Goal: Information Seeking & Learning: Learn about a topic

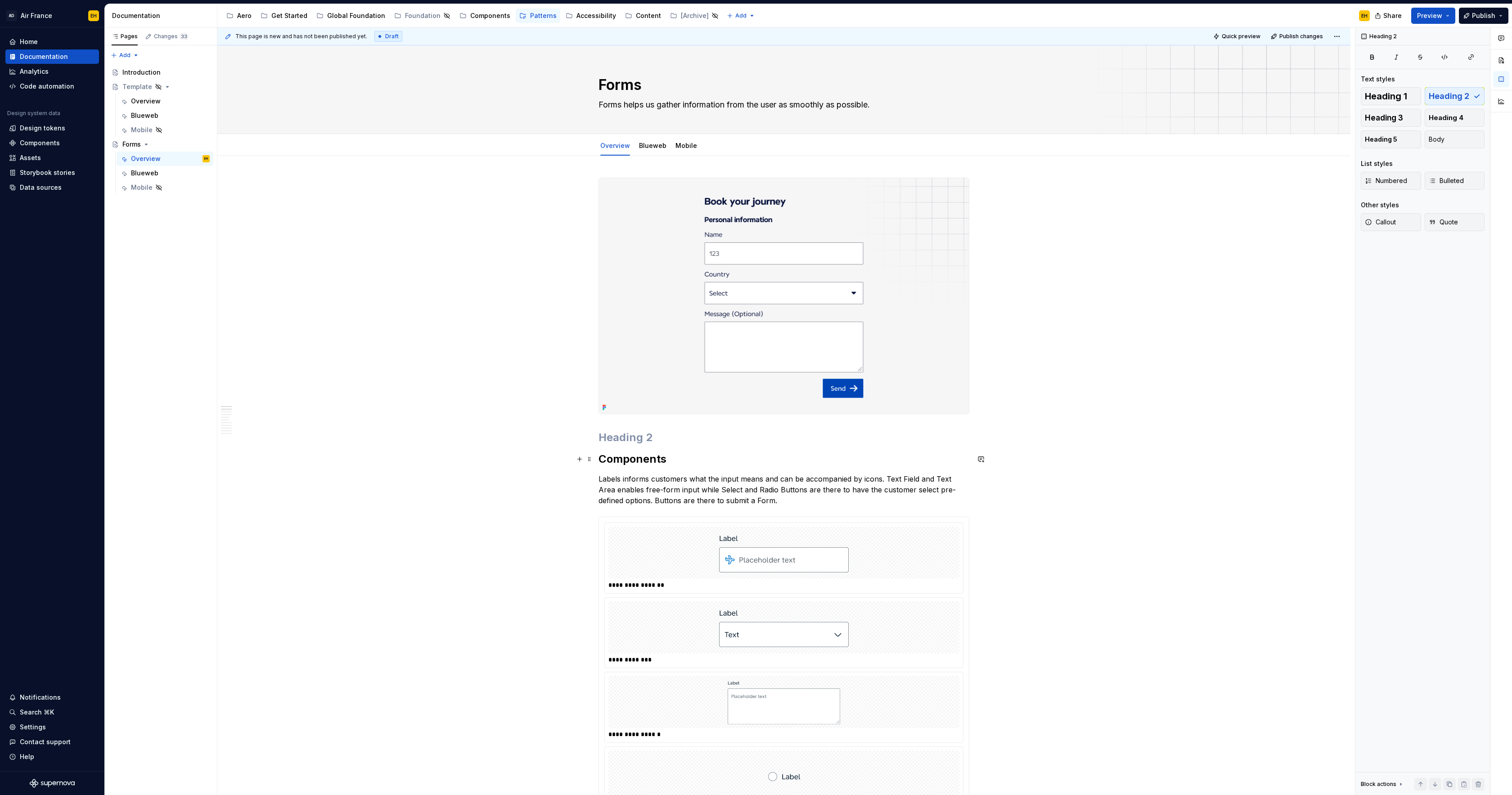
click at [605, 464] on h2 "Components" at bounding box center [784, 459] width 371 height 15
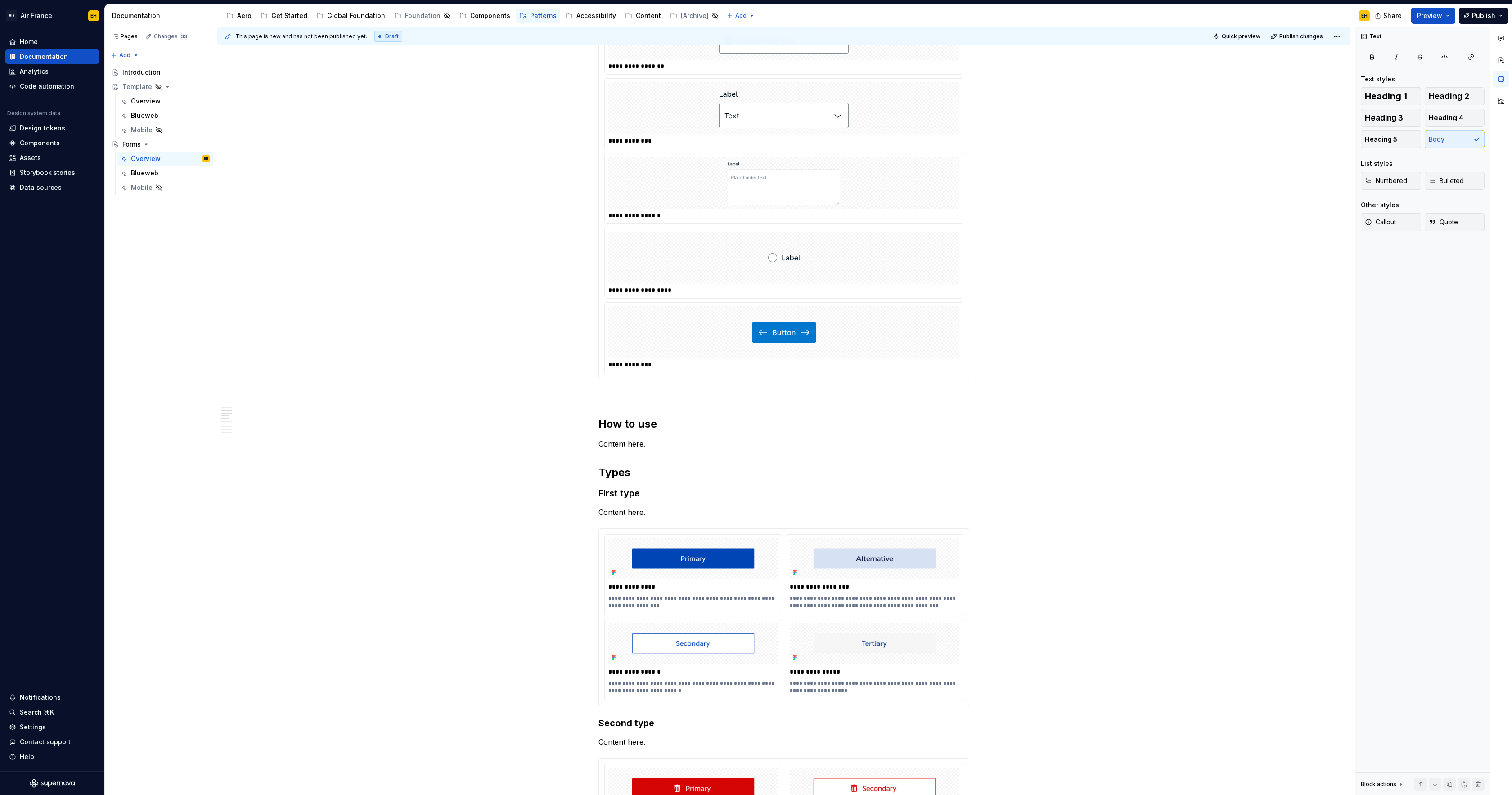
scroll to position [501, 0]
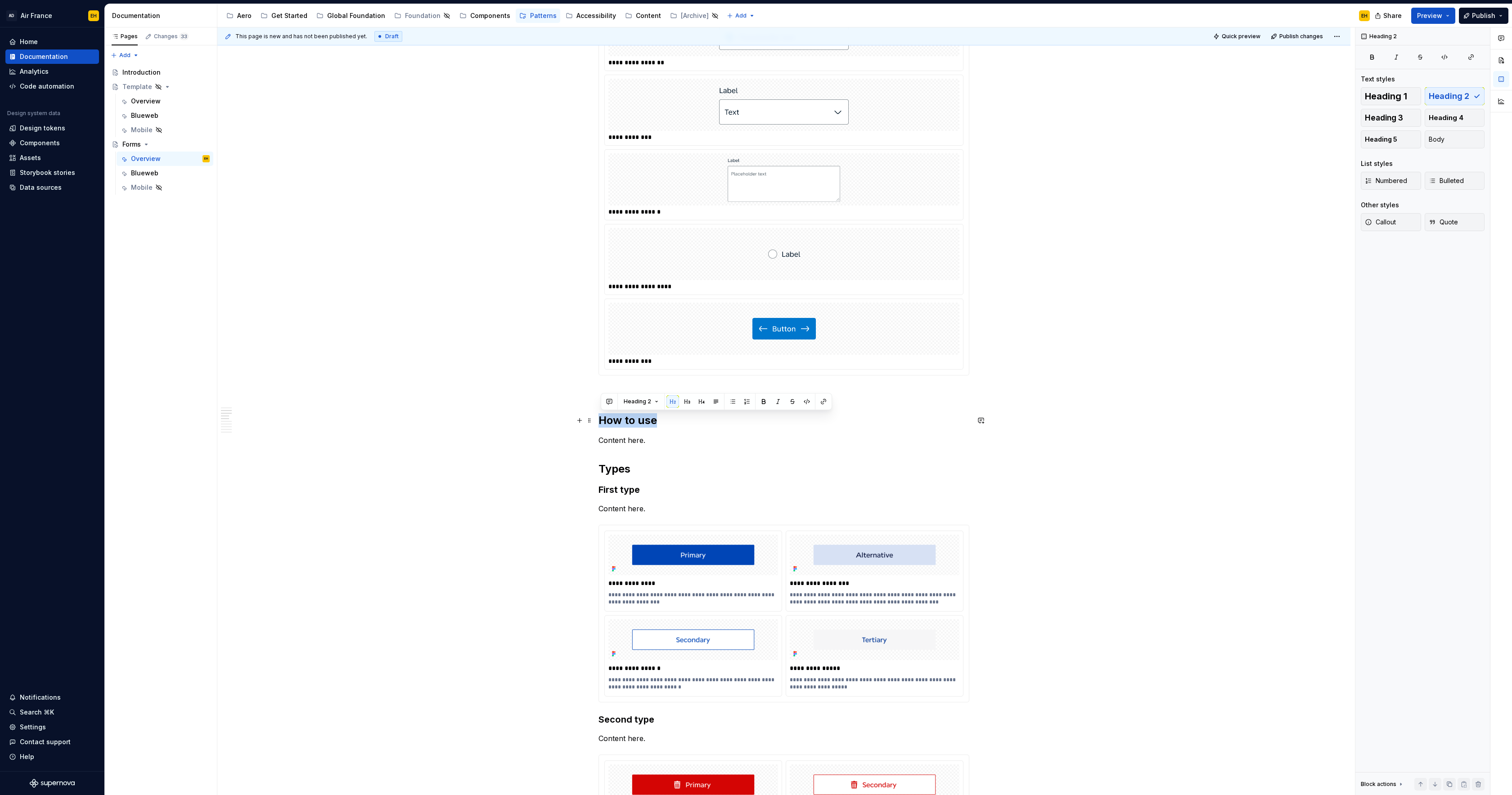
drag, startPoint x: 667, startPoint y: 421, endPoint x: 599, endPoint y: 424, distance: 68.1
type textarea "*"
click at [662, 422] on h2 "How to use" at bounding box center [784, 421] width 371 height 15
drag, startPoint x: 666, startPoint y: 422, endPoint x: 599, endPoint y: 422, distance: 67.0
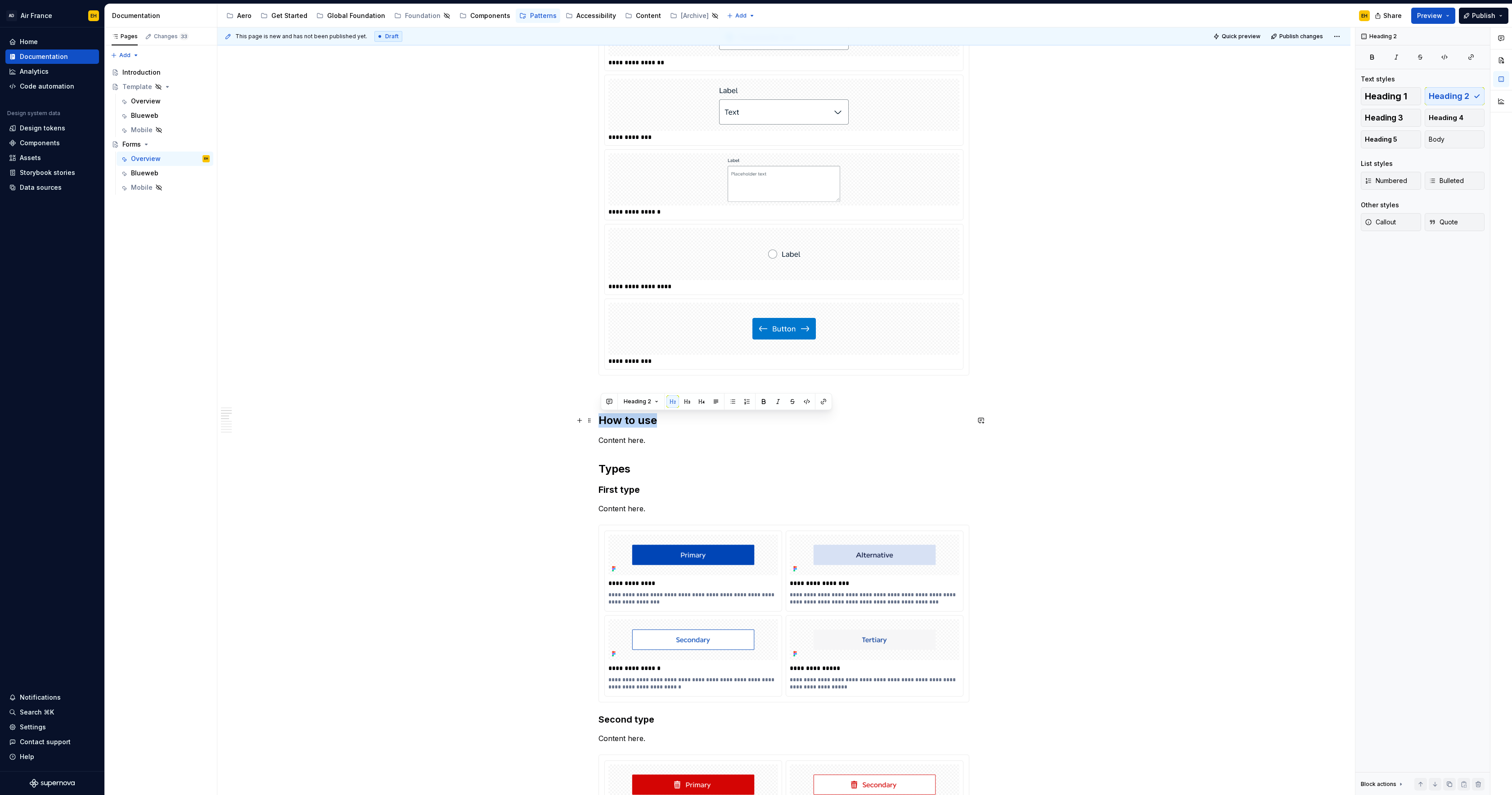
drag, startPoint x: 639, startPoint y: 442, endPoint x: 602, endPoint y: 443, distance: 37.0
click at [602, 443] on p "Content here." at bounding box center [784, 440] width 371 height 11
click at [602, 442] on p "We have either Positive or Error messages" at bounding box center [784, 440] width 371 height 11
click at [791, 442] on p "We have either Positive or Error messages" at bounding box center [784, 440] width 371 height 11
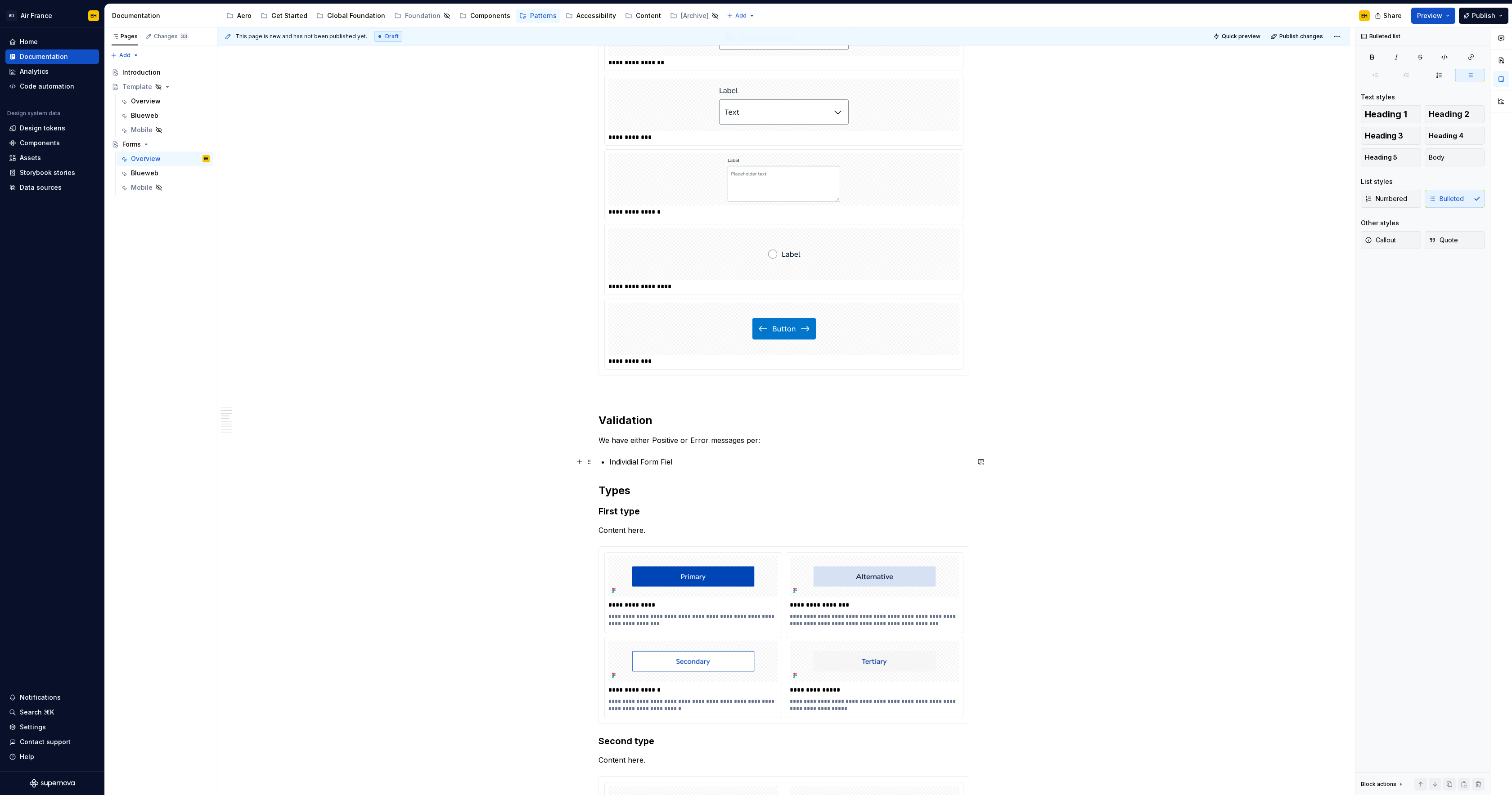
click at [712, 462] on p "Individial Form Fiel" at bounding box center [789, 462] width 360 height 11
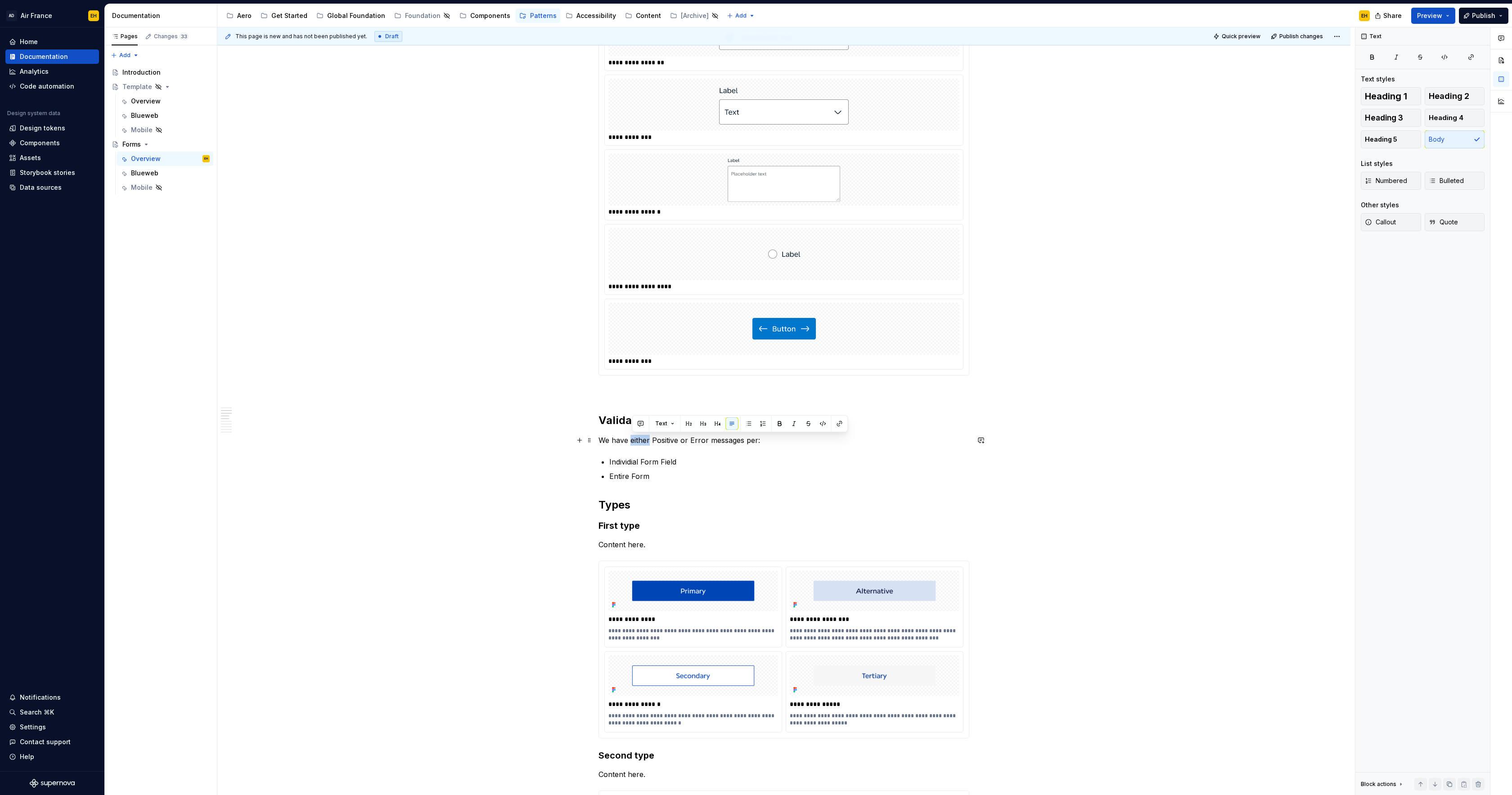
drag, startPoint x: 647, startPoint y: 441, endPoint x: 632, endPoint y: 442, distance: 15.0
click at [632, 442] on p "We have either Positive or Error messages per:" at bounding box center [784, 440] width 371 height 11
click at [661, 441] on p "We have Positive or Error messages per:" at bounding box center [784, 440] width 371 height 11
drag, startPoint x: 723, startPoint y: 442, endPoint x: 690, endPoint y: 443, distance: 33.0
click at [690, 443] on p "We have Positive or Error messages per:" at bounding box center [784, 440] width 371 height 11
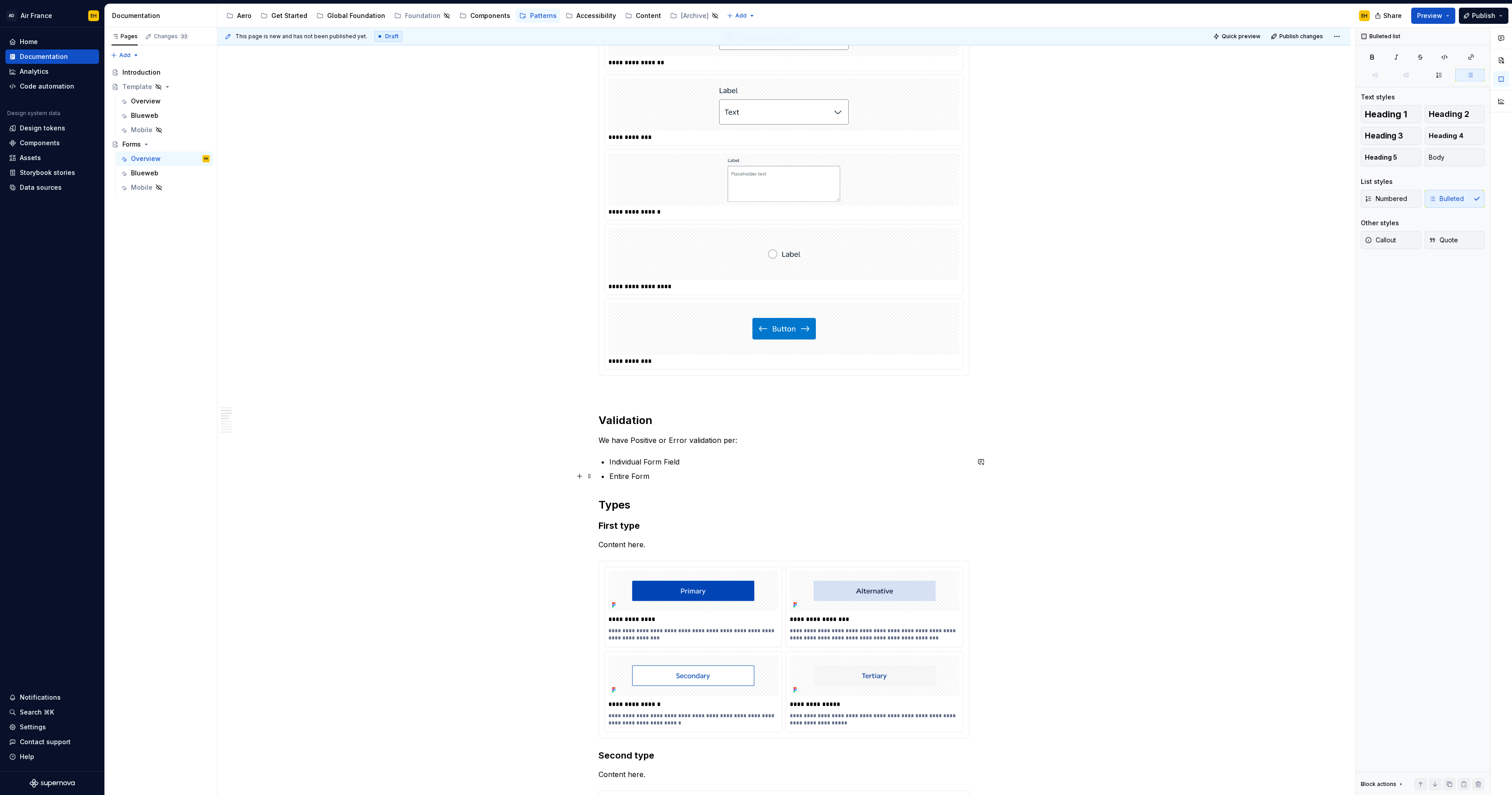
drag, startPoint x: 684, startPoint y: 472, endPoint x: 690, endPoint y: 469, distance: 6.7
click at [685, 472] on p "Entire Form" at bounding box center [789, 476] width 360 height 11
click at [696, 462] on p "Individual Form Field" at bounding box center [789, 462] width 360 height 11
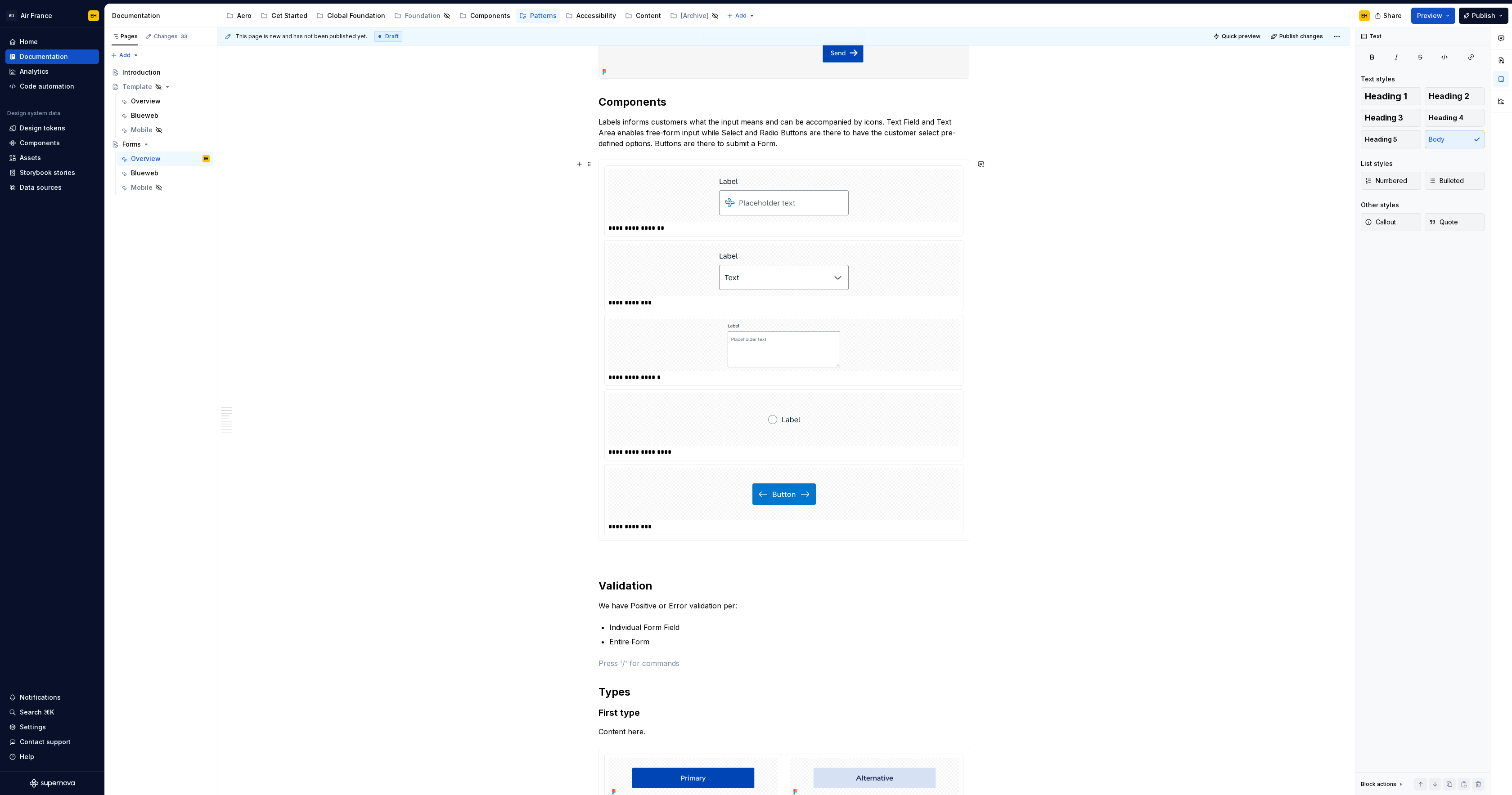
scroll to position [301, 0]
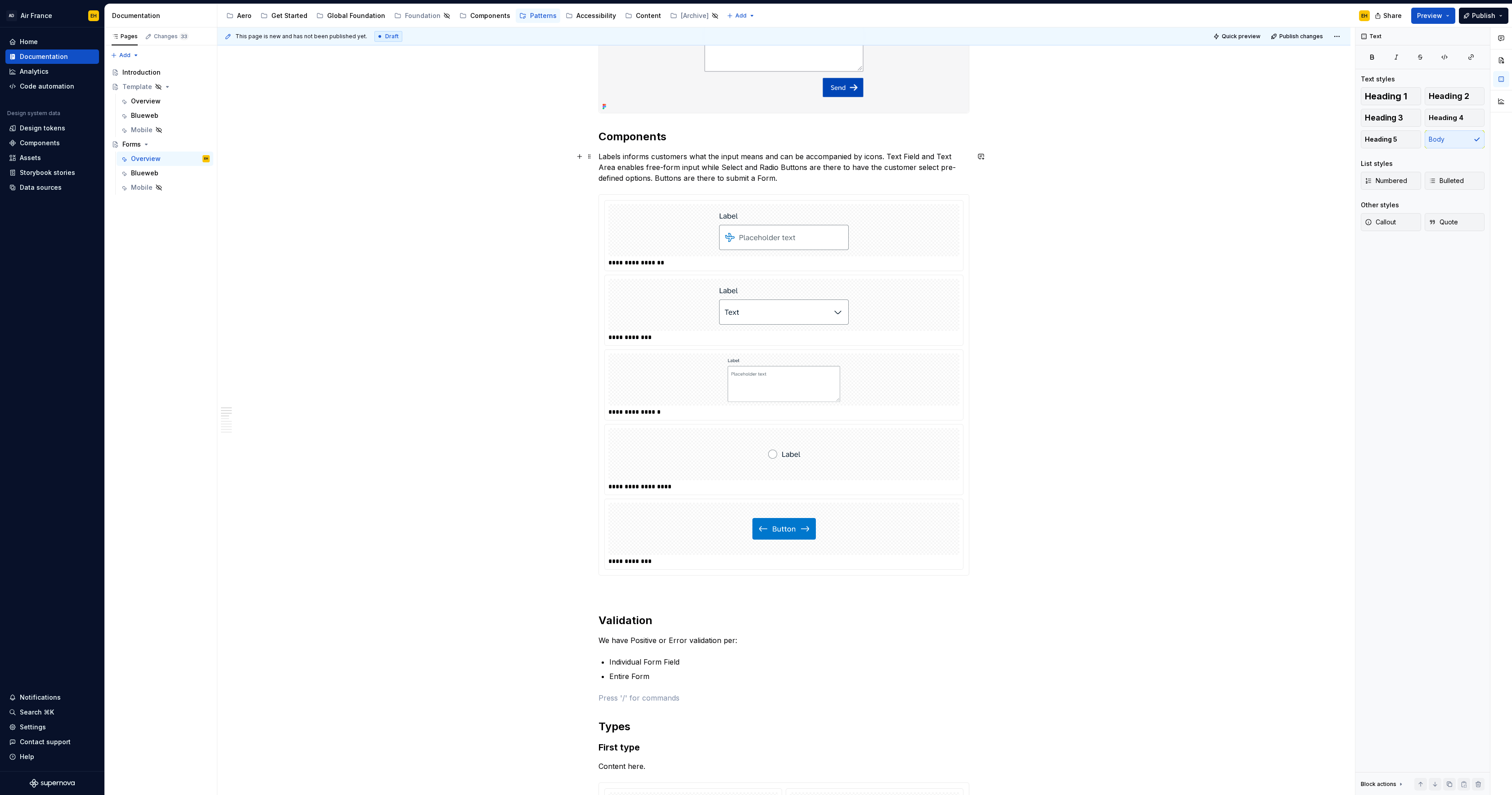
click at [803, 177] on p "Labels informs customers what the input means and can be accompanied by icons. …" at bounding box center [784, 167] width 371 height 32
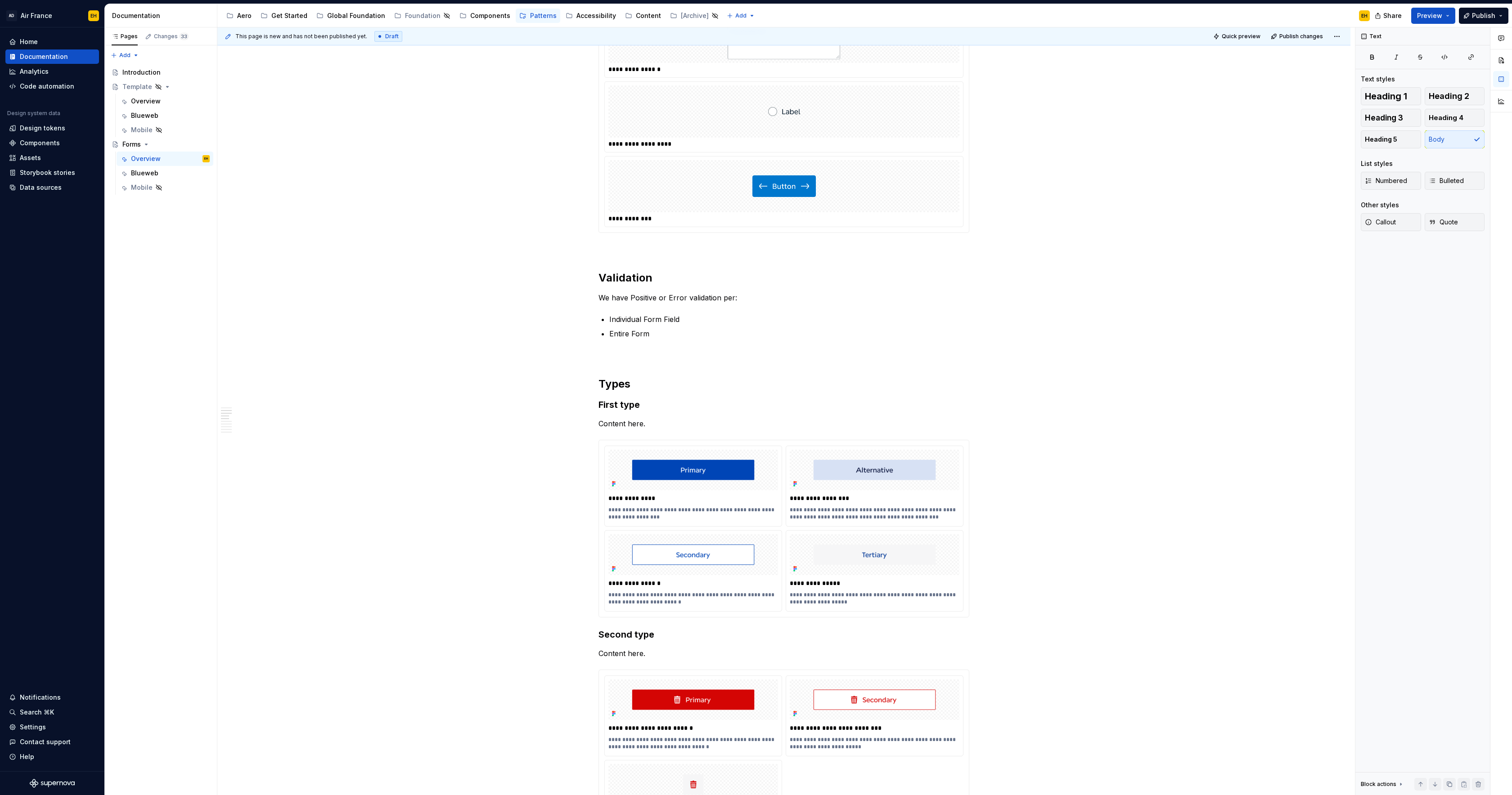
scroll to position [636, 0]
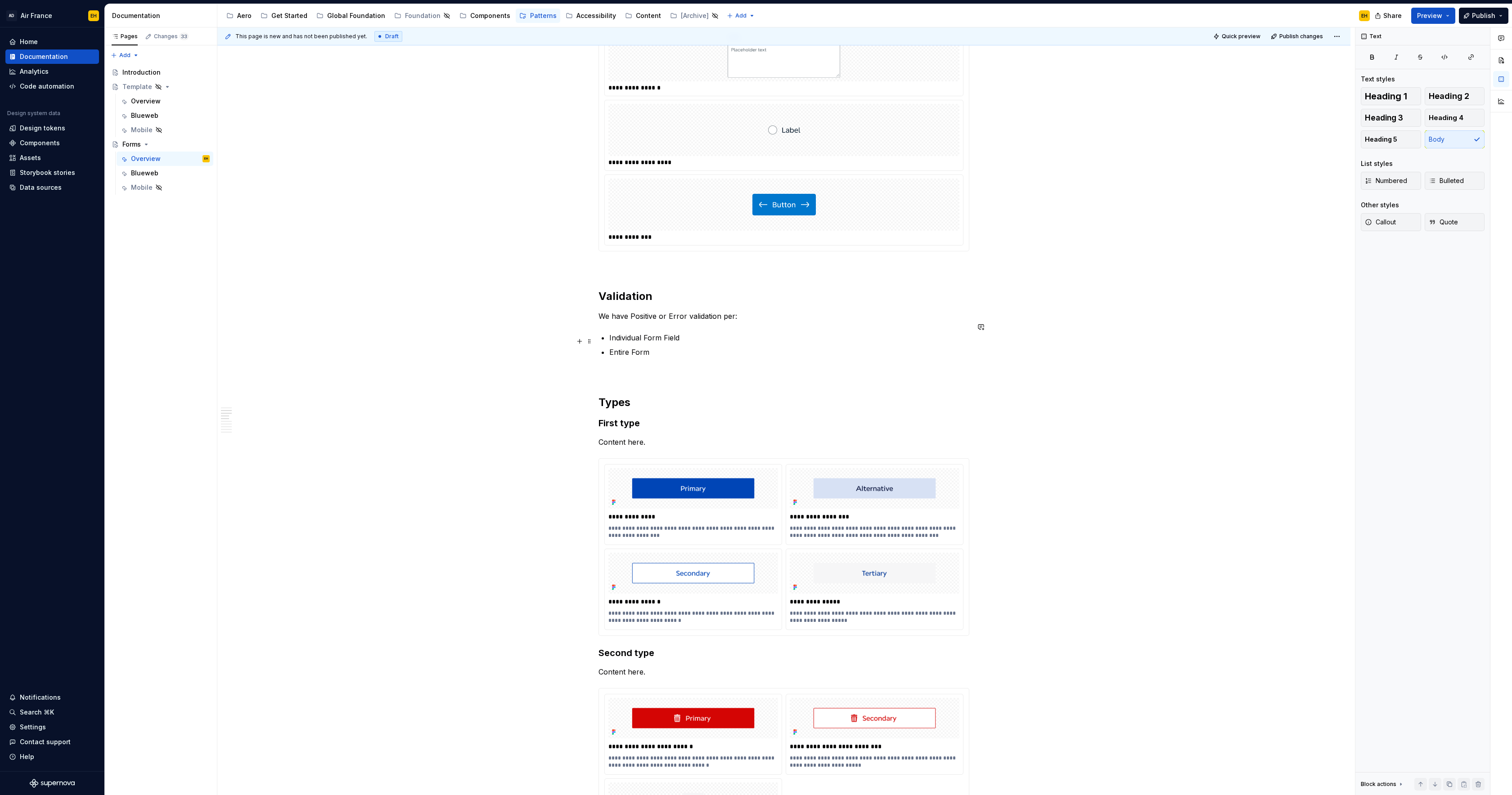
click at [672, 347] on p "Entire Form" at bounding box center [789, 352] width 360 height 11
click at [656, 368] on p at bounding box center [784, 374] width 371 height 11
click at [667, 347] on p "Entire Form" at bounding box center [789, 352] width 360 height 11
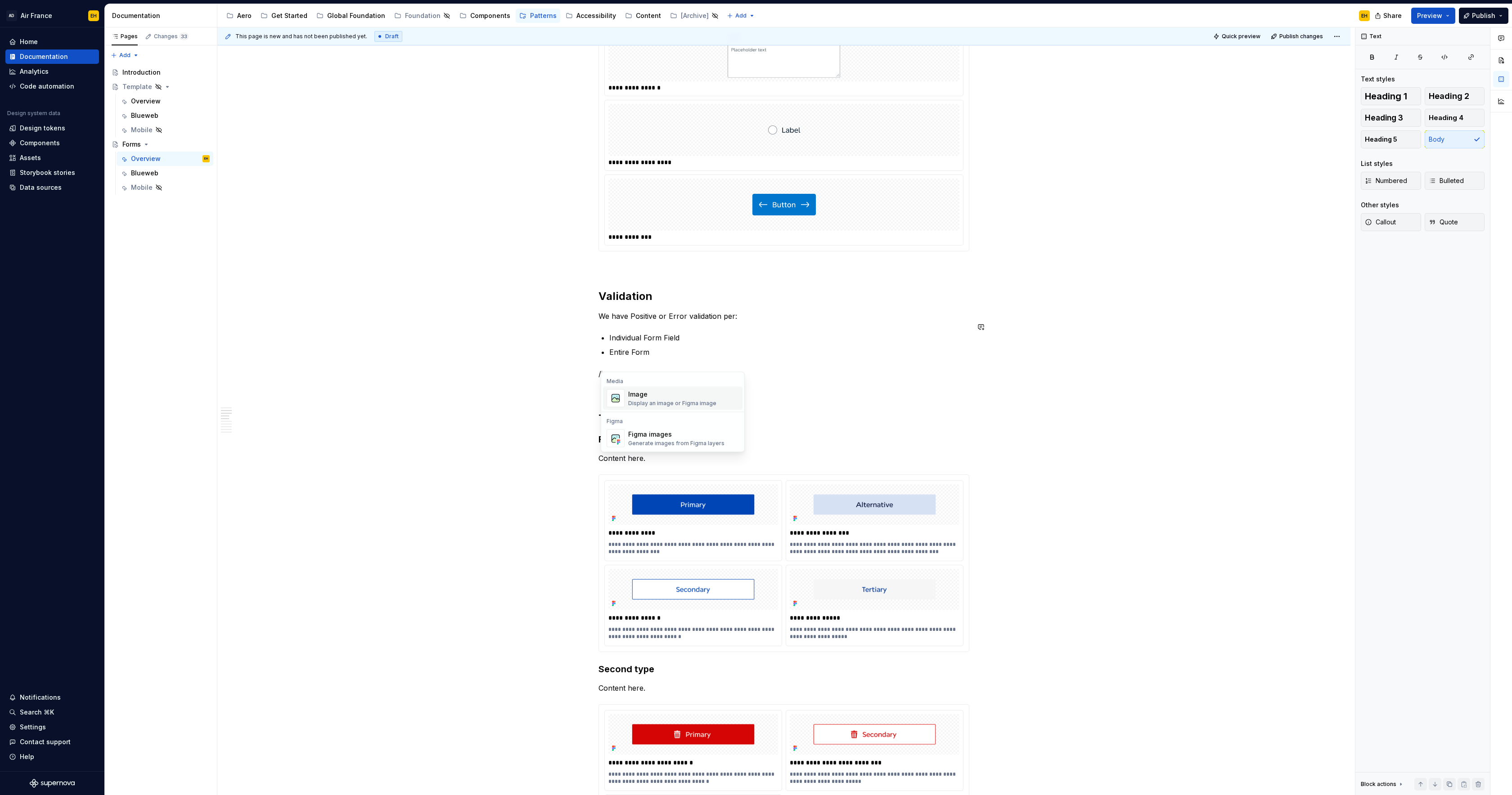
click at [708, 399] on div "Image Display an image or Figma image" at bounding box center [672, 398] width 88 height 17
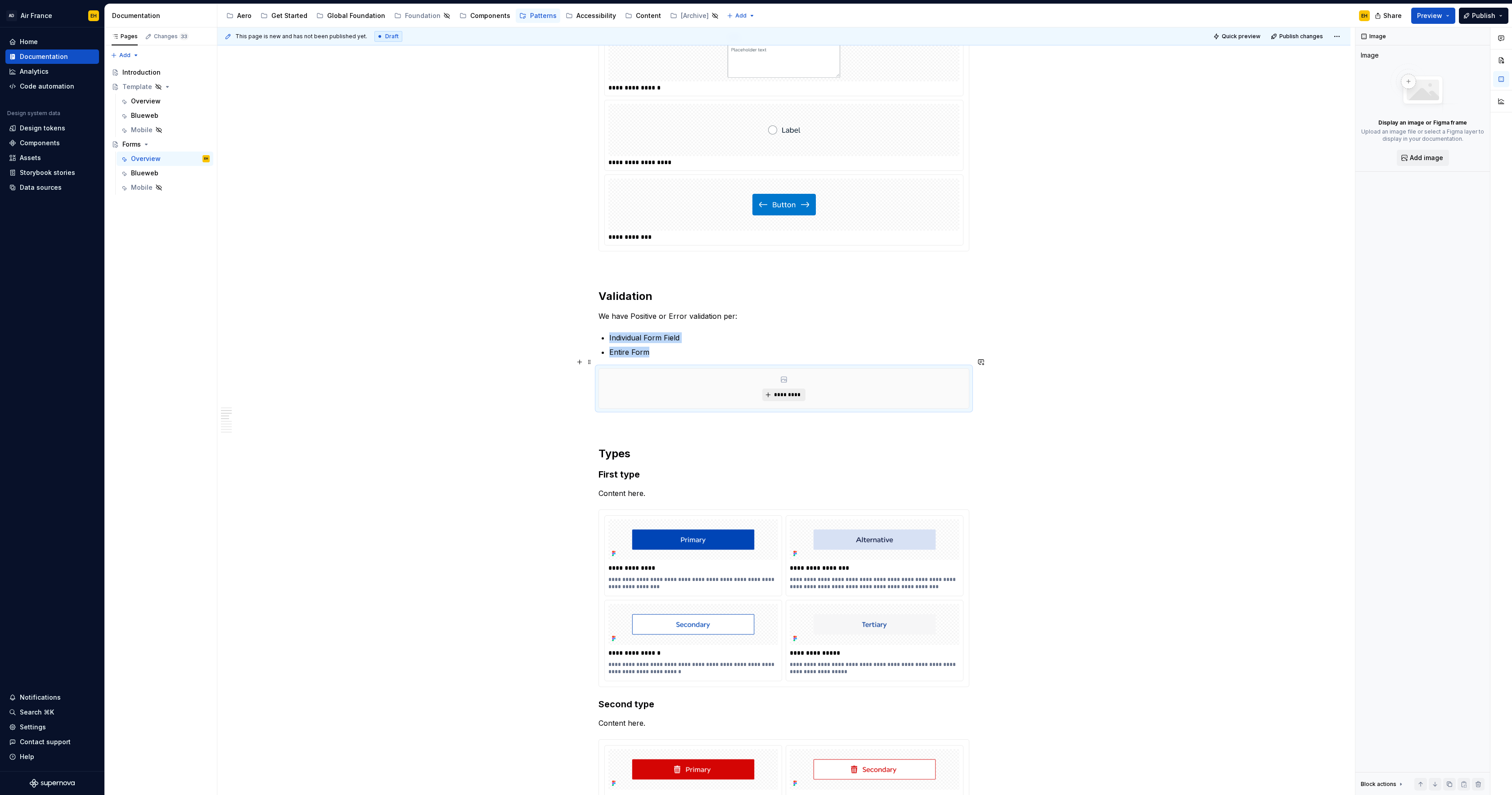
click at [792, 391] on span "*********" at bounding box center [787, 395] width 28 height 7
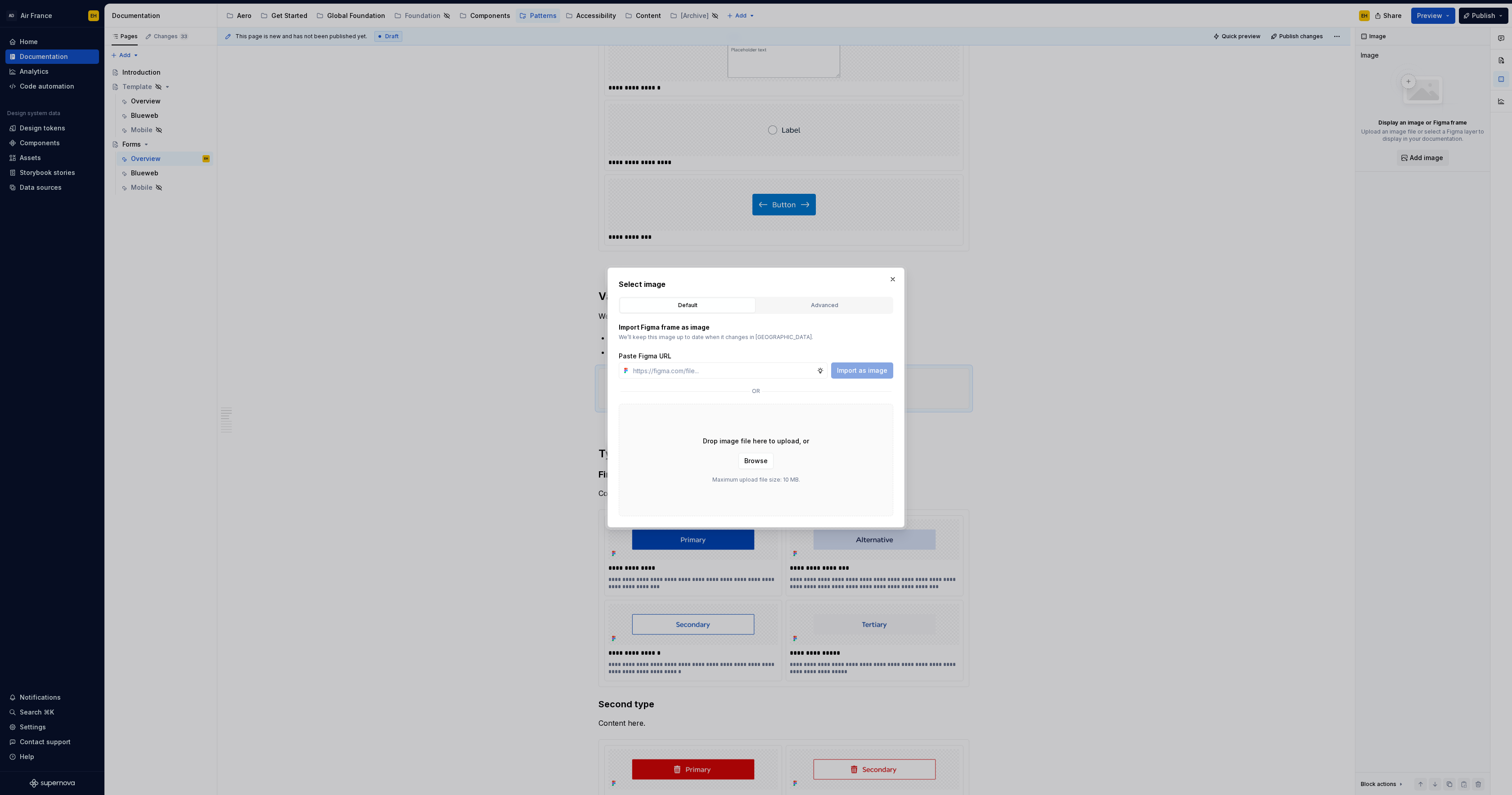
type textarea "*"
type input "[URL][DOMAIN_NAME]"
click at [852, 375] on button "Import as image" at bounding box center [862, 371] width 62 height 16
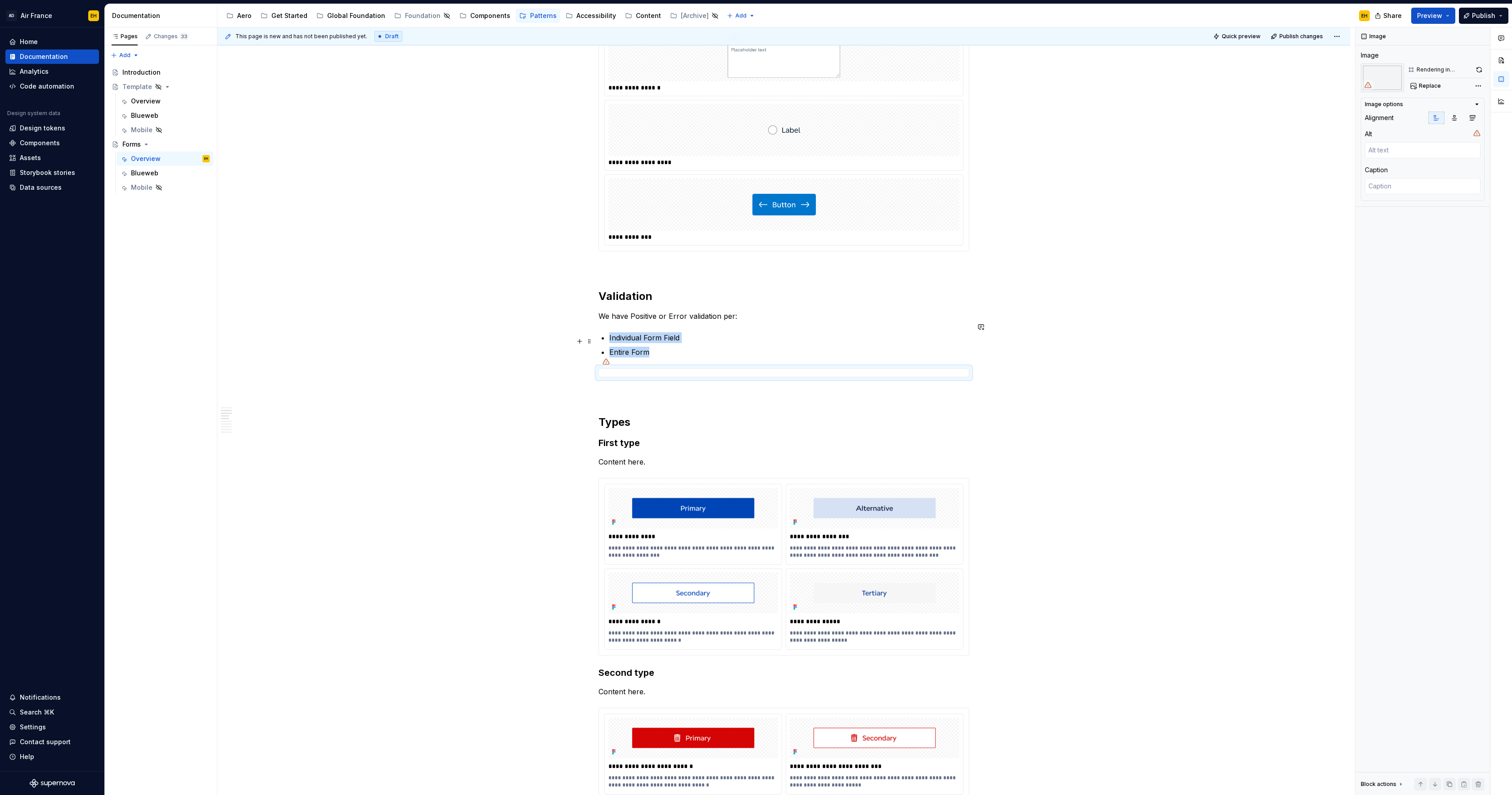
click at [680, 347] on p "Entire Form" at bounding box center [789, 352] width 360 height 11
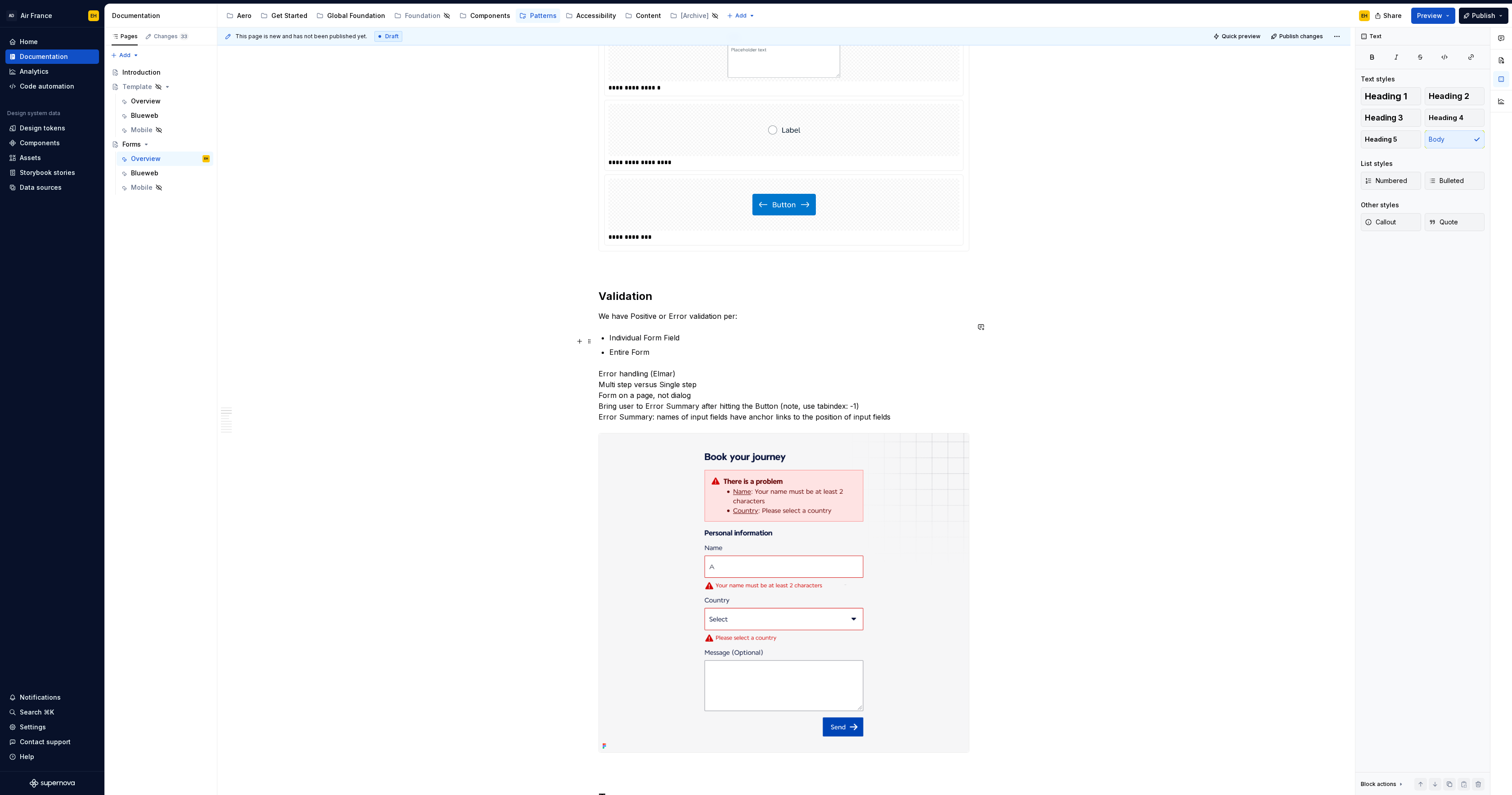
click at [674, 347] on p "Entire Form" at bounding box center [789, 352] width 360 height 11
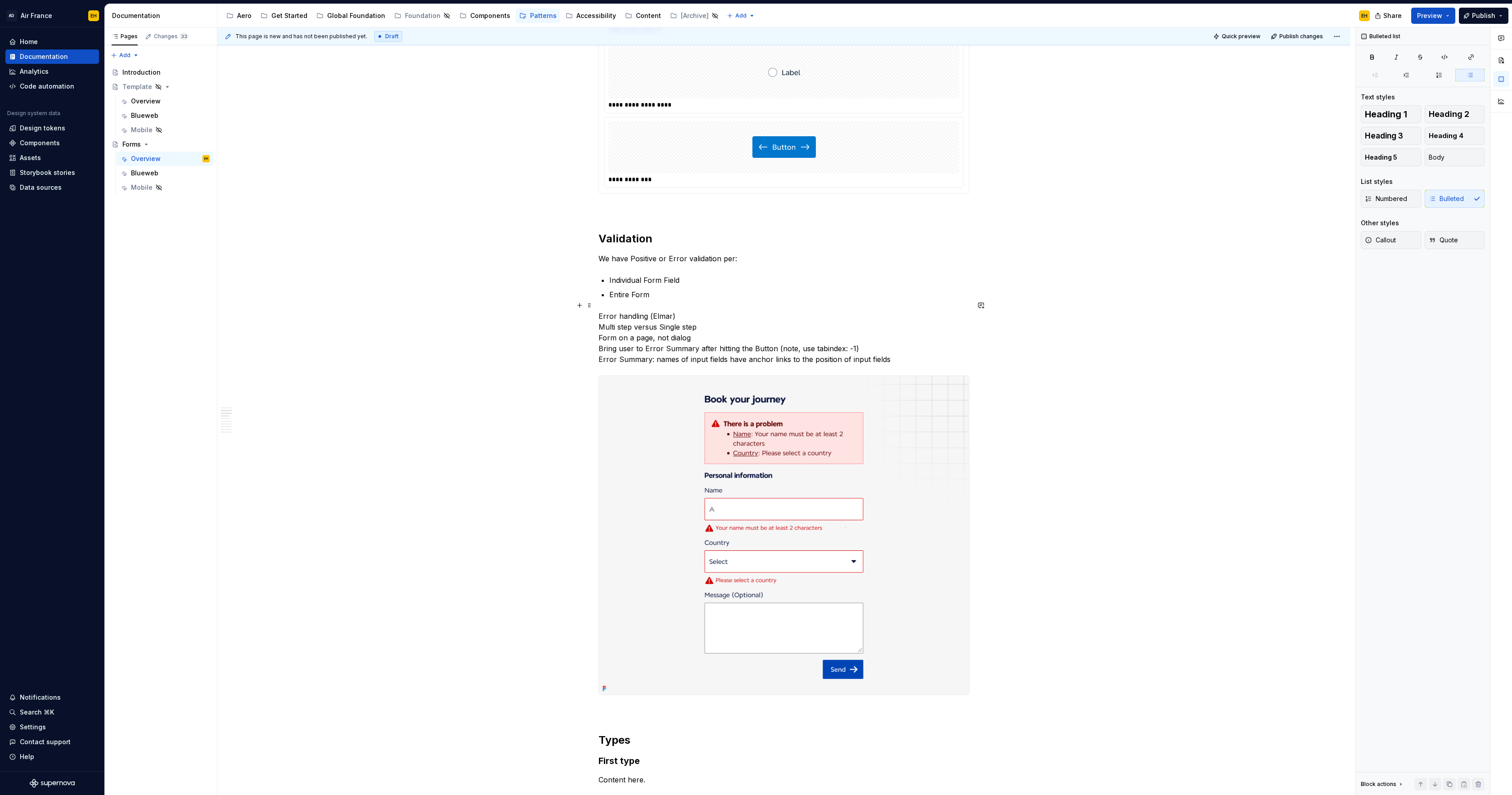
scroll to position [697, 0]
click at [896, 344] on p "Error handling (Elmar) Multi step versus Single step Form on a page, not dialog…" at bounding box center [784, 334] width 371 height 54
click at [603, 228] on h2 "Validation" at bounding box center [784, 235] width 371 height 15
click at [659, 228] on h2 "Validation" at bounding box center [784, 235] width 371 height 15
click at [714, 286] on p "Entire Form" at bounding box center [789, 292] width 360 height 11
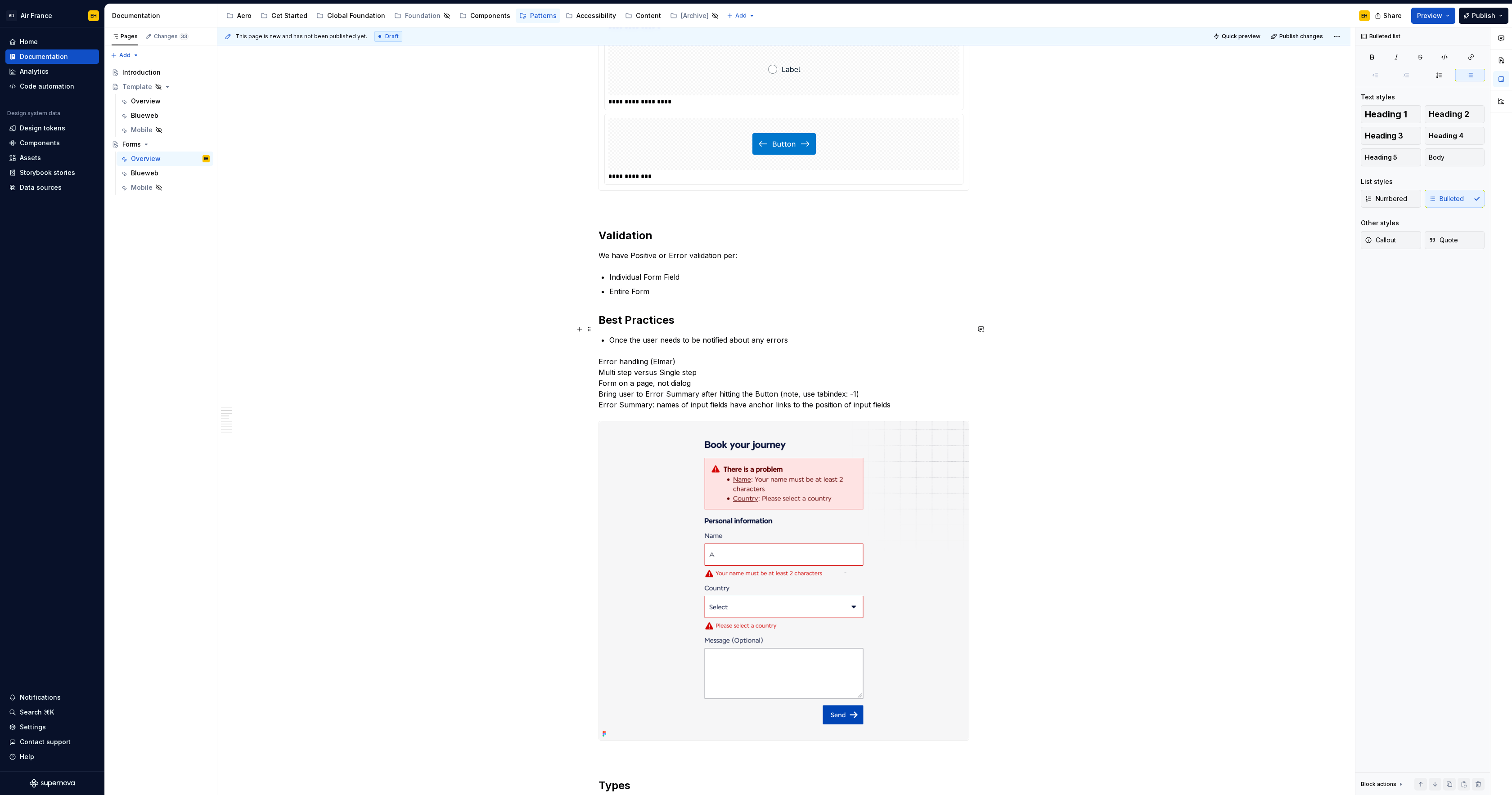
click at [613, 334] on p "Once the user needs to be notified about any errors" at bounding box center [789, 340] width 360 height 11
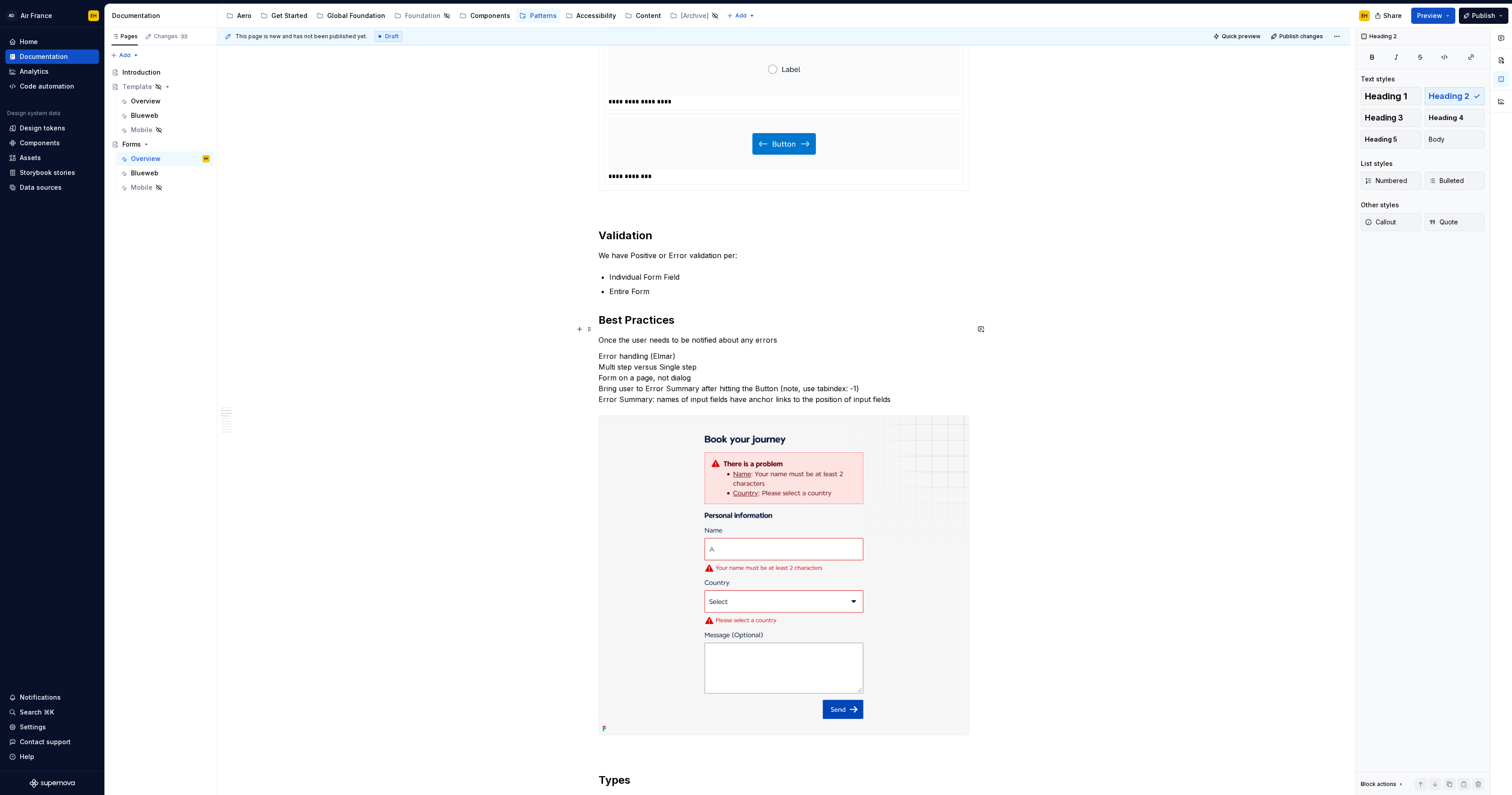
click at [805, 334] on p "Once the user needs to be notified about any errors" at bounding box center [784, 340] width 371 height 11
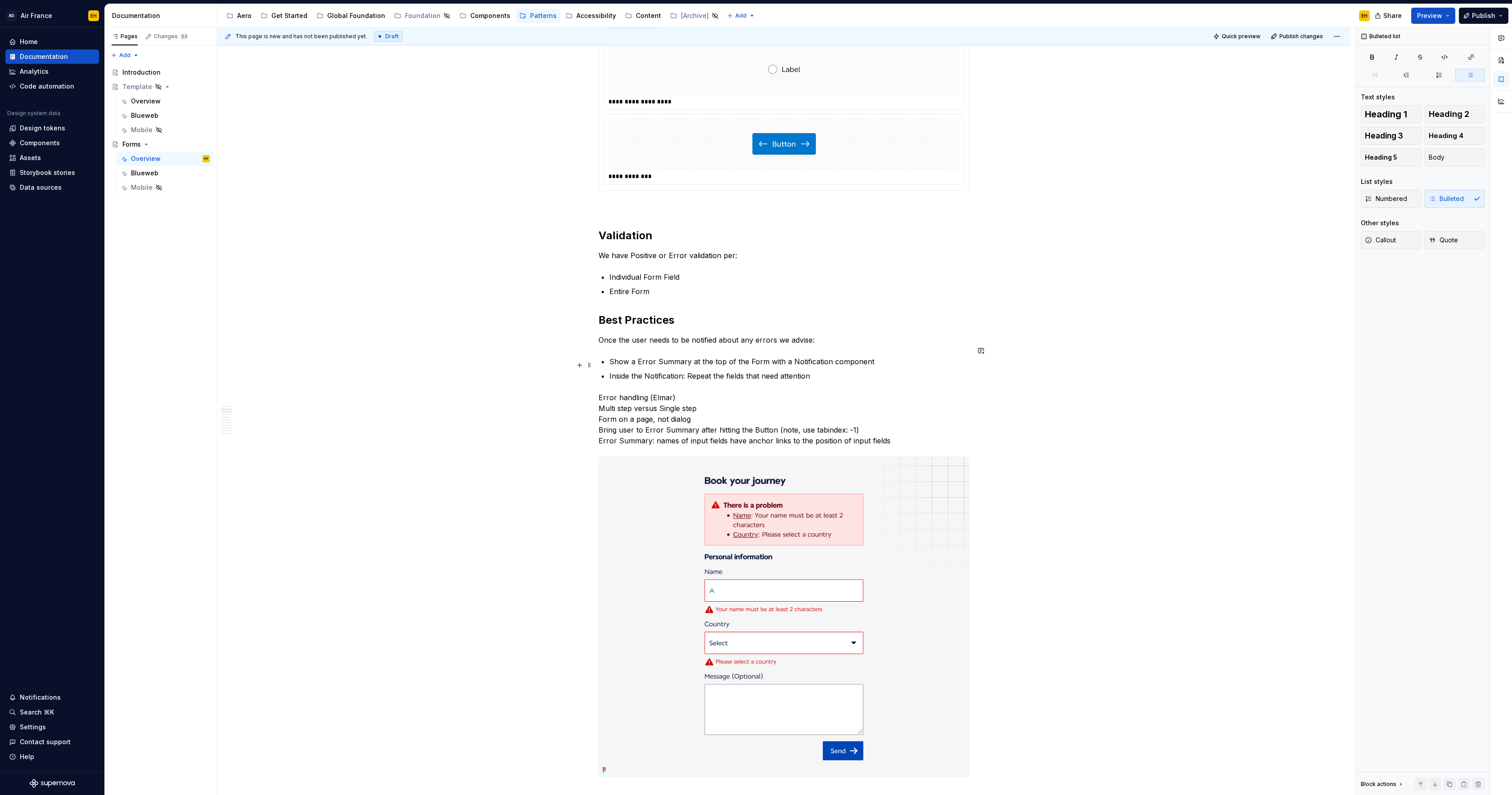
click at [725, 371] on p "Inside the Notification: Repeat the fields that need attention" at bounding box center [789, 376] width 360 height 11
click at [825, 371] on p "Inside the Notification: Show the fields that need attention" at bounding box center [789, 376] width 360 height 11
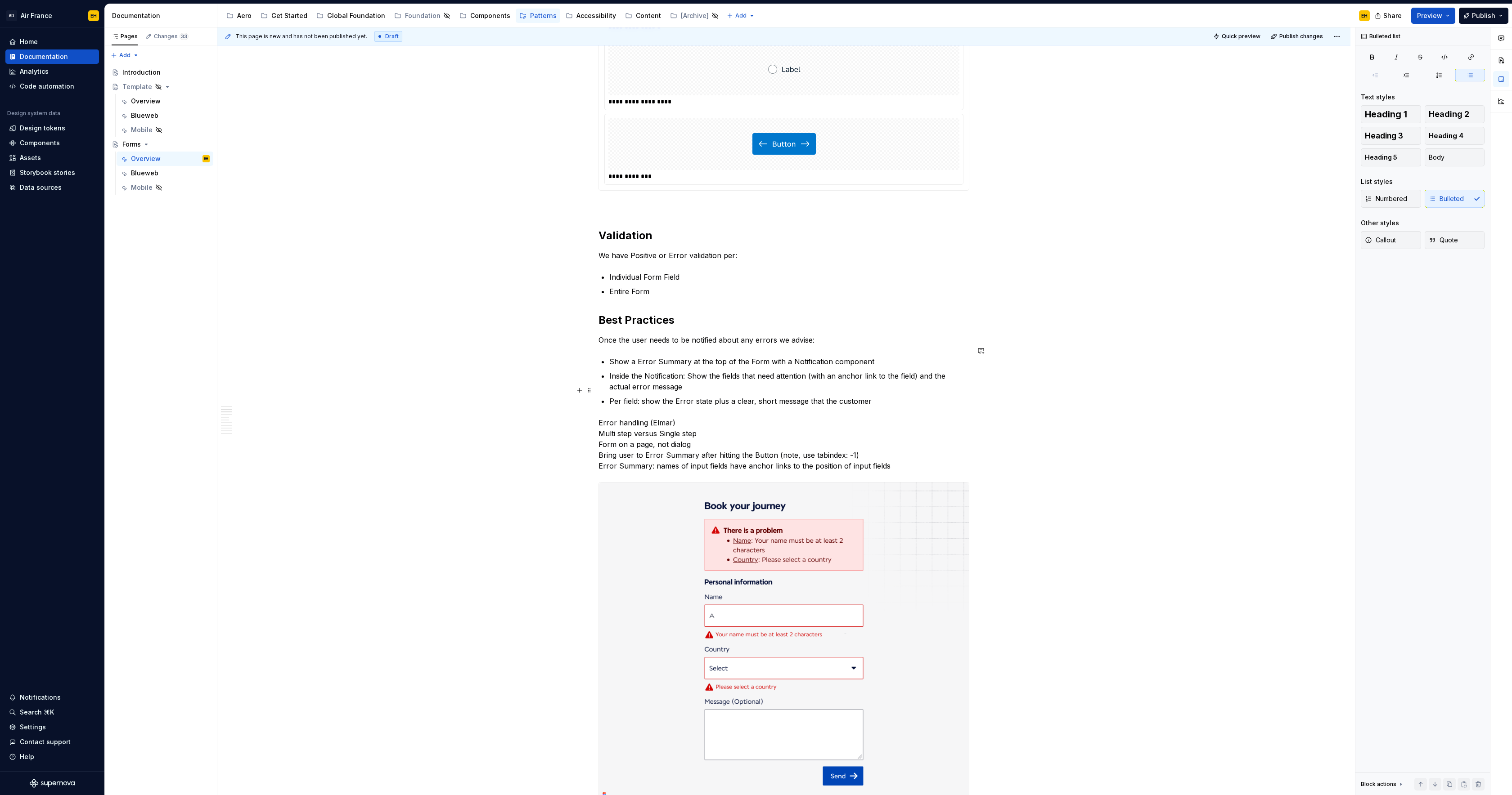
click at [826, 396] on p "Per field: show the Error state plus a clear, short message that the customer" at bounding box center [789, 401] width 360 height 11
click at [932, 396] on p "Per field: show the Error state plus a clear, short message that helps the cust…" at bounding box center [789, 401] width 360 height 11
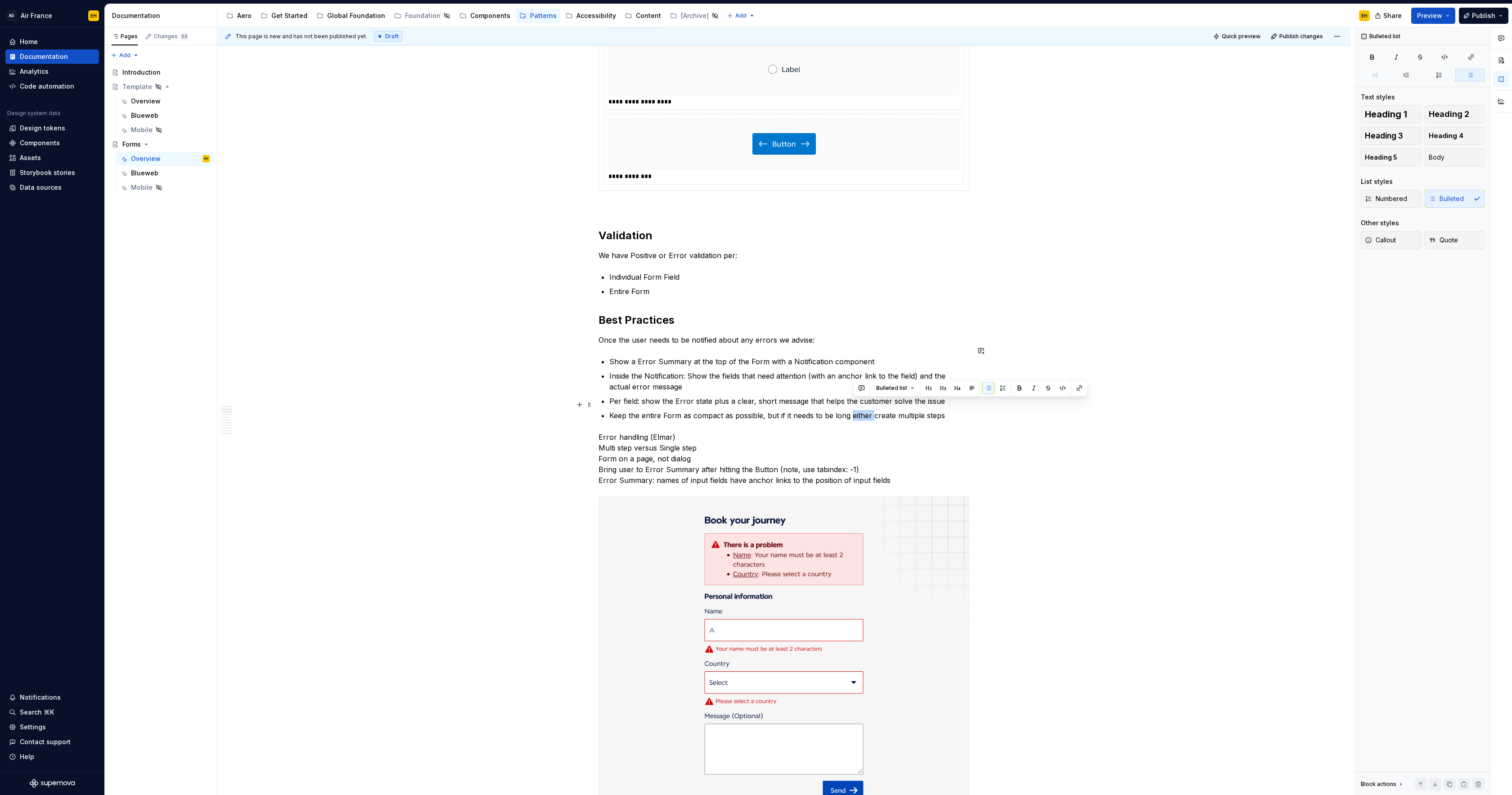
drag, startPoint x: 853, startPoint y: 405, endPoint x: 875, endPoint y: 406, distance: 22.0
click at [875, 410] on p "Keep the entire Form as compact as possible, but if it needs to be long either …" at bounding box center [789, 415] width 360 height 11
click at [945, 410] on p "Keep the entire Form as compact as possible, but if it needs to be long create …" at bounding box center [789, 415] width 360 height 11
click at [709, 375] on p "Inside the Notification: Show the fields that need attention (with an anchor li…" at bounding box center [789, 381] width 360 height 22
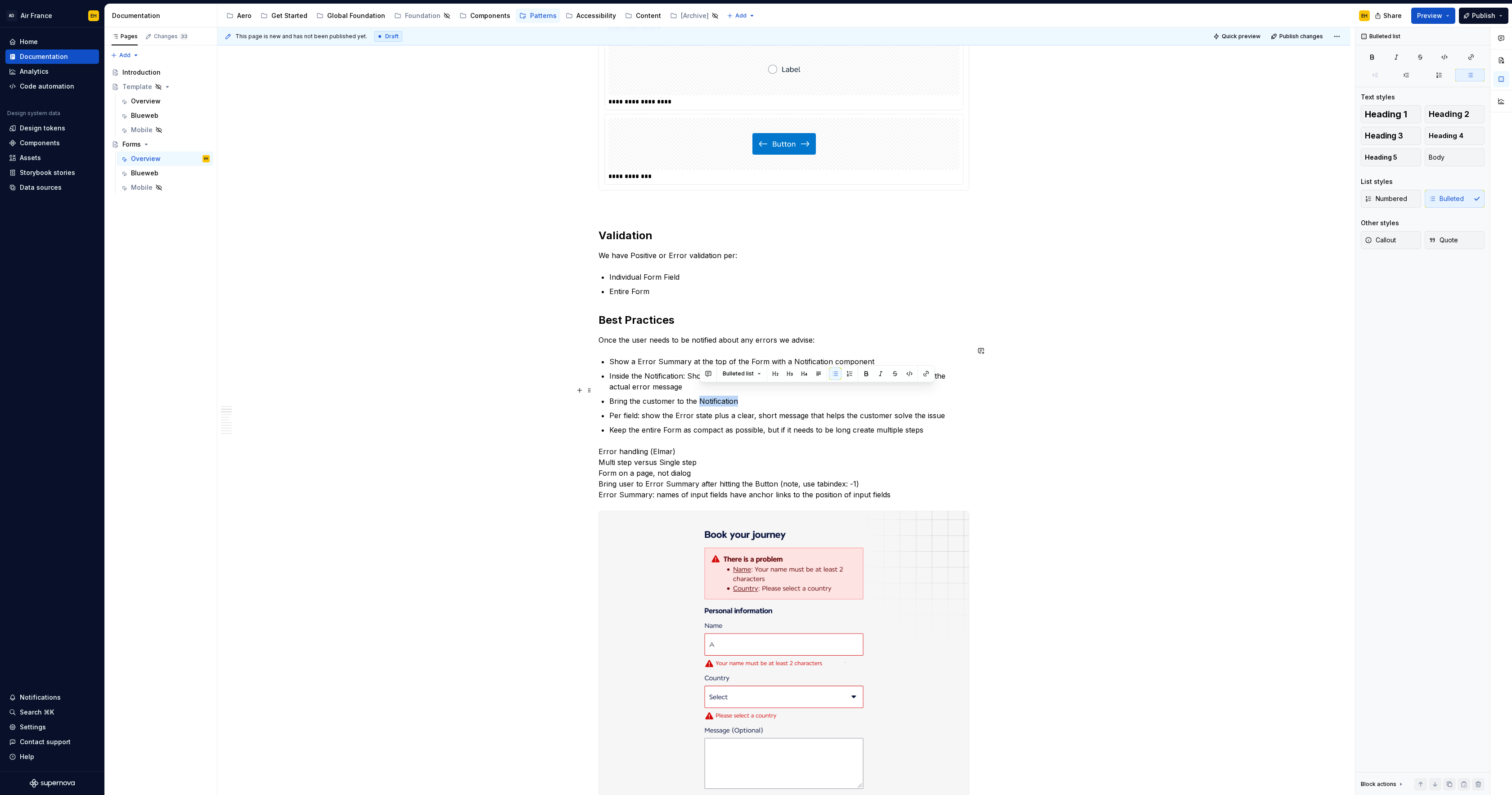
drag, startPoint x: 700, startPoint y: 390, endPoint x: 765, endPoint y: 390, distance: 65.0
click at [765, 396] on p "Bring the customer to the Notification" at bounding box center [789, 401] width 360 height 11
click at [680, 410] on p "Per field: show the Error state plus a clear, short message that helps the cust…" at bounding box center [789, 415] width 360 height 11
drag, startPoint x: 640, startPoint y: 353, endPoint x: 647, endPoint y: 358, distance: 8.6
click at [642, 356] on p "Show a Error Summary at the top of the Form with a Notification component" at bounding box center [789, 361] width 360 height 11
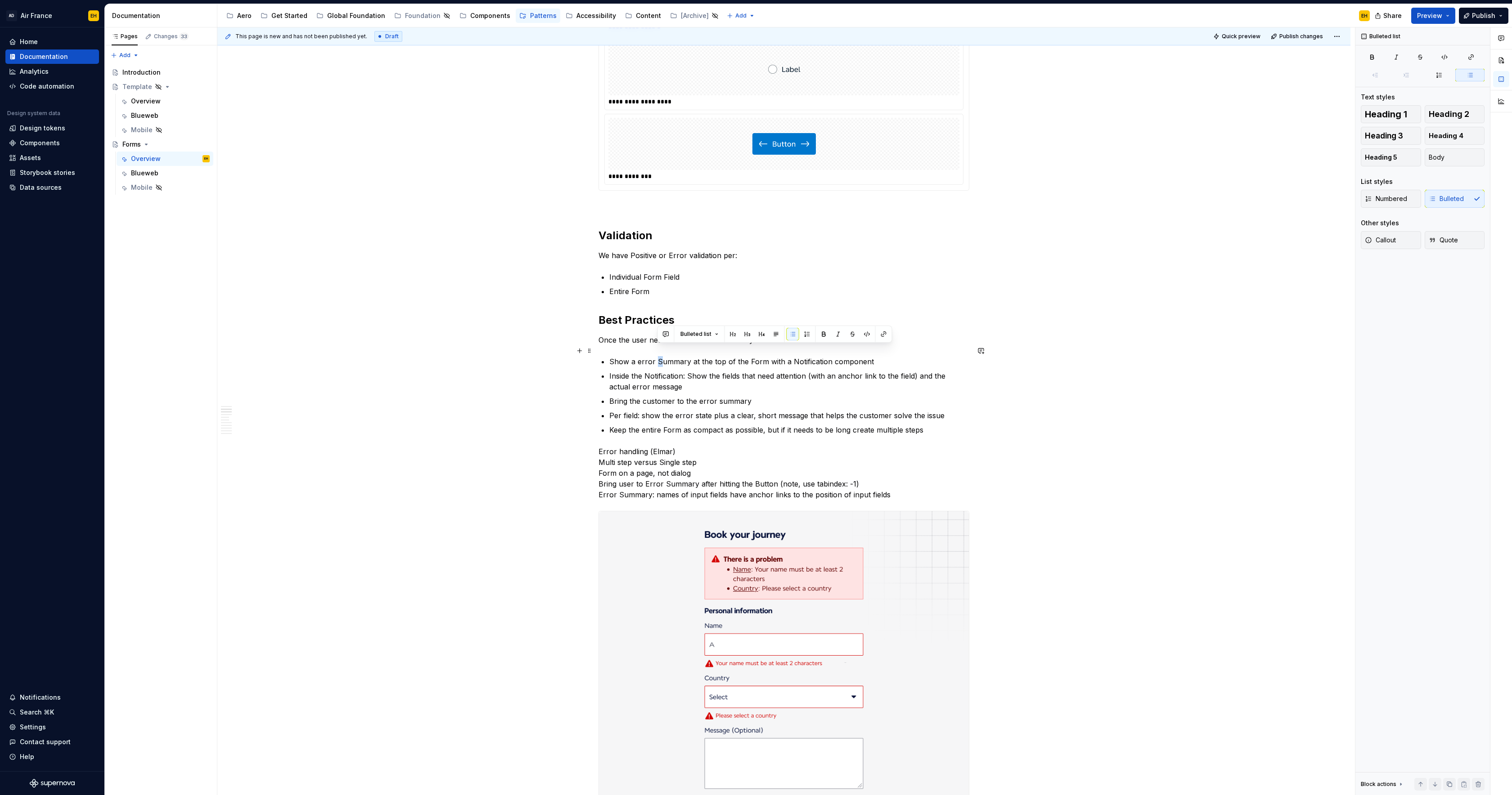
click at [658, 356] on p "Show a error Summary at the top of the Form with a Notification component" at bounding box center [789, 361] width 360 height 11
click at [636, 356] on p "Show a error summary at the top of the Form with a Notification component" at bounding box center [789, 361] width 360 height 11
click at [916, 371] on p "Inside the Notification: Show the fields that need attention (with an anchor li…" at bounding box center [789, 381] width 360 height 22
click at [899, 371] on p "Inside the Notification: Show the fields that need attention (with an anchor li…" at bounding box center [789, 381] width 360 height 22
drag, startPoint x: 645, startPoint y: 375, endPoint x: 626, endPoint y: 377, distance: 19.1
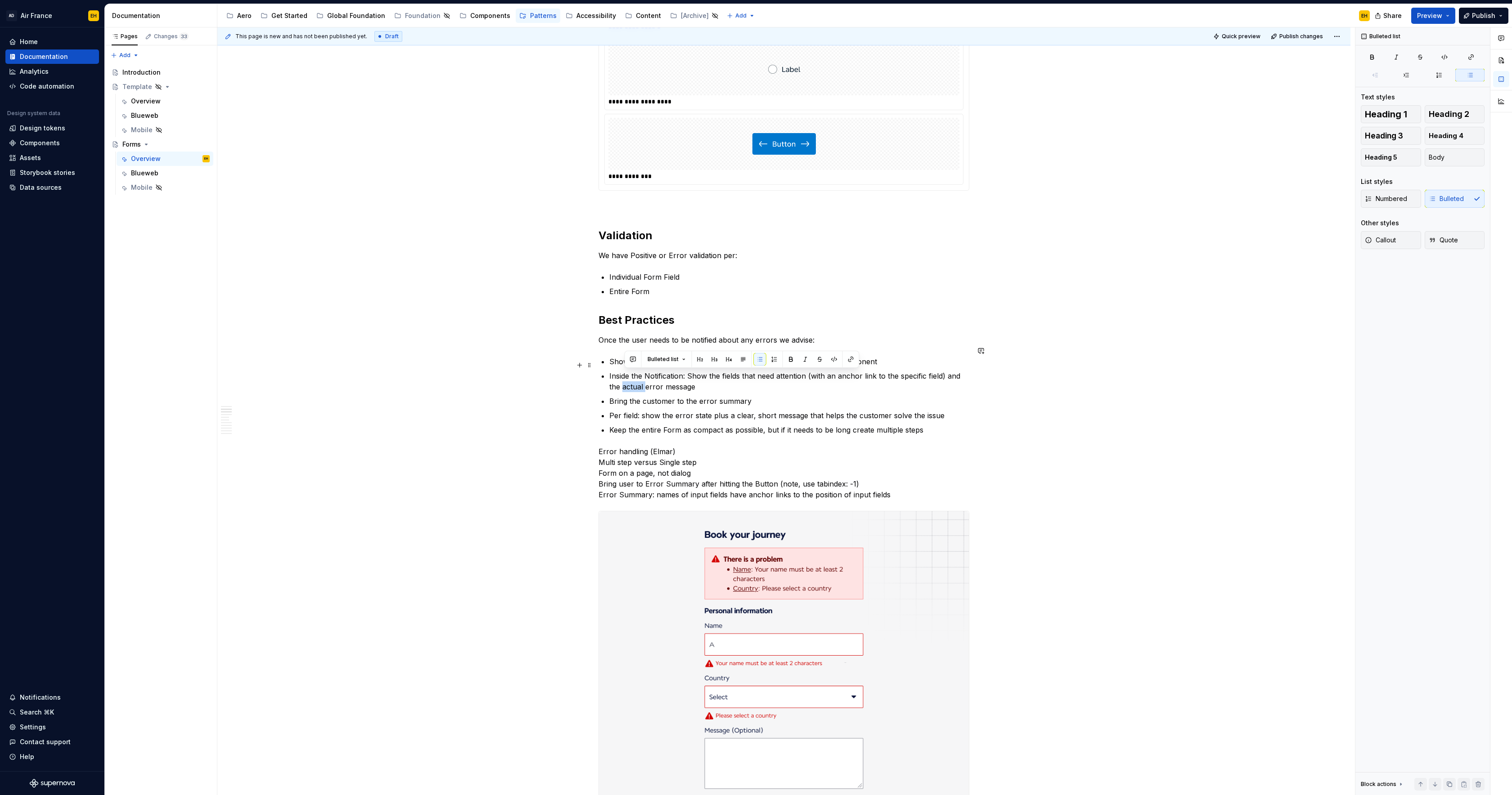
click at [626, 377] on p "Inside the Notification: Show the fields that need attention (with an anchor li…" at bounding box center [789, 381] width 360 height 22
click at [779, 396] on p "Bring the customer to the error summary" at bounding box center [789, 401] width 360 height 11
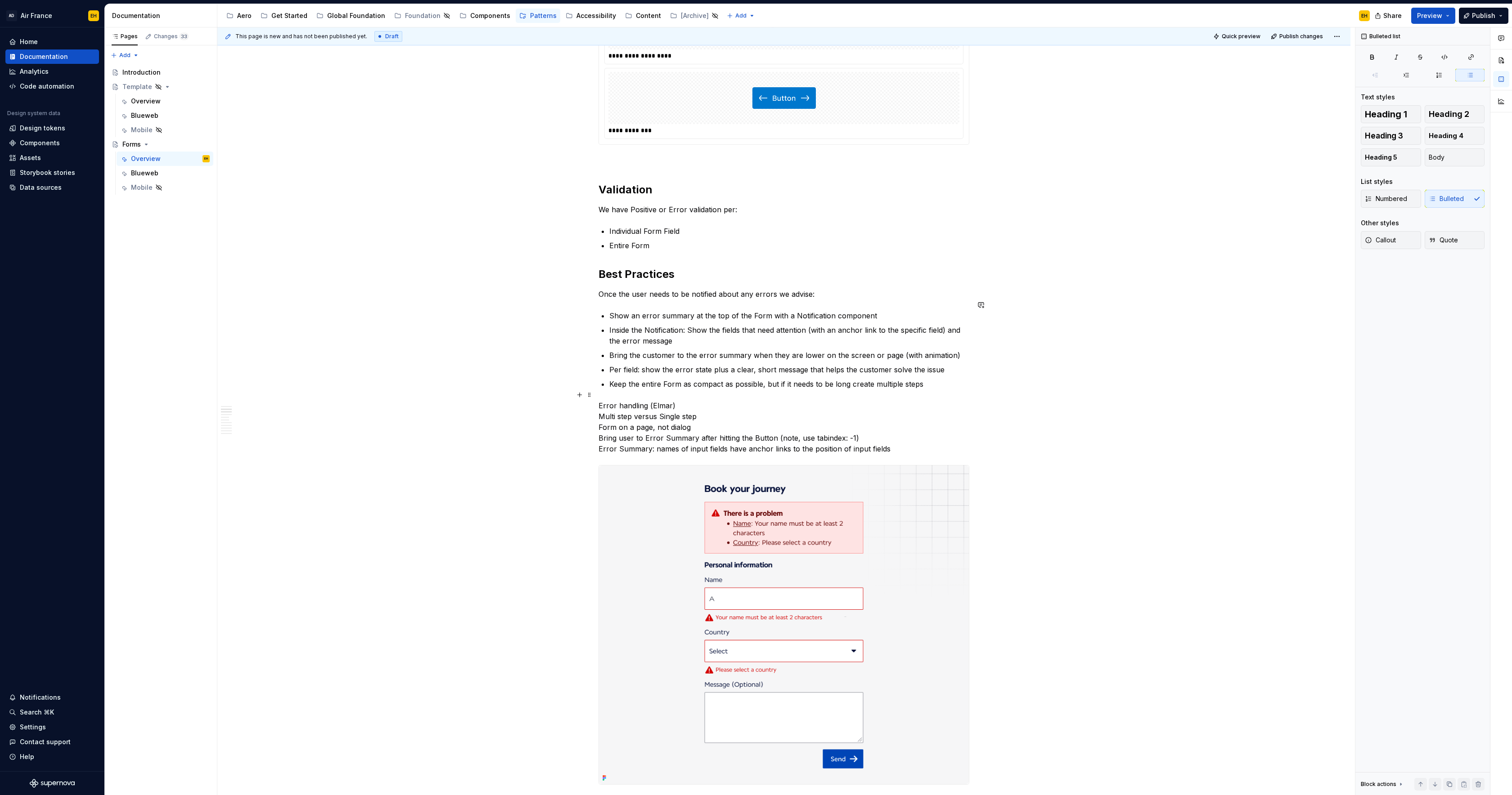
scroll to position [746, 0]
click at [942, 375] on p "Keep the entire Form as compact as possible, but if it needs to be long create …" at bounding box center [789, 380] width 360 height 11
click at [952, 346] on p "Bring the customer to the error summary when they are lower on the screen or pa…" at bounding box center [789, 351] width 360 height 11
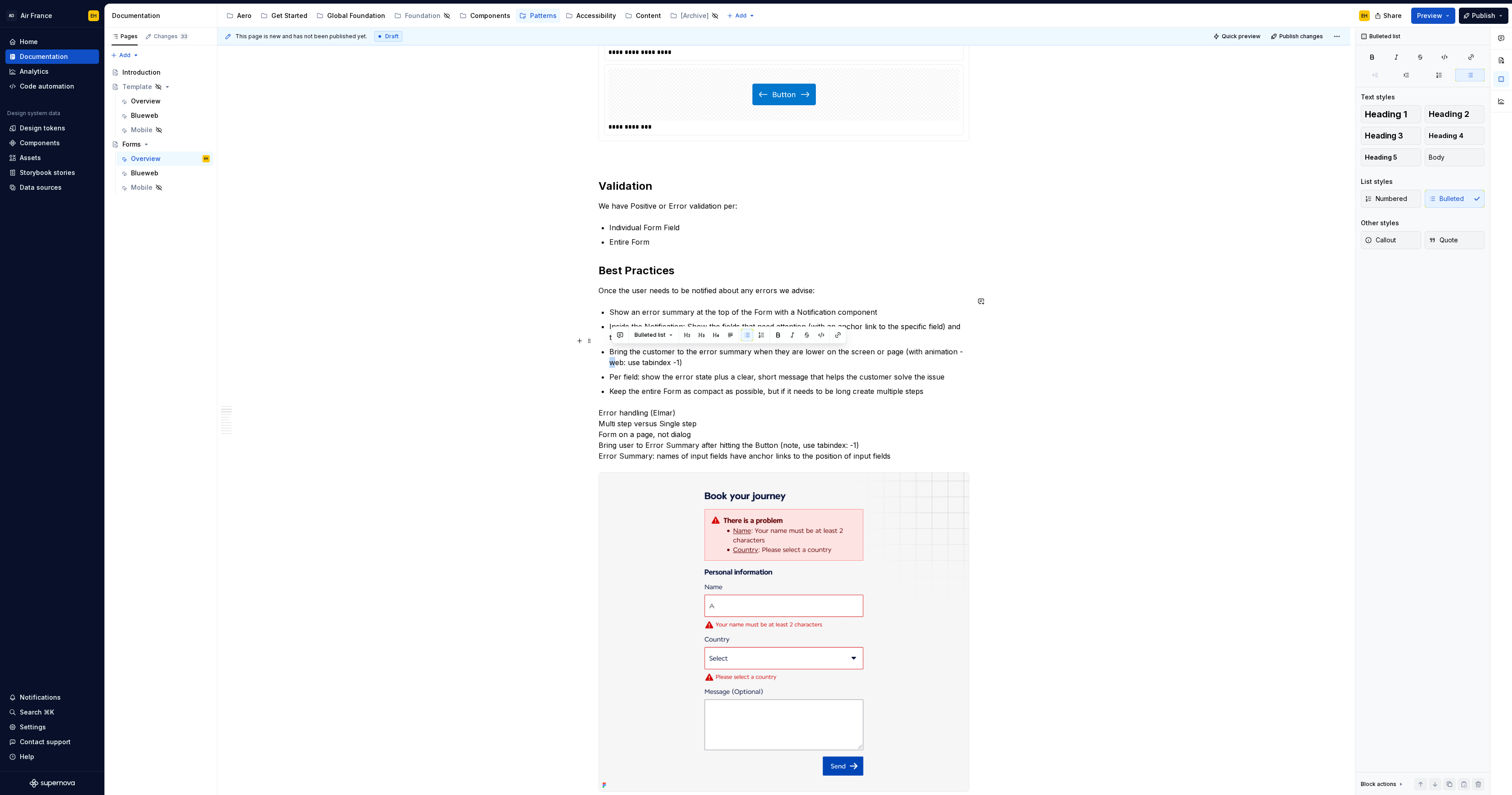
drag, startPoint x: 615, startPoint y: 351, endPoint x: 628, endPoint y: 356, distance: 13.9
click at [613, 352] on p "Bring the customer to the error summary when they are lower on the screen or pa…" at bounding box center [789, 357] width 360 height 22
click at [707, 351] on p "Bring the customer to the error summary when they are lower on the screen or pa…" at bounding box center [789, 357] width 360 height 22
click at [625, 371] on p "Per field: show the error state plus a clear, short message that helps the cust…" at bounding box center [789, 377] width 360 height 11
click at [937, 386] on p "Keep the entire Form as compact as possible, but if it needs to be long create …" at bounding box center [789, 391] width 360 height 11
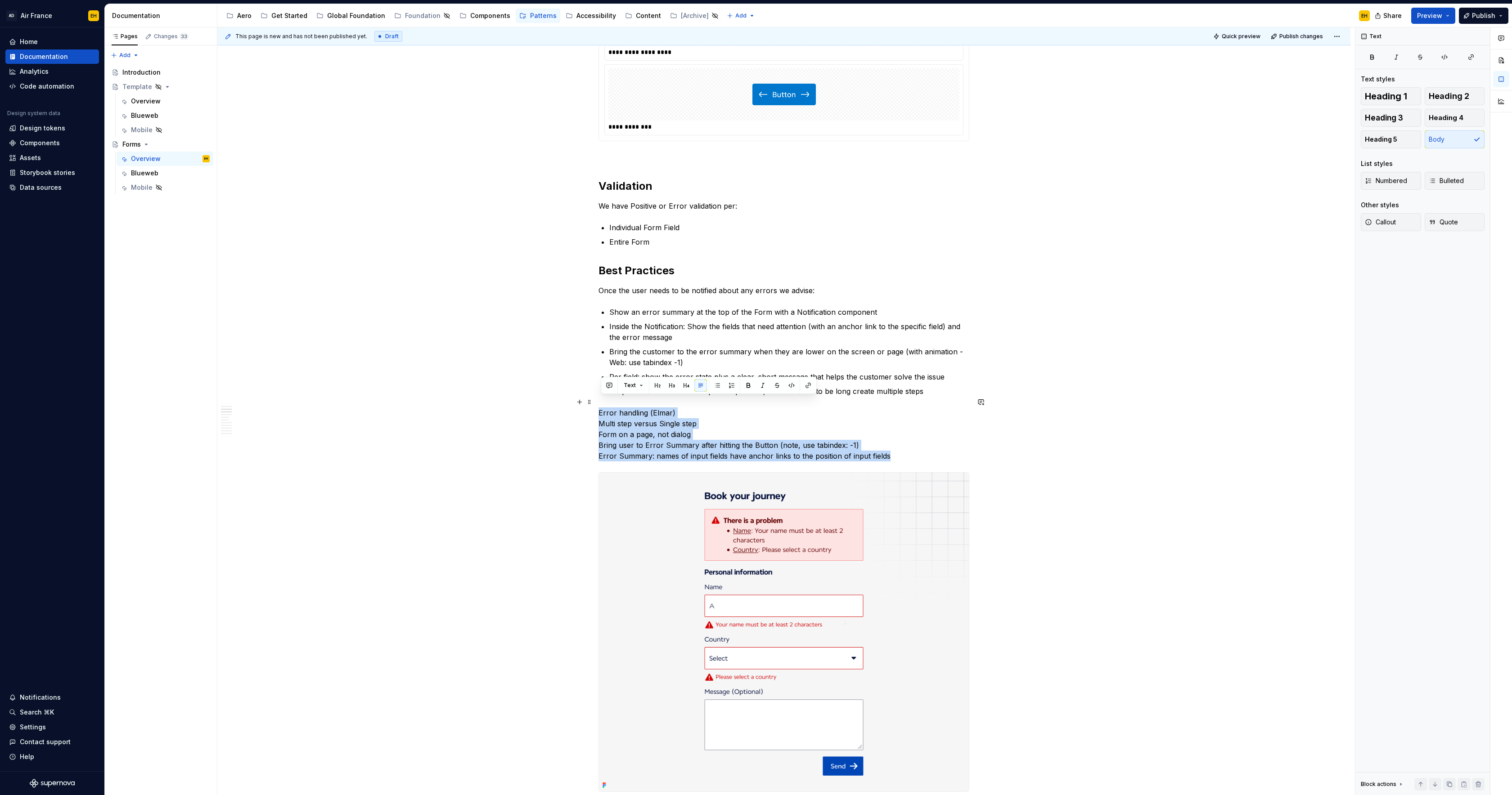
drag, startPoint x: 909, startPoint y: 443, endPoint x: 599, endPoint y: 398, distance: 313.2
click at [846, 408] on p "Error handling (Elmar) Multi step versus Single step Form on a page, not dialog…" at bounding box center [784, 435] width 371 height 54
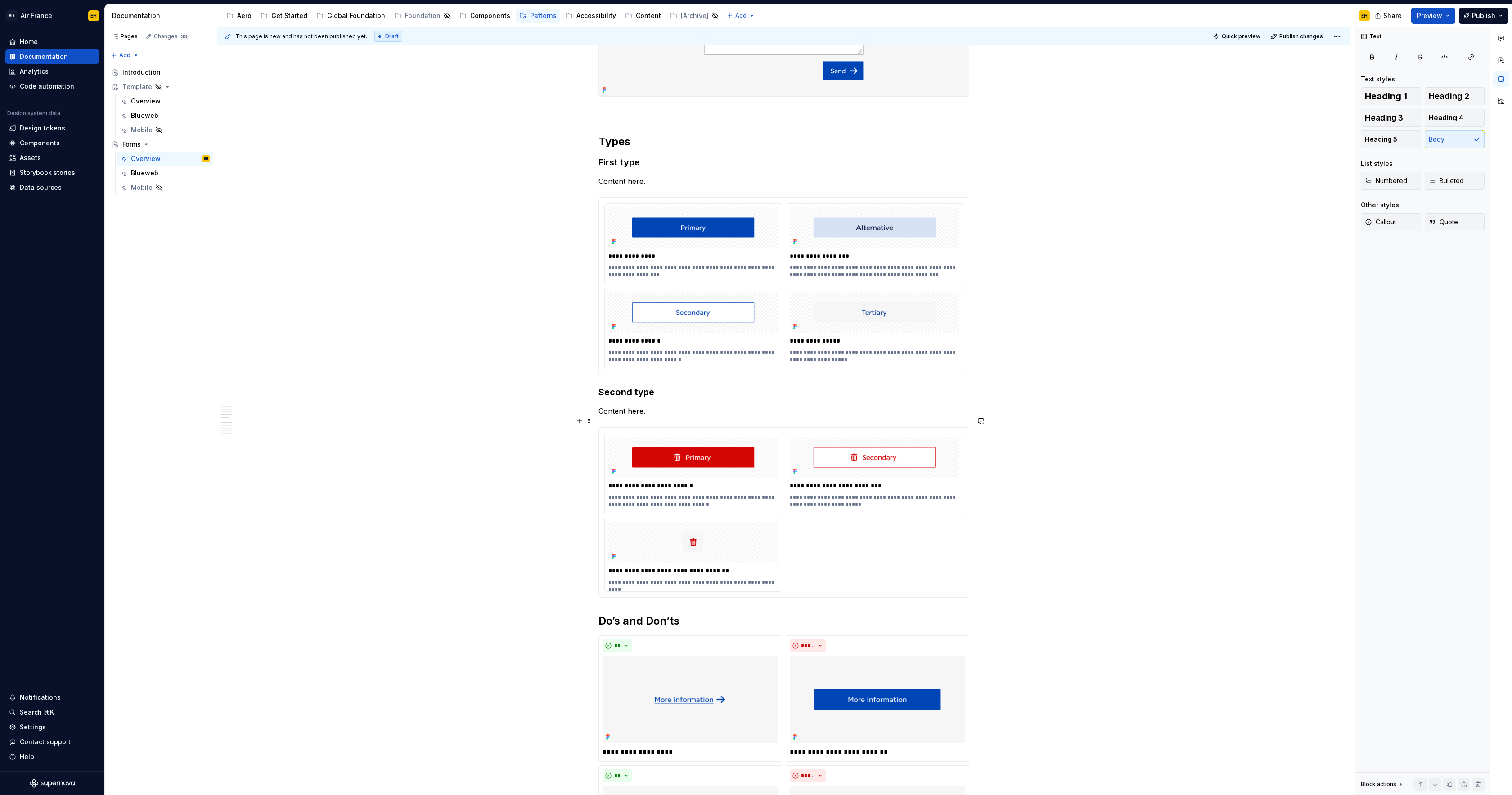
scroll to position [1423, 0]
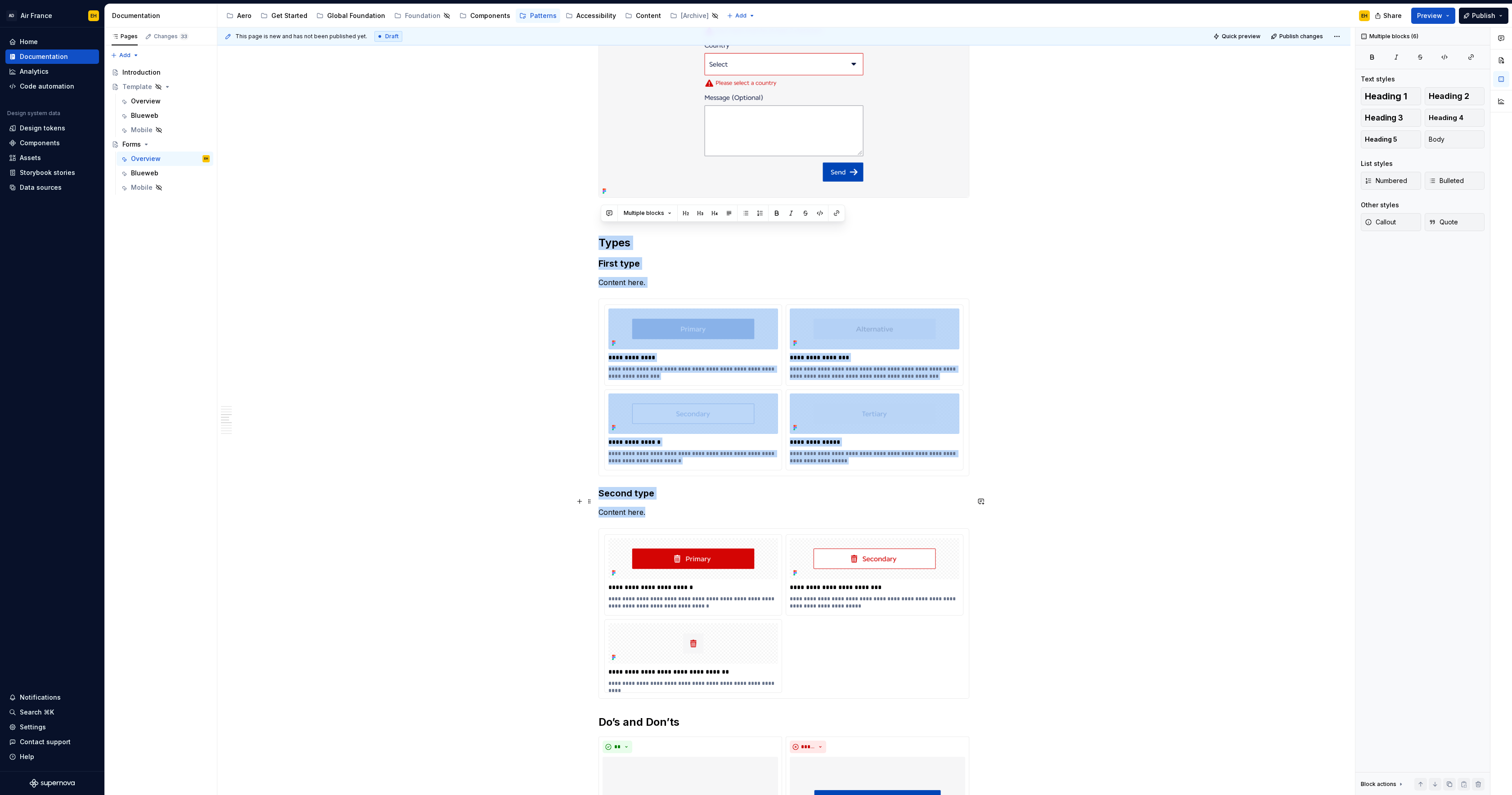
drag, startPoint x: 603, startPoint y: 148, endPoint x: 655, endPoint y: 502, distance: 357.8
click at [655, 502] on div "**********" at bounding box center [784, 296] width 371 height 3084
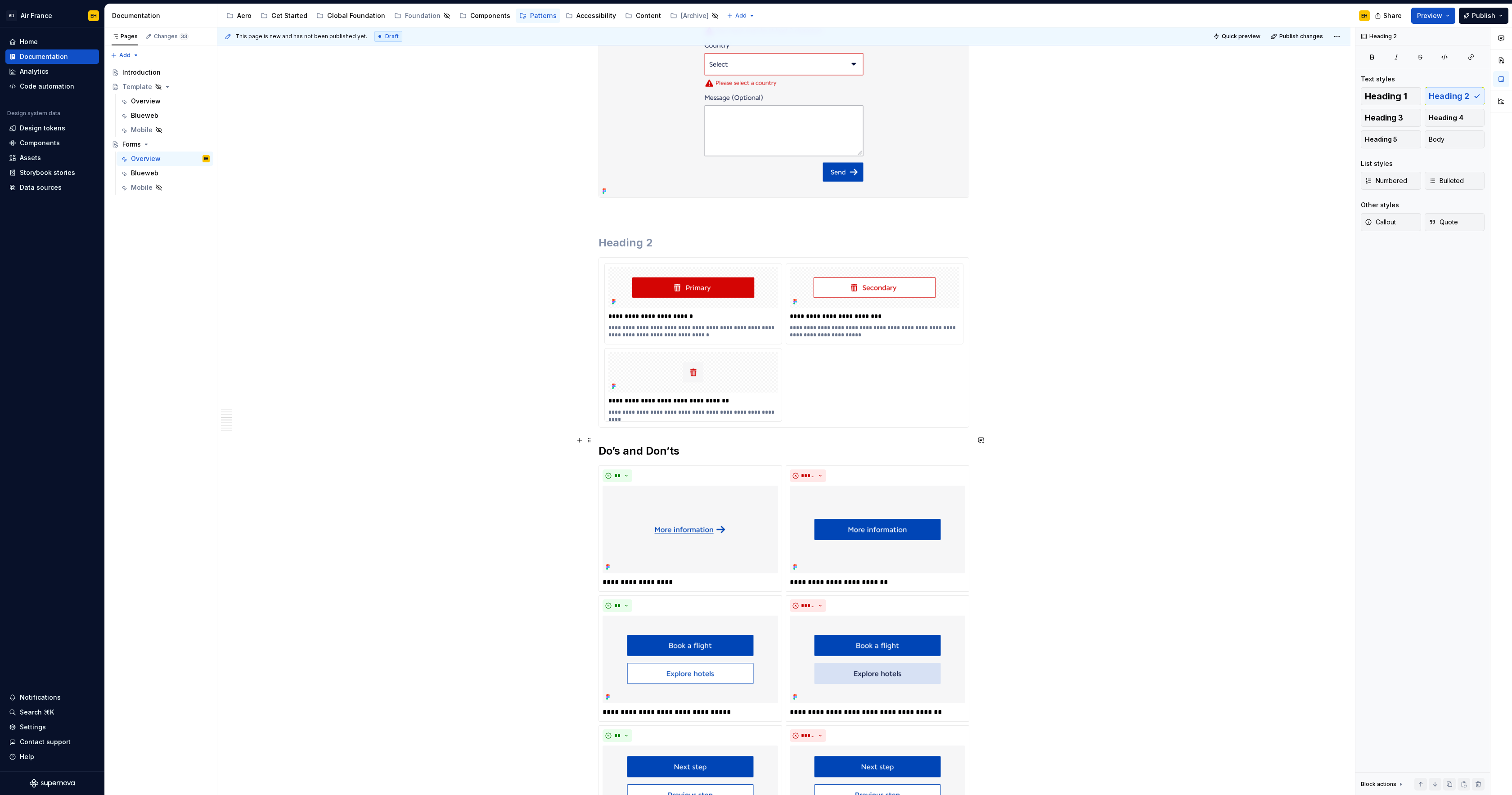
drag, startPoint x: 601, startPoint y: 439, endPoint x: 611, endPoint y: 441, distance: 10.2
click at [602, 444] on h2 "Do’s and Don’ts" at bounding box center [784, 451] width 371 height 15
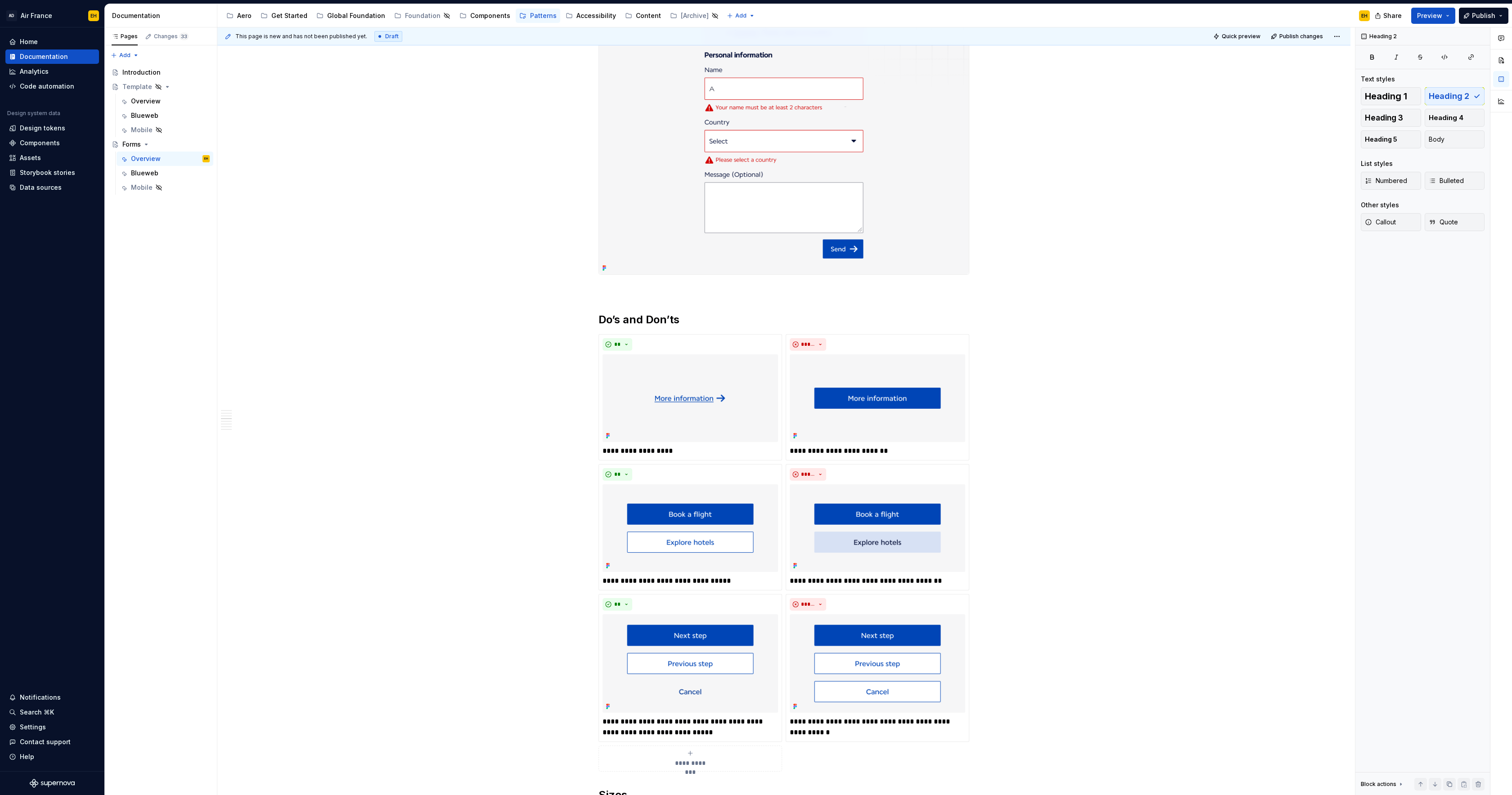
scroll to position [1299, 0]
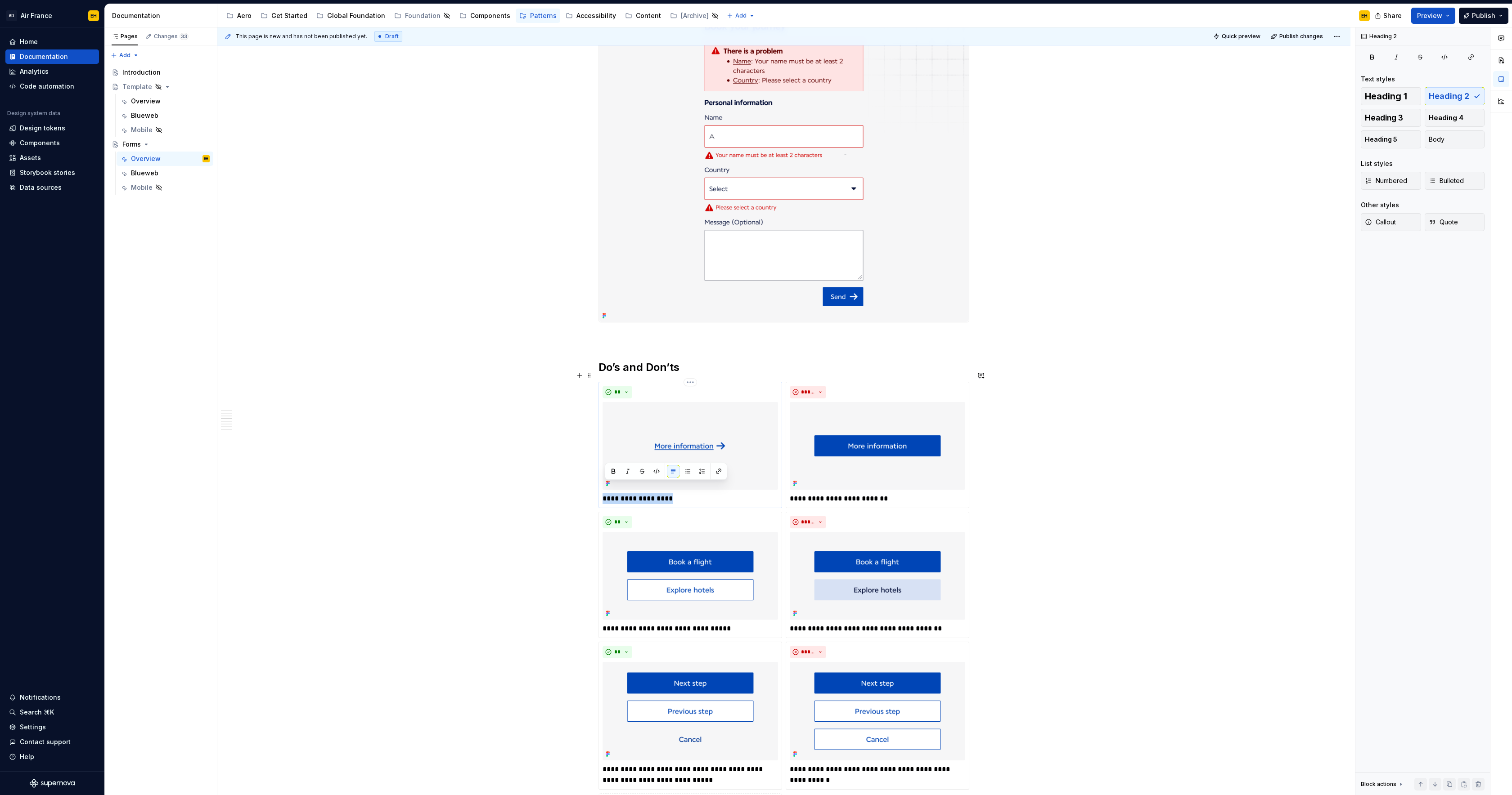
drag, startPoint x: 671, startPoint y: 488, endPoint x: 664, endPoint y: 492, distance: 8.1
click at [606, 493] on p "**********" at bounding box center [690, 499] width 176 height 11
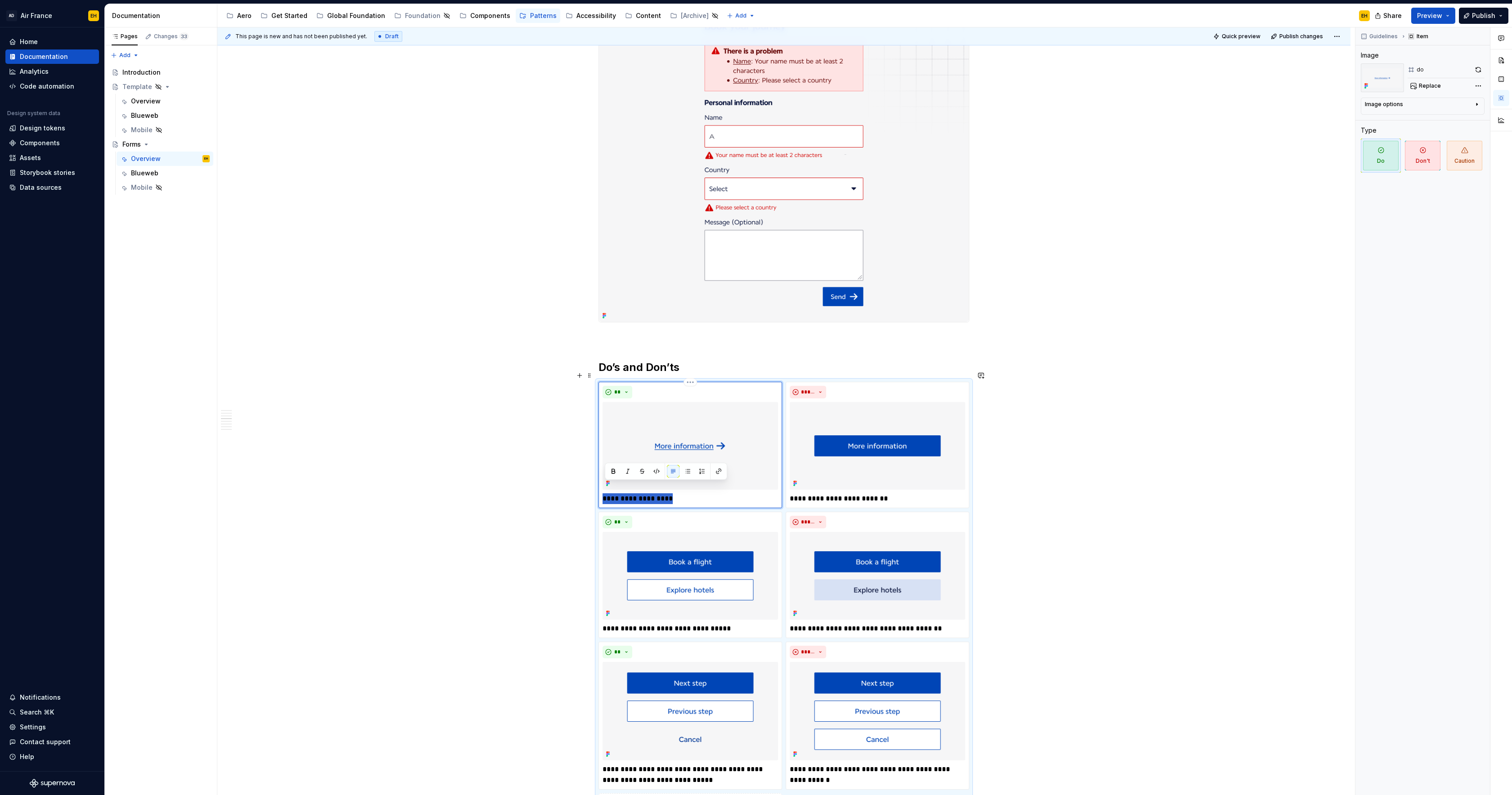
type textarea "*"
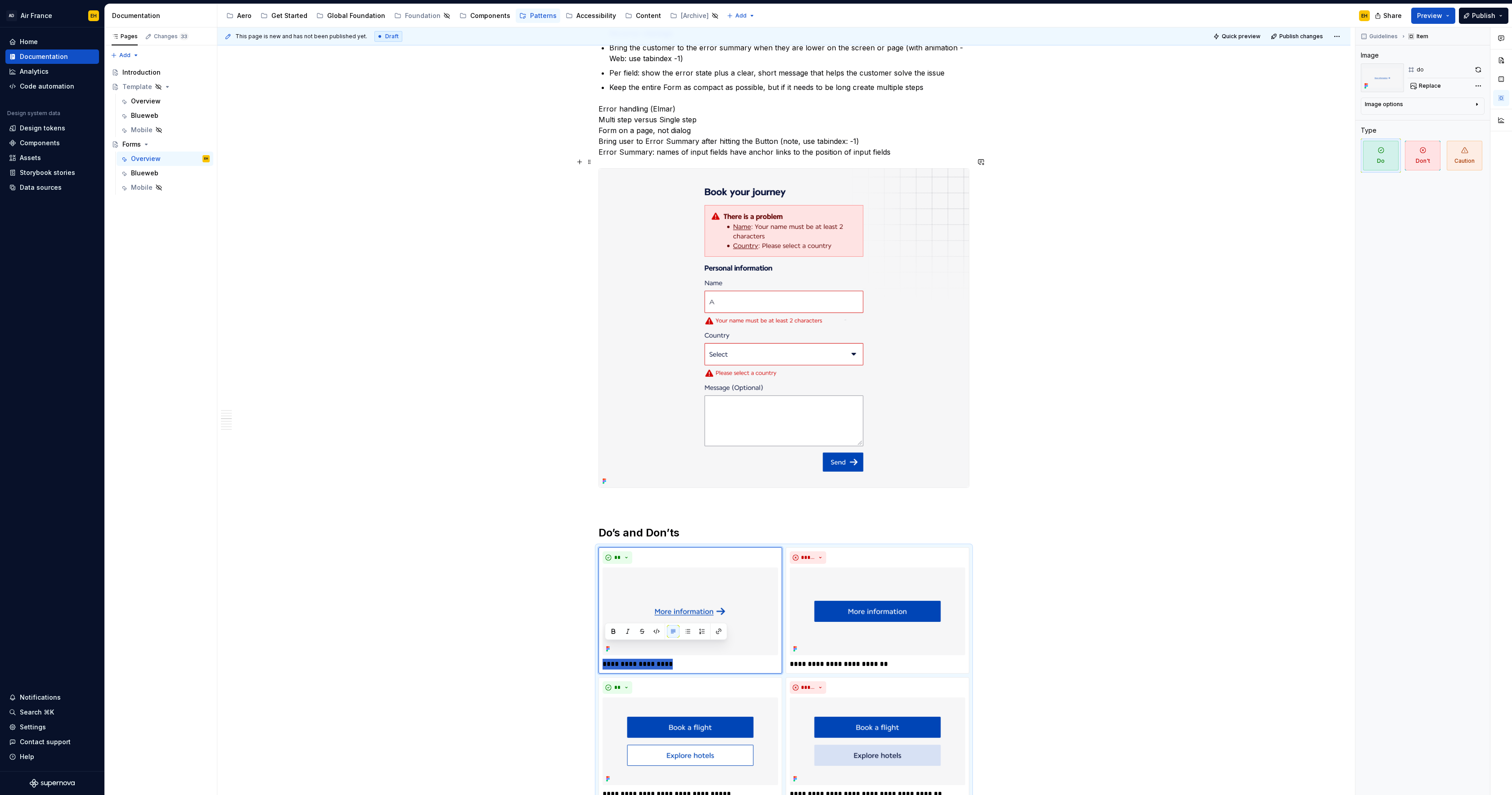
scroll to position [1139, 0]
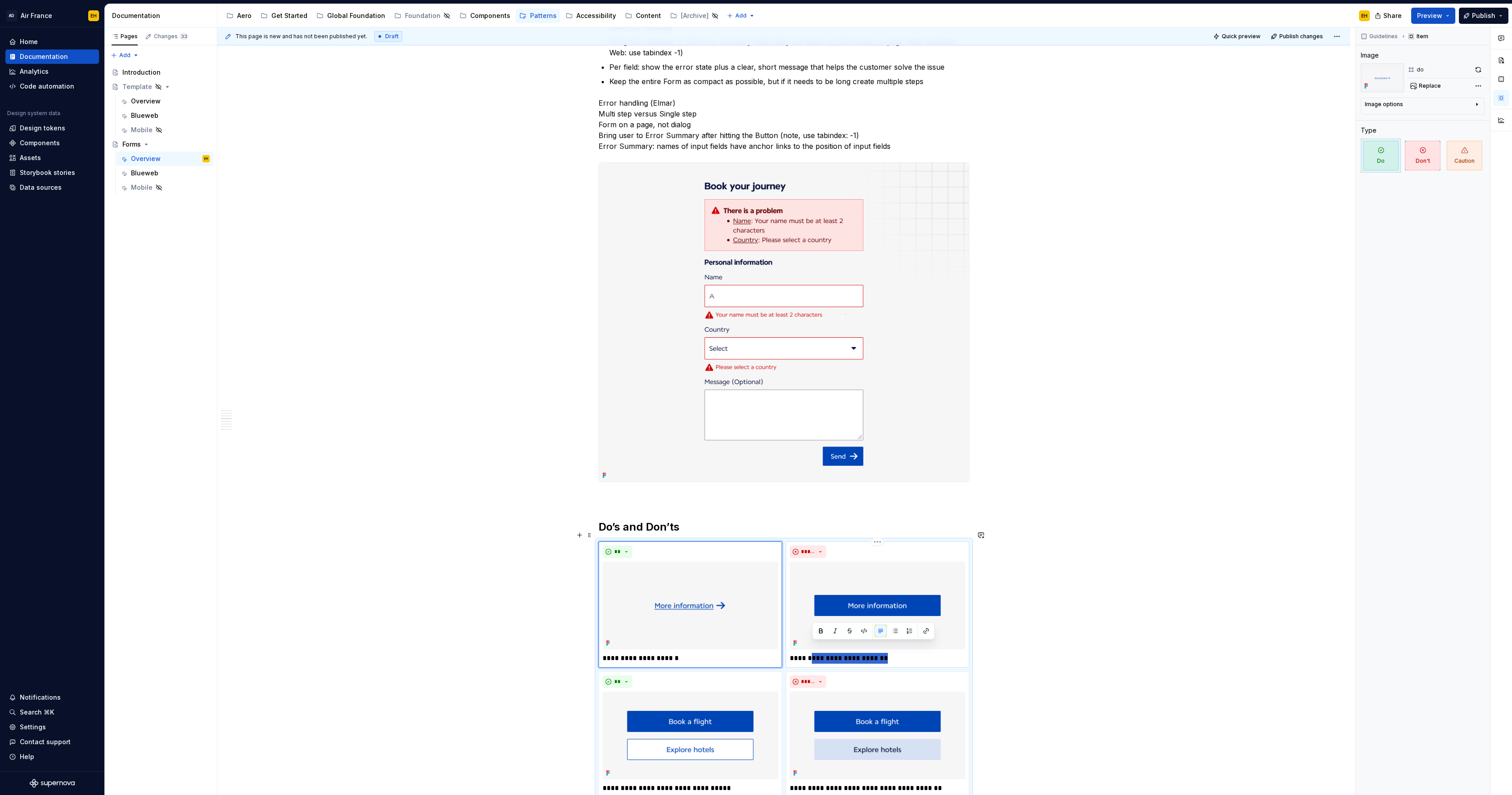
drag, startPoint x: 880, startPoint y: 647, endPoint x: 812, endPoint y: 649, distance: 68.0
click at [812, 653] on p "**********" at bounding box center [878, 658] width 176 height 11
type textarea "*"
click at [695, 653] on p "**********" at bounding box center [690, 658] width 176 height 11
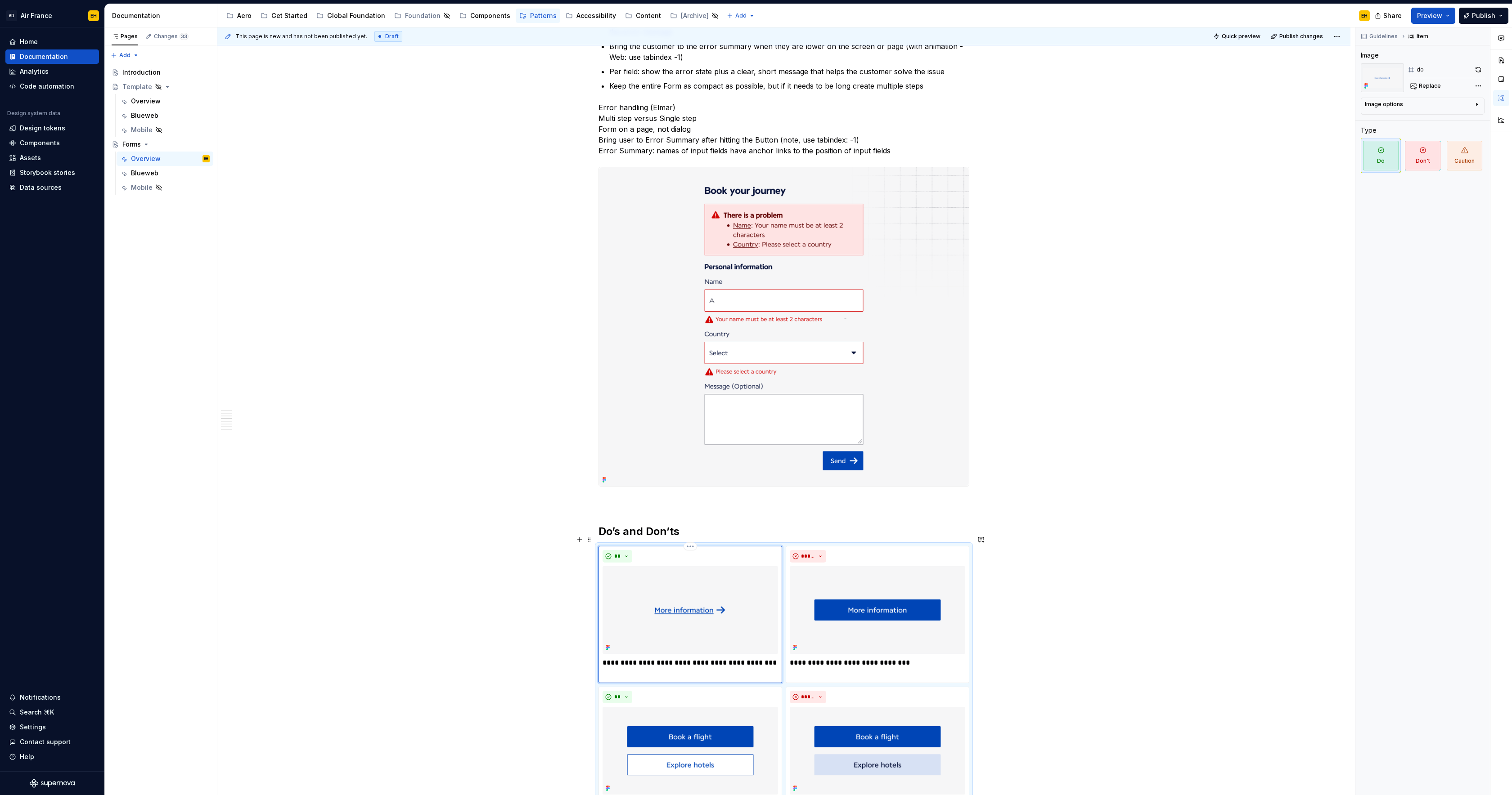
scroll to position [1133, 0]
drag, startPoint x: 829, startPoint y: 655, endPoint x: 813, endPoint y: 657, distance: 16.1
click at [813, 659] on p "**********" at bounding box center [878, 665] width 176 height 11
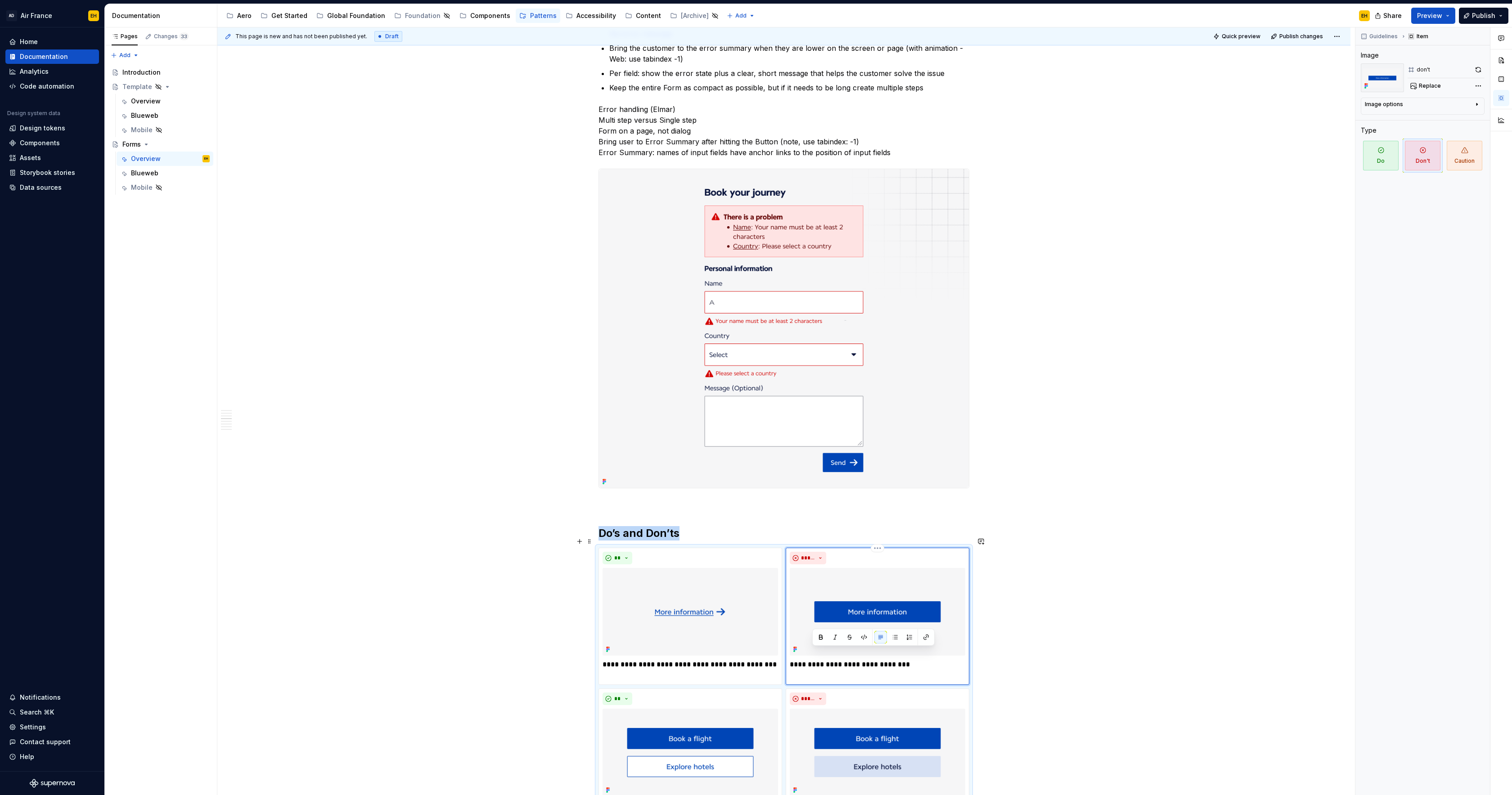
click at [807, 665] on div "**********" at bounding box center [878, 617] width 184 height 137
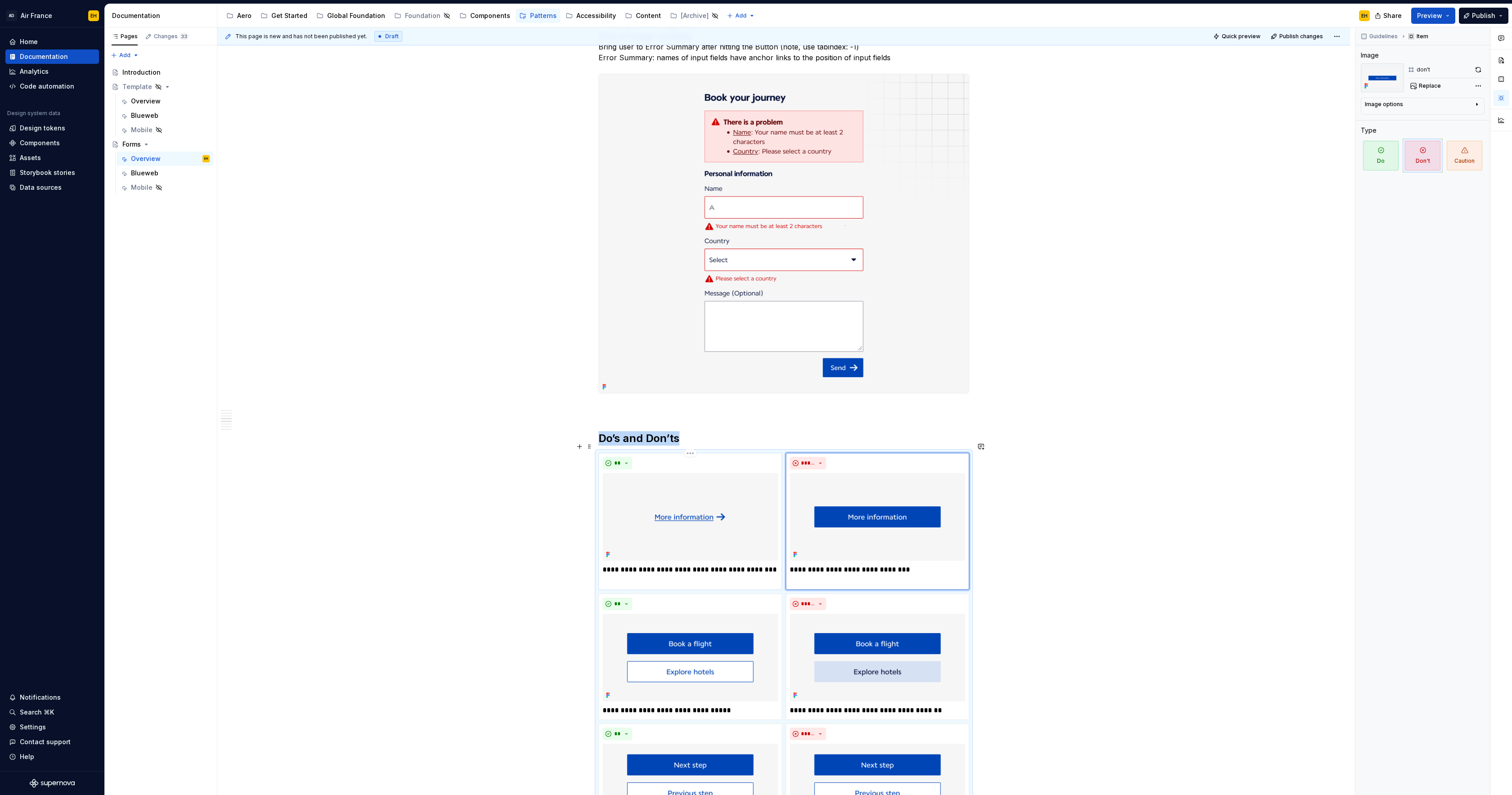
scroll to position [1359, 0]
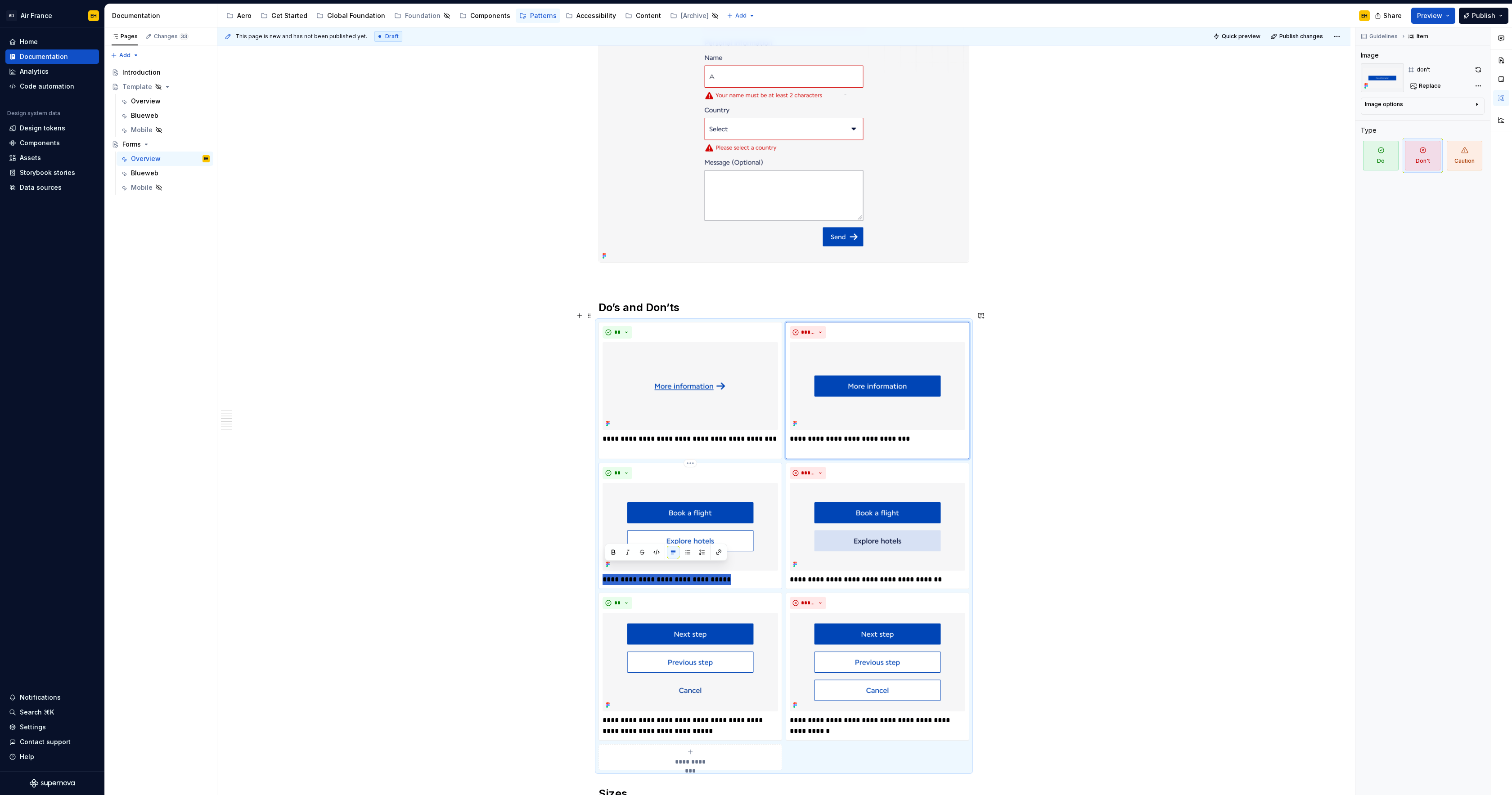
drag, startPoint x: 740, startPoint y: 569, endPoint x: 603, endPoint y: 570, distance: 137.0
click at [603, 570] on div "**********" at bounding box center [690, 526] width 184 height 126
type textarea "*"
drag, startPoint x: 940, startPoint y: 569, endPoint x: 813, endPoint y: 571, distance: 127.0
click at [813, 574] on p "**********" at bounding box center [878, 580] width 176 height 11
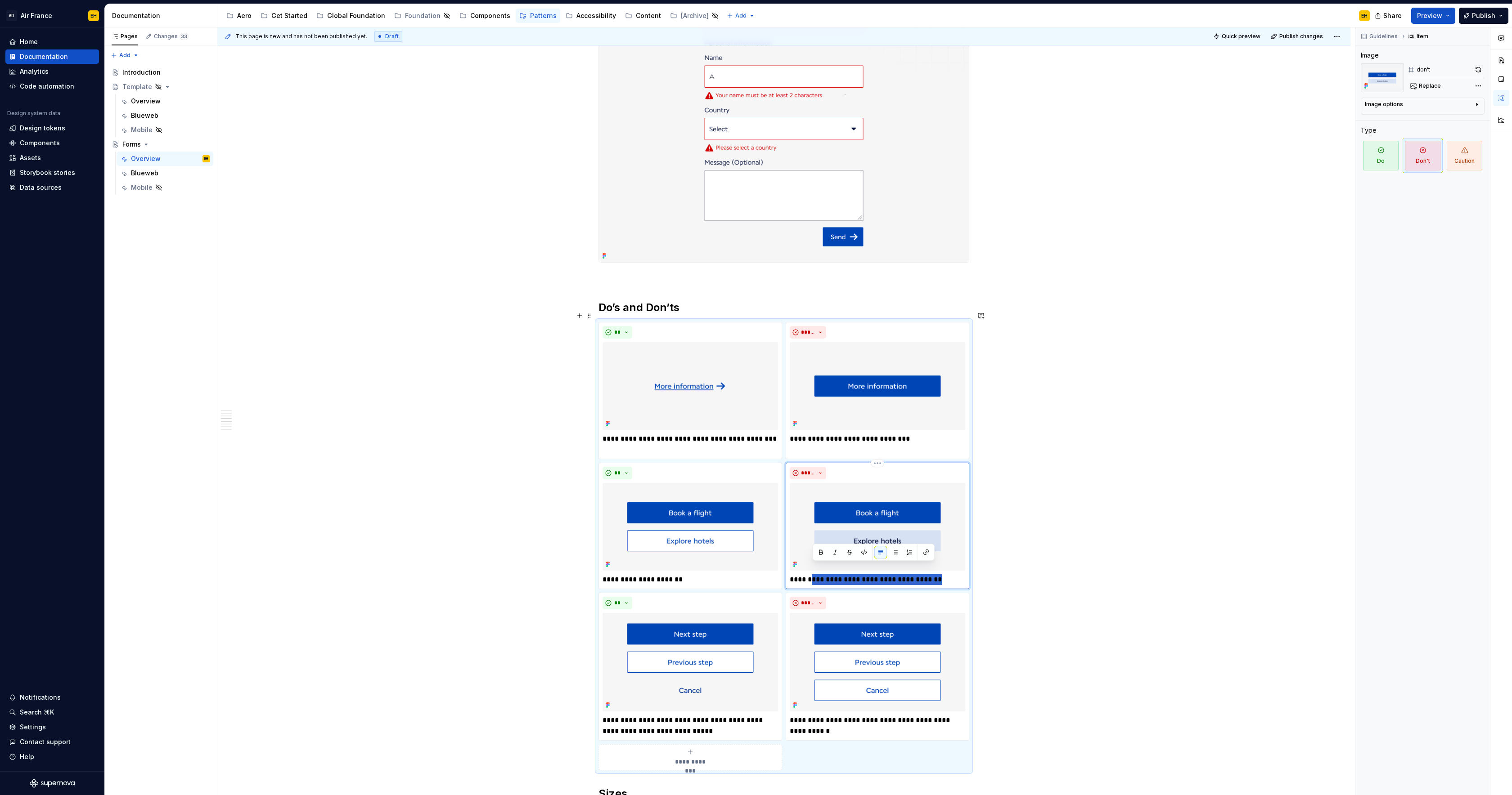
type textarea "*"
click at [725, 574] on p "**********" at bounding box center [690, 580] width 176 height 11
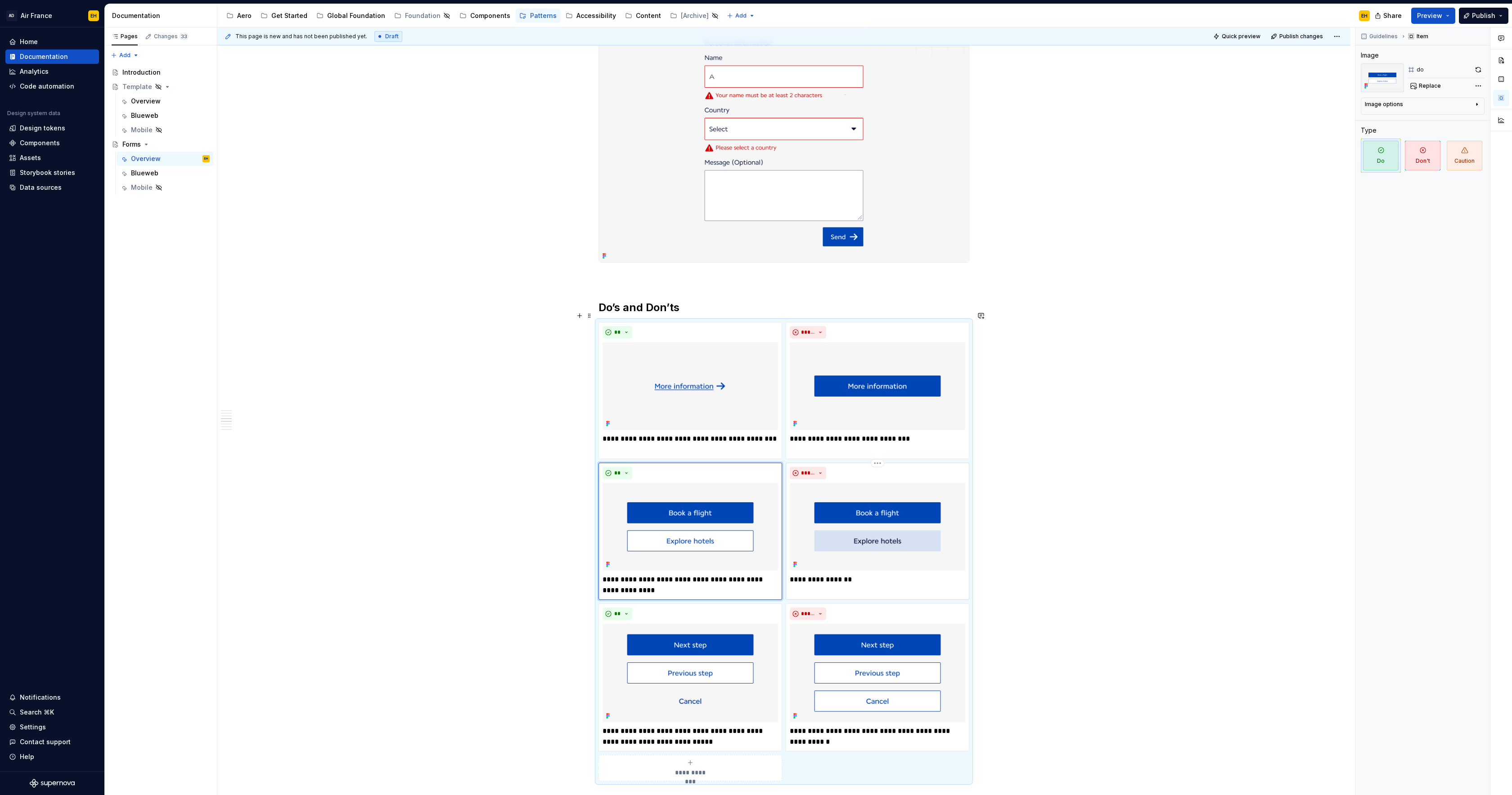
click at [869, 574] on p "**********" at bounding box center [878, 580] width 176 height 11
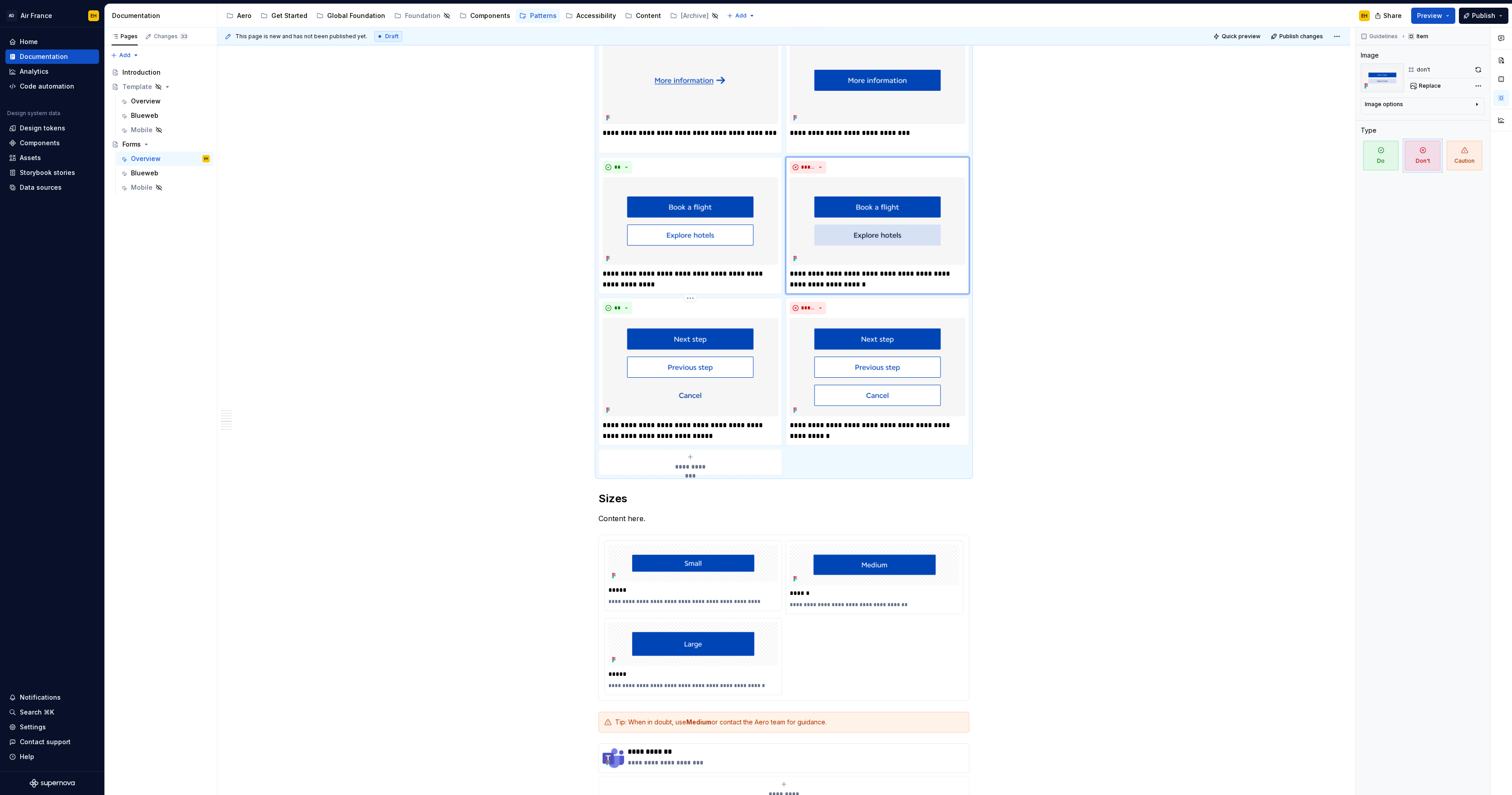
scroll to position [1711, 0]
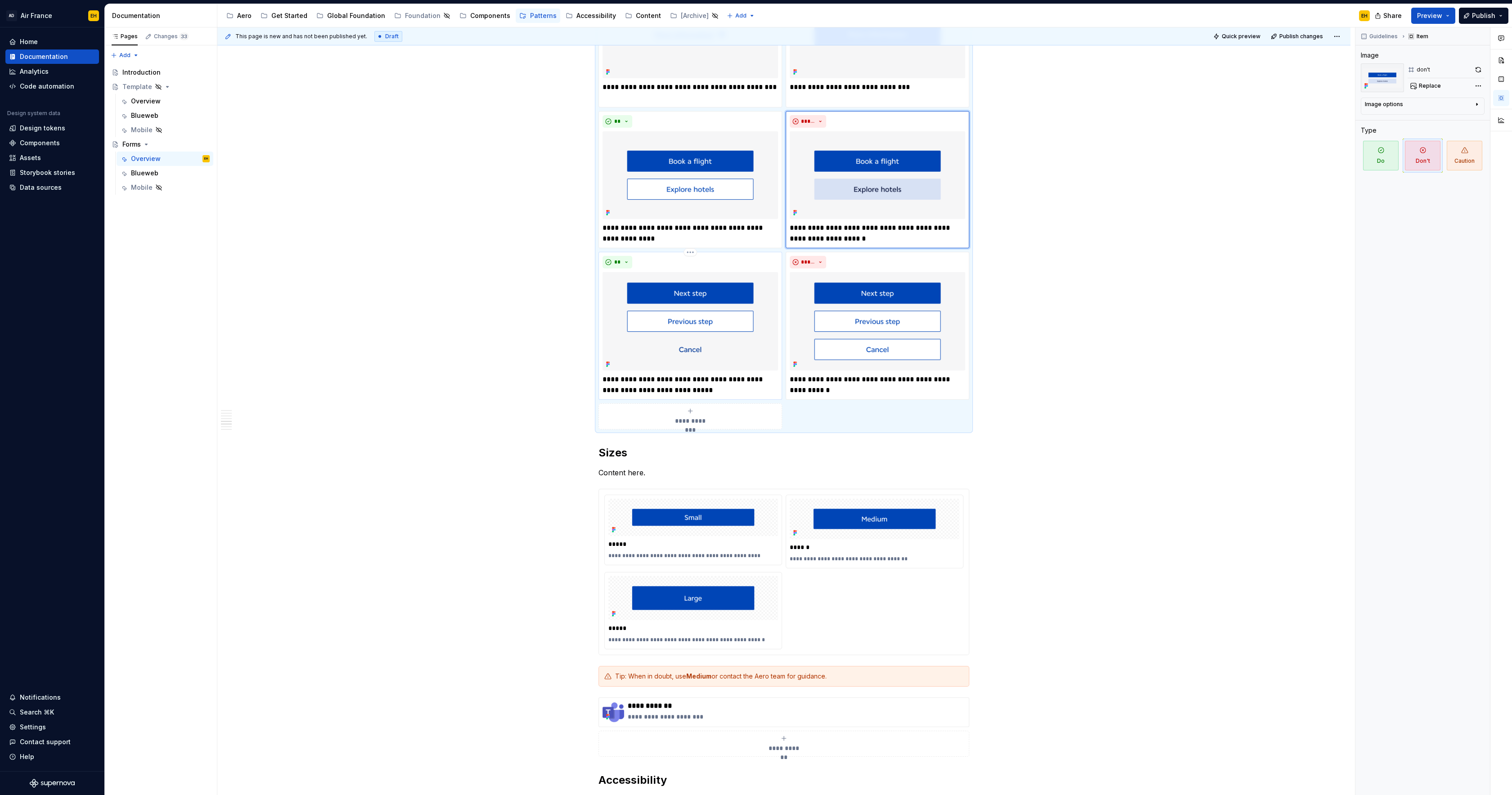
click at [724, 256] on div "**" at bounding box center [690, 262] width 176 height 12
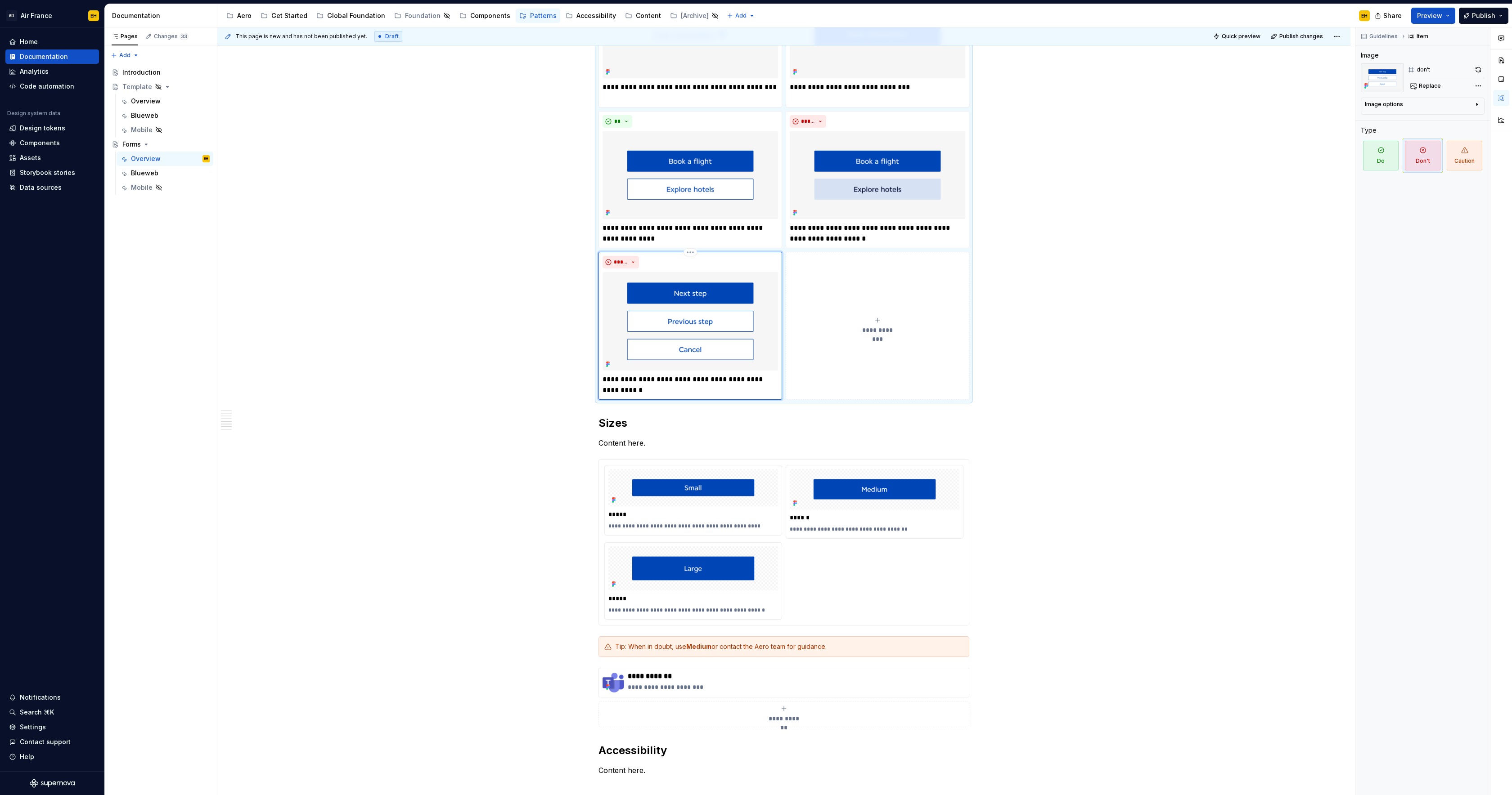
click at [722, 256] on div "*****" at bounding box center [690, 262] width 176 height 12
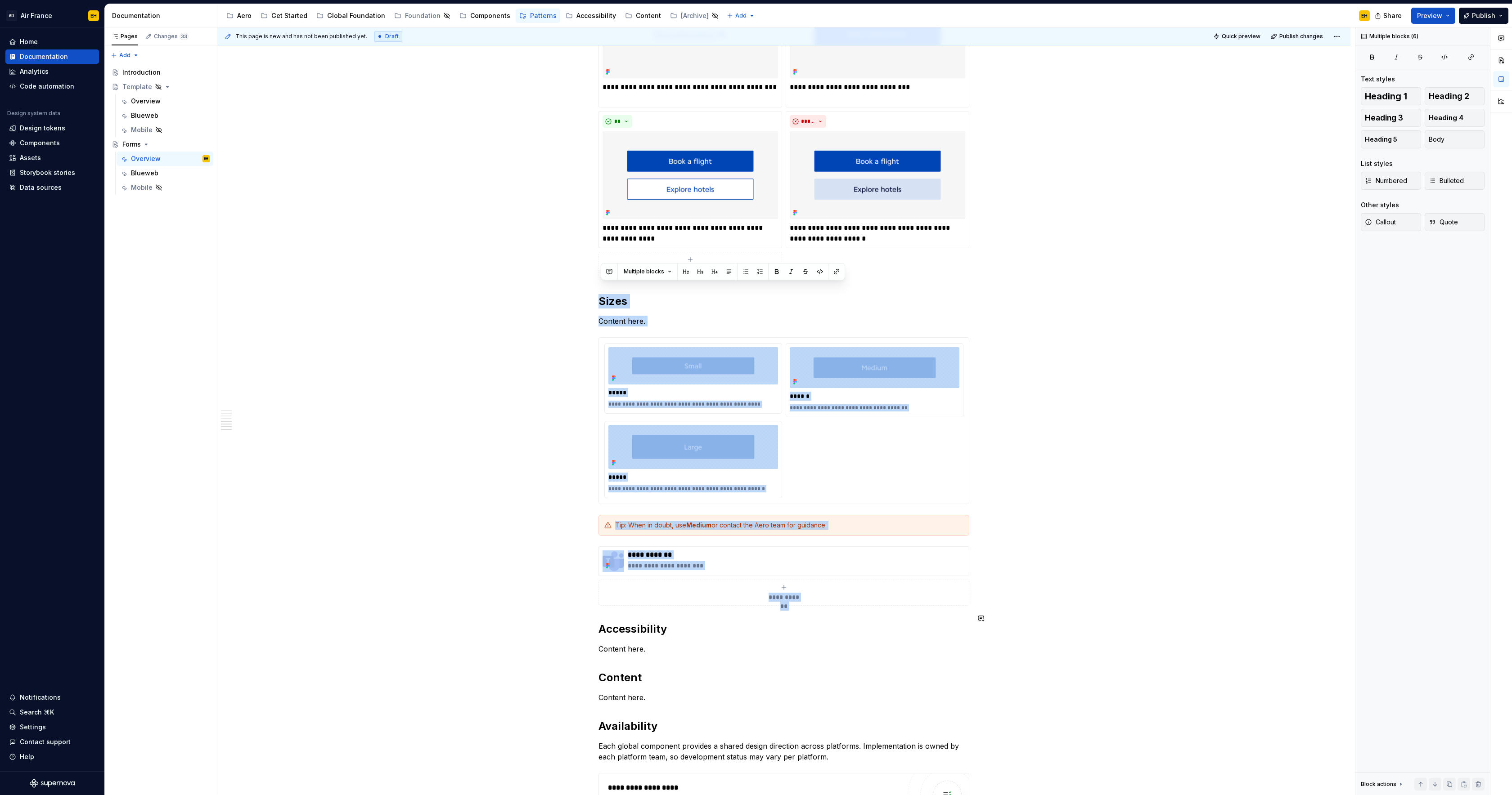
drag, startPoint x: 603, startPoint y: 290, endPoint x: 638, endPoint y: 603, distance: 315.0
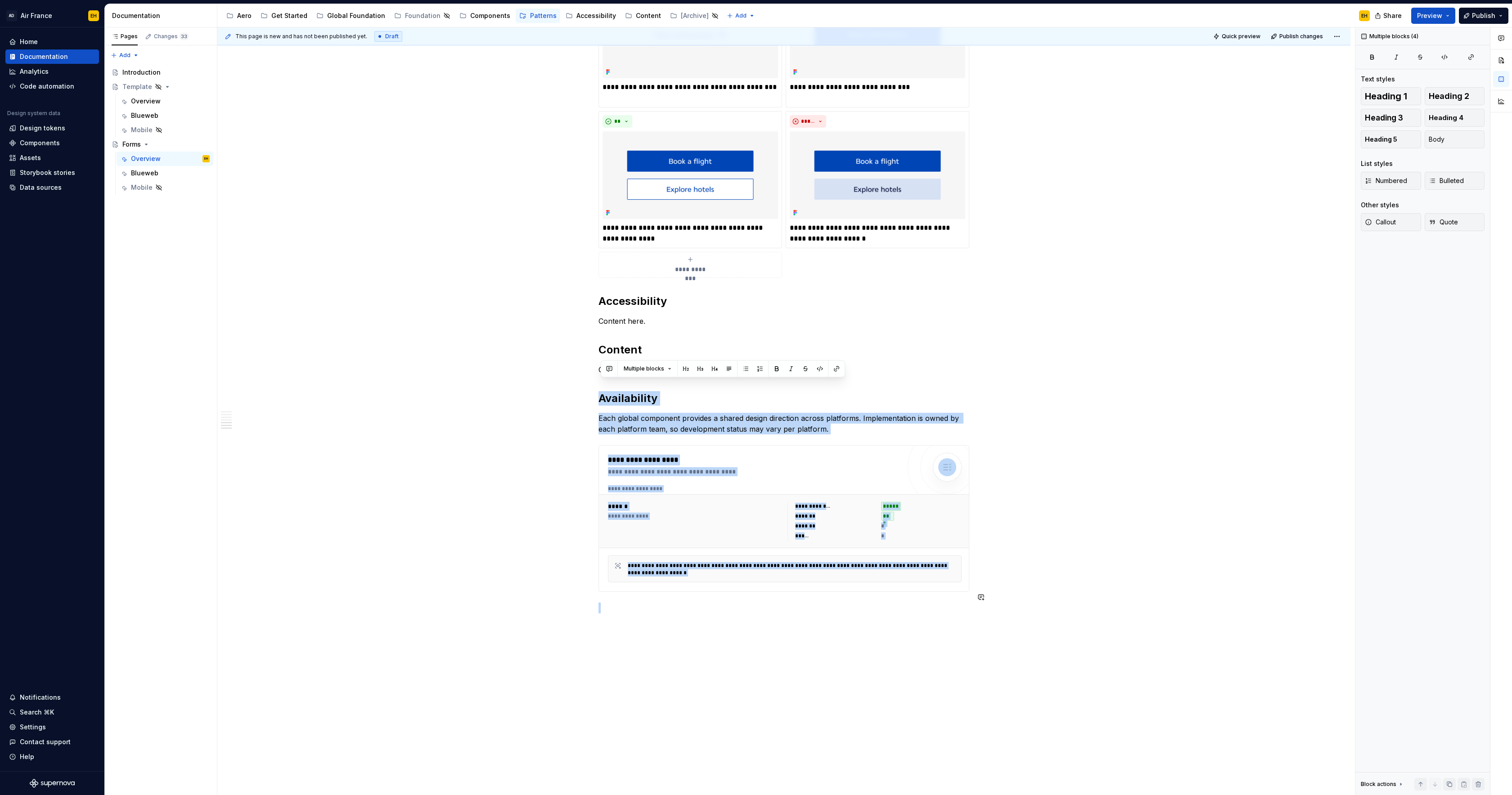
drag, startPoint x: 603, startPoint y: 388, endPoint x: 786, endPoint y: 618, distance: 293.9
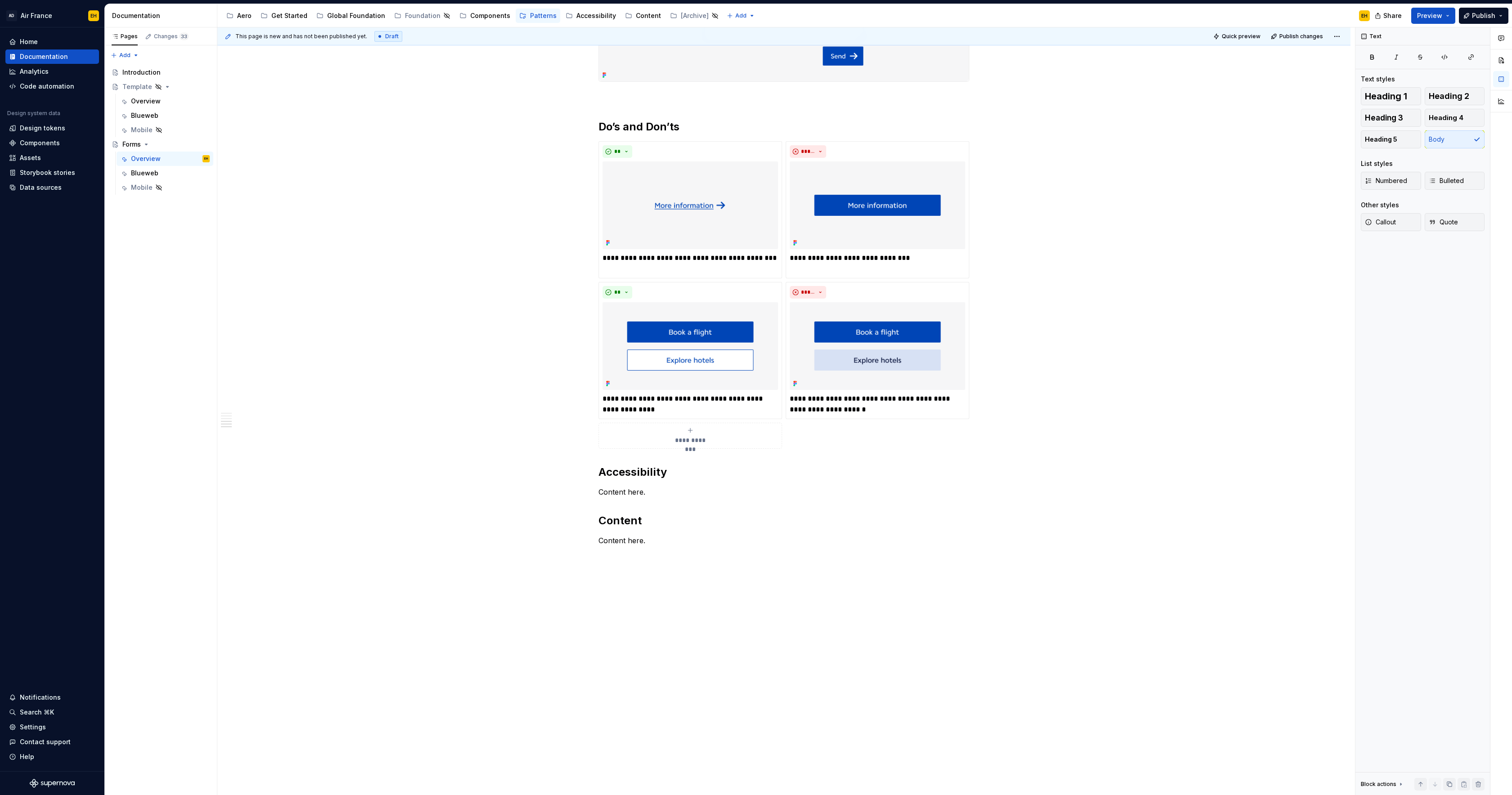
scroll to position [1528, 0]
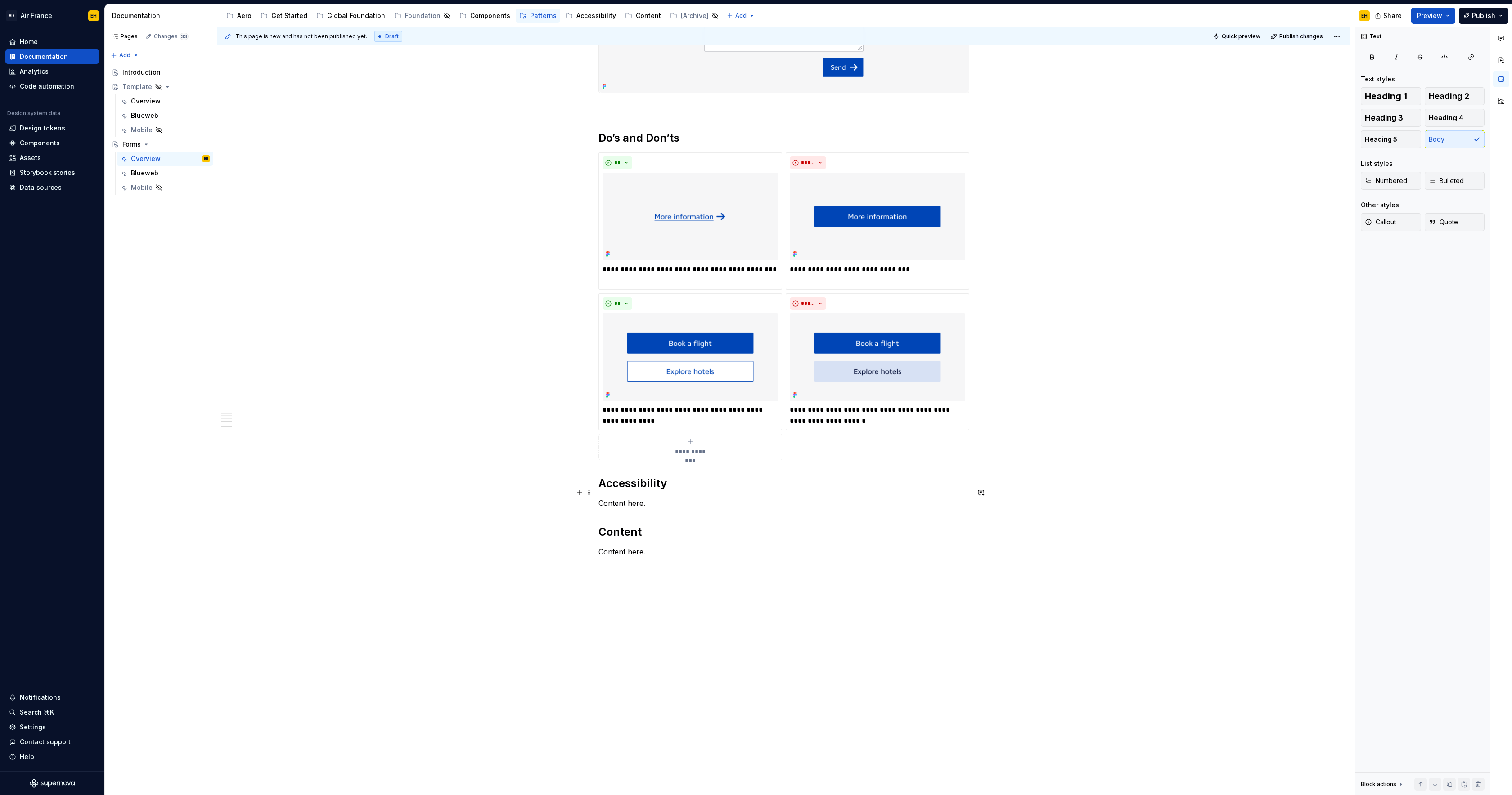
click at [663, 498] on p "Content here." at bounding box center [784, 503] width 371 height 11
type textarea "*"
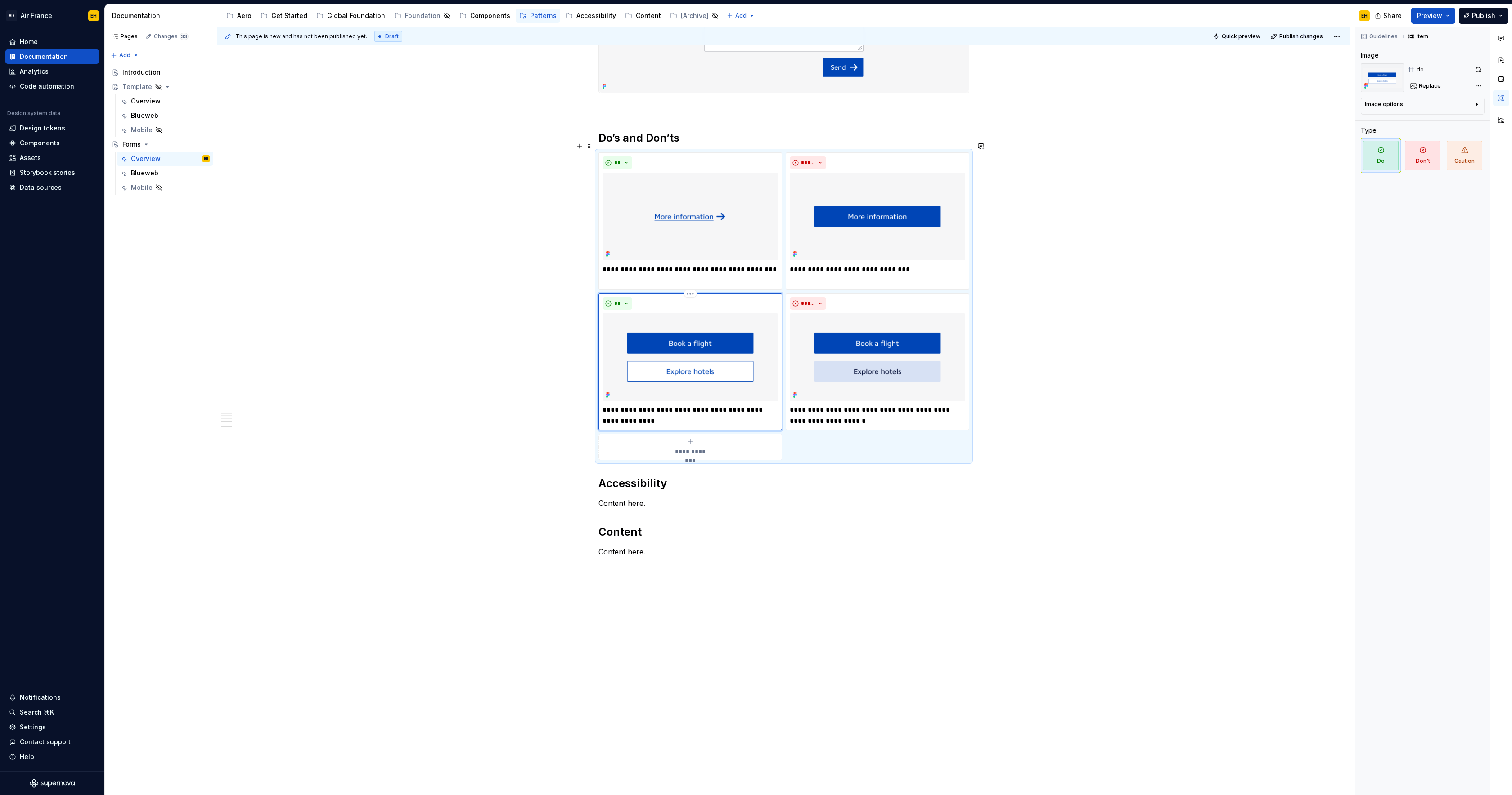
click at [760, 297] on div "**" at bounding box center [690, 303] width 176 height 12
click at [707, 438] on div "**********" at bounding box center [690, 447] width 176 height 18
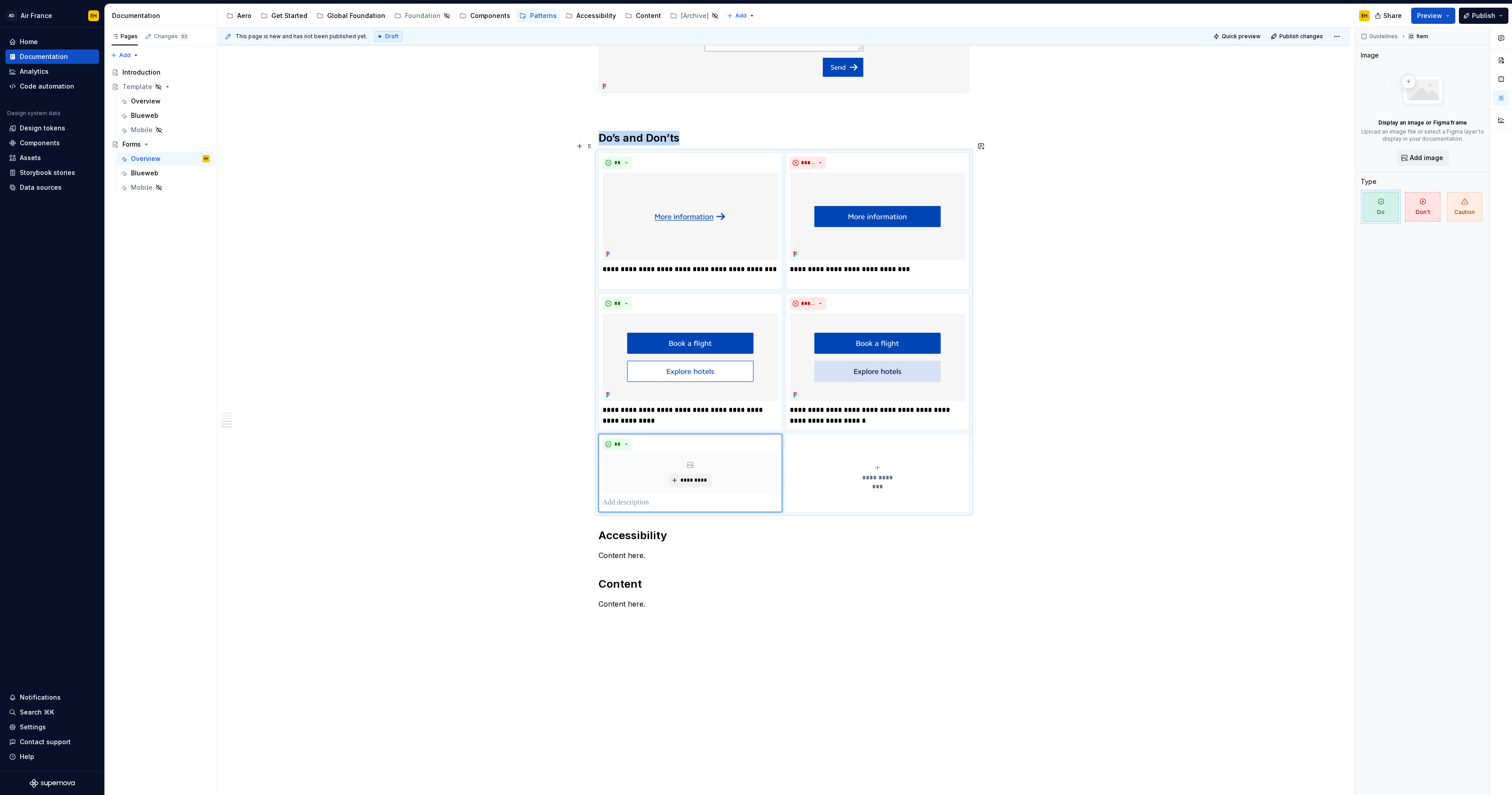
click at [881, 464] on icon "submit" at bounding box center [878, 468] width 7 height 7
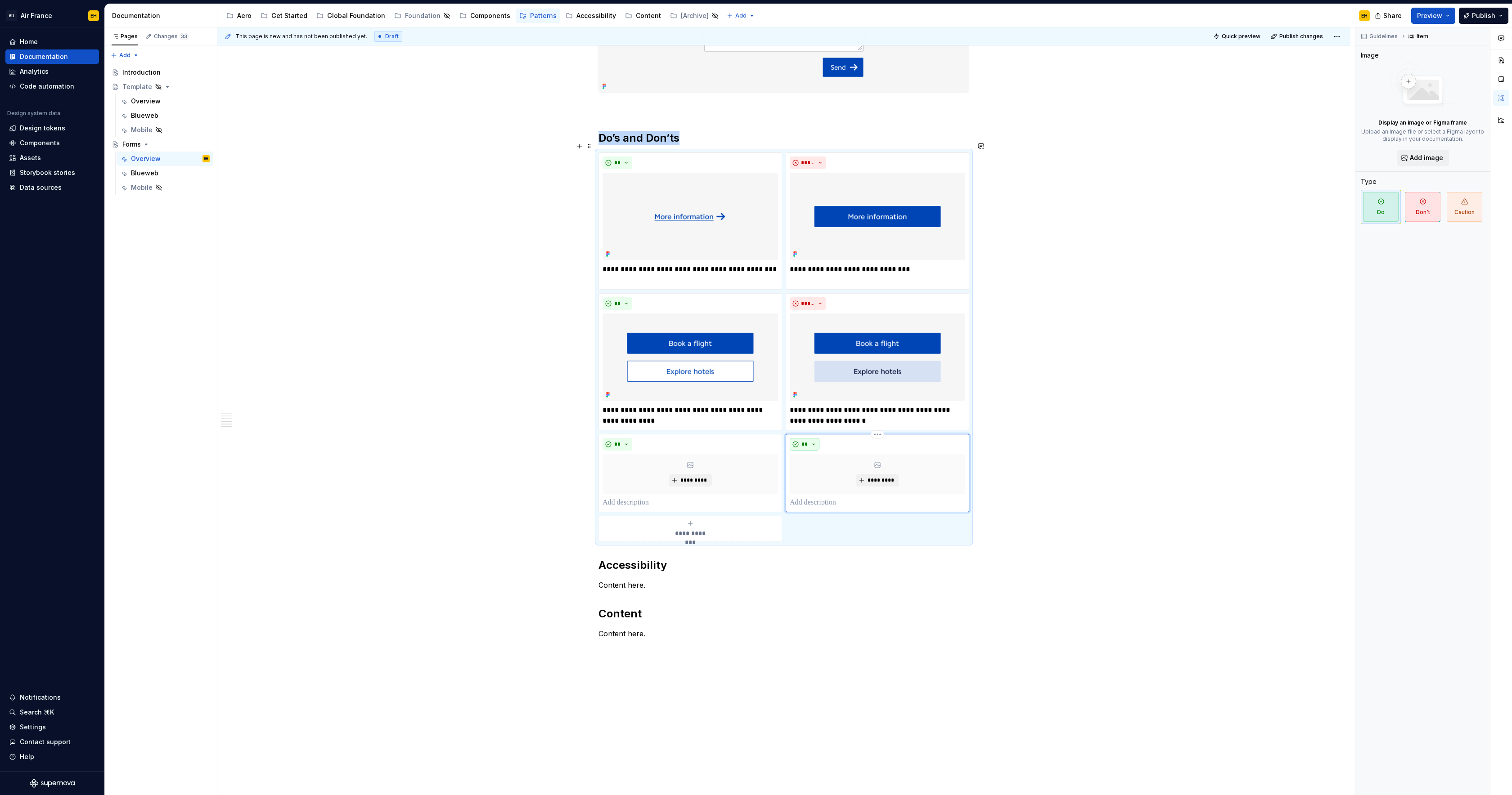
click at [813, 438] on button "**" at bounding box center [805, 444] width 30 height 12
click at [826, 465] on div "Don't" at bounding box center [828, 465] width 16 height 9
click at [629, 498] on p at bounding box center [690, 503] width 176 height 11
type textarea "*"
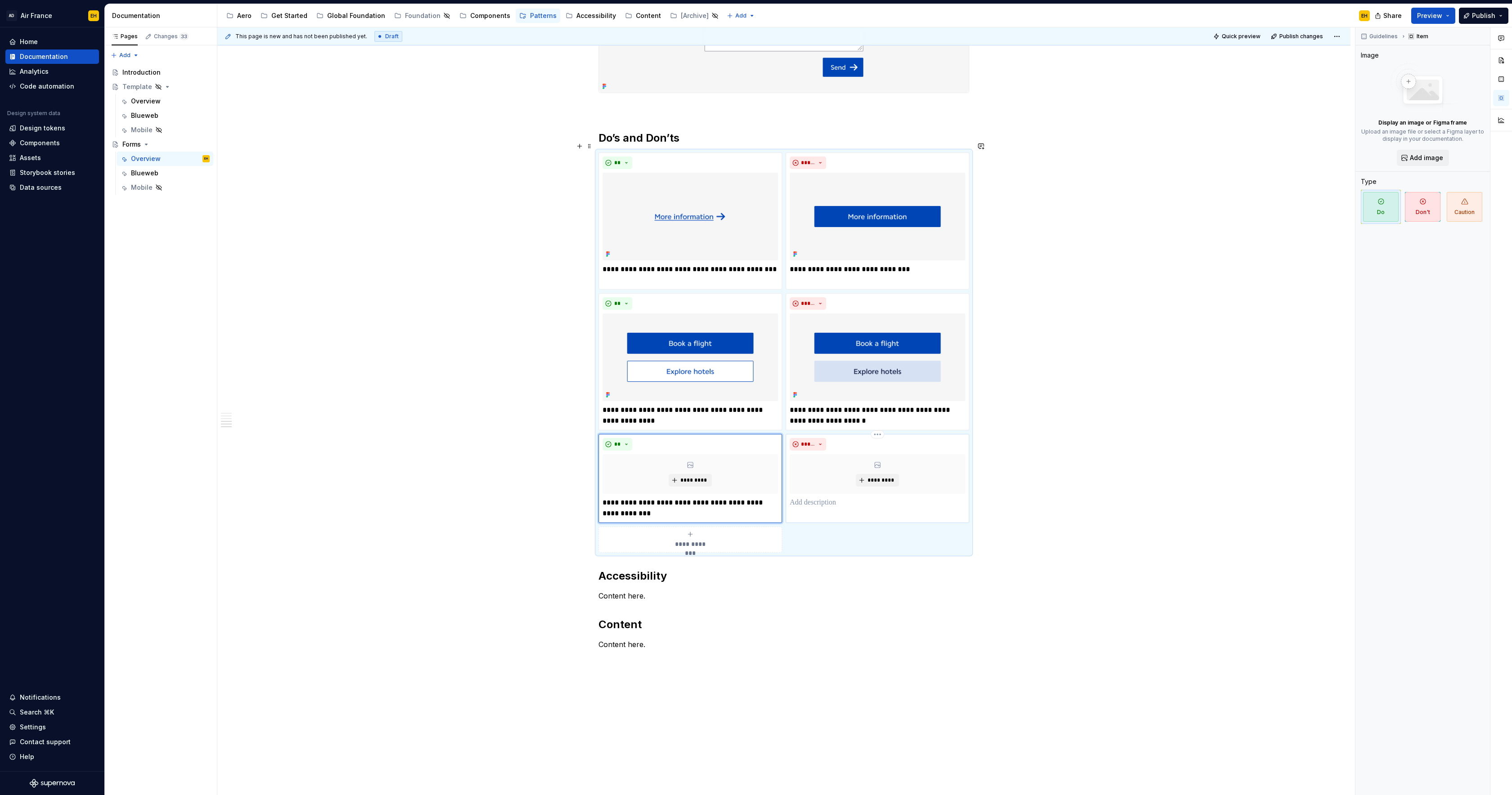
click at [820, 498] on p at bounding box center [878, 503] width 176 height 11
click at [673, 591] on p "Content here." at bounding box center [784, 596] width 371 height 11
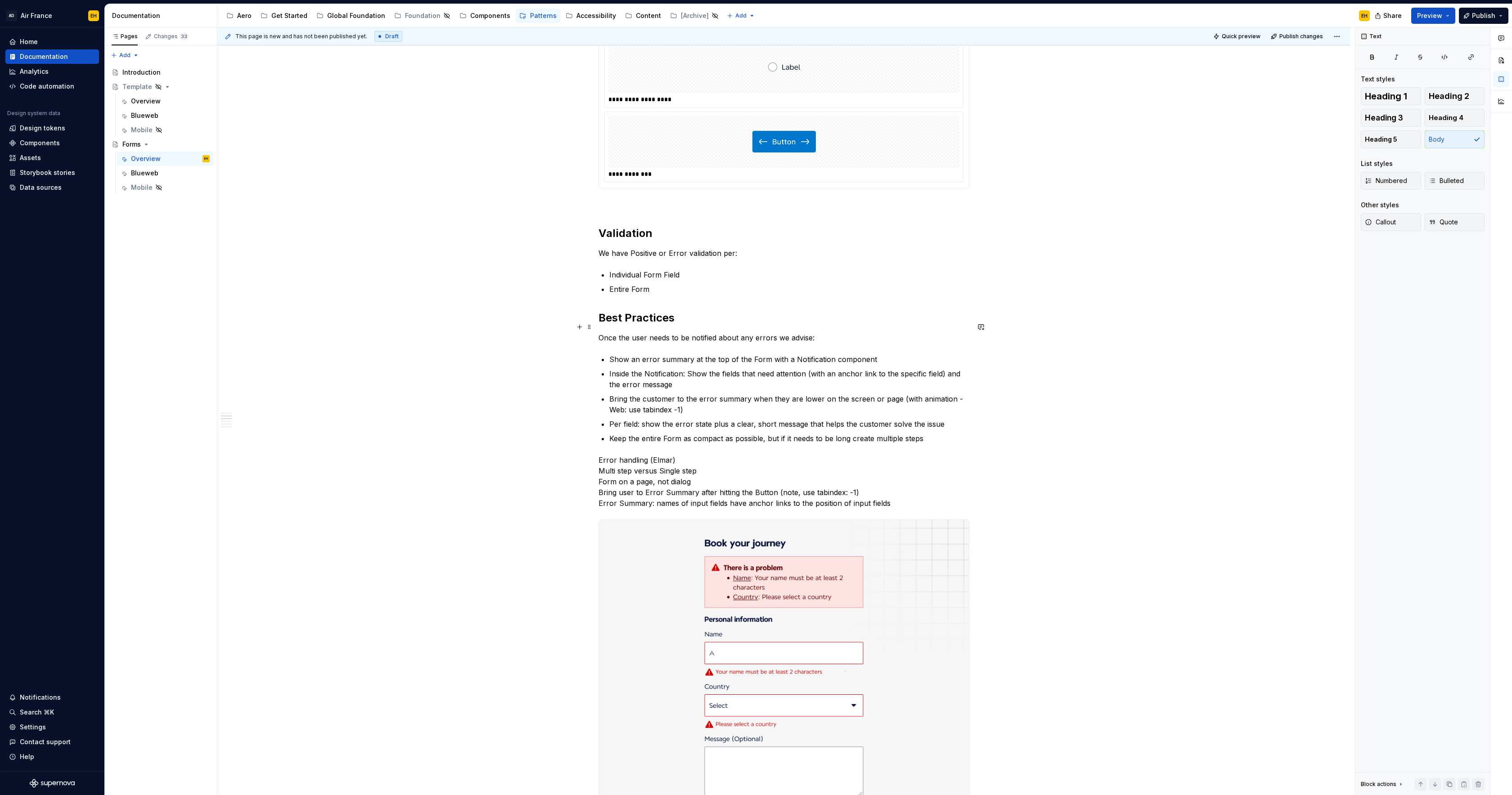
scroll to position [784, 0]
drag, startPoint x: 690, startPoint y: 242, endPoint x: 721, endPoint y: 241, distance: 31.0
click at [721, 246] on p "We have Positive or Error validation per:" at bounding box center [784, 252] width 371 height 11
click at [697, 282] on p "Entire Form" at bounding box center [789, 287] width 360 height 11
drag, startPoint x: 906, startPoint y: 490, endPoint x: 571, endPoint y: 448, distance: 337.6
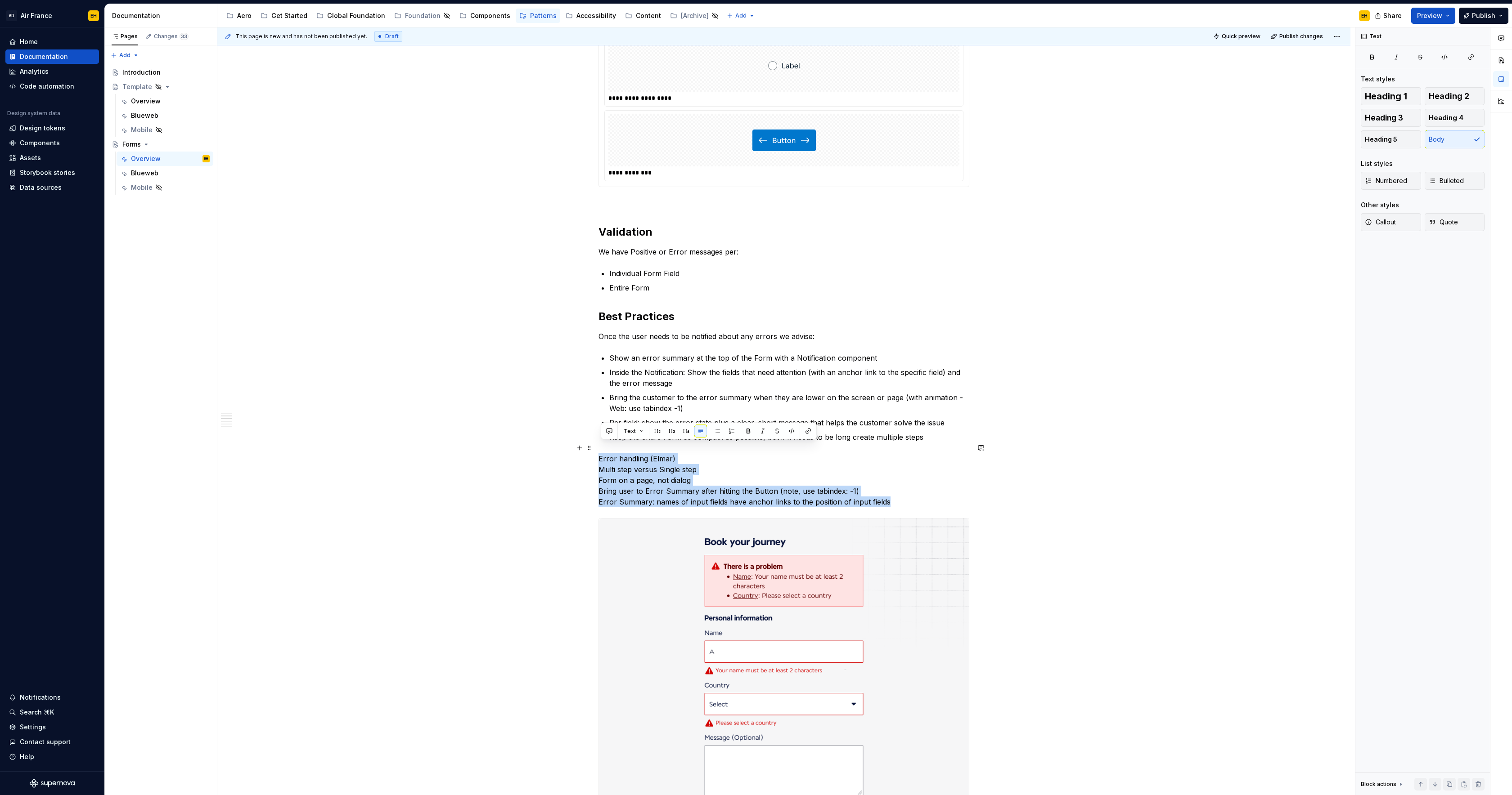
click at [571, 448] on div "**********" at bounding box center [784, 508] width 1133 height 2272
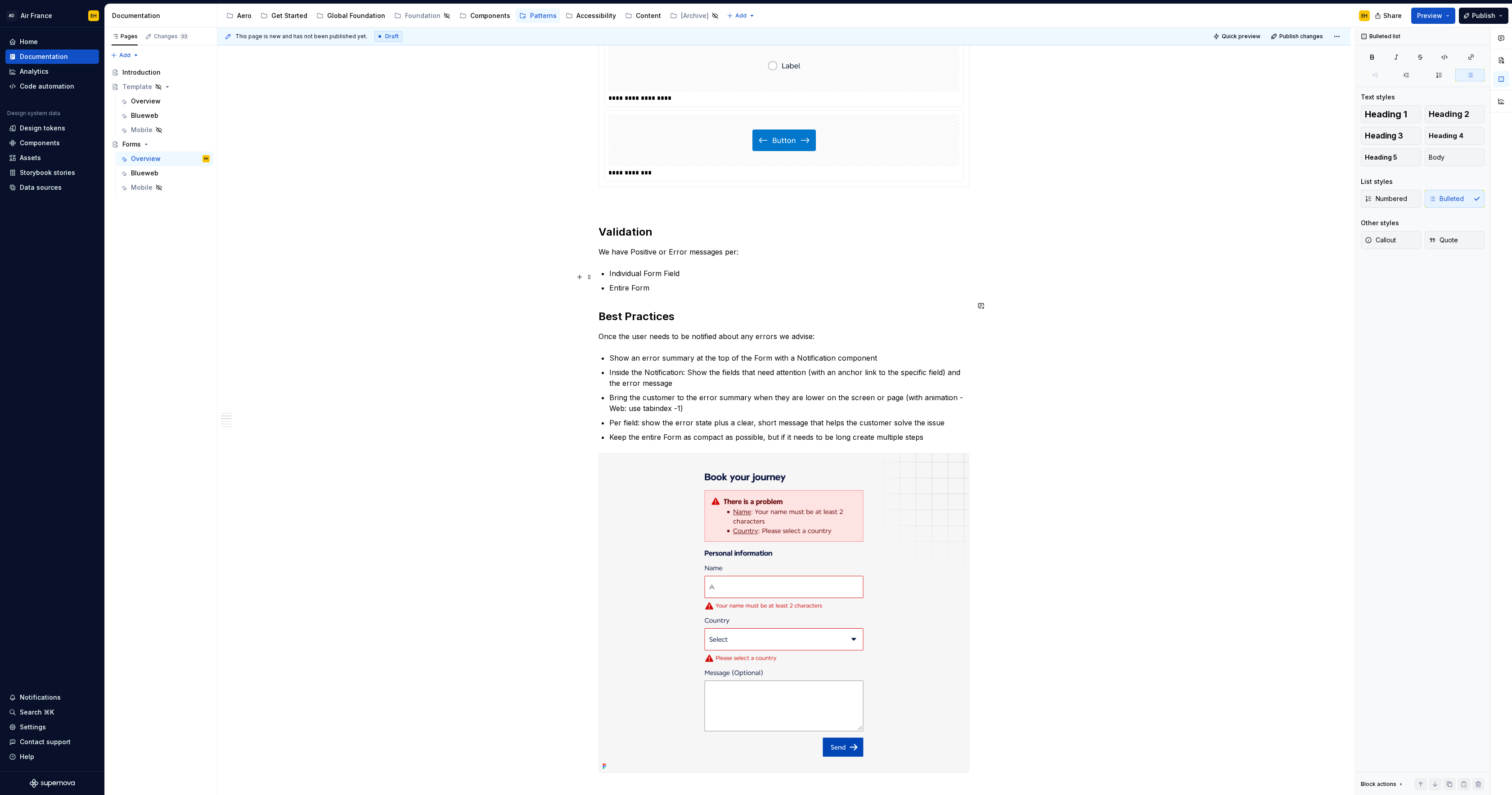
click at [702, 282] on p "Entire Form" at bounding box center [789, 287] width 360 height 11
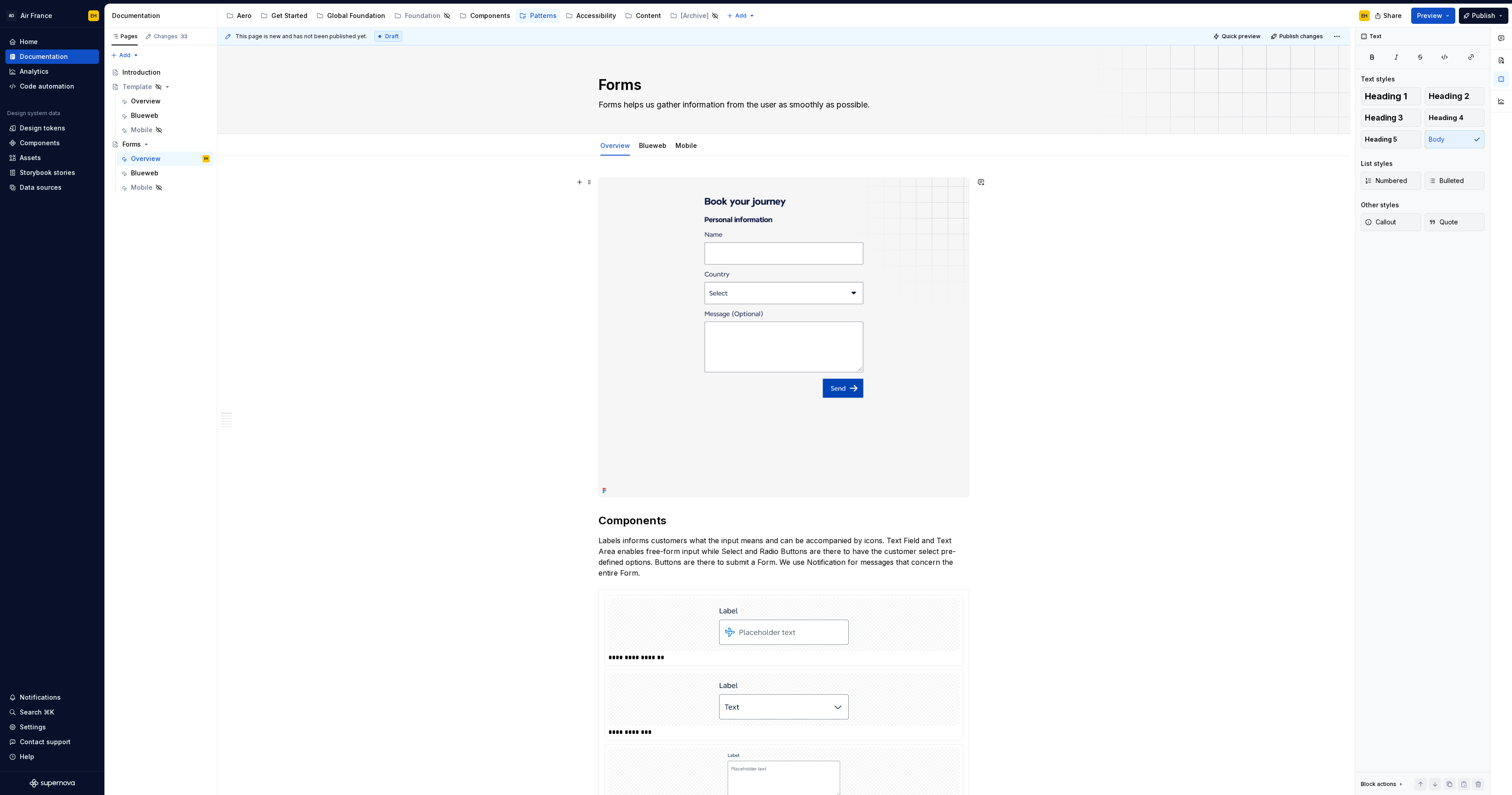
scroll to position [9, 0]
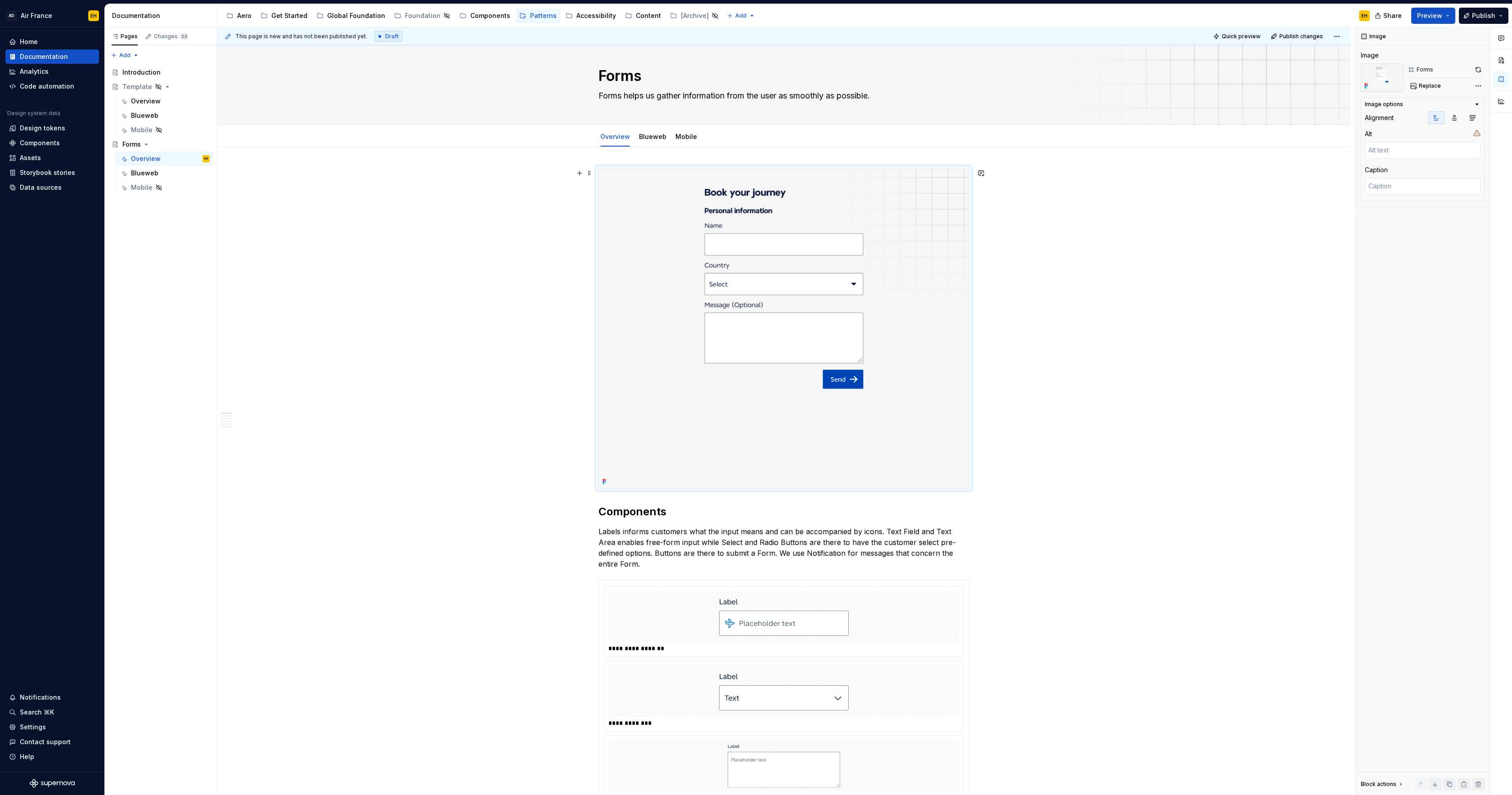
click at [929, 256] on img at bounding box center [784, 329] width 370 height 319
click at [1478, 70] on button "button" at bounding box center [1478, 69] width 12 height 12
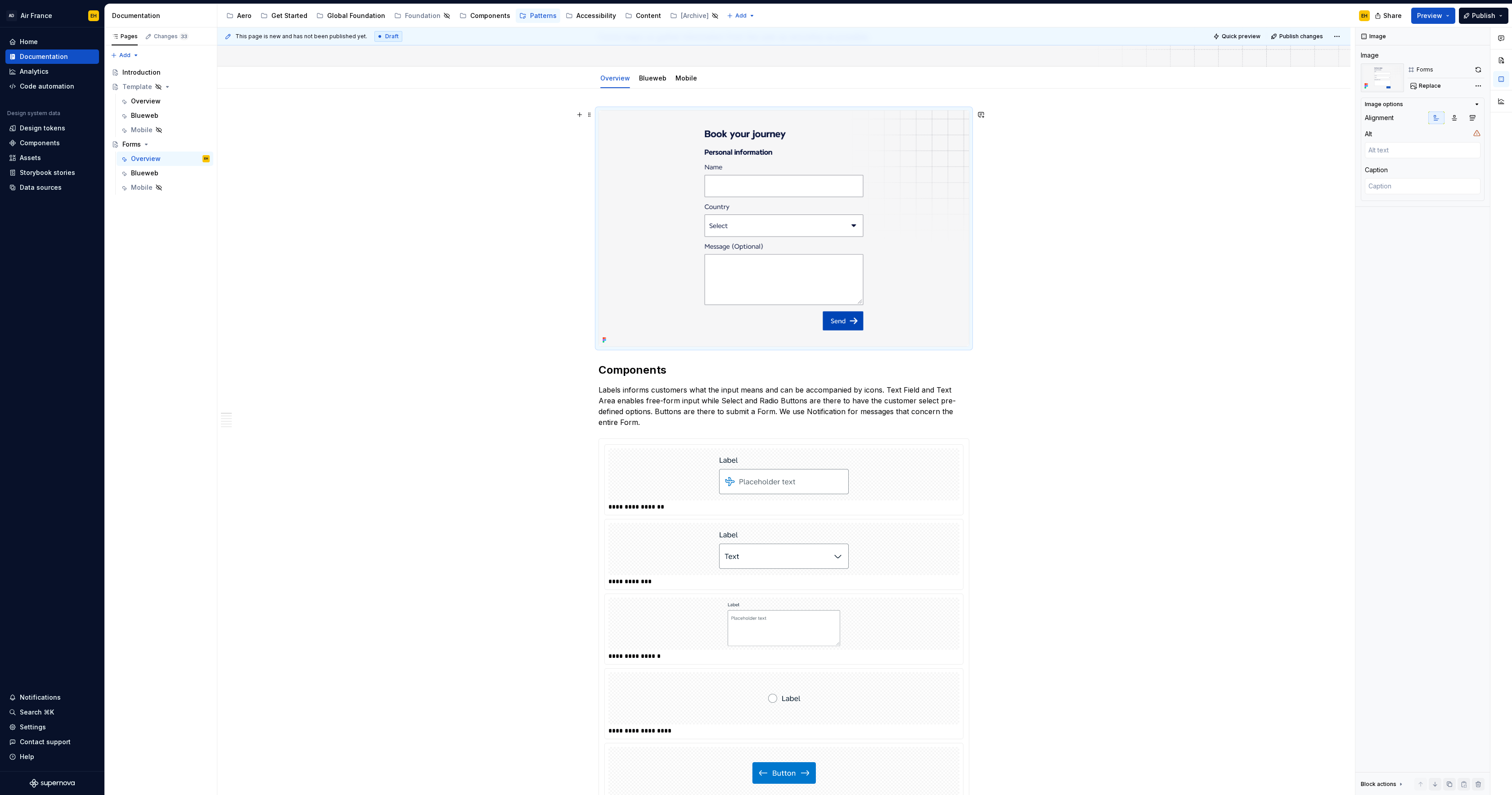
scroll to position [0, 0]
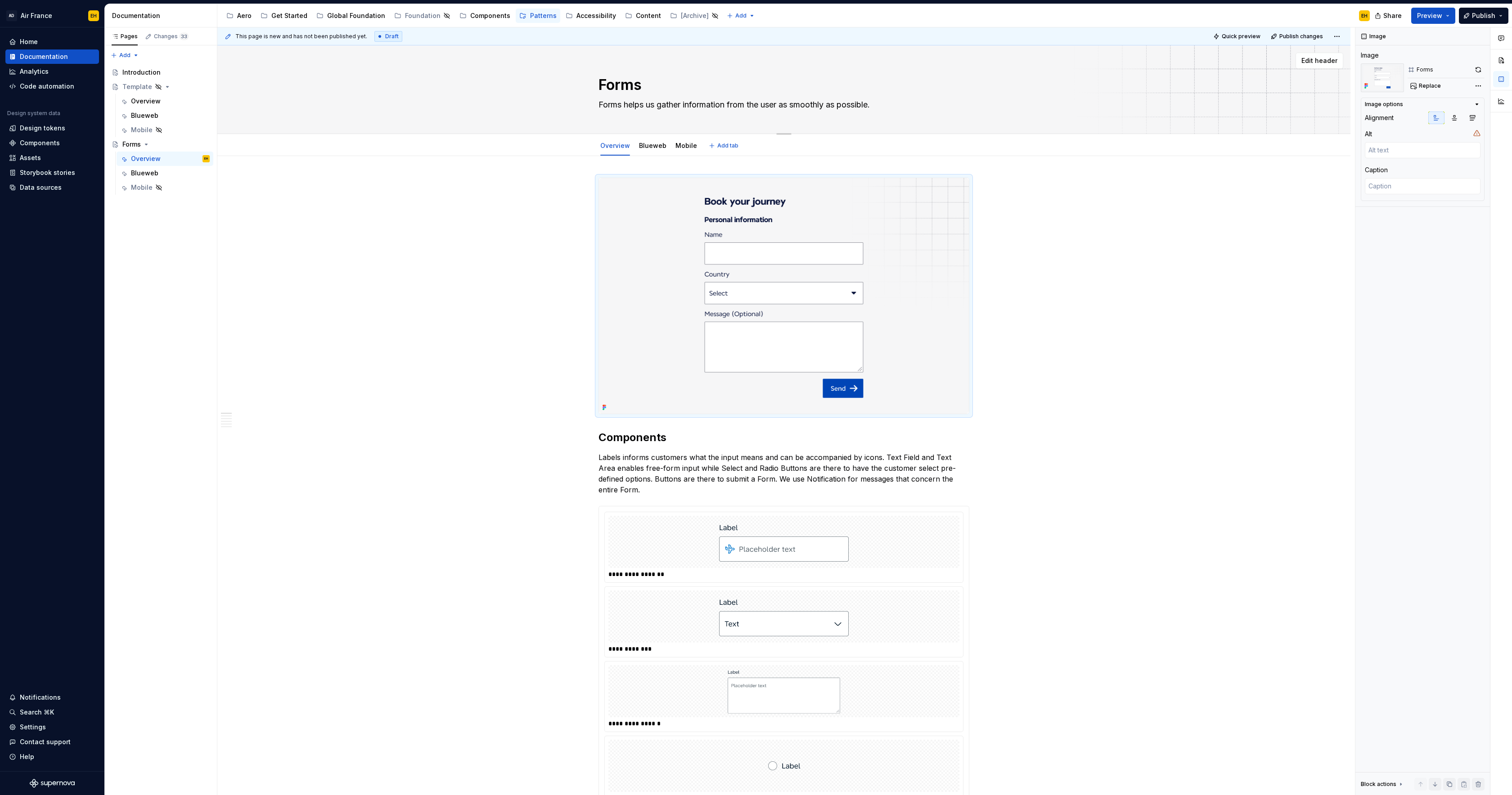
type textarea "*"
click at [789, 105] on textarea "Forms helps us gather information from the user as smoothly as possible." at bounding box center [782, 104] width 371 height 15
click at [788, 106] on textarea "Forms helps us gather information from the user as smoothly as possible." at bounding box center [782, 104] width 371 height 15
drag, startPoint x: 768, startPoint y: 106, endPoint x: 784, endPoint y: 105, distance: 16.0
click at [784, 105] on textarea "Forms helps us gather information from the user as smoothly as possible." at bounding box center [782, 104] width 371 height 15
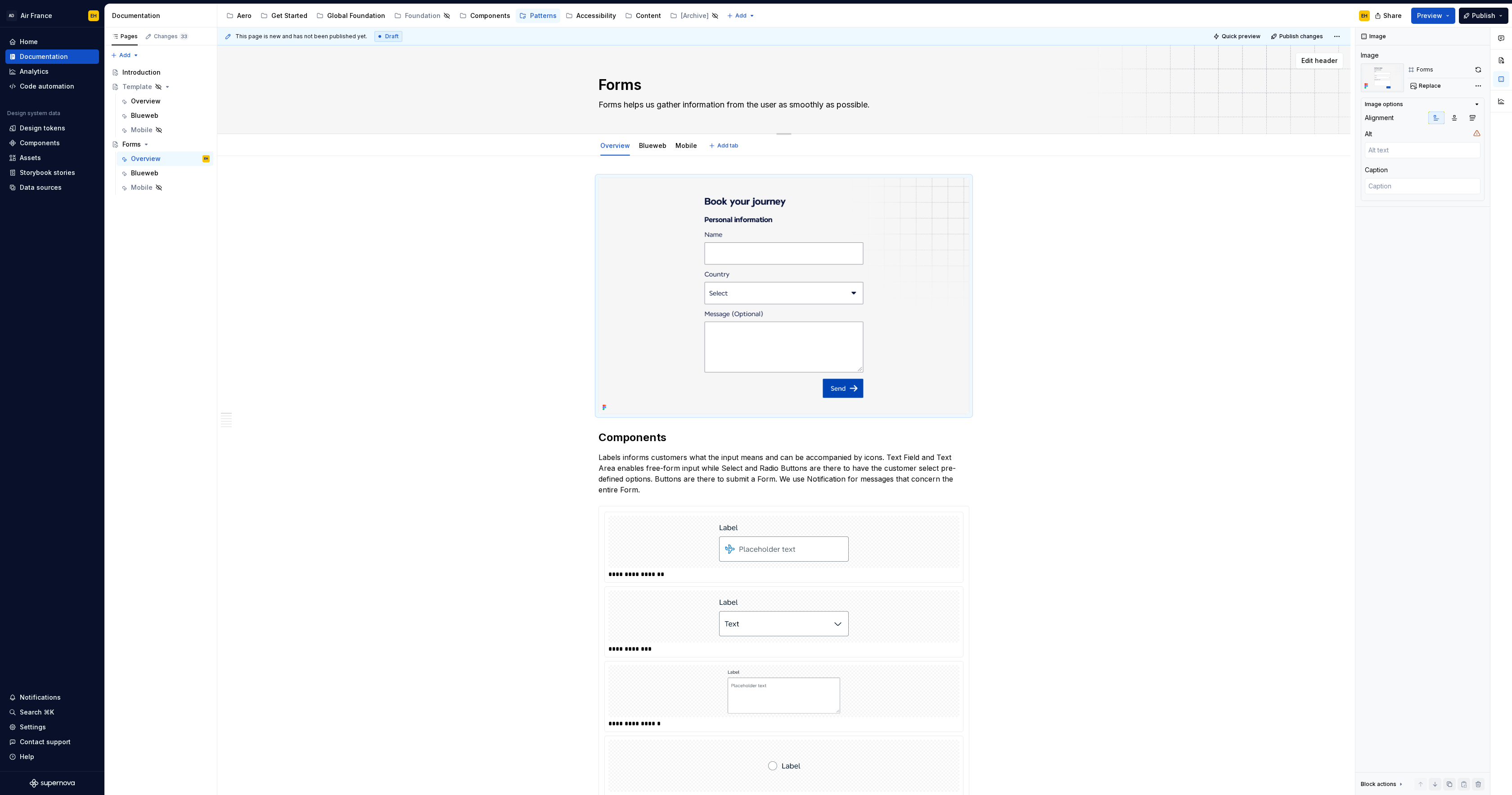
click at [786, 106] on textarea "Forms helps us gather information from the user as smoothly as possible." at bounding box center [782, 104] width 371 height 15
drag, startPoint x: 756, startPoint y: 105, endPoint x: 786, endPoint y: 107, distance: 30.1
click at [786, 107] on textarea "Forms helps us gather information from the user as smoothly as possible." at bounding box center [782, 104] width 371 height 15
type textarea "Forms helps us gather information from t as smoothly as possible."
type textarea "*"
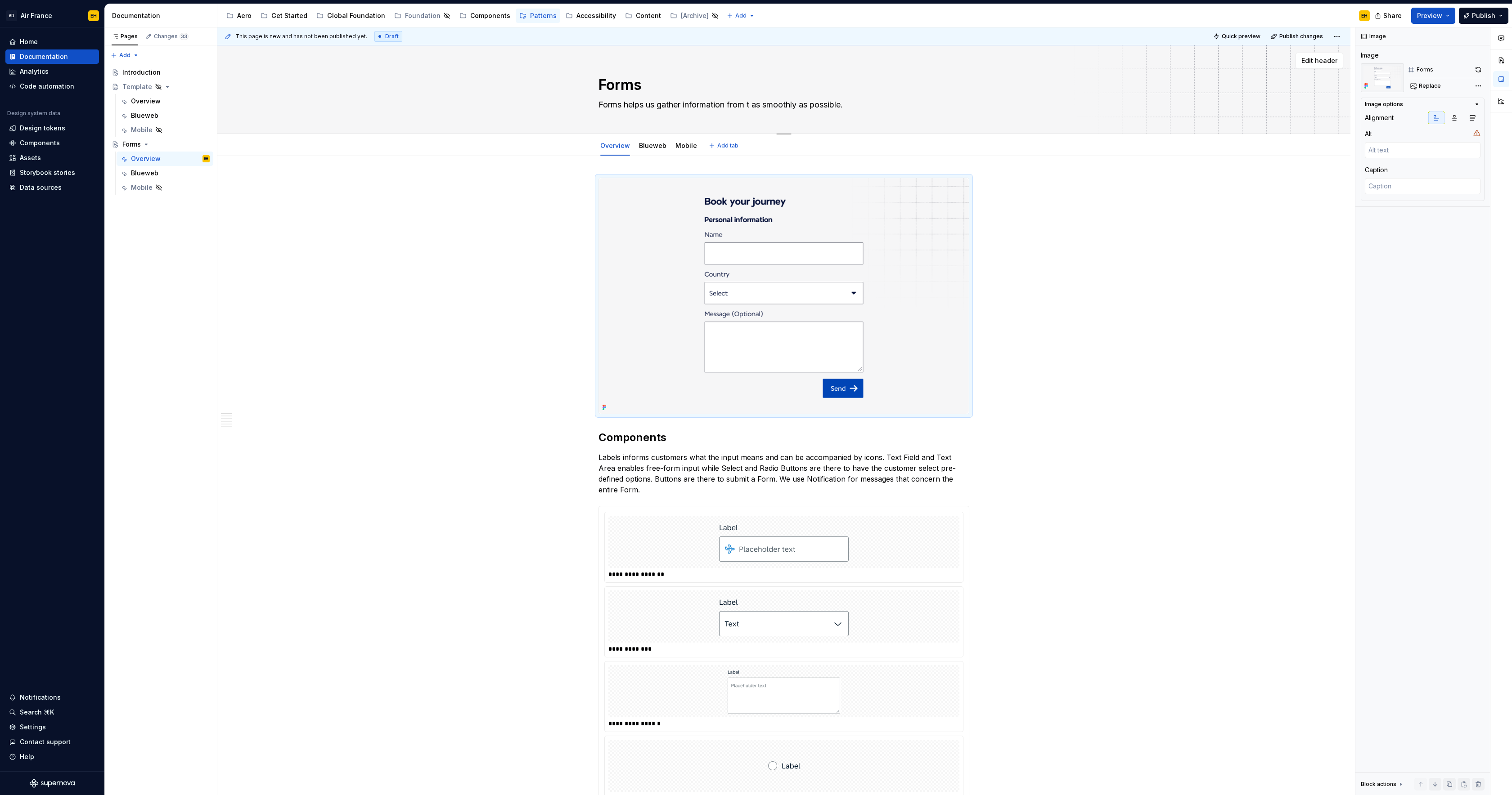
type textarea "Forms helps us gather information from as smoothly as possible."
type textarea "*"
type textarea "Forms helps us gather information from o as smoothly as possible."
type textarea "*"
type textarea "Forms helps us gather information from ou as smoothly as possible."
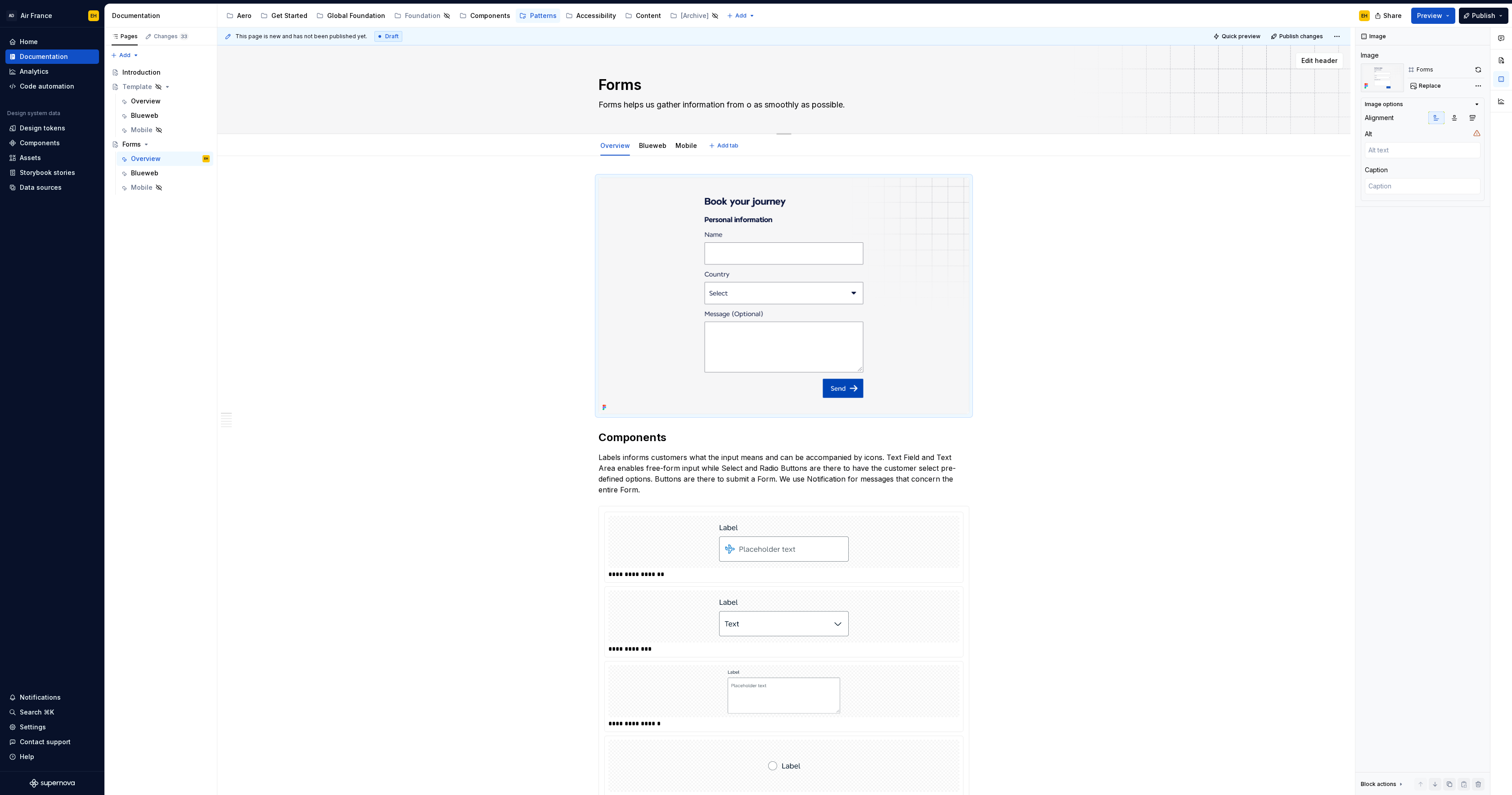
type textarea "*"
type textarea "Forms helps us gather information from our as smoothly as possible."
type textarea "*"
type textarea "Forms helps us gather information from our as smoothly as possible."
type textarea "*"
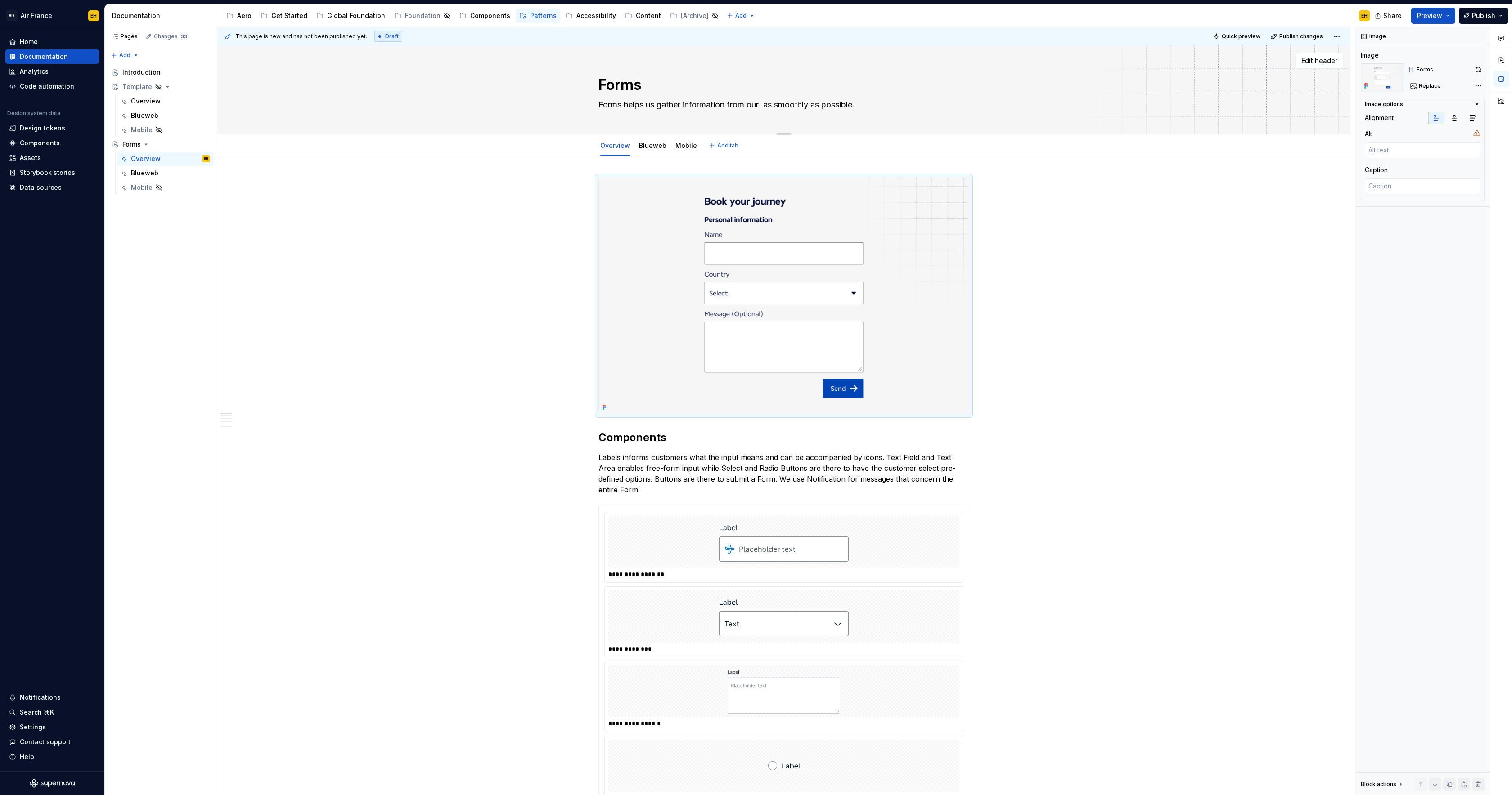
type textarea "Forms helps us gather information from our c as smoothly as possible."
type textarea "*"
type textarea "Forms helps us gather information from our cu as smoothly as possible."
type textarea "*"
type textarea "Forms helps us gather information from our cus as smoothly as possible."
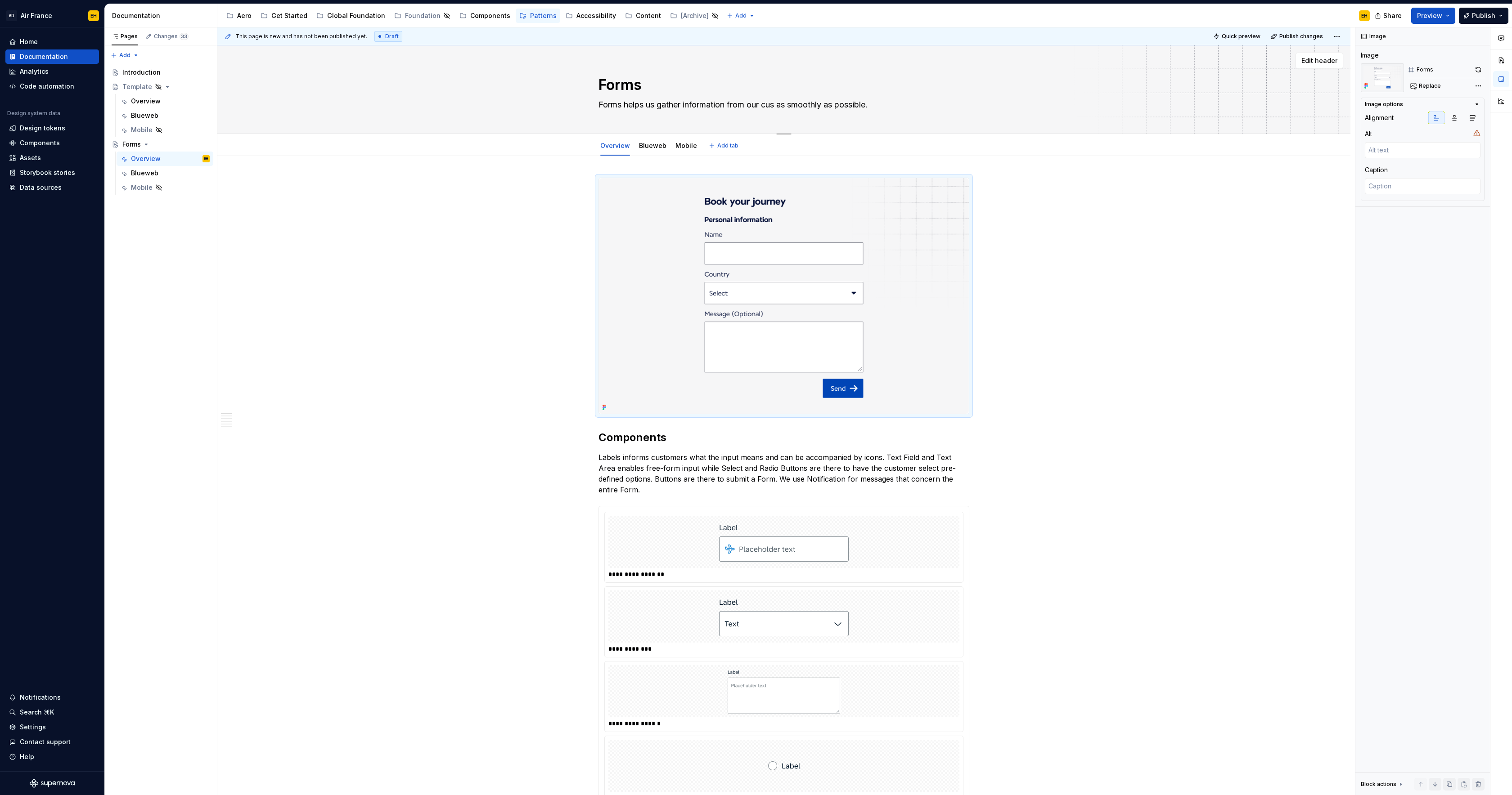
type textarea "*"
type textarea "Forms helps us gather information from our cust as smoothly as possible."
type textarea "*"
type textarea "Forms helps us gather information from our custo as smoothly as possible."
type textarea "*"
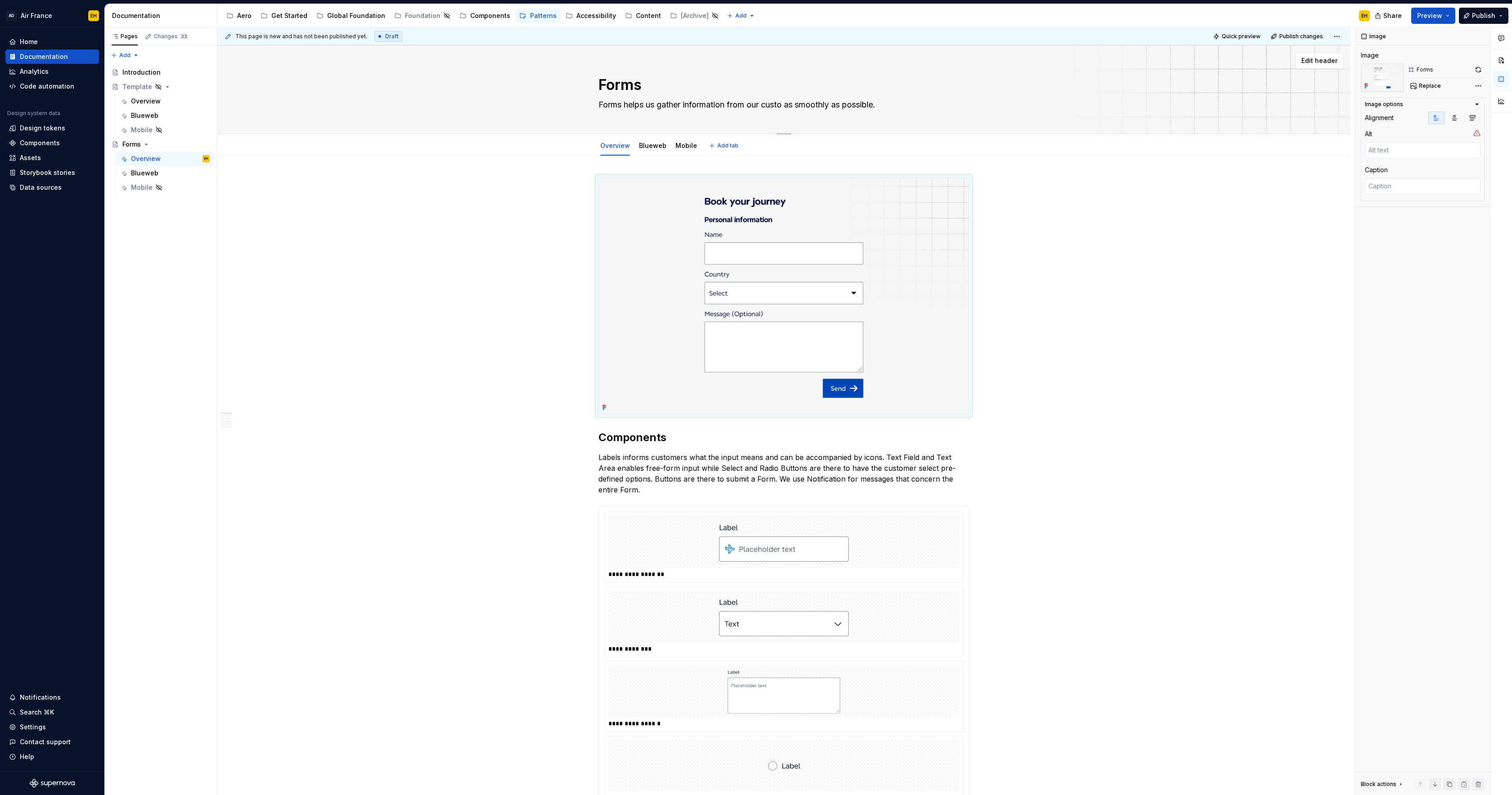
type textarea "Forms helps us gather information from our custom as smoothly as possible."
type textarea "*"
type textarea "Forms helps us gather information from our custome as smoothly as possible."
type textarea "*"
type textarea "Forms helps us gather information from our customer as smoothly as possible."
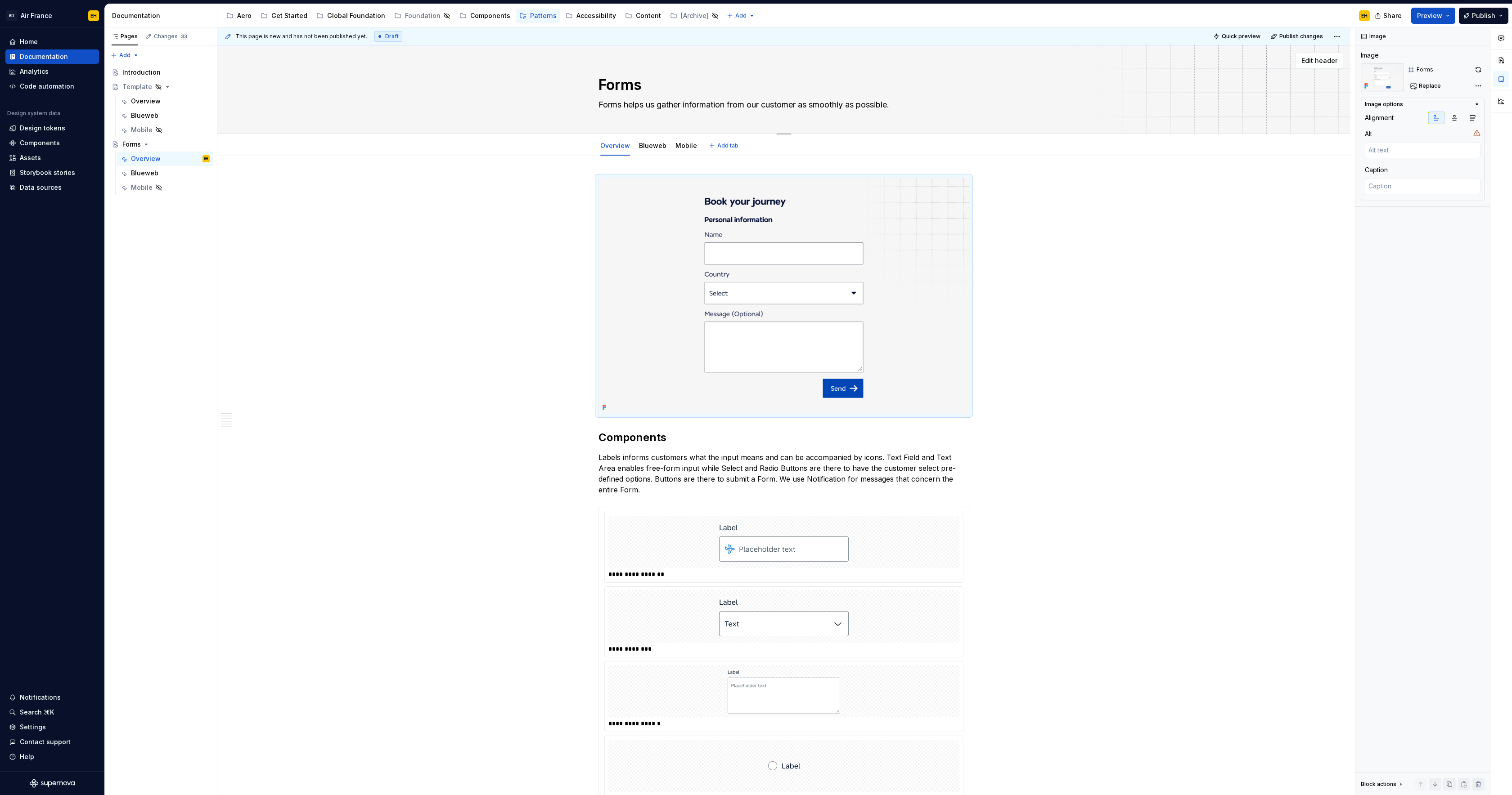
type textarea "*"
type textarea "Forms helps us gather information from our customers as smoothly as possible."
type textarea "*"
type textarea "Forms helps us gather information from our customers as smoothly as possible."
type textarea "*"
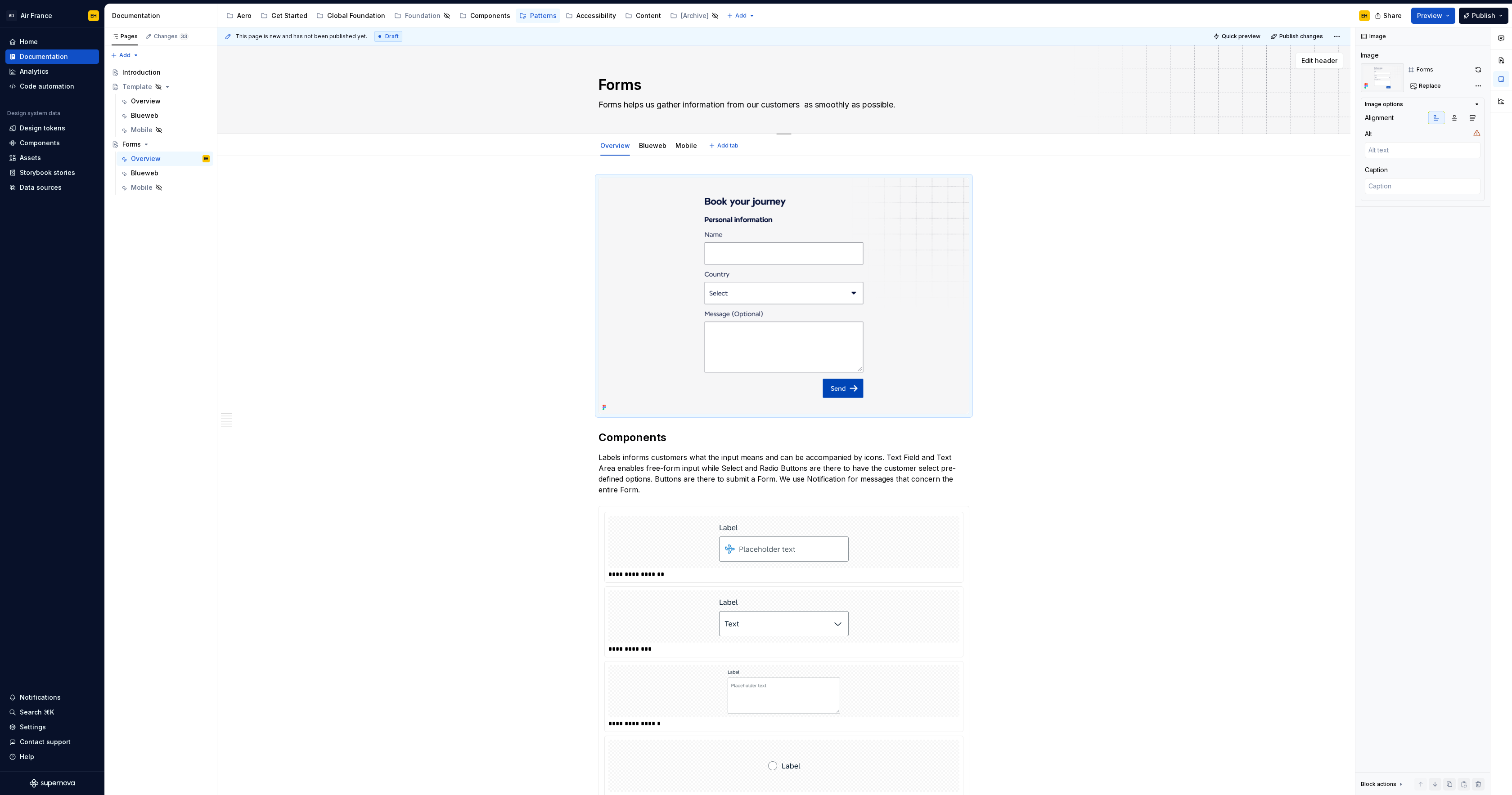
type textarea "Forms helps us gather information from our customers i as smoothly as possible."
type textarea "*"
type textarea "Forms helps us gather information from our customers in as smoothly as possible."
type textarea "*"
type textarea "Forms helps us gather information from our customers in as smoothly as possible."
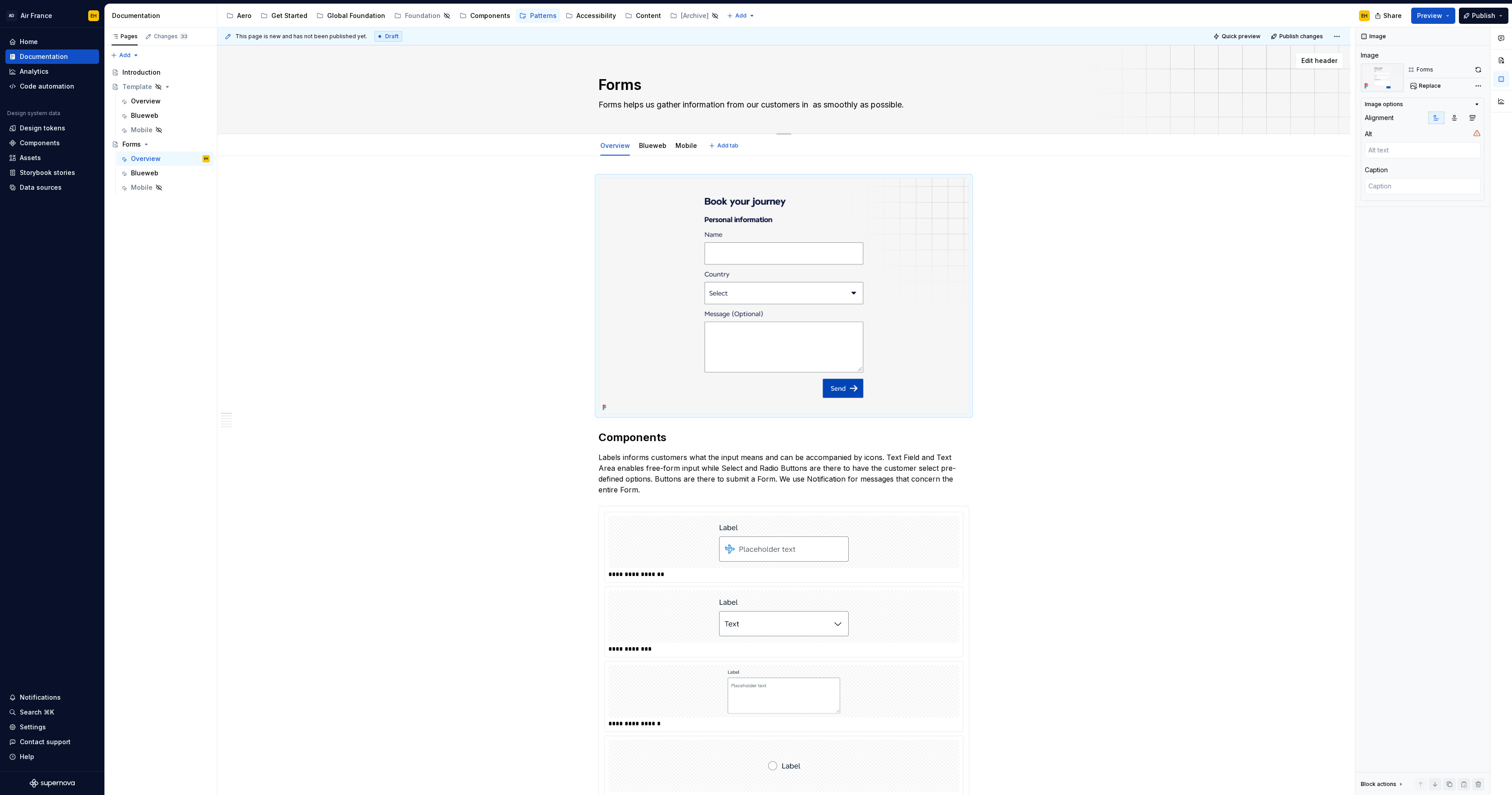
type textarea "*"
type textarea "Forms helps us gather information from our customers in t as smoothly as possib…"
type textarea "*"
type textarea "Forms helps us gather information from our customers in th as smoothly as possi…"
type textarea "*"
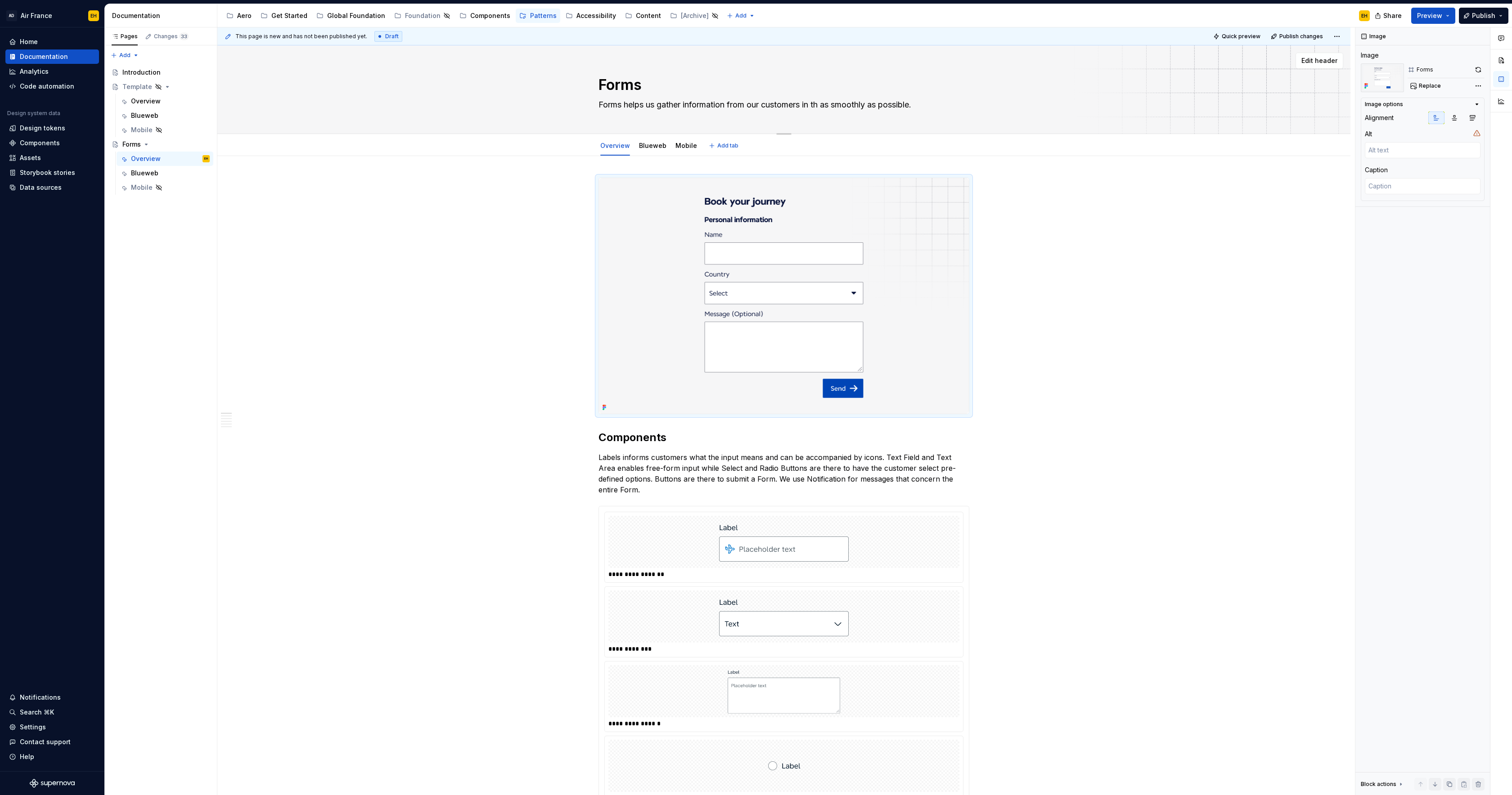
type textarea "Forms helps us gather information from our customers in the as smoothly as poss…"
drag, startPoint x: 836, startPoint y: 105, endPoint x: 930, endPoint y: 105, distance: 94.0
click at [930, 105] on textarea "Forms helps us gather information from our customers in the as smoothly as poss…" at bounding box center [782, 104] width 371 height 15
type textarea "*"
type textarea "Forms helps us gather information from our customers in the"
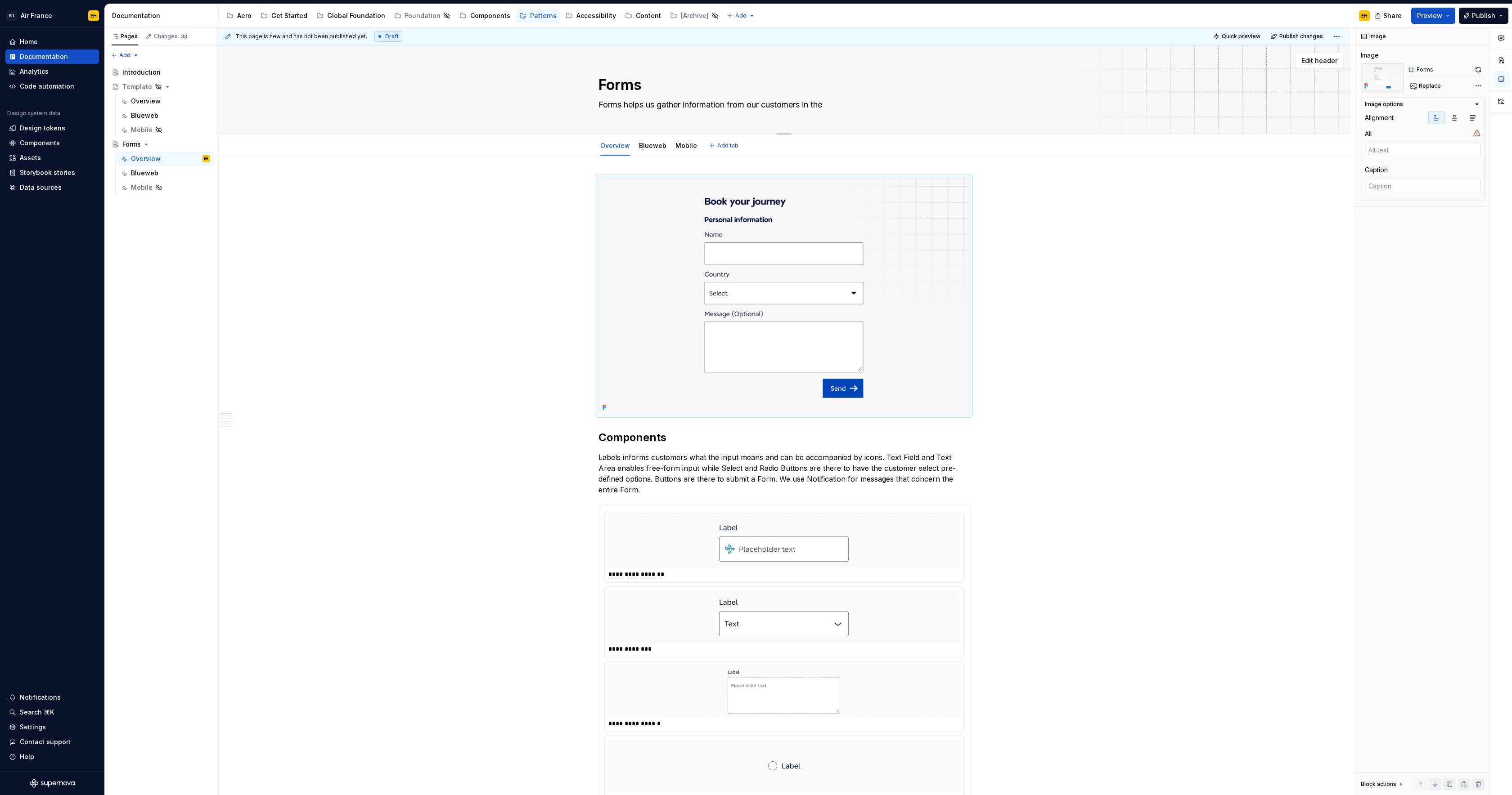
type textarea "*"
type textarea "Forms helps us gather information from our customers in the s"
type textarea "*"
type textarea "Forms helps us gather information from our customers in the sm"
type textarea "*"
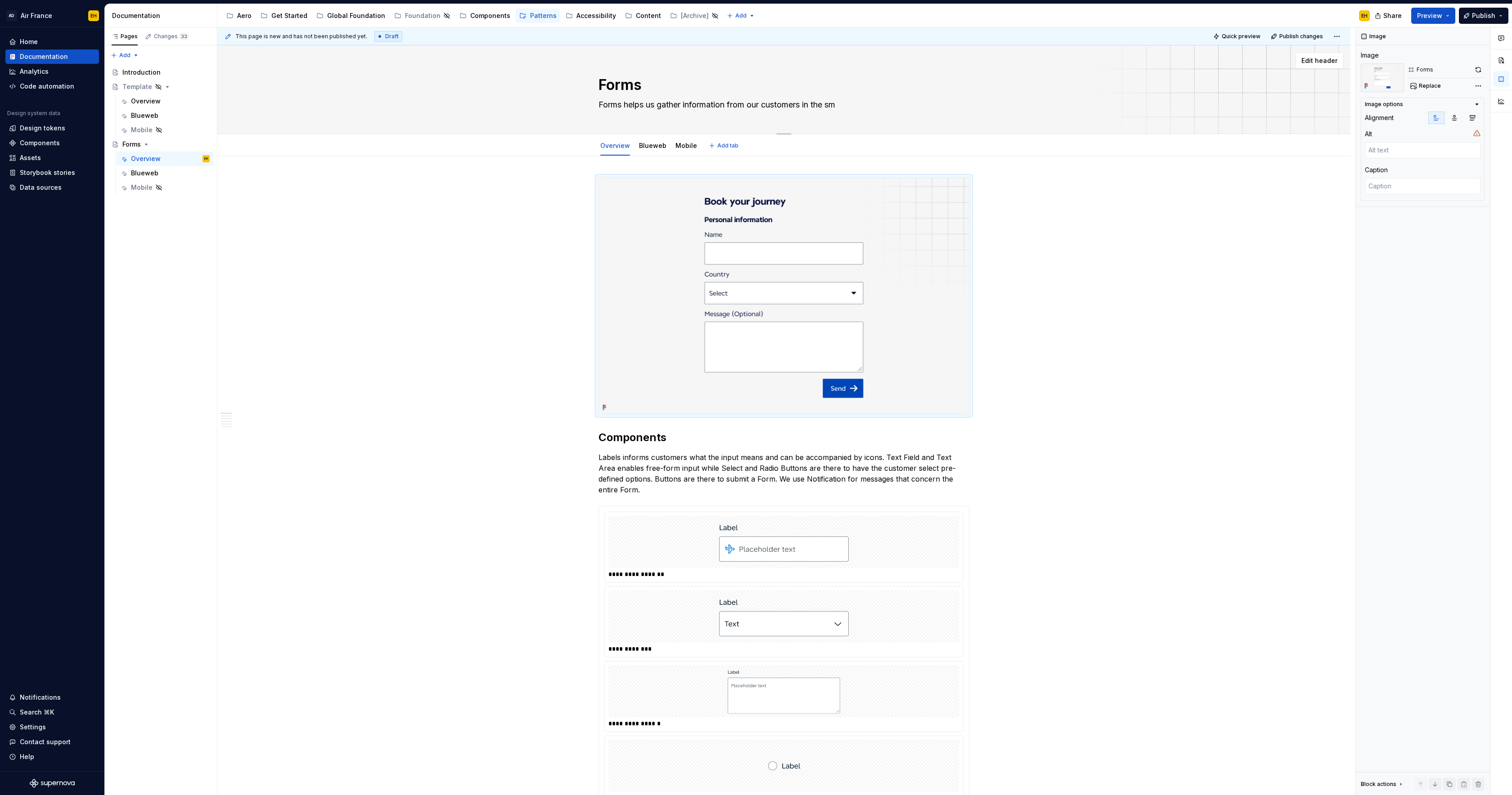
type textarea "Forms helps us gather information from our customers in the smo"
type textarea "*"
type textarea "Forms helps us gather information from our customers in the smoo"
type textarea "*"
type textarea "Forms helps us gather information from our customers in the [PERSON_NAME]"
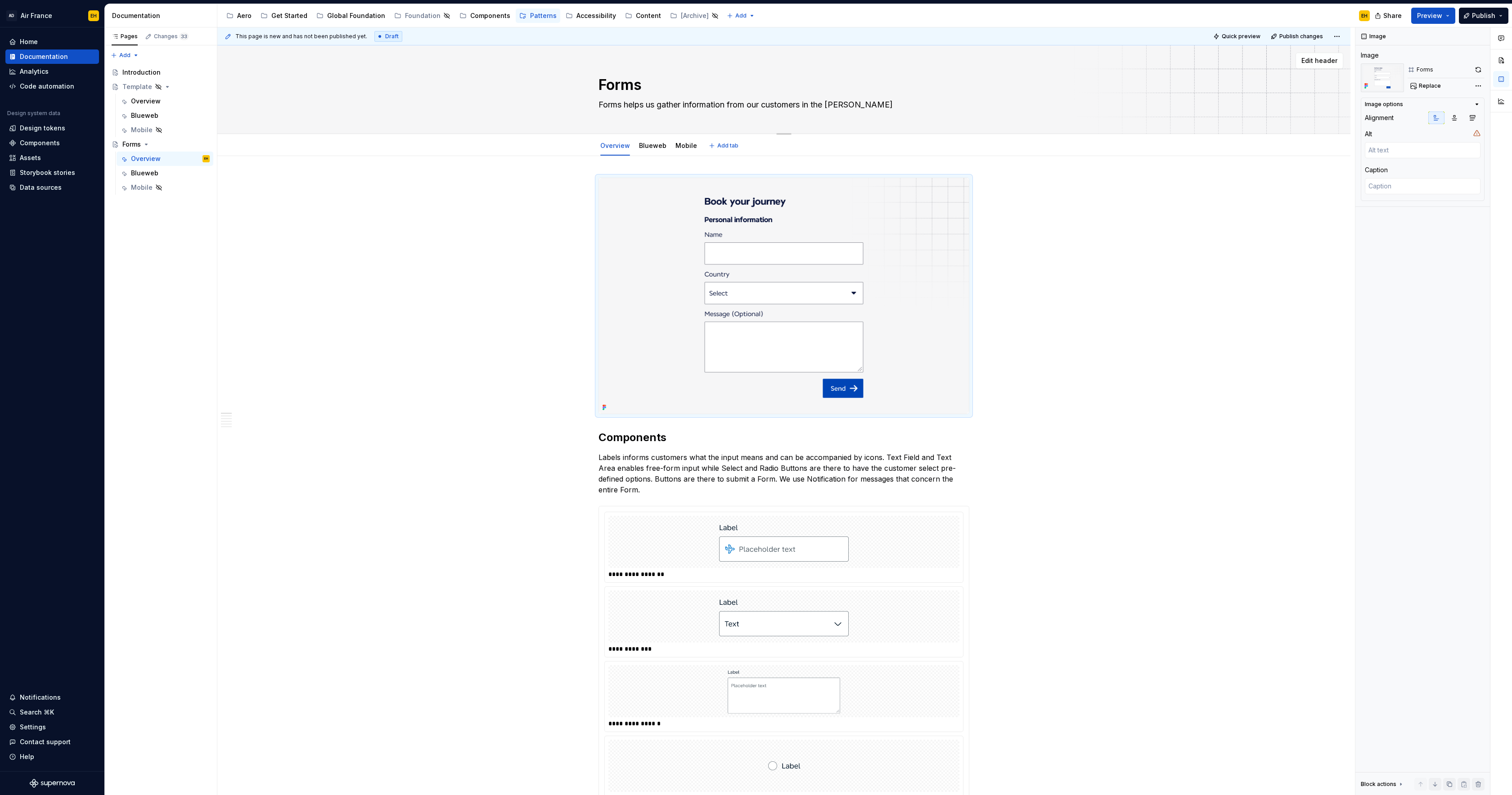
type textarea "*"
type textarea "Forms helps us gather information from our customers in the smooth"
type textarea "*"
type textarea "Forms helps us gather information from our customers in the smoothe"
type textarea "*"
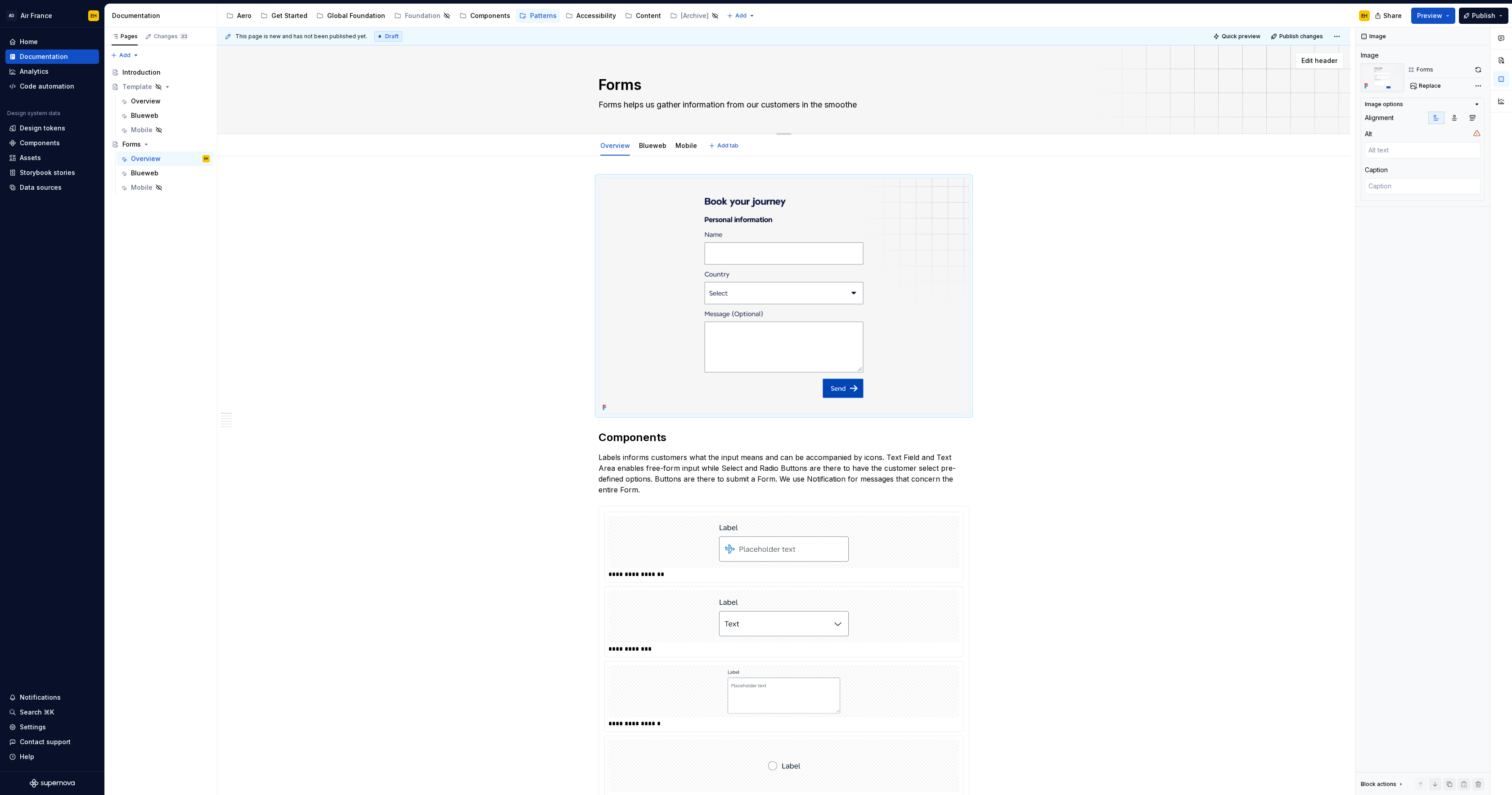
type textarea "Forms helps us gather information from our customers in the smoothes"
type textarea "*"
type textarea "Forms helps us gather information from our customers in the smoothest"
type textarea "*"
type textarea "Forms helps us gather information from our customers in the smoothest"
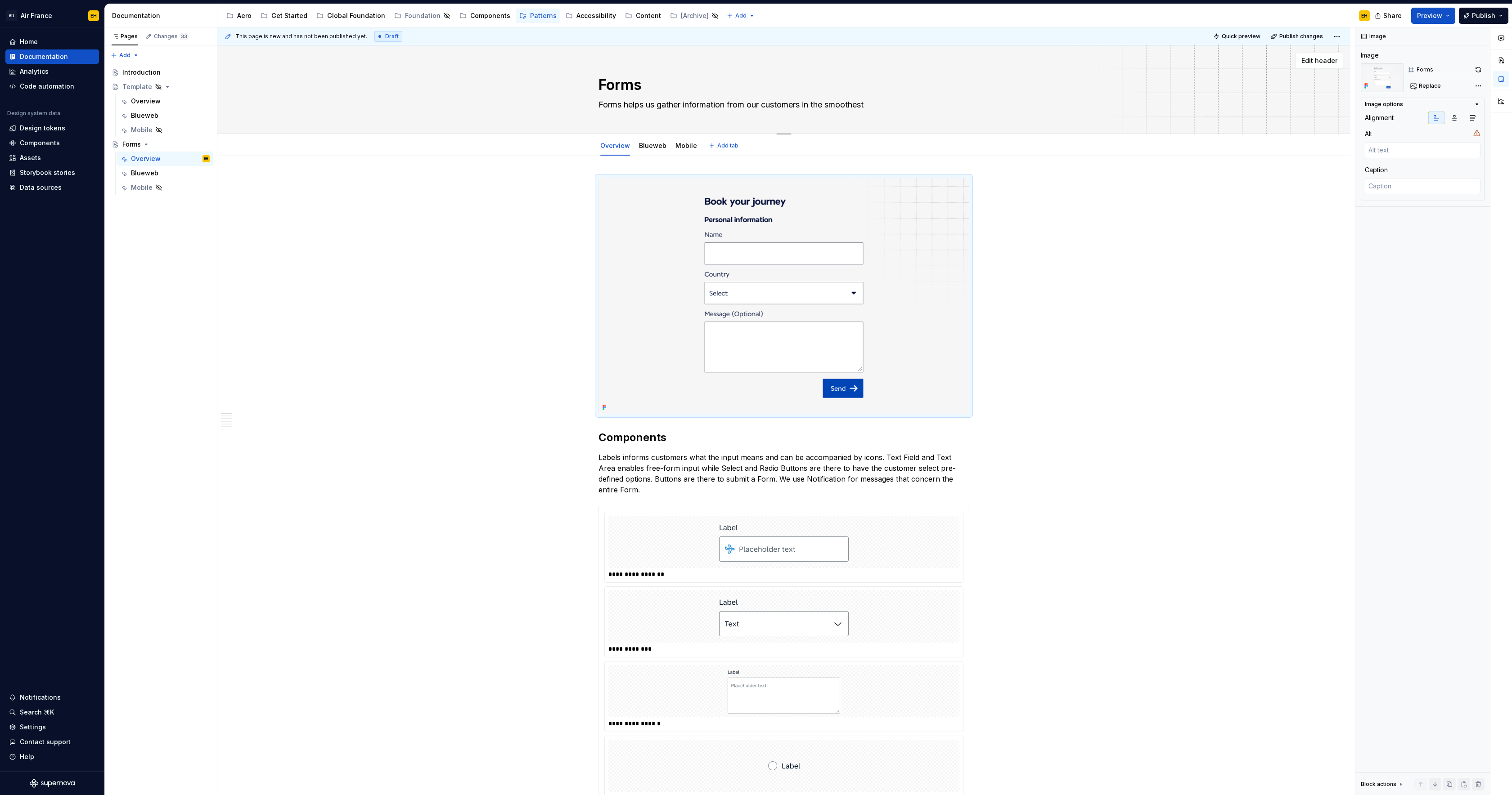
type textarea "*"
type textarea "Forms helps us gather information from our customers in the smoothest"
type textarea "*"
type textarea "Forms helps us gather information from our customers in the smoothes"
type textarea "*"
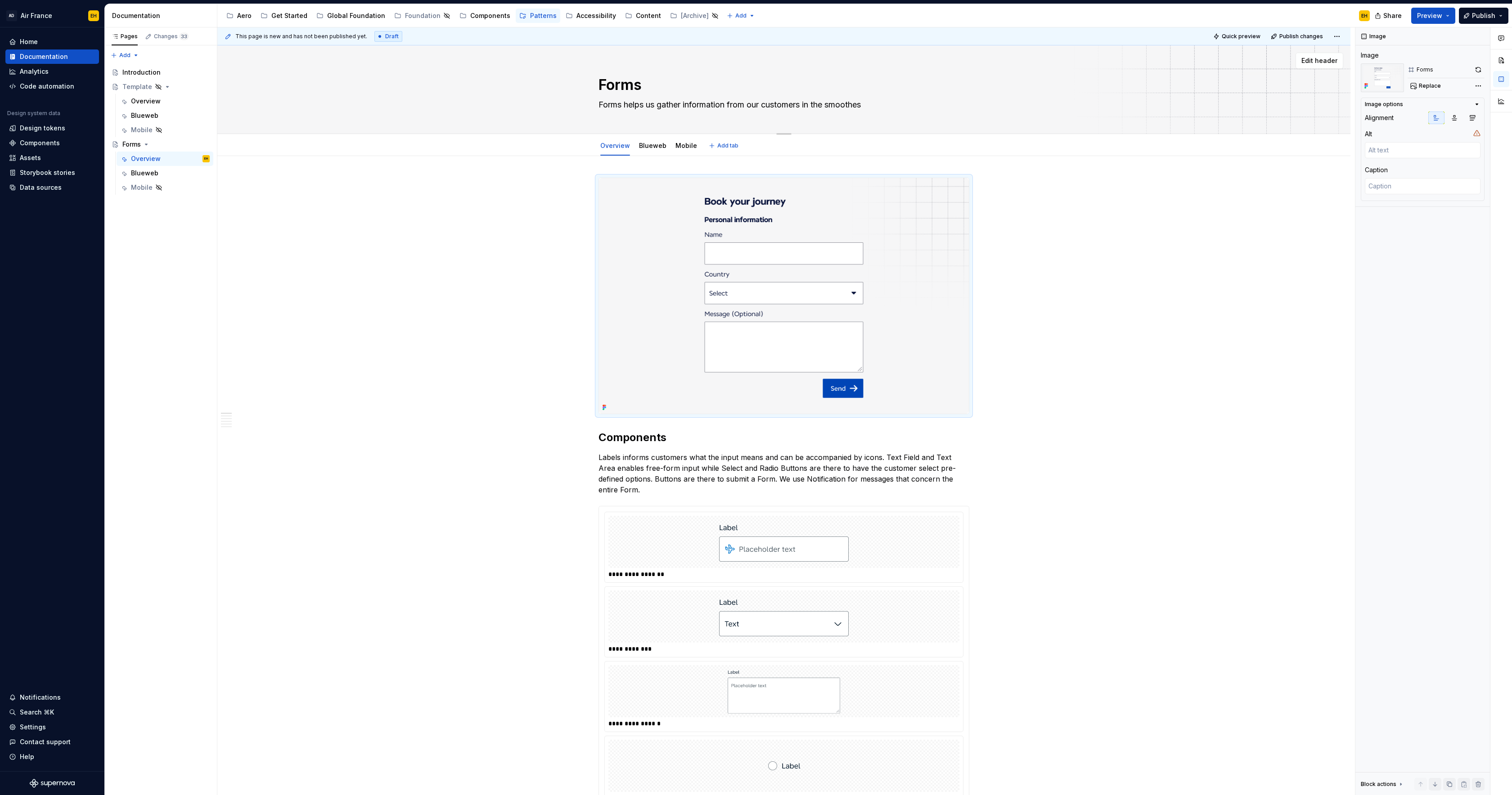
type textarea "Forms helps us gather information from our customers in the smoothe"
type textarea "*"
type textarea "Forms helps us gather information from our customers in the smooth"
type textarea "*"
type textarea "Forms helps us gather information from our customers in the [PERSON_NAME]"
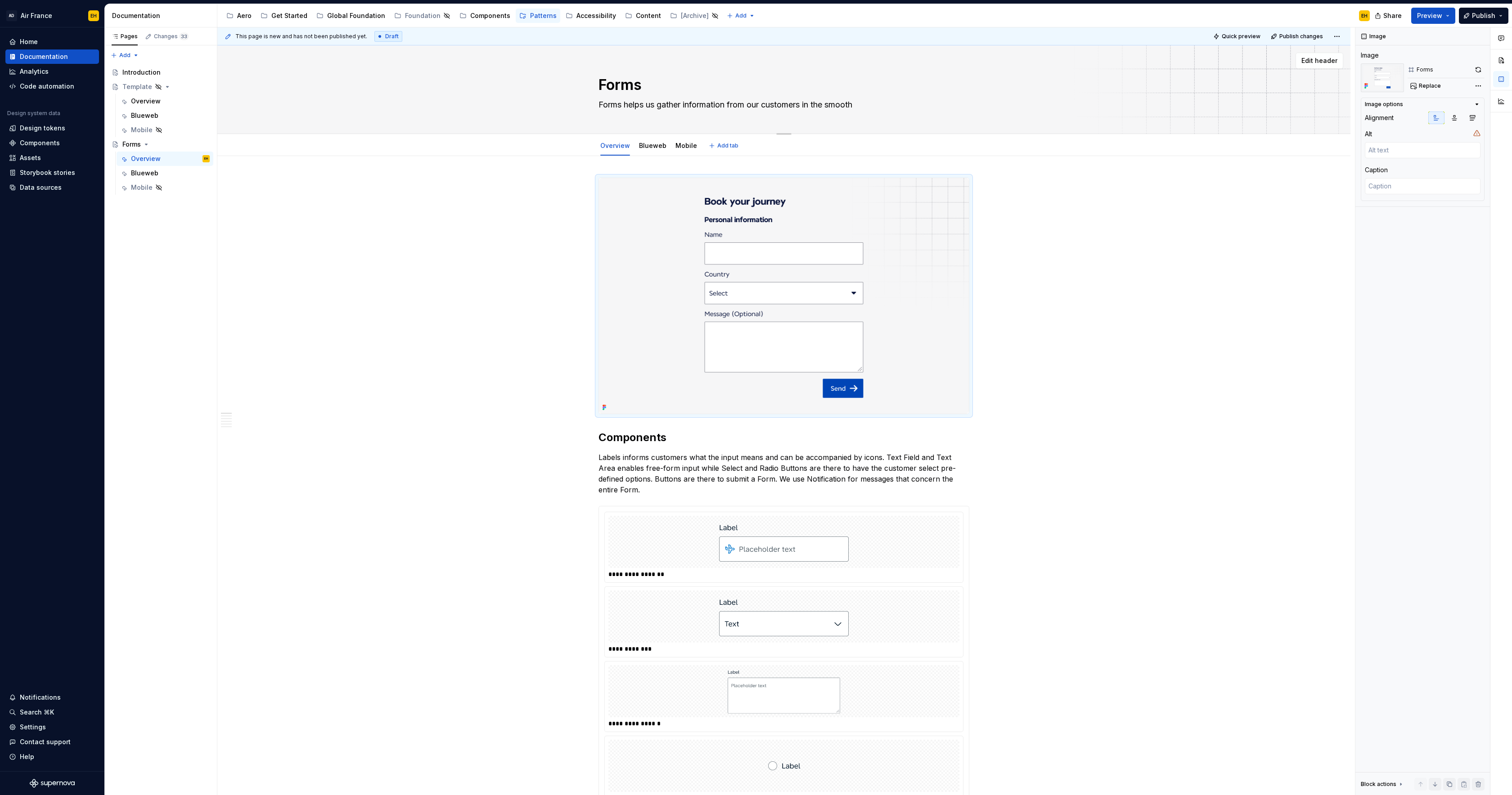
type textarea "*"
type textarea "Forms helps us gather information from our customers in the smoo"
type textarea "*"
type textarea "Forms helps us gather information from our customers in the smo"
type textarea "*"
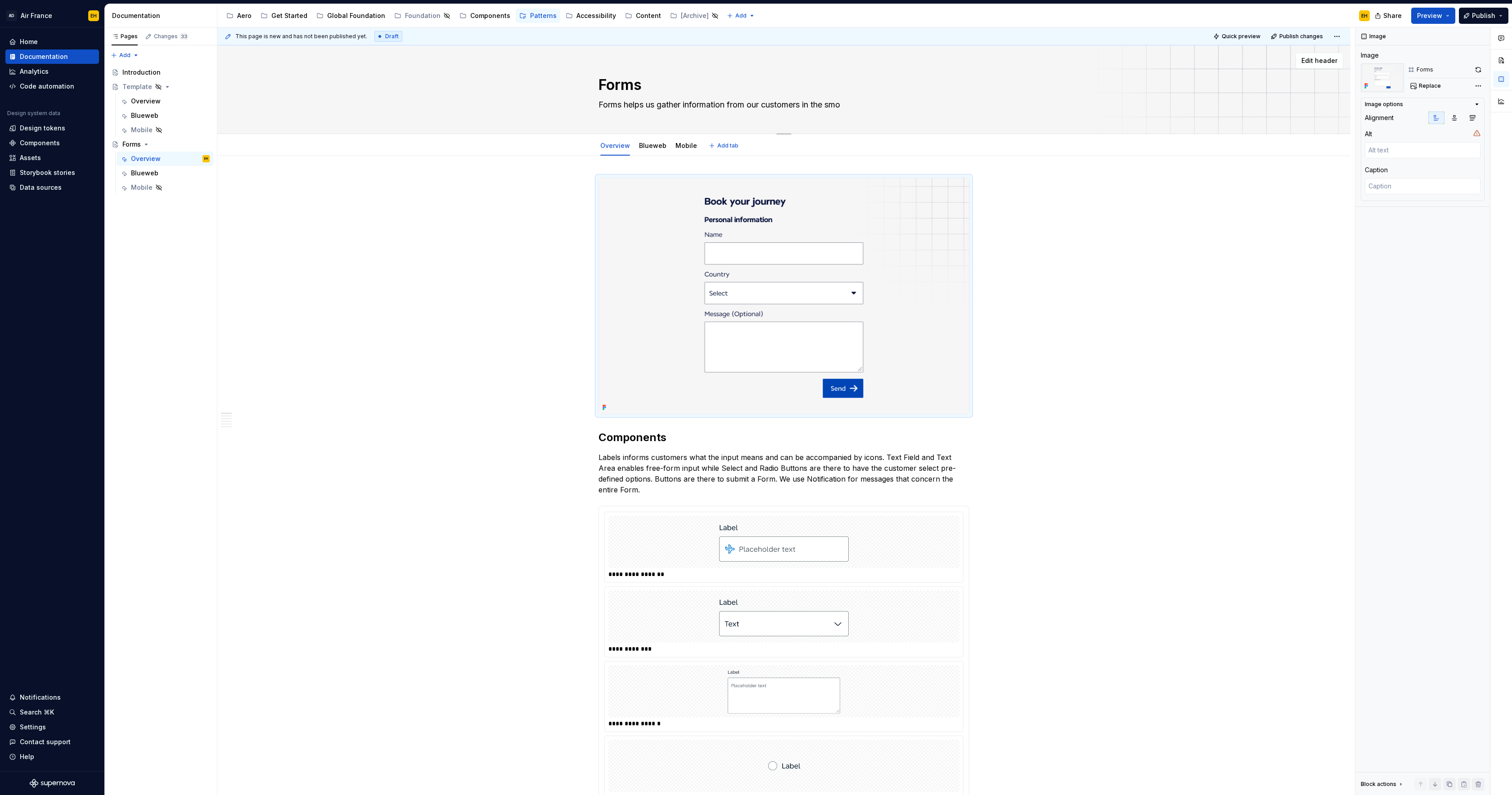
type textarea "Forms helps us gather information from our customers in the sm"
type textarea "*"
type textarea "Forms helps us gather information from our customers in the s"
type textarea "*"
type textarea "Forms helps us gather information from our customers in the"
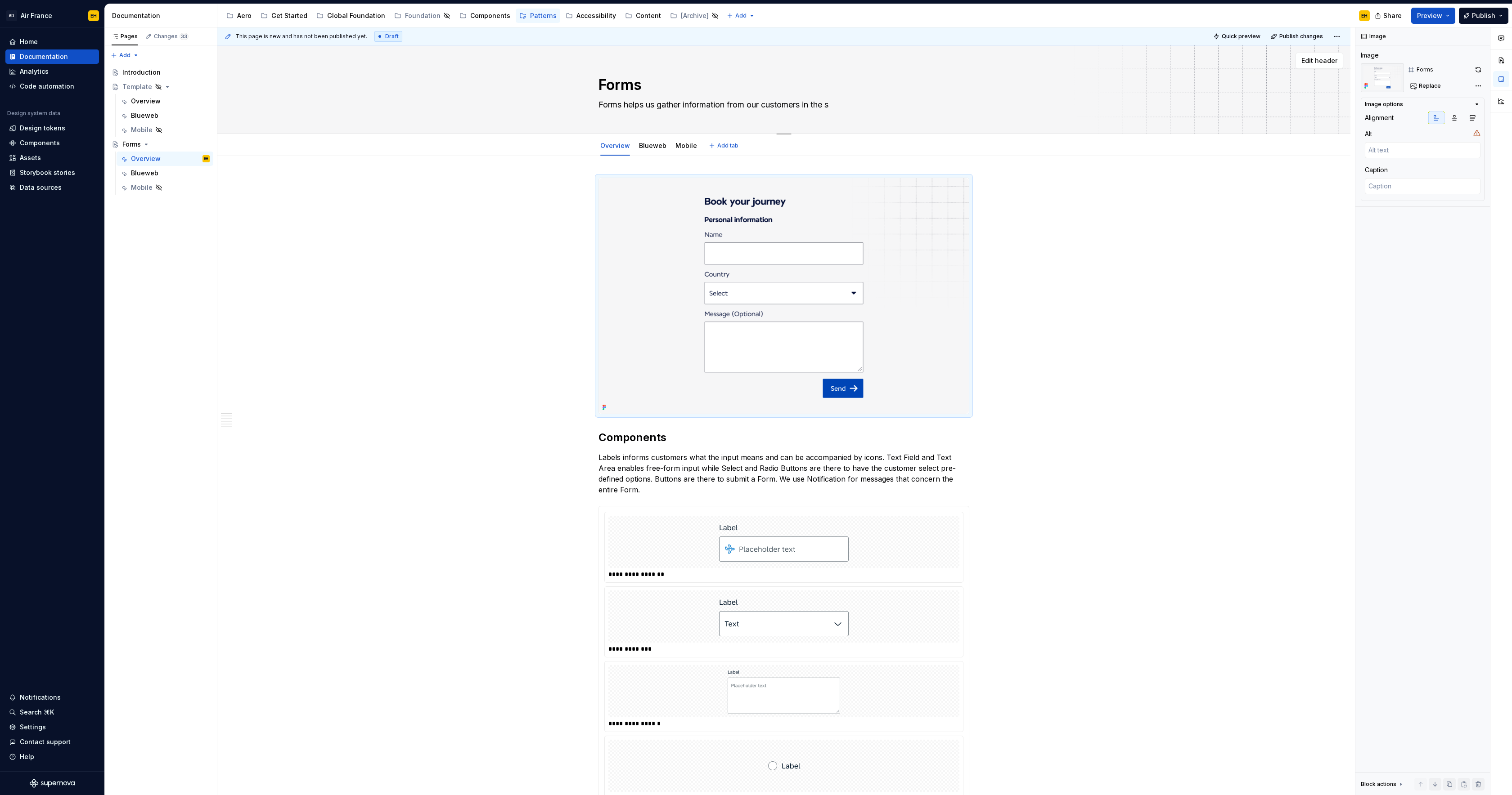
type textarea "*"
type textarea "Forms helps us gather information from our customers in the"
type textarea "*"
type textarea "Forms helps us gather information from our customers in th"
type textarea "*"
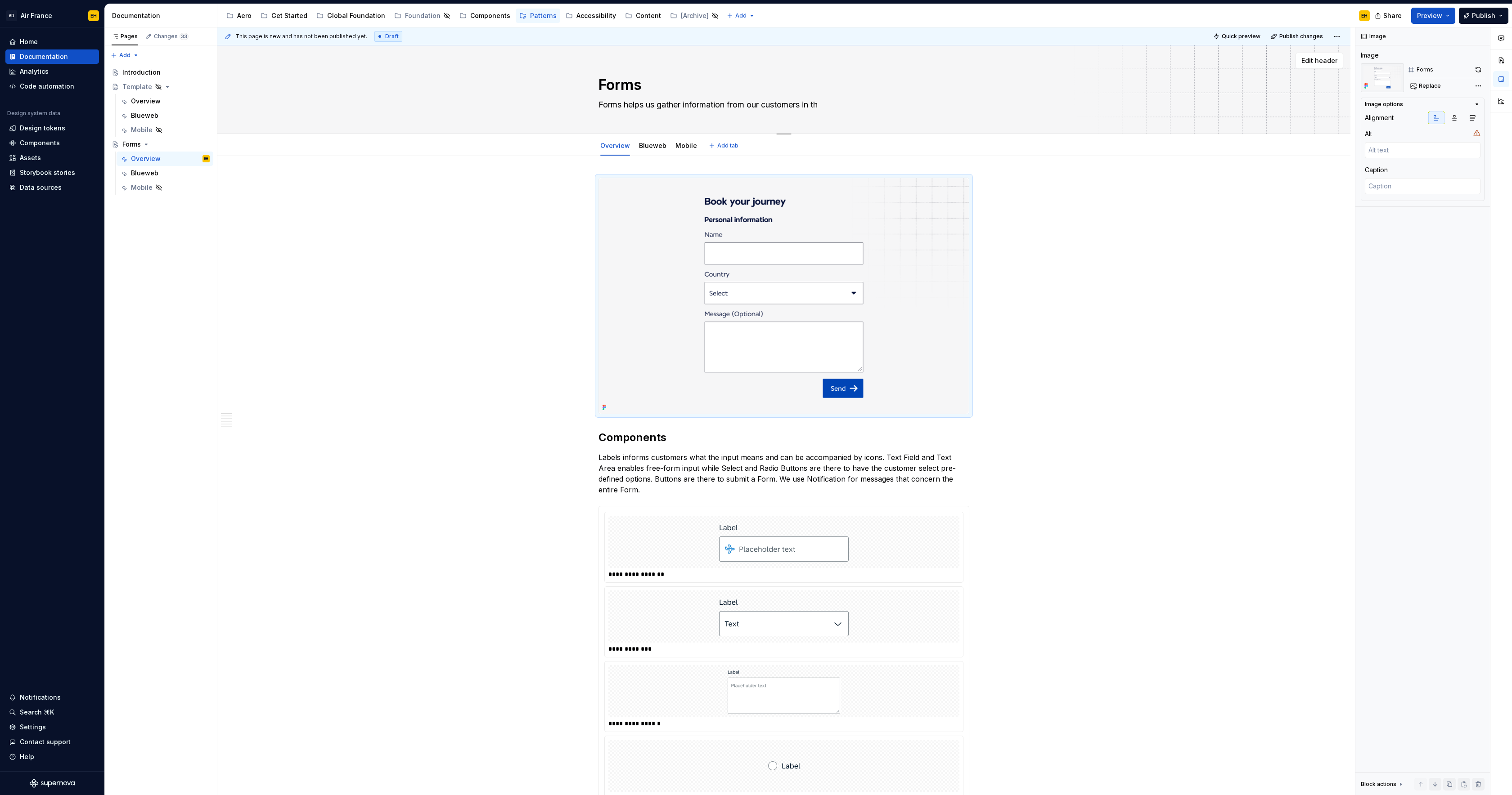
type textarea "Forms helps us gather information from our customers in t"
type textarea "*"
type textarea "Forms helps us gather information from our customers in"
type textarea "*"
type textarea "Forms helps us gather information from our customers in"
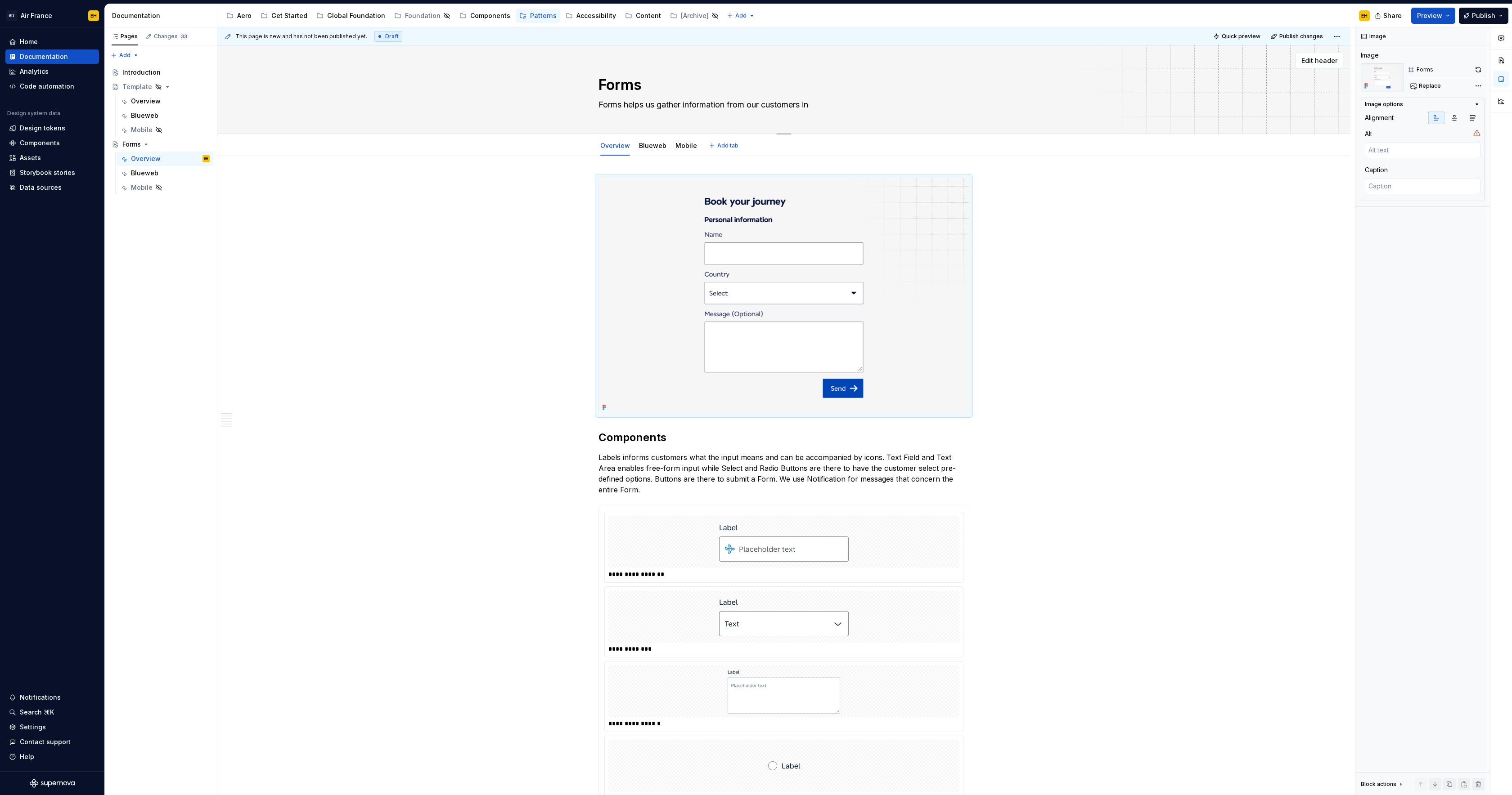
type textarea "*"
type textarea "Forms helps us gather information from our customers i"
type textarea "*"
type textarea "Forms helps us gather information from our customers"
type textarea "*"
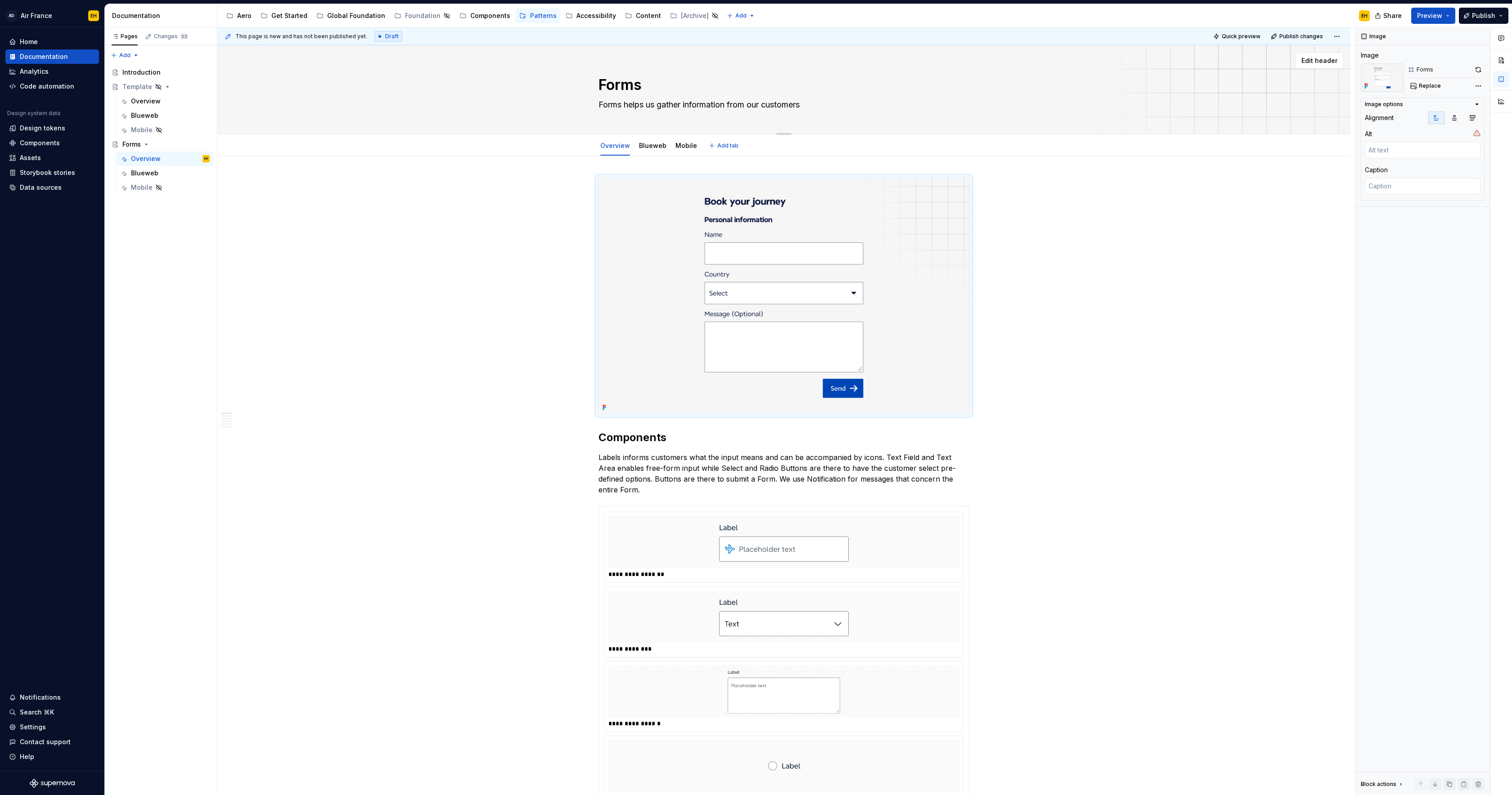
type textarea "Forms helps us gather information from our customers w"
type textarea "*"
type textarea "Forms helps us gather information from our customers wh"
type textarea "*"
type textarea "Forms helps us gather information from our customers whi"
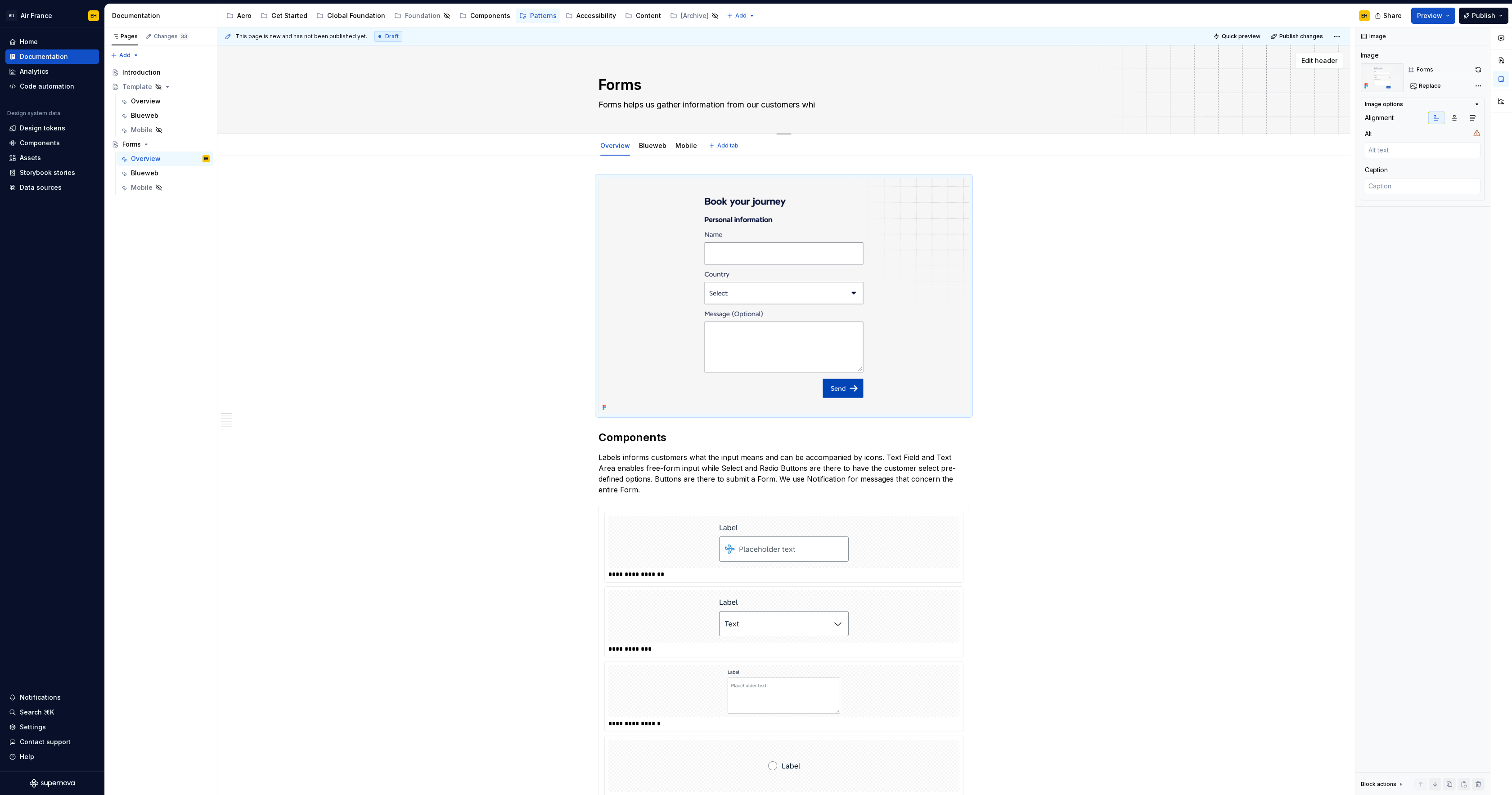
type textarea "*"
type textarea "Forms helps us gather information from our customers whil"
type textarea "*"
type textarea "Forms helps us gather information from our customers while"
type textarea "*"
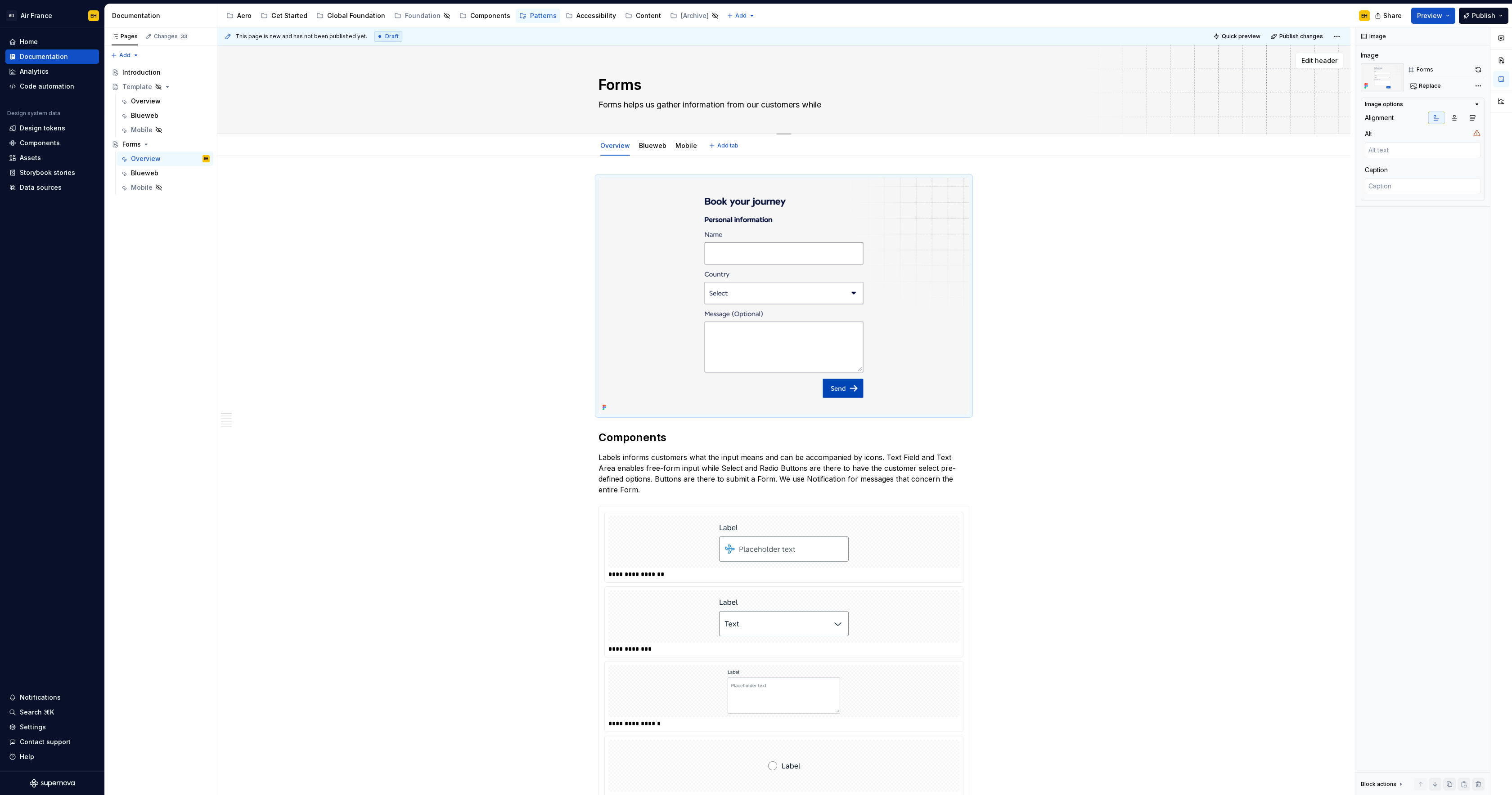
type textarea "Forms helps us gather information from our customers while"
type textarea "*"
type textarea "Forms helps us gather information from our customers while k"
type textarea "*"
type textarea "Forms helps us gather information from our customers while ke"
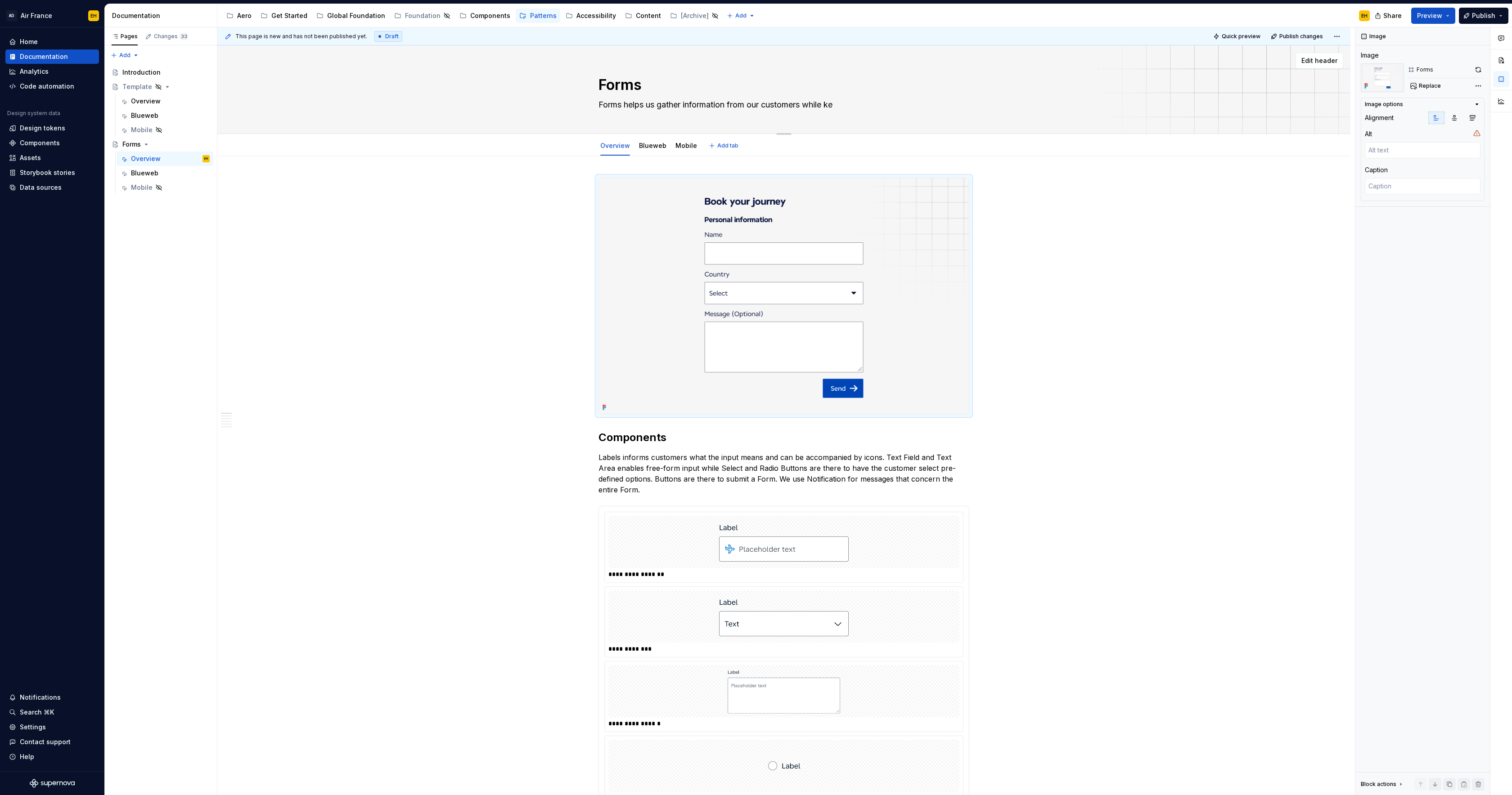
type textarea "*"
type textarea "Forms helps us gather information from our customers while [PERSON_NAME]"
type textarea "*"
type textarea "Forms helps us gather information from our customers while keep"
type textarea "*"
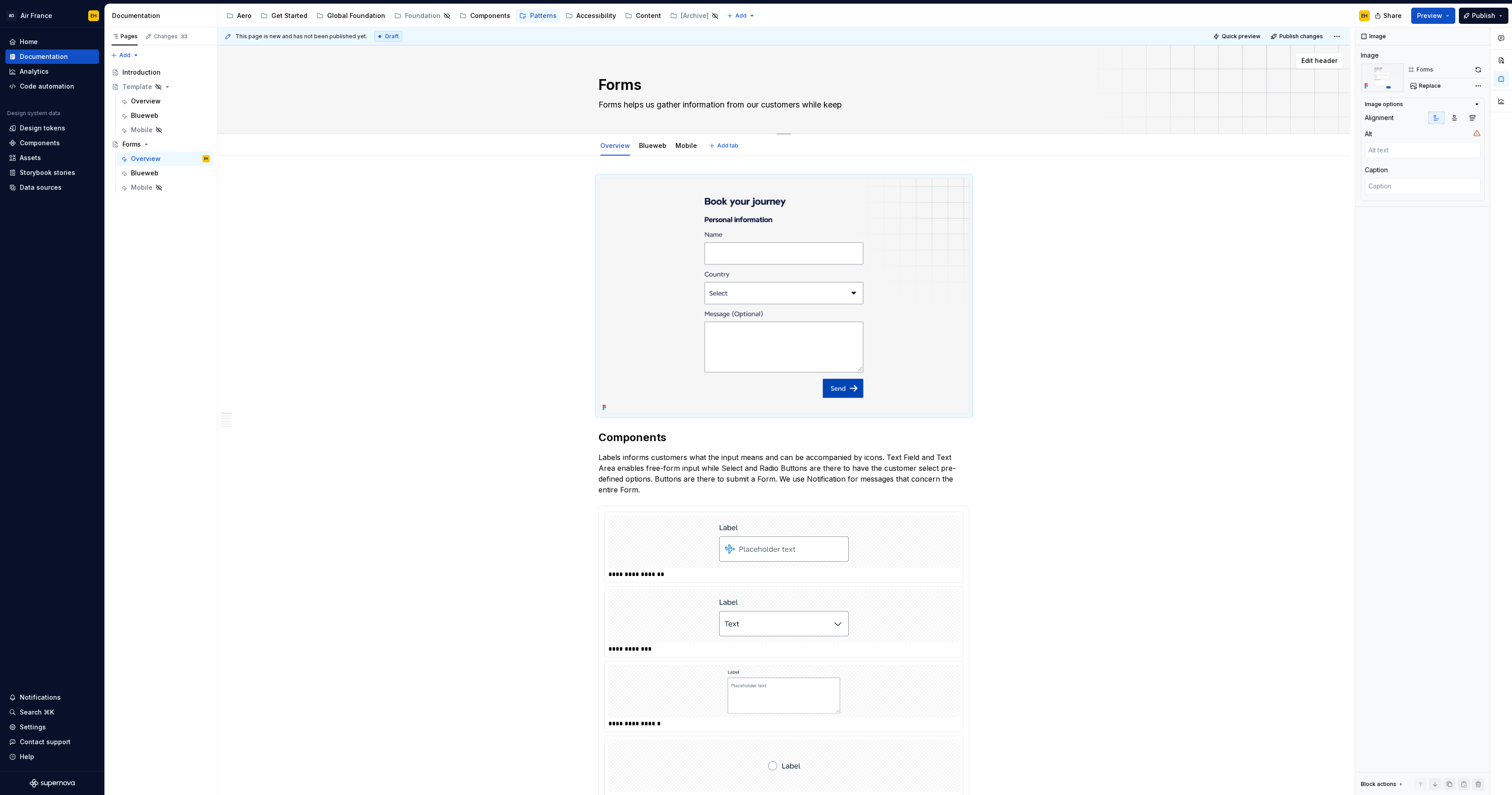
type textarea "Forms helps us gather information from our customers while keepi"
type textarea "*"
type textarea "Forms helps us gather information from our customers while keepin"
type textarea "*"
type textarea "Forms helps us gather information from our customers while keeping"
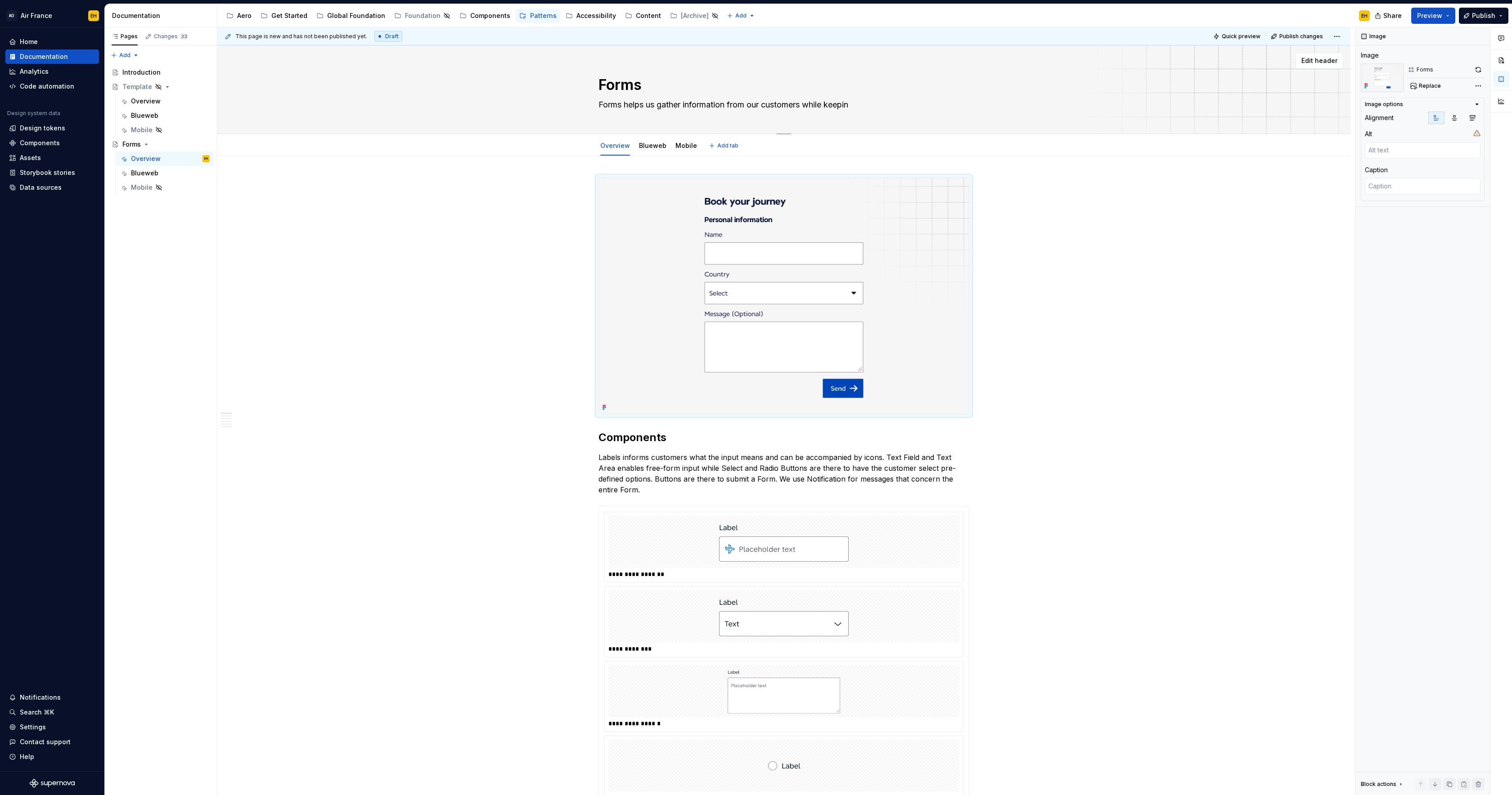
type textarea "*"
type textarea "Forms helps us gather information from our customers while keeping"
type textarea "*"
type textarea "Forms helps us gather information from our customers while keeping t"
type textarea "*"
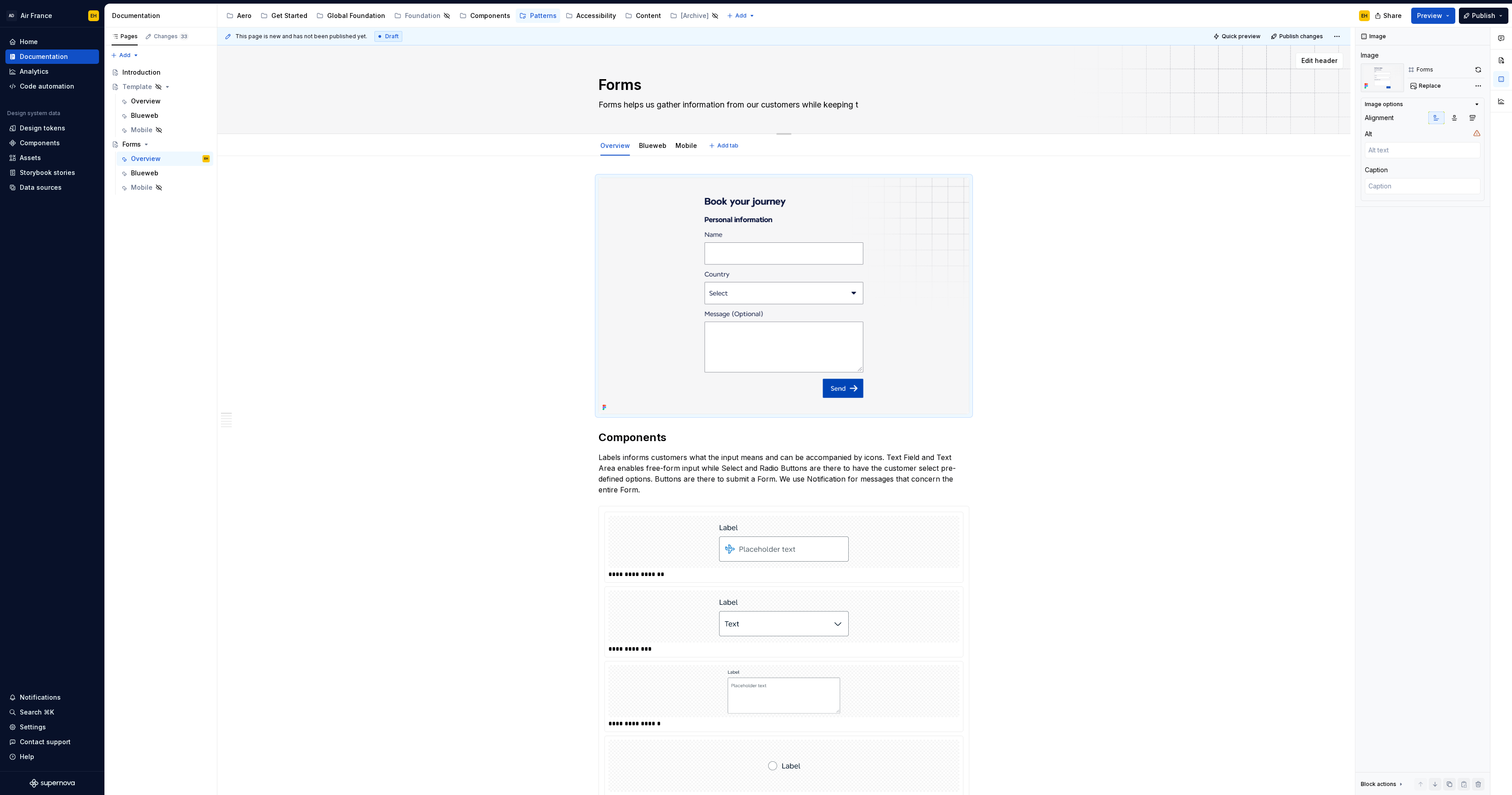
type textarea "Forms helps us gather information from our customers while keeping th"
type textarea "*"
type textarea "Forms helps us gather information from our customers while keeping the"
type textarea "*"
type textarea "Forms helps us gather information from our customers while keeping the"
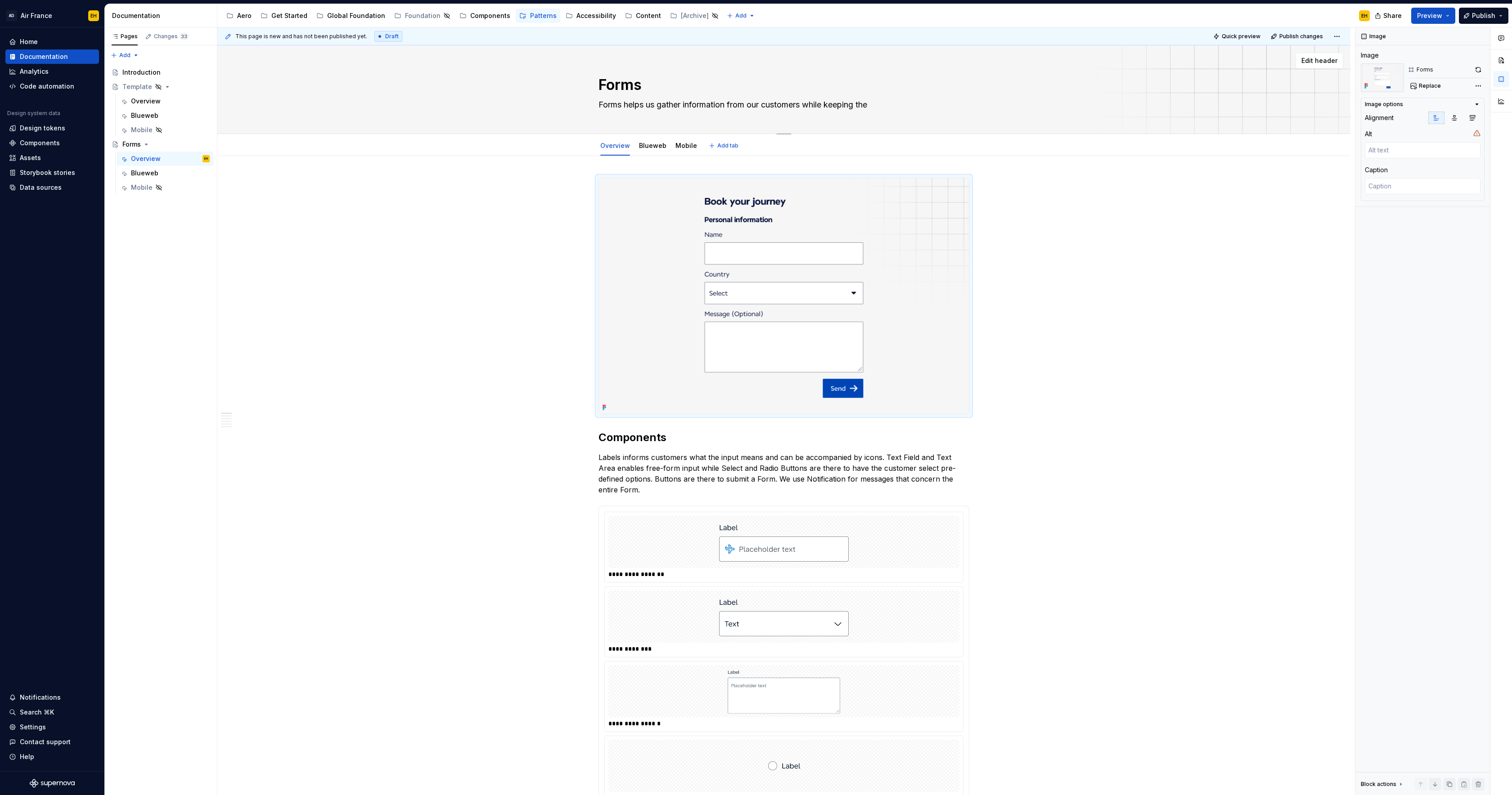
type textarea "*"
type textarea "Forms helps us gather information from our customers while keeping the e"
type textarea "*"
type textarea "Forms helps us gather information from our customers while keeping the ex"
type textarea "*"
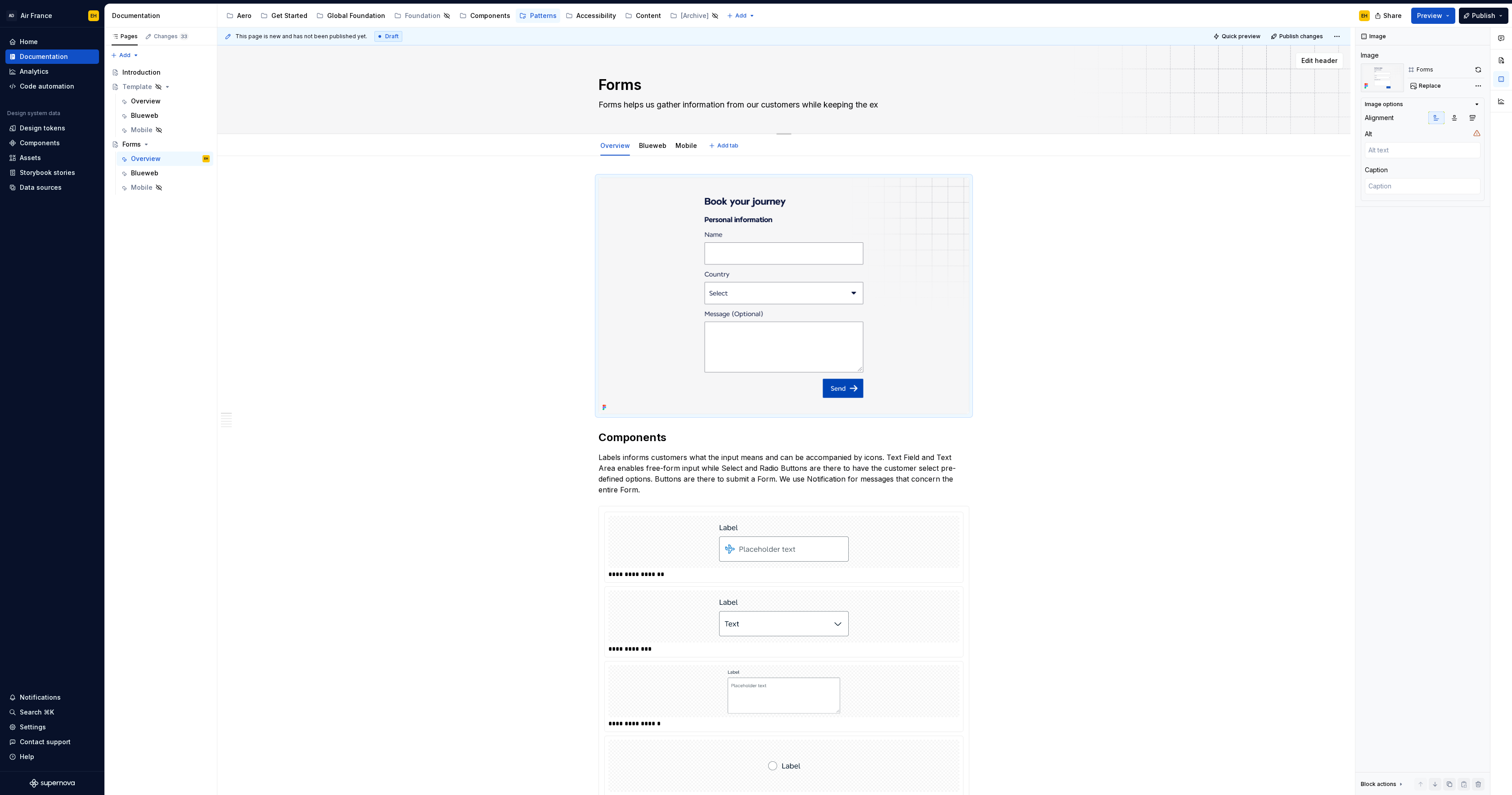
type textarea "Forms helps us gather information from our customers while keeping the exp"
type textarea "*"
type textarea "Forms helps us gather information from our customers while keeping the expe"
type textarea "*"
type textarea "Forms helps us gather information from our customers while keeping the exper"
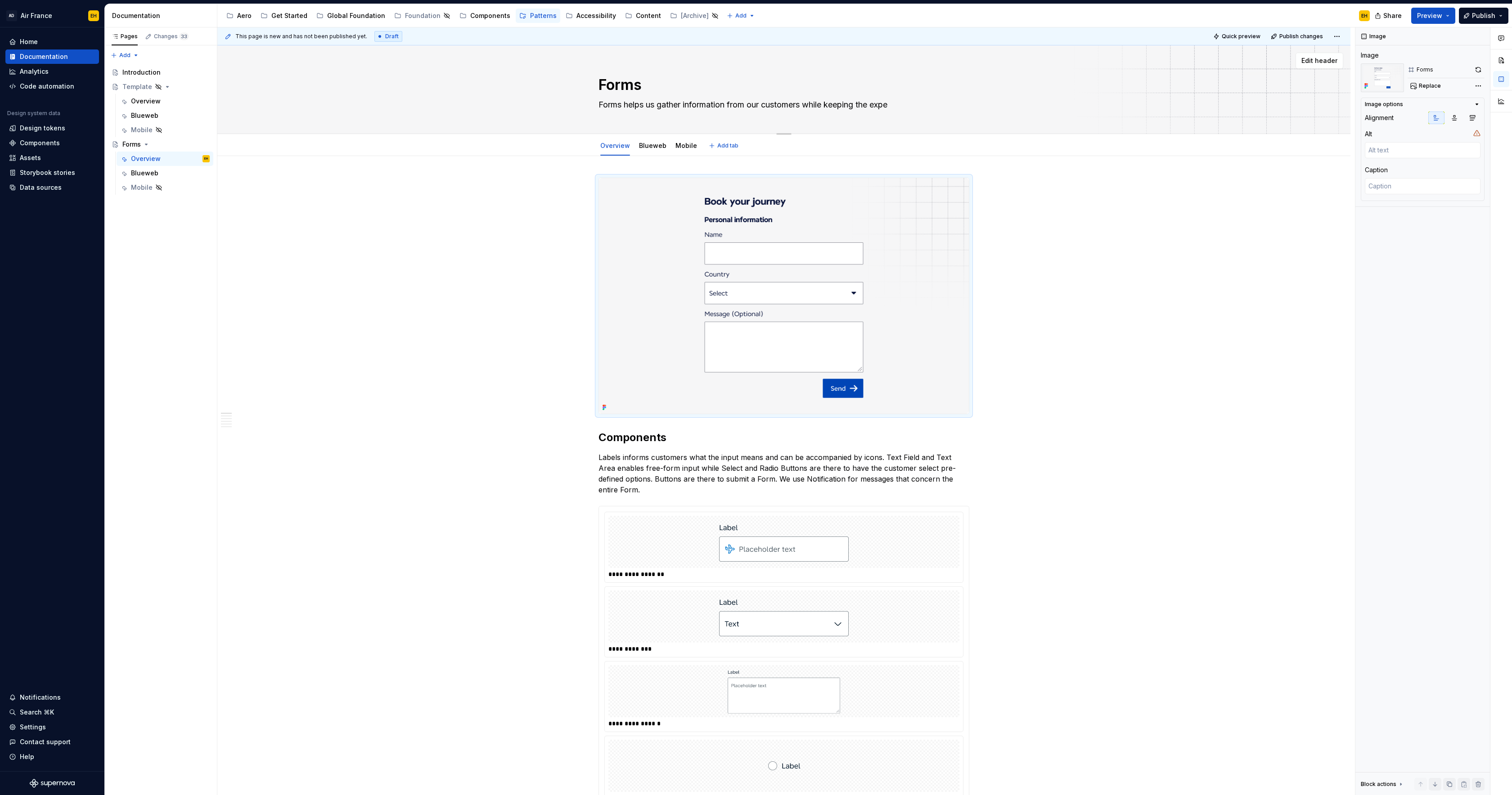
type textarea "*"
type textarea "Forms helps us gather information from our customers while keeping the experi"
type textarea "*"
type textarea "Forms helps us gather information from our customers while keeping the experie"
type textarea "*"
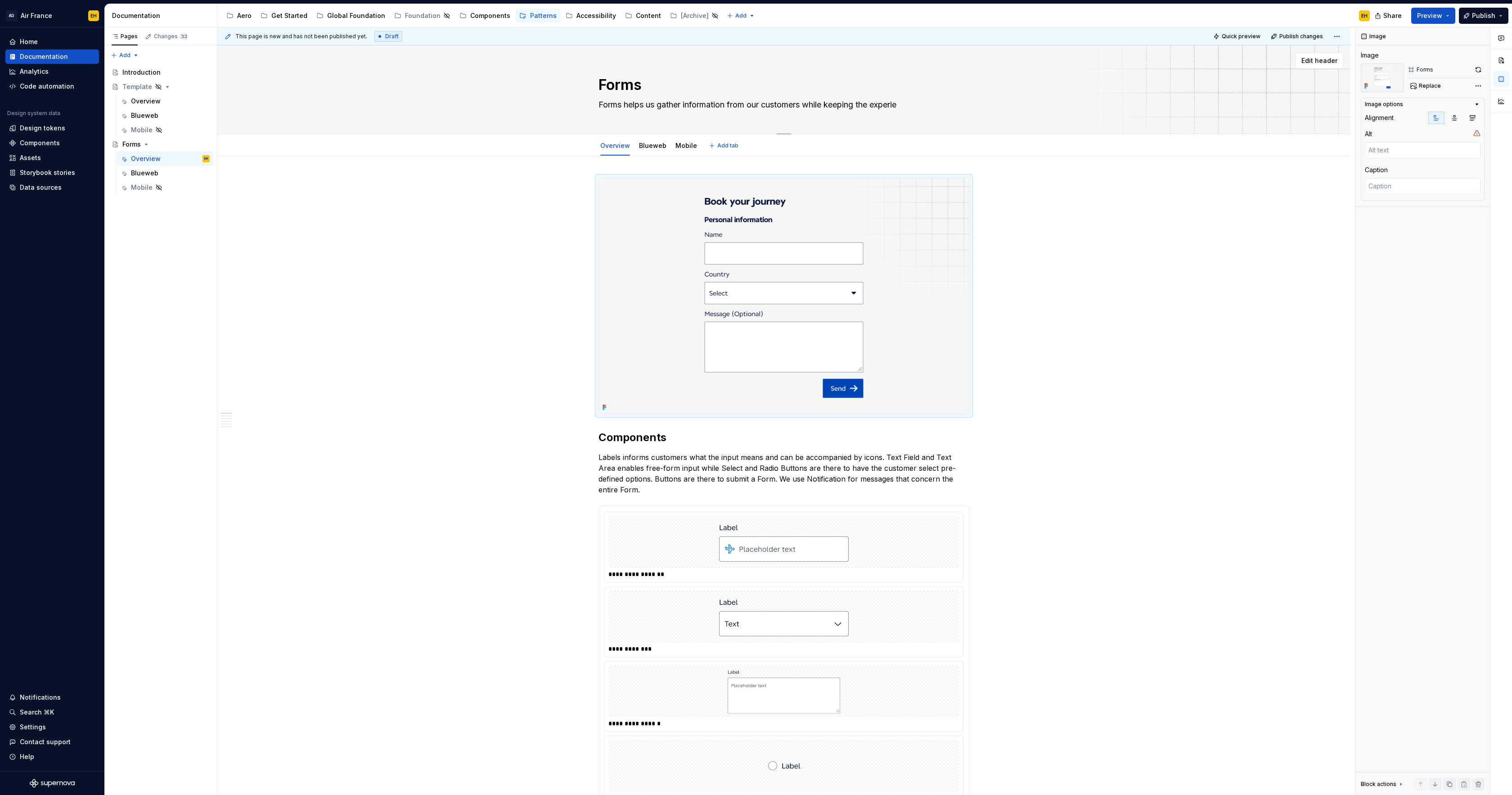
type textarea "Forms helps us gather information from our customers while keeping the experien"
type textarea "*"
type textarea "Forms helps us gather information from our customers while keeping the experien…"
type textarea "*"
type textarea "Forms helps us gather information from our customers while keeping the experien…"
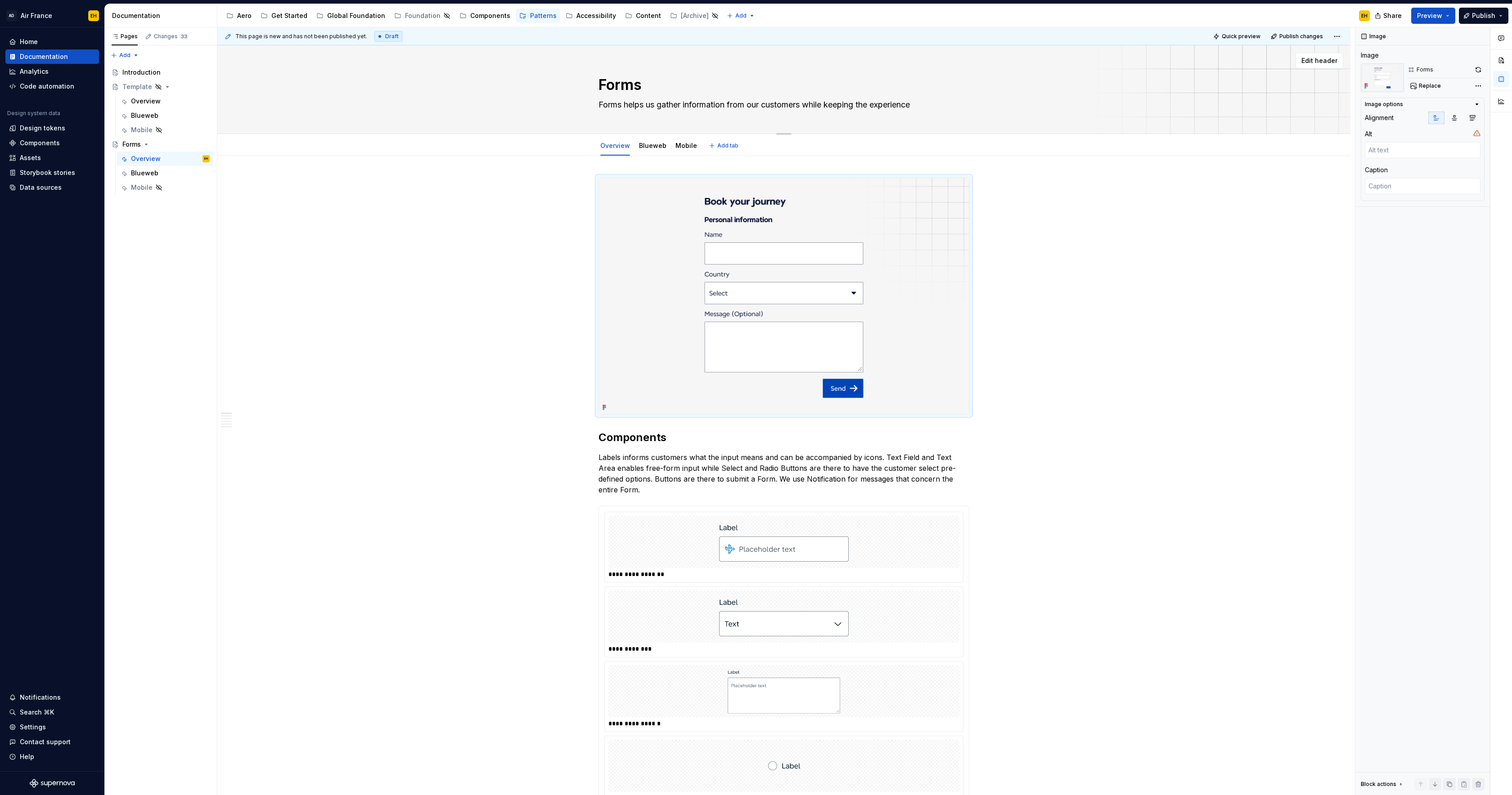
type textarea "*"
type textarea "Forms helps us gather information from our customers while keeping the experien…"
type textarea "*"
type textarea "Forms helps us gather information from our customers while keeping the experien…"
type textarea "*"
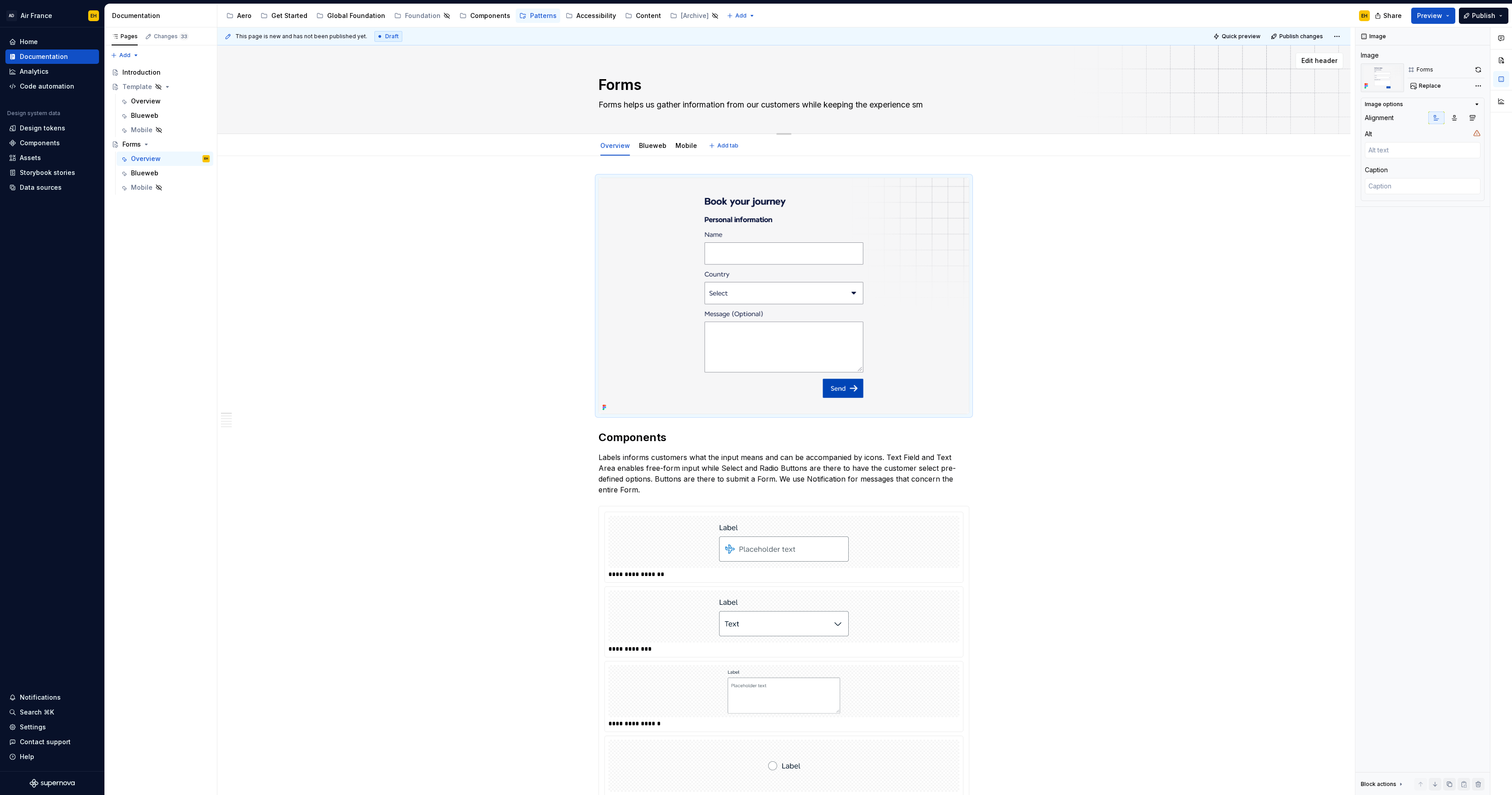
type textarea "Forms helps us gather information from our customers while keeping the experien…"
type textarea "*"
type textarea "Forms helps us gather information from our customers while keeping the experien…"
type textarea "*"
type textarea "Forms helps us gather information from our customers while keeping the experien…"
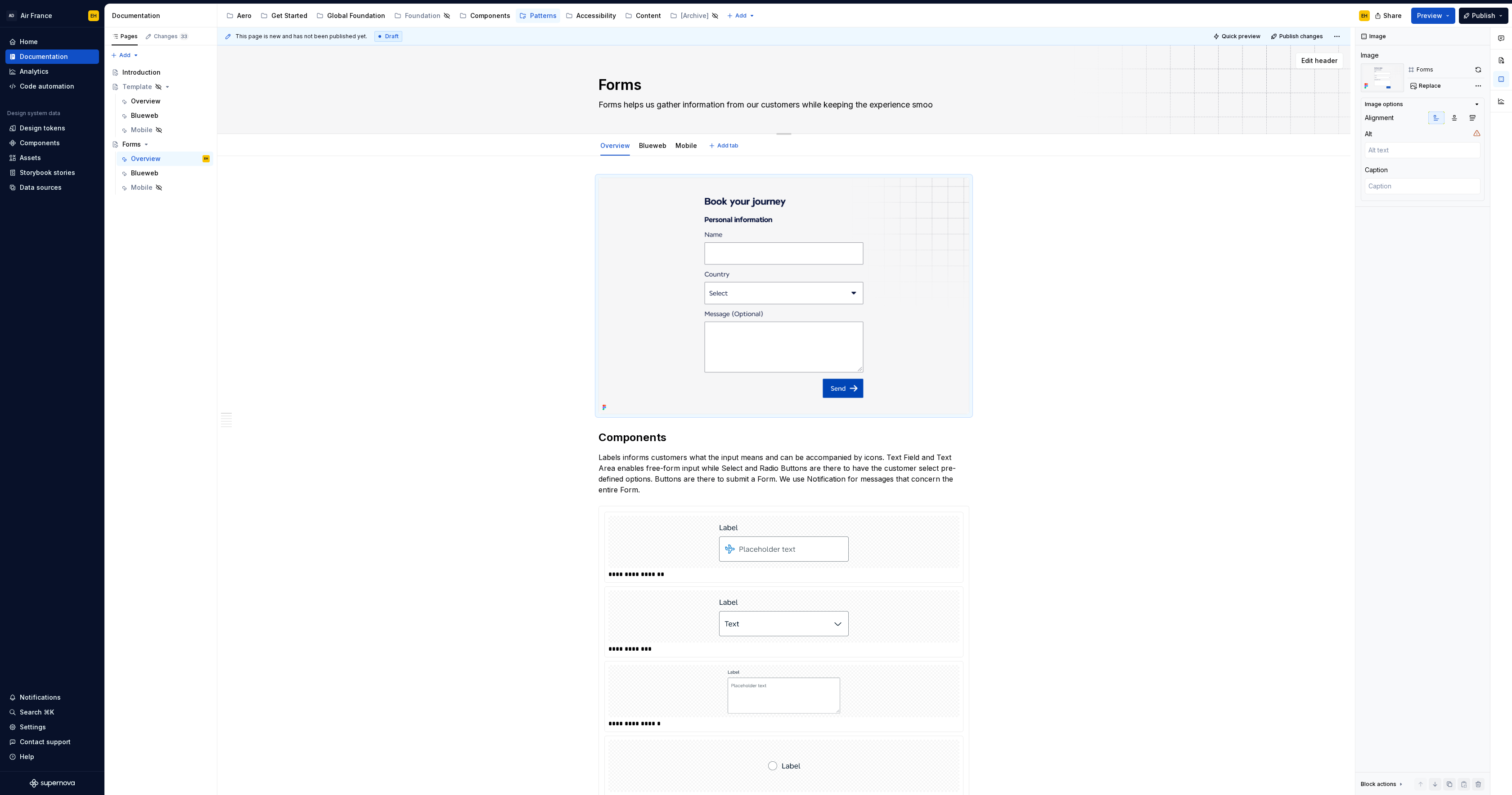
type textarea "*"
type textarea "Forms helps us gather information from our customers while keeping the experien…"
type textarea "*"
type textarea "Forms helps us gather information from our customers while keeping the experien…"
type textarea "*"
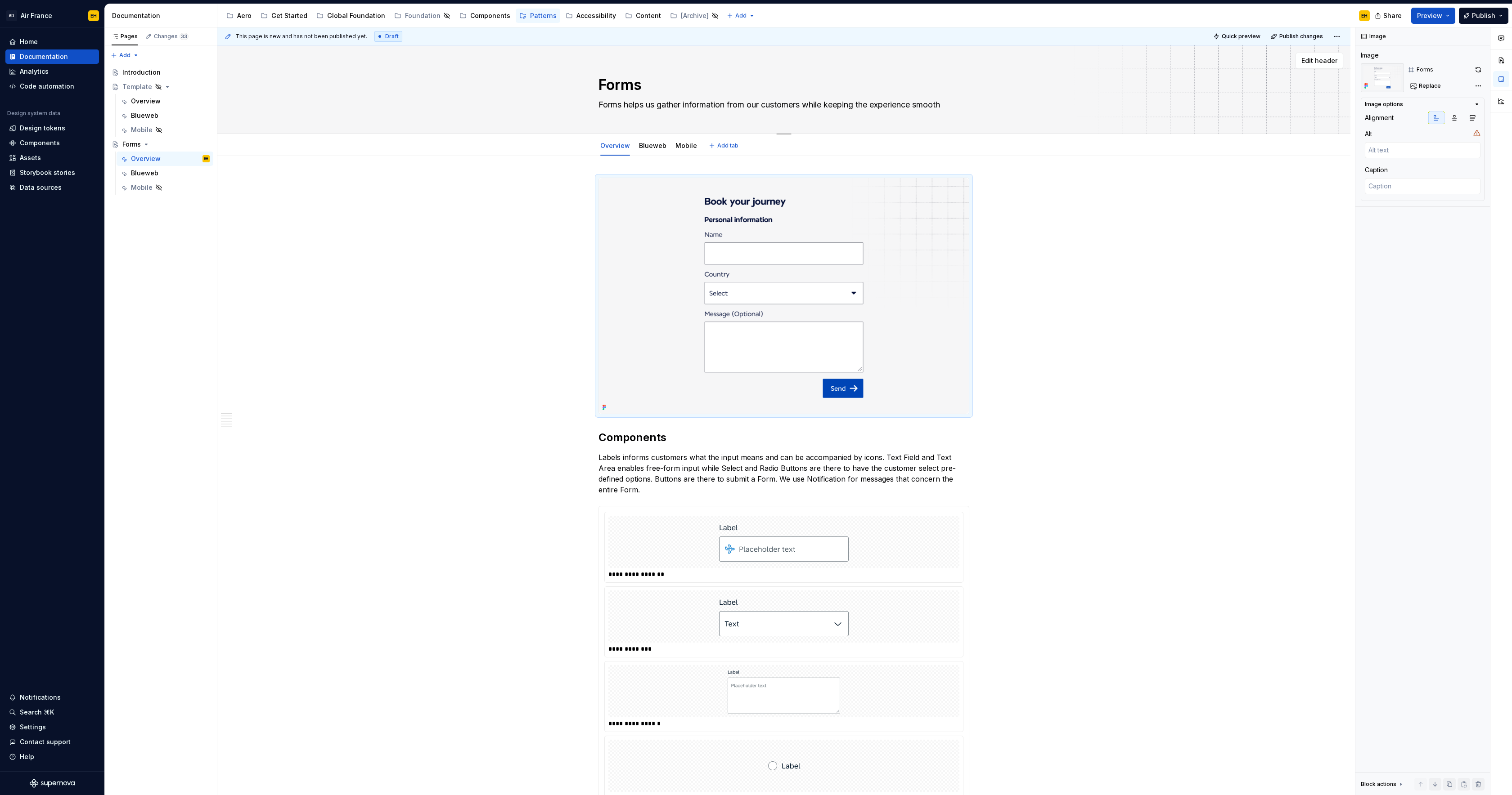
type textarea "Forms helps us gather information from our customers while keeping the experien…"
type textarea "*"
type textarea "Forms helps us gather information from our customers while keeping the experien…"
type textarea "*"
type textarea "Forms helps us gather information from our customers while keeping the experien…"
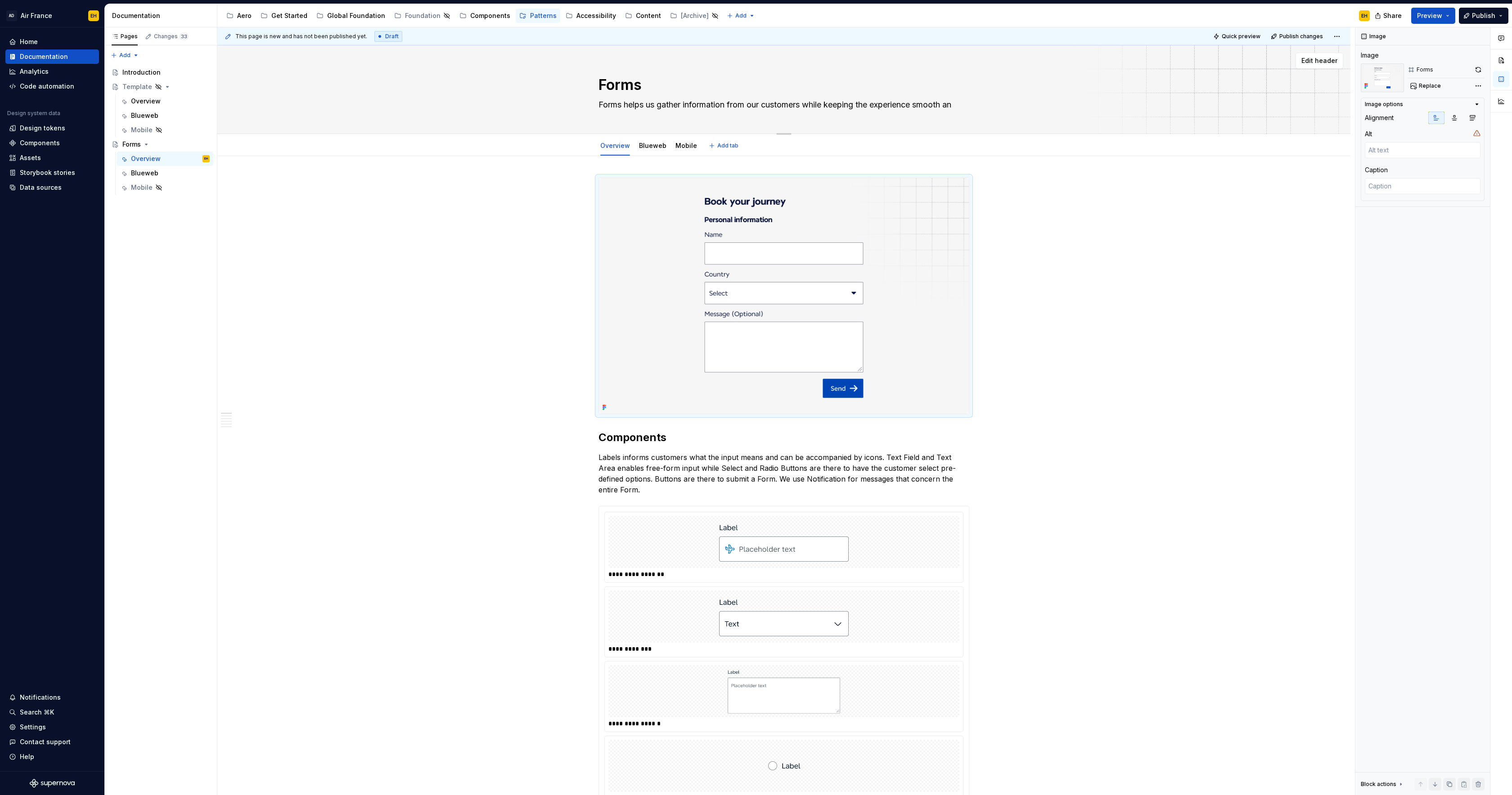
type textarea "*"
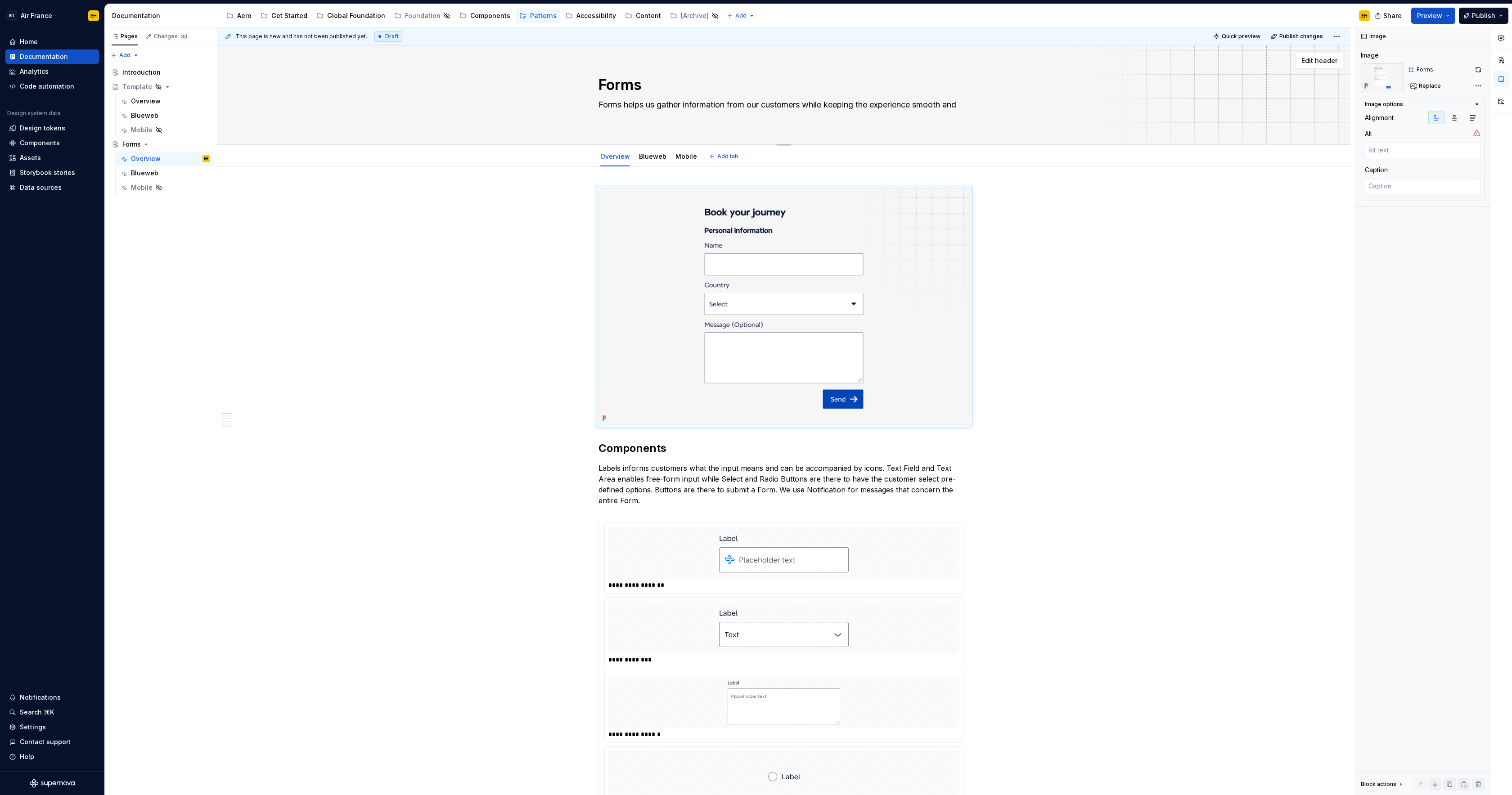
type textarea "Forms helps us gather information from our customers while keeping the experien…"
type textarea "*"
type textarea "Forms helps us gather information from our customers while keeping the experien…"
type textarea "*"
type textarea "Forms helps us gather information from our customers while keeping the experien…"
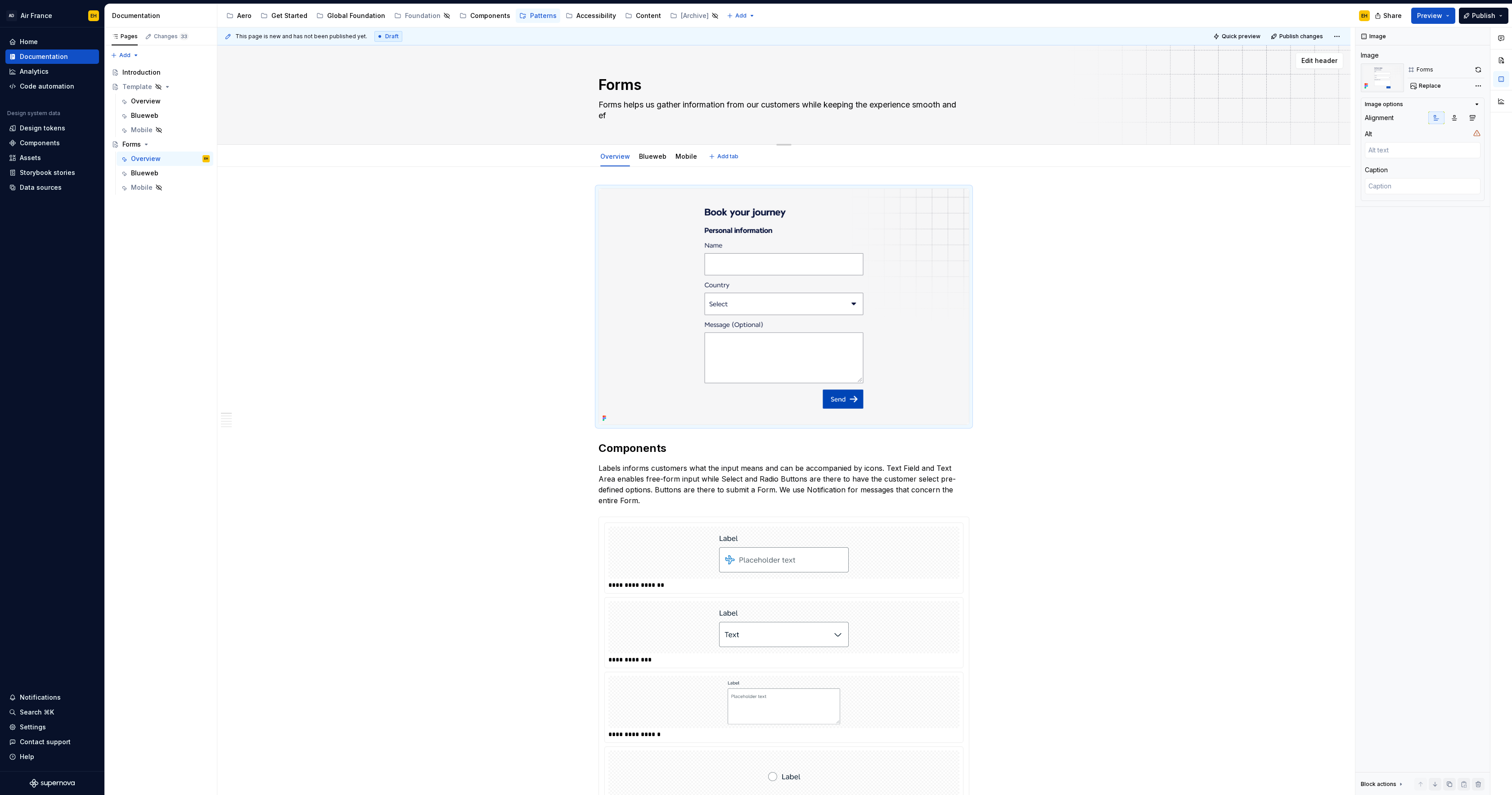
type textarea "*"
type textarea "Forms helps us gather information from our customers while keeping the experien…"
drag, startPoint x: 647, startPoint y: 103, endPoint x: 662, endPoint y: 111, distance: 17.0
click at [649, 105] on textarea "Forms helps us gather information from our customers while keeping the experien…" at bounding box center [782, 110] width 371 height 25
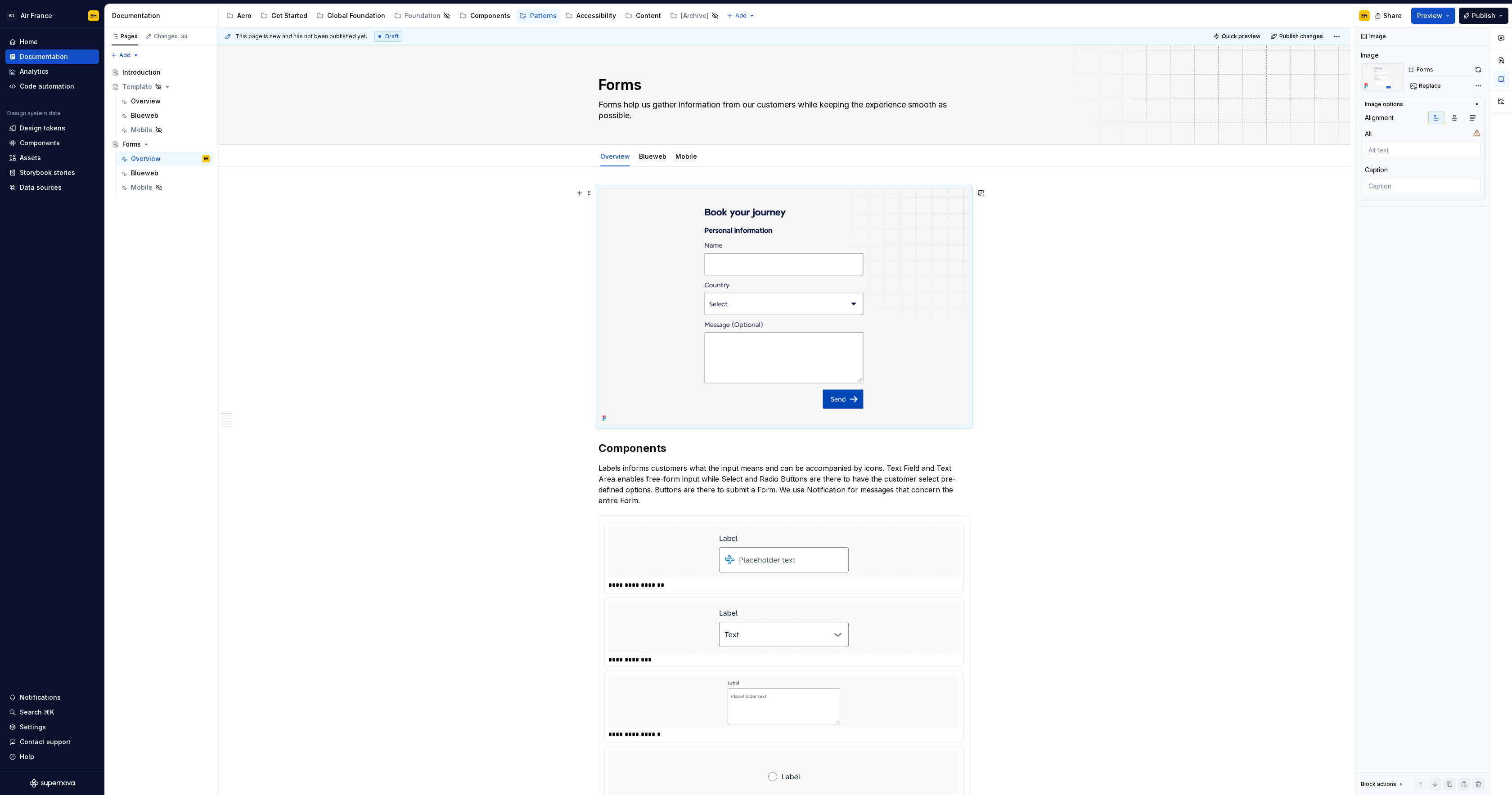
click at [1071, 313] on div "**********" at bounding box center [786, 411] width 1138 height 768
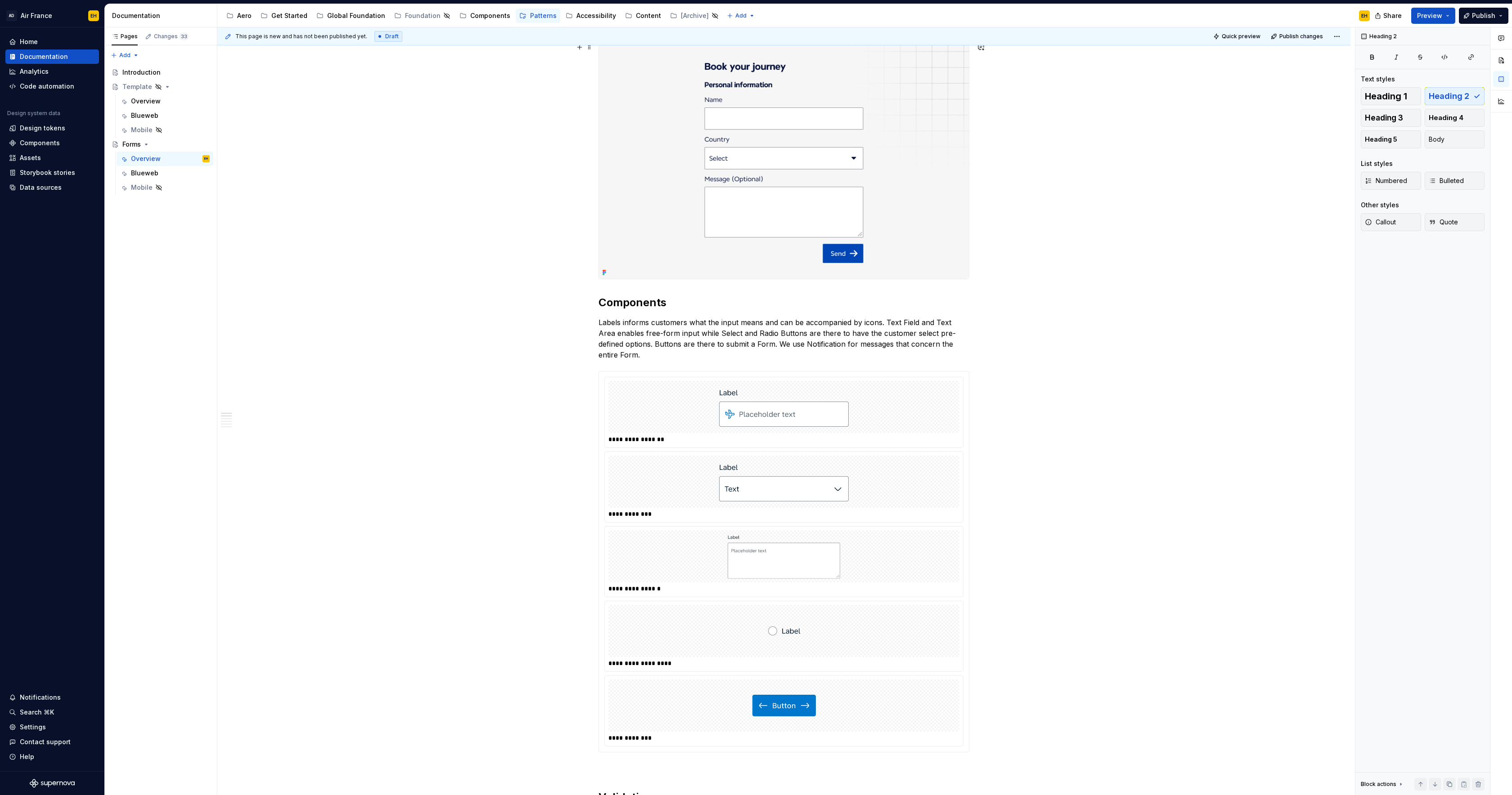
scroll to position [138, 0]
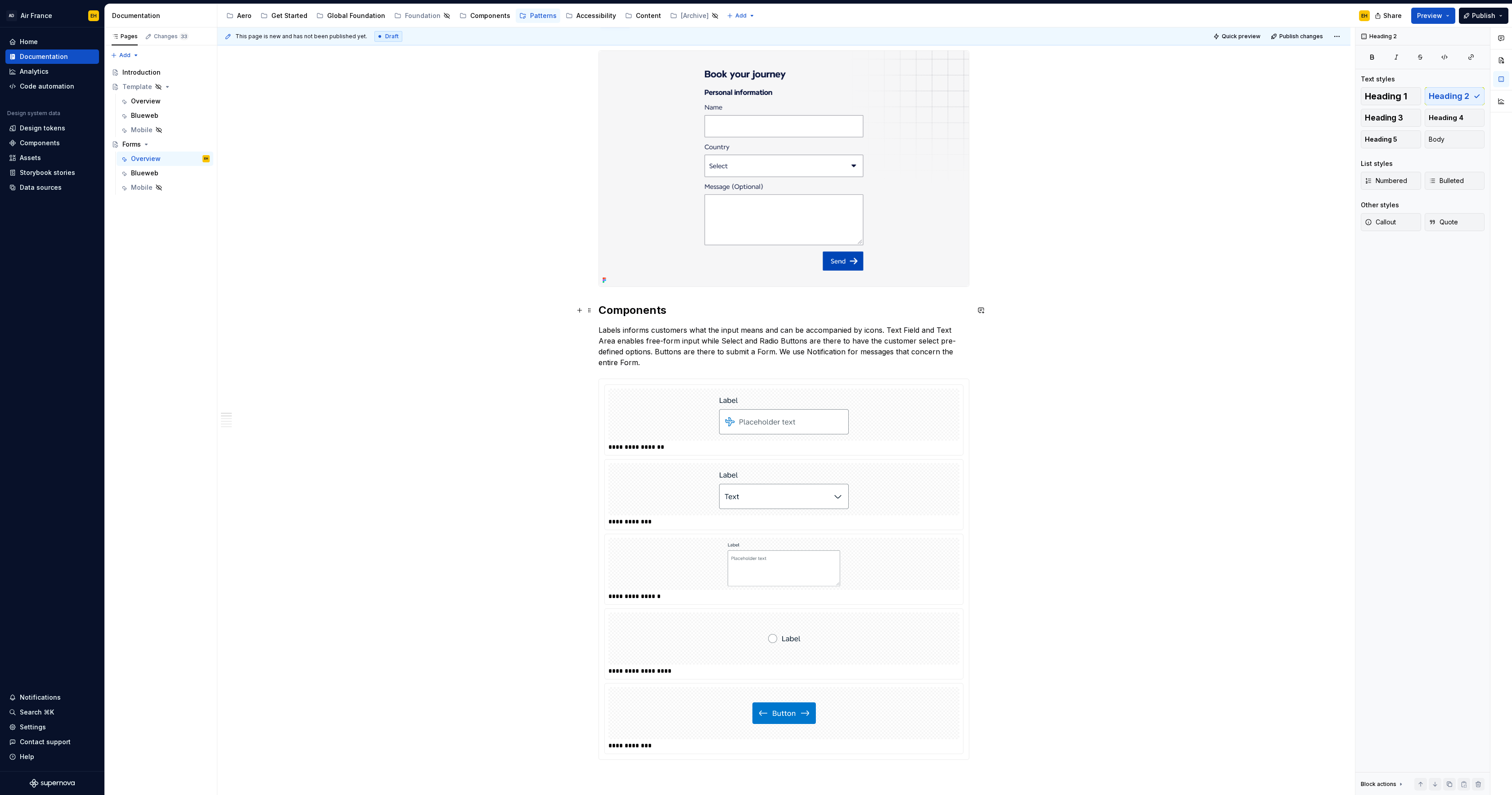
drag, startPoint x: 602, startPoint y: 310, endPoint x: 610, endPoint y: 313, distance: 8.5
click at [602, 310] on h2 "Components" at bounding box center [784, 310] width 371 height 15
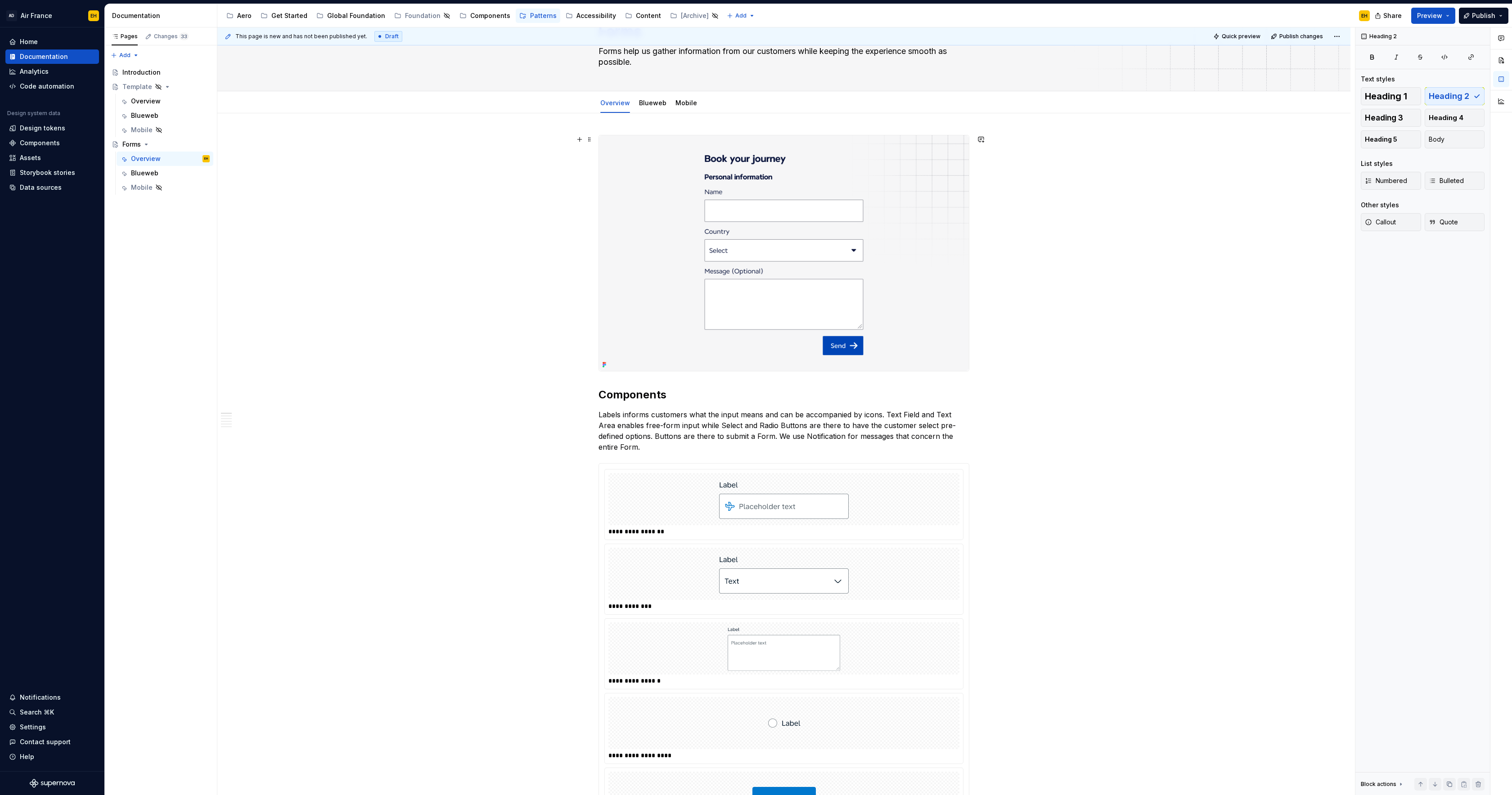
scroll to position [0, 0]
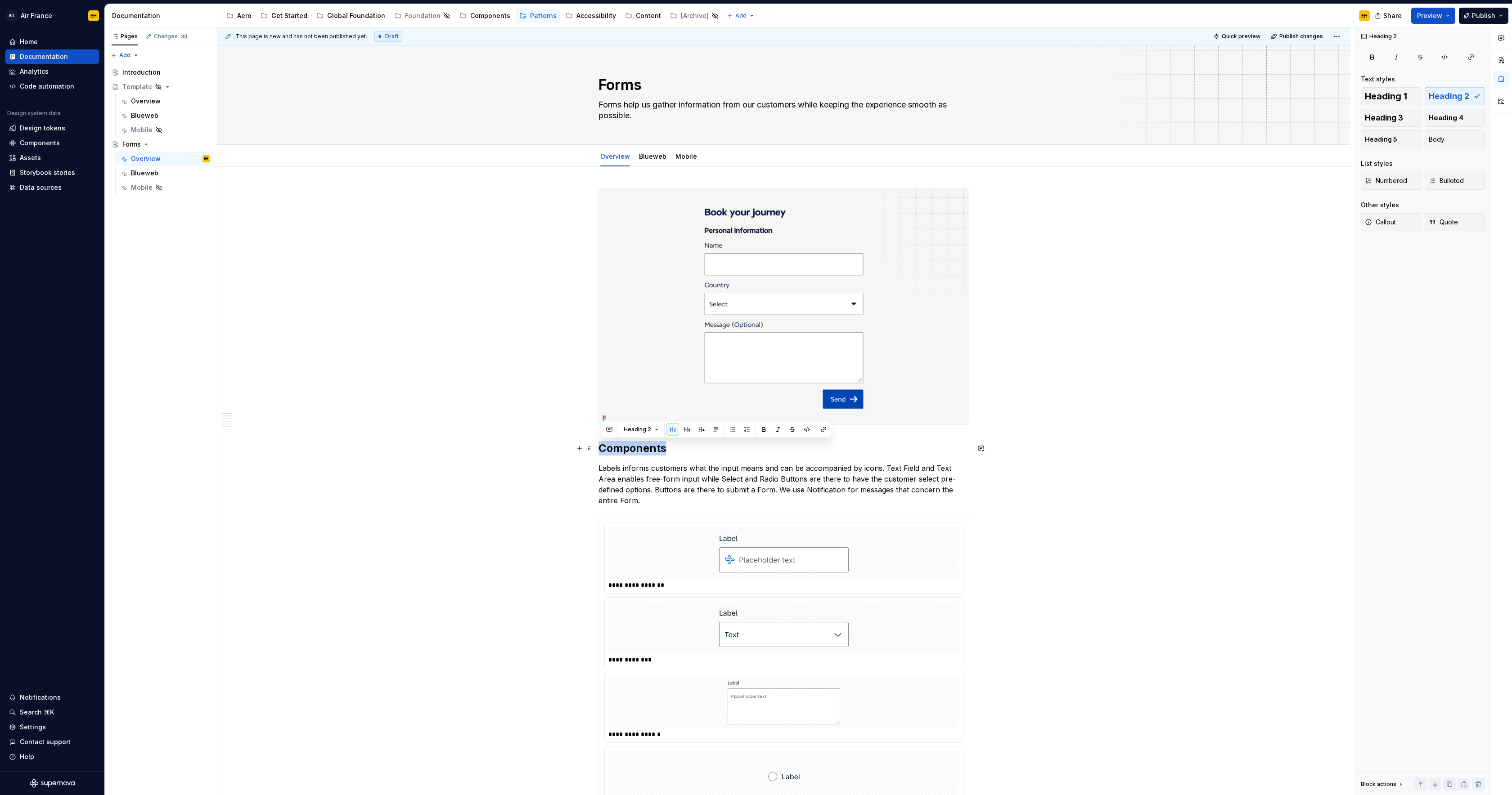
drag, startPoint x: 668, startPoint y: 448, endPoint x: 603, endPoint y: 450, distance: 65.0
click at [603, 450] on h2 "Components" at bounding box center [784, 448] width 371 height 15
click at [601, 449] on h2 "Components" at bounding box center [784, 448] width 371 height 15
drag, startPoint x: 706, startPoint y: 446, endPoint x: 820, endPoint y: 456, distance: 114.4
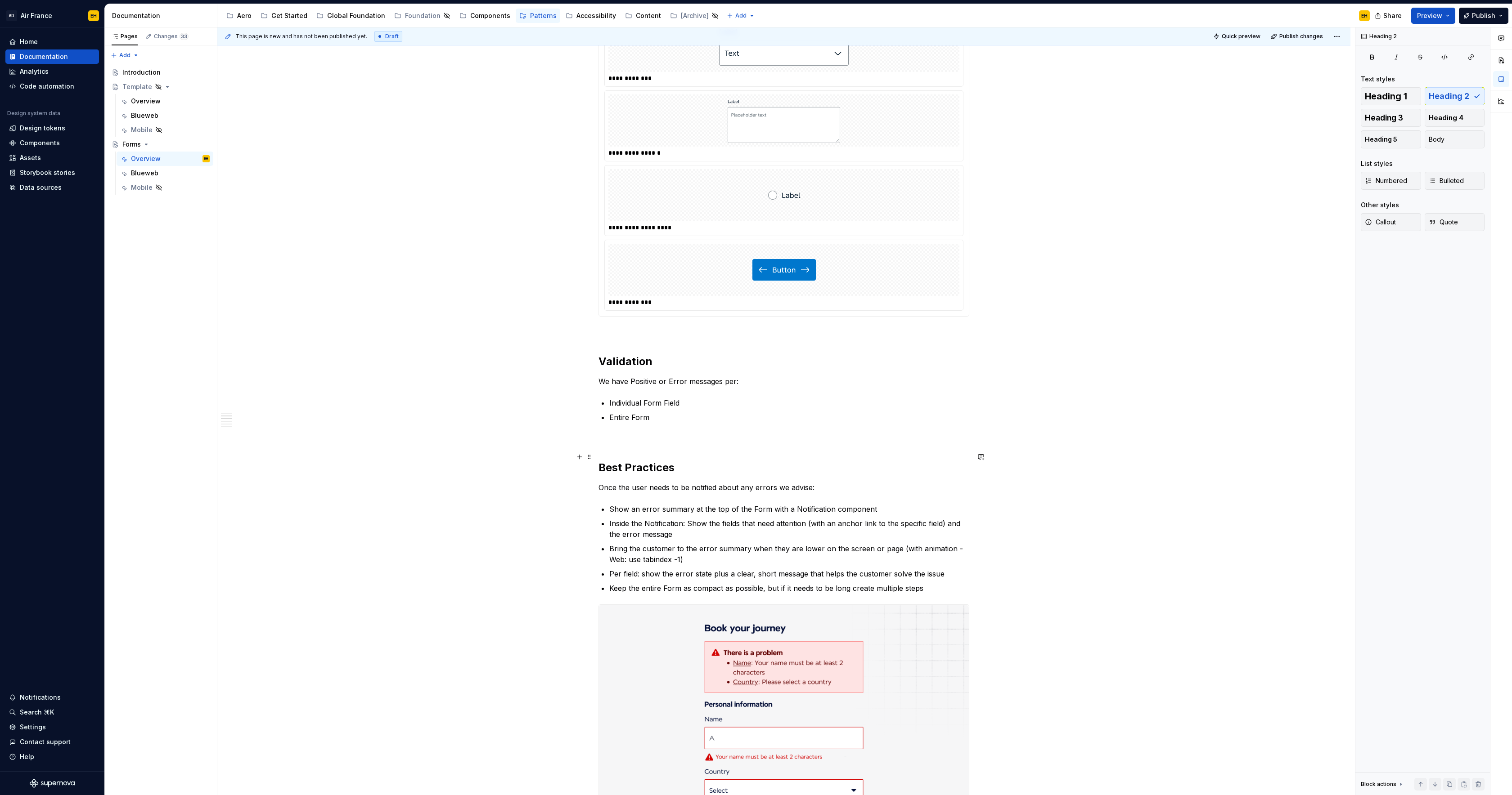
scroll to position [596, 0]
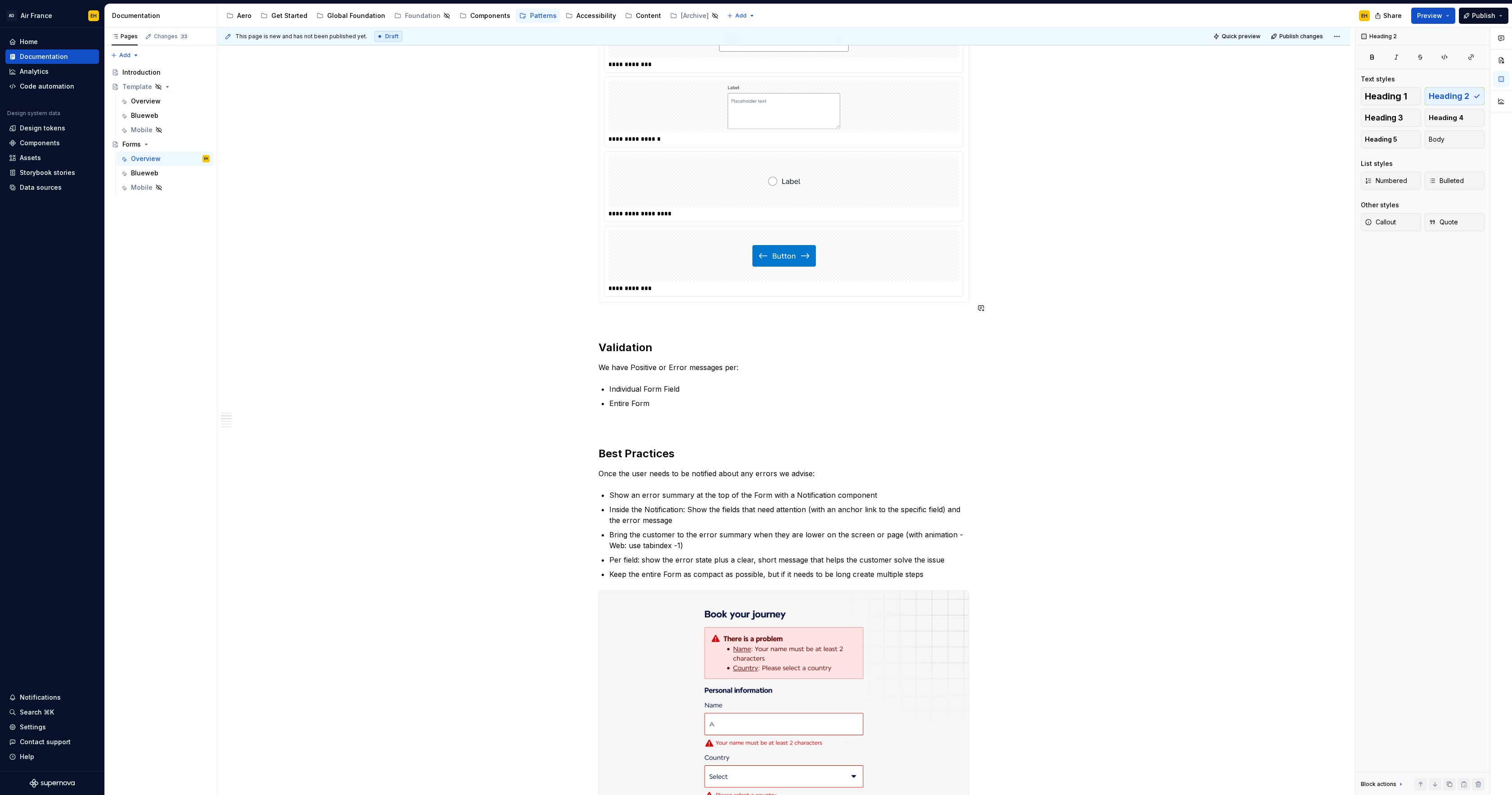
click at [637, 320] on div "**********" at bounding box center [784, 530] width 371 height 1875
click at [655, 424] on div "**********" at bounding box center [784, 530] width 371 height 1875
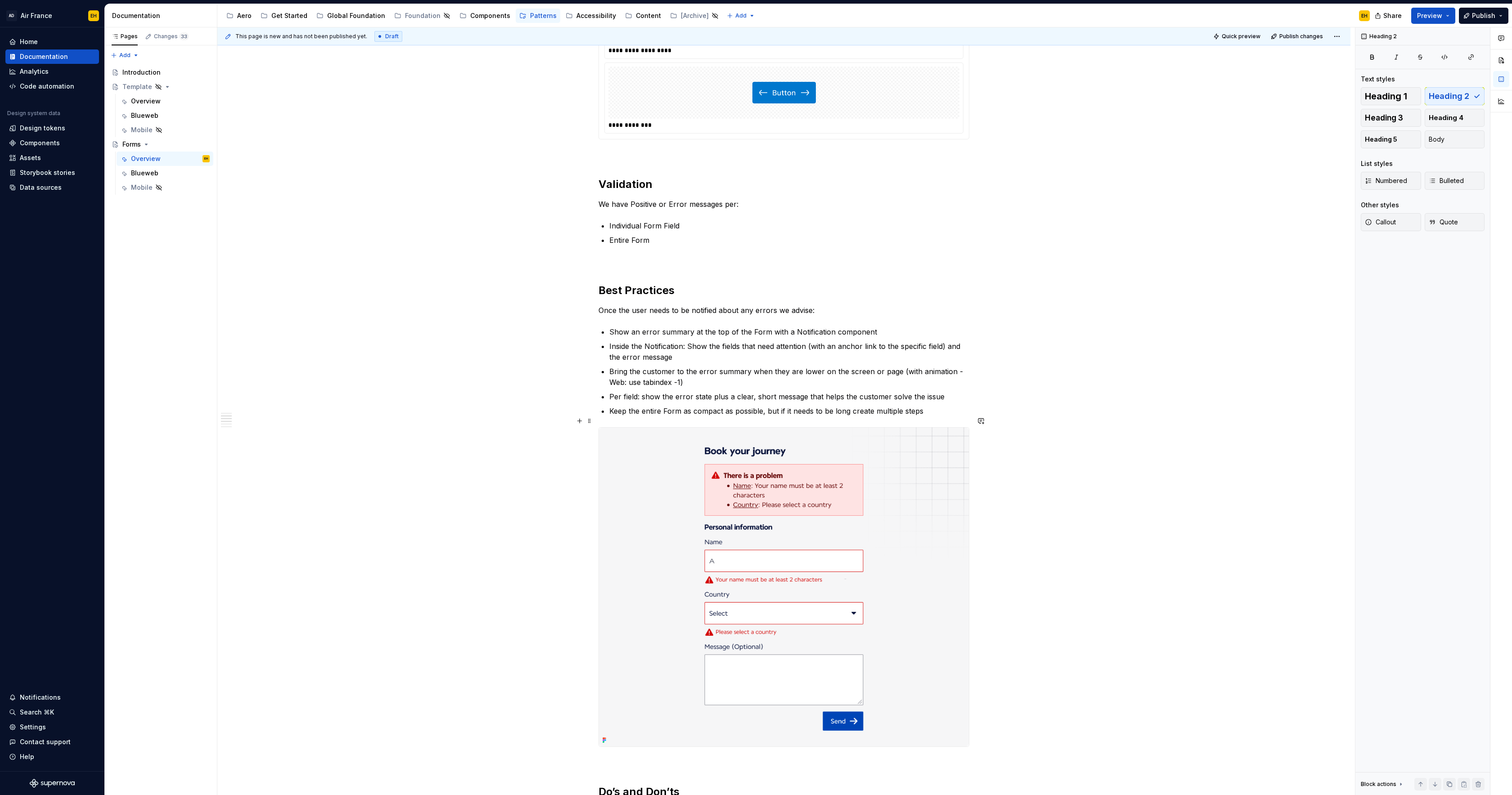
scroll to position [774, 0]
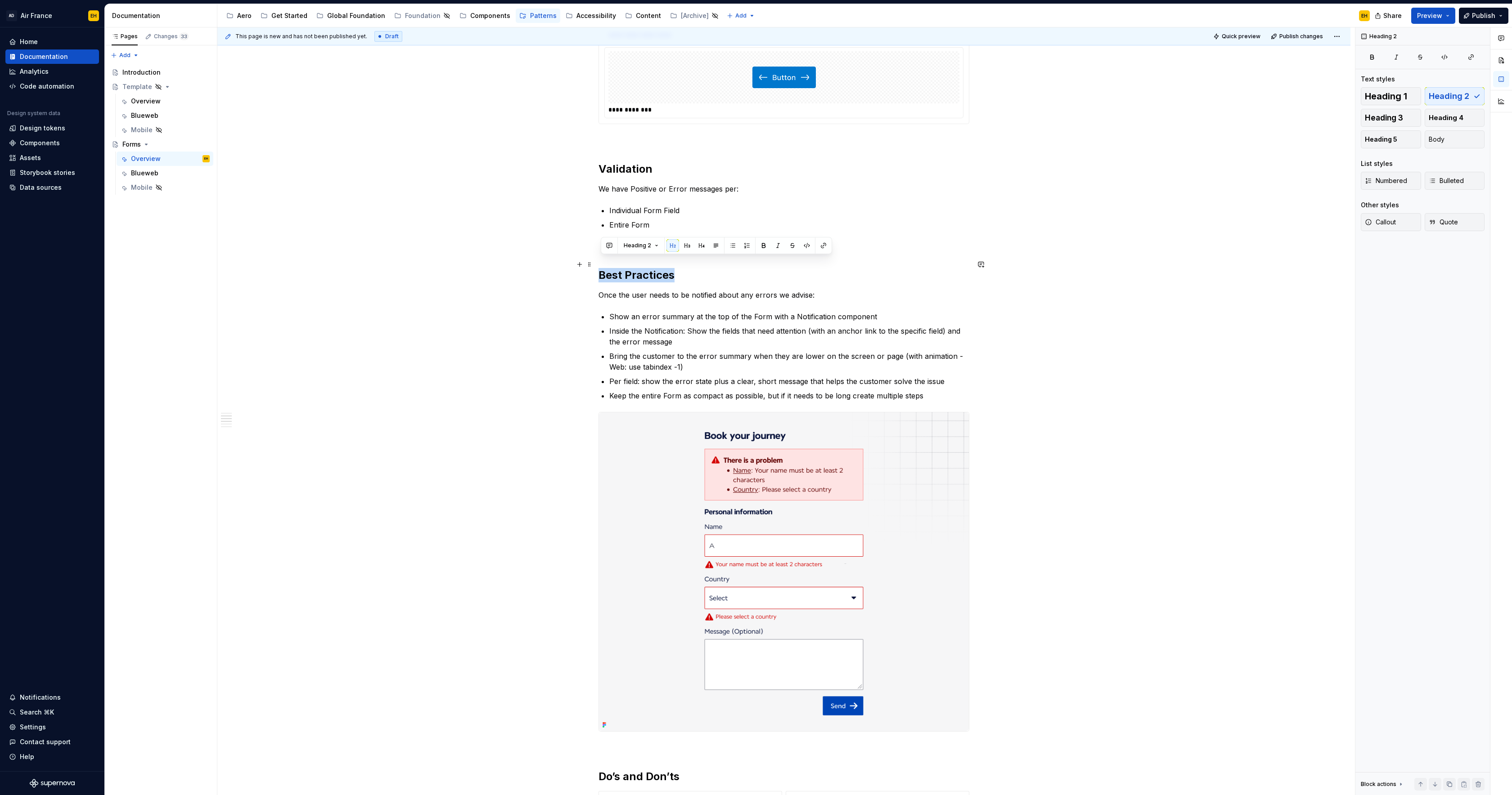
drag, startPoint x: 676, startPoint y: 263, endPoint x: 733, endPoint y: 296, distance: 65.9
click at [600, 268] on h2 "Best Practices" at bounding box center [784, 275] width 371 height 15
click at [695, 290] on p "Once the user needs to be notified about any errors we advise:" at bounding box center [784, 295] width 371 height 11
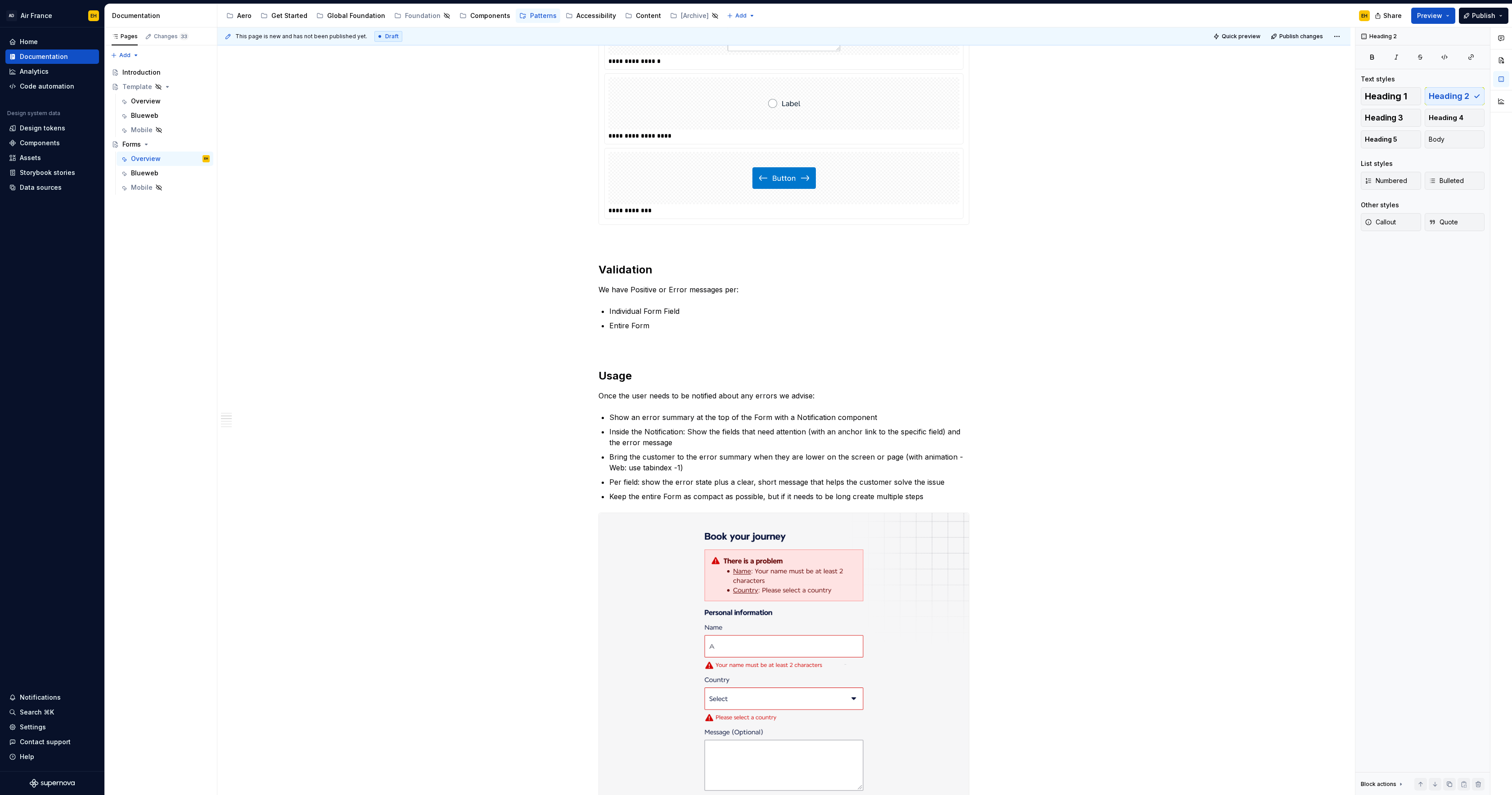
scroll to position [674, 0]
drag, startPoint x: 640, startPoint y: 363, endPoint x: 593, endPoint y: 361, distance: 47.0
click at [599, 361] on div "**********" at bounding box center [784, 456] width 371 height 1885
drag, startPoint x: 649, startPoint y: 365, endPoint x: 643, endPoint y: 364, distance: 6.1
click at [646, 368] on h2 "Usage" at bounding box center [784, 375] width 371 height 15
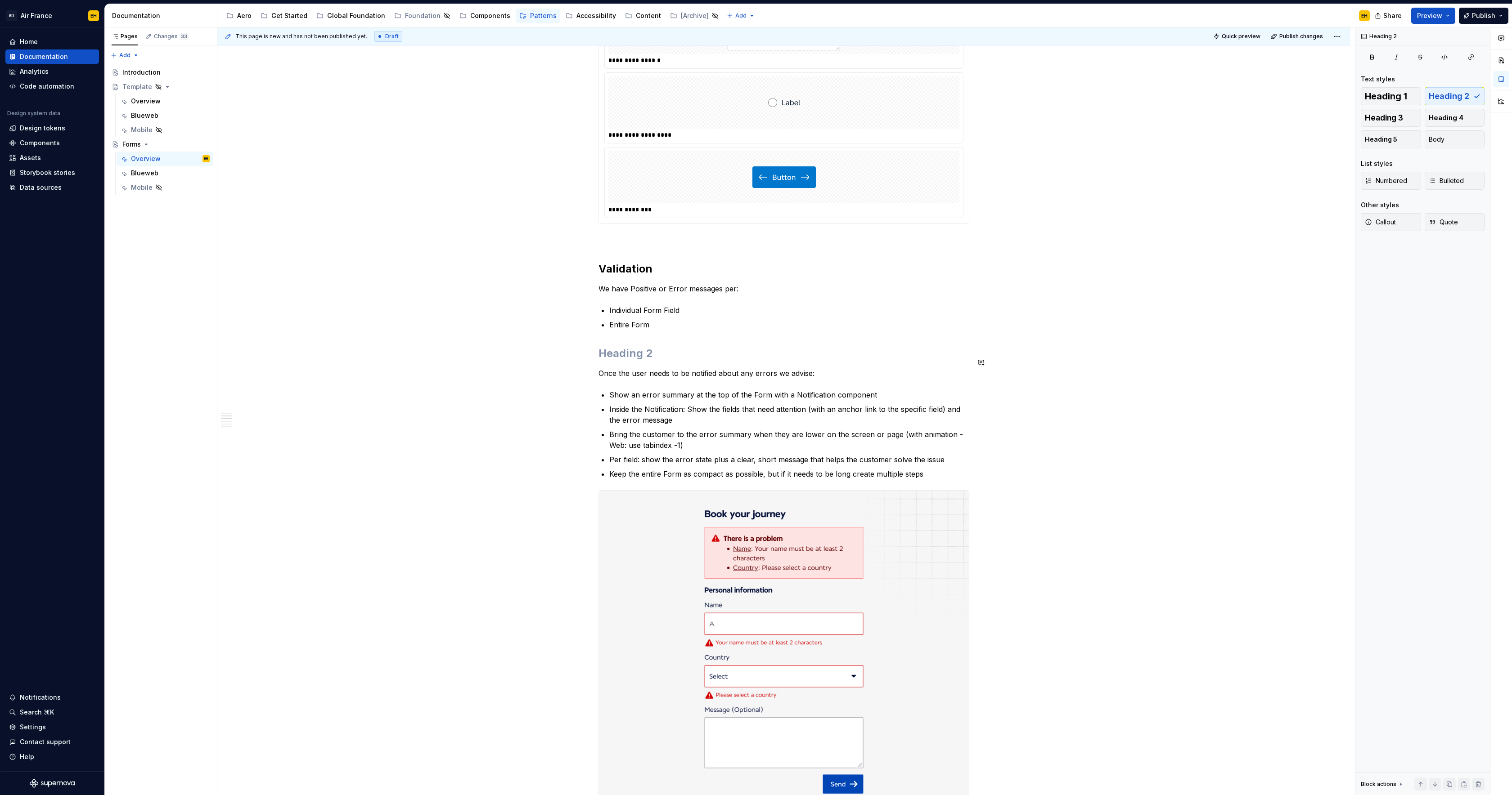
scroll to position [679, 0]
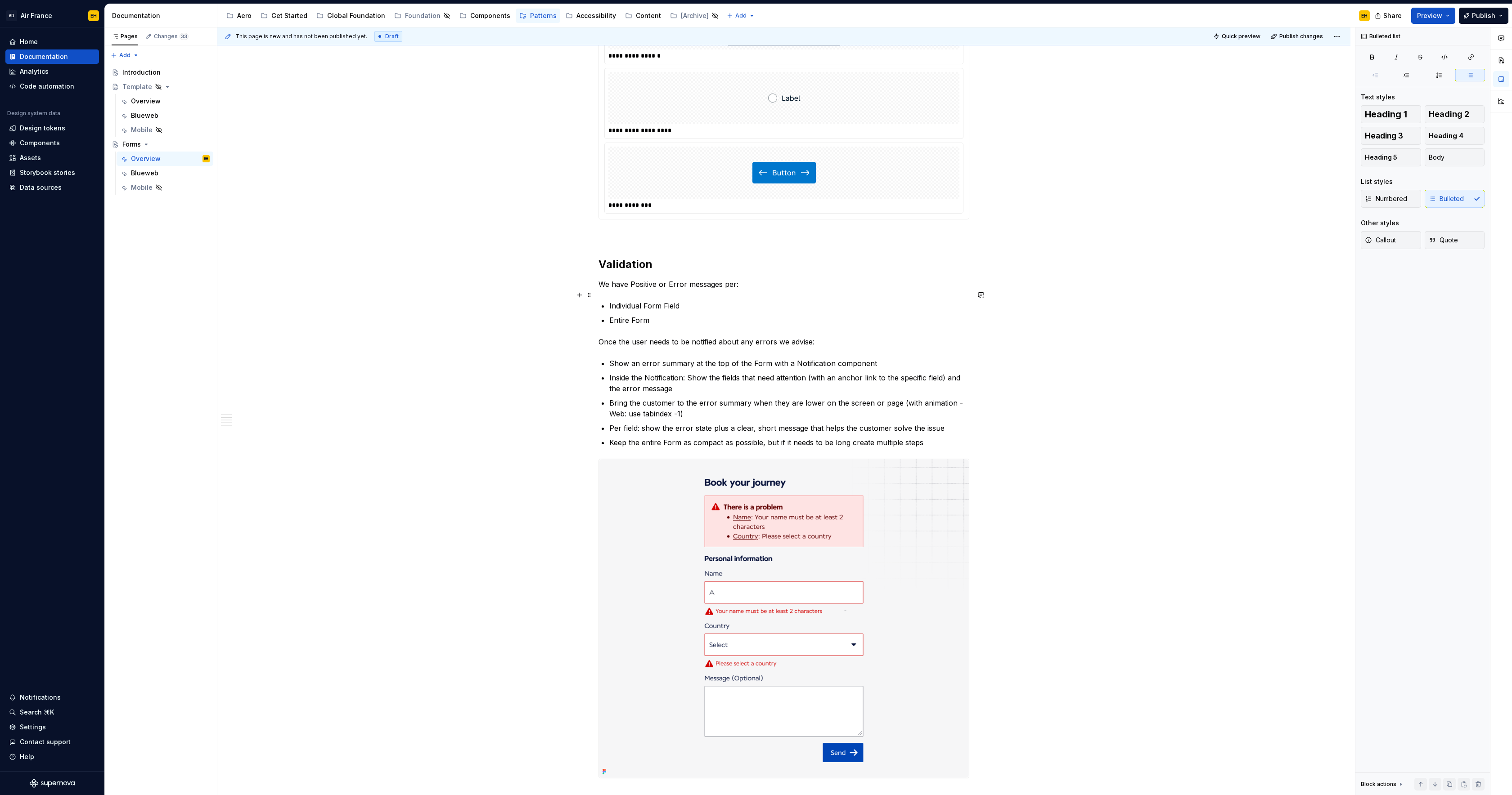
drag, startPoint x: 610, startPoint y: 295, endPoint x: 628, endPoint y: 305, distance: 20.6
click at [611, 296] on div "**********" at bounding box center [784, 422] width 371 height 1826
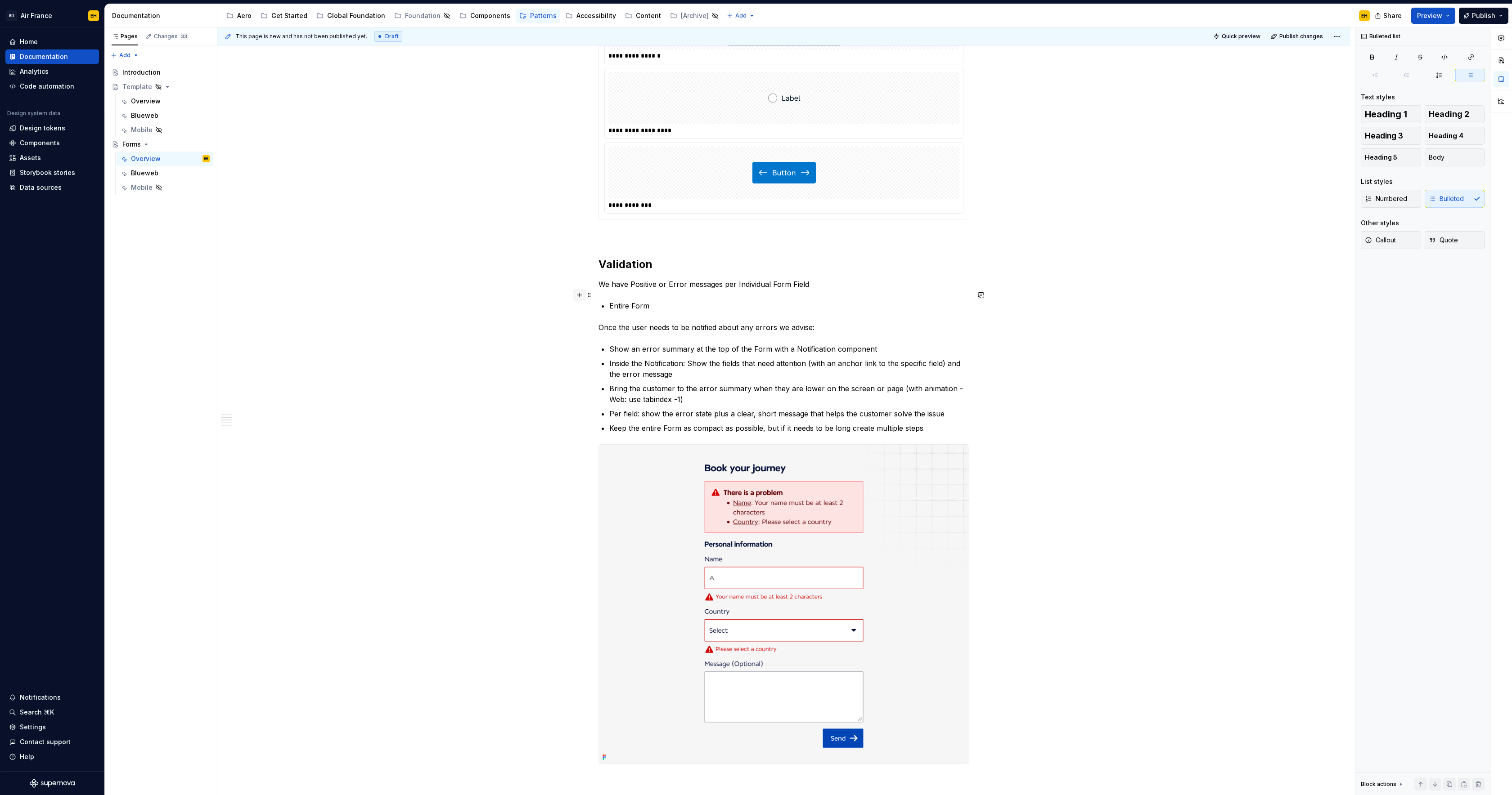
drag, startPoint x: 612, startPoint y: 295, endPoint x: 576, endPoint y: 295, distance: 36.0
click at [599, 295] on div "**********" at bounding box center [784, 421] width 371 height 1822
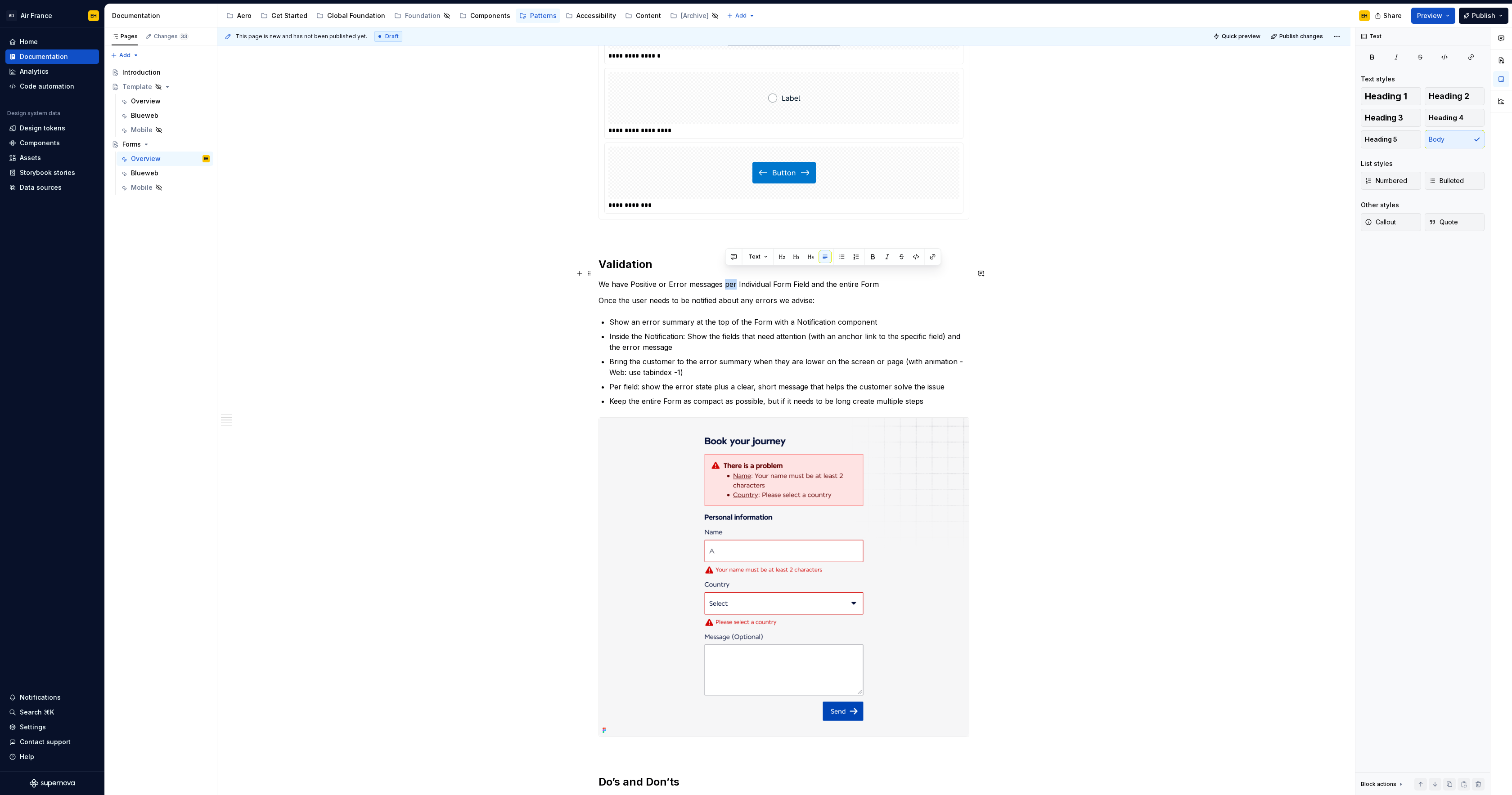
drag, startPoint x: 734, startPoint y: 273, endPoint x: 726, endPoint y: 274, distance: 8.1
click at [726, 279] on p "We have Positive or Error messages per Individual Form Field and the entire Form" at bounding box center [784, 284] width 371 height 11
click at [806, 279] on p "We have Positive or Error messages for Individual Form Field and the entire Form" at bounding box center [784, 284] width 371 height 11
click at [888, 279] on p "We have Positive or Error messages for Individual Form Fields and the entire Fo…" at bounding box center [784, 284] width 371 height 11
drag, startPoint x: 822, startPoint y: 289, endPoint x: 740, endPoint y: 302, distance: 83.0
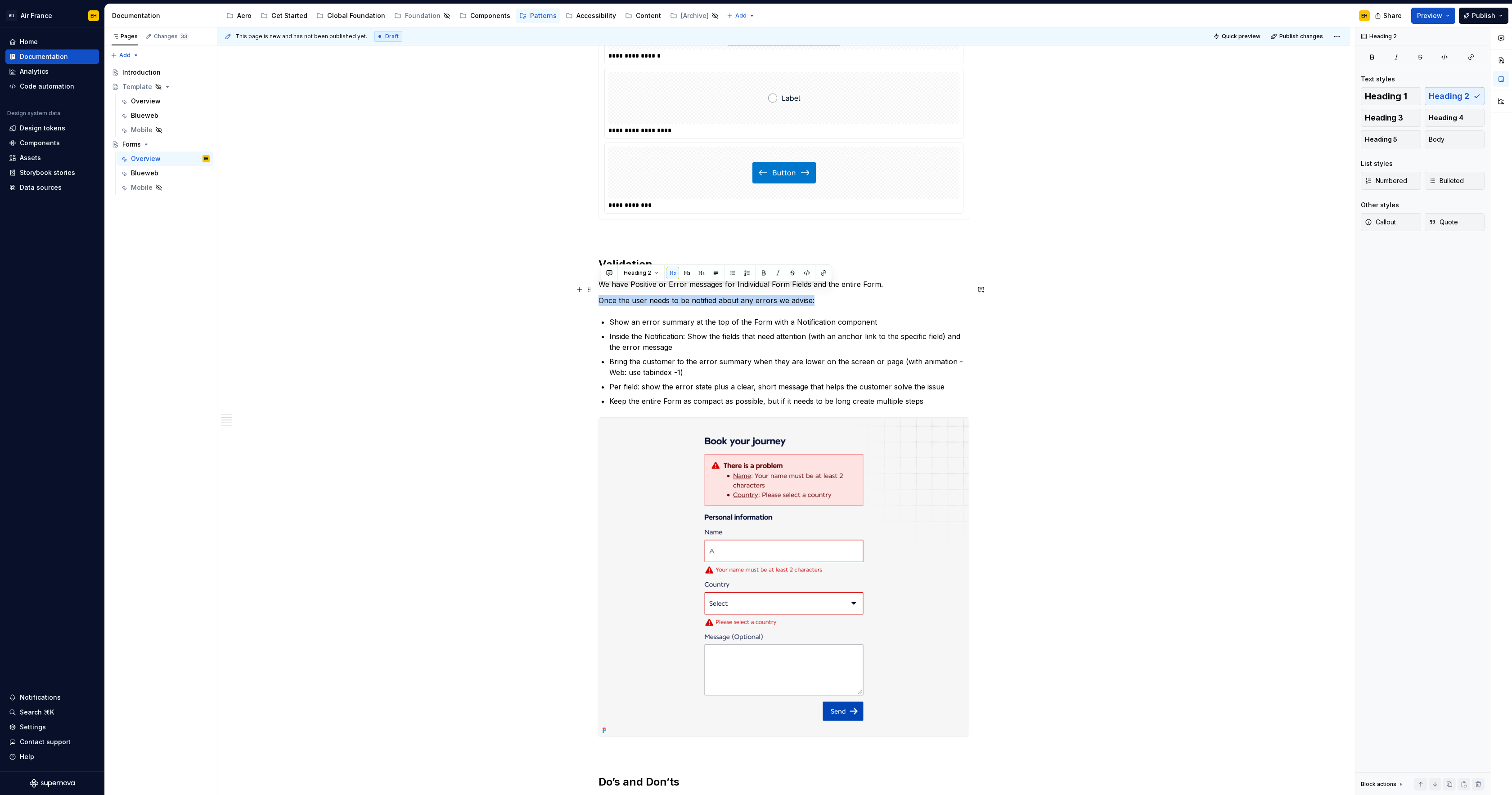
click at [599, 290] on div "**********" at bounding box center [784, 407] width 371 height 1795
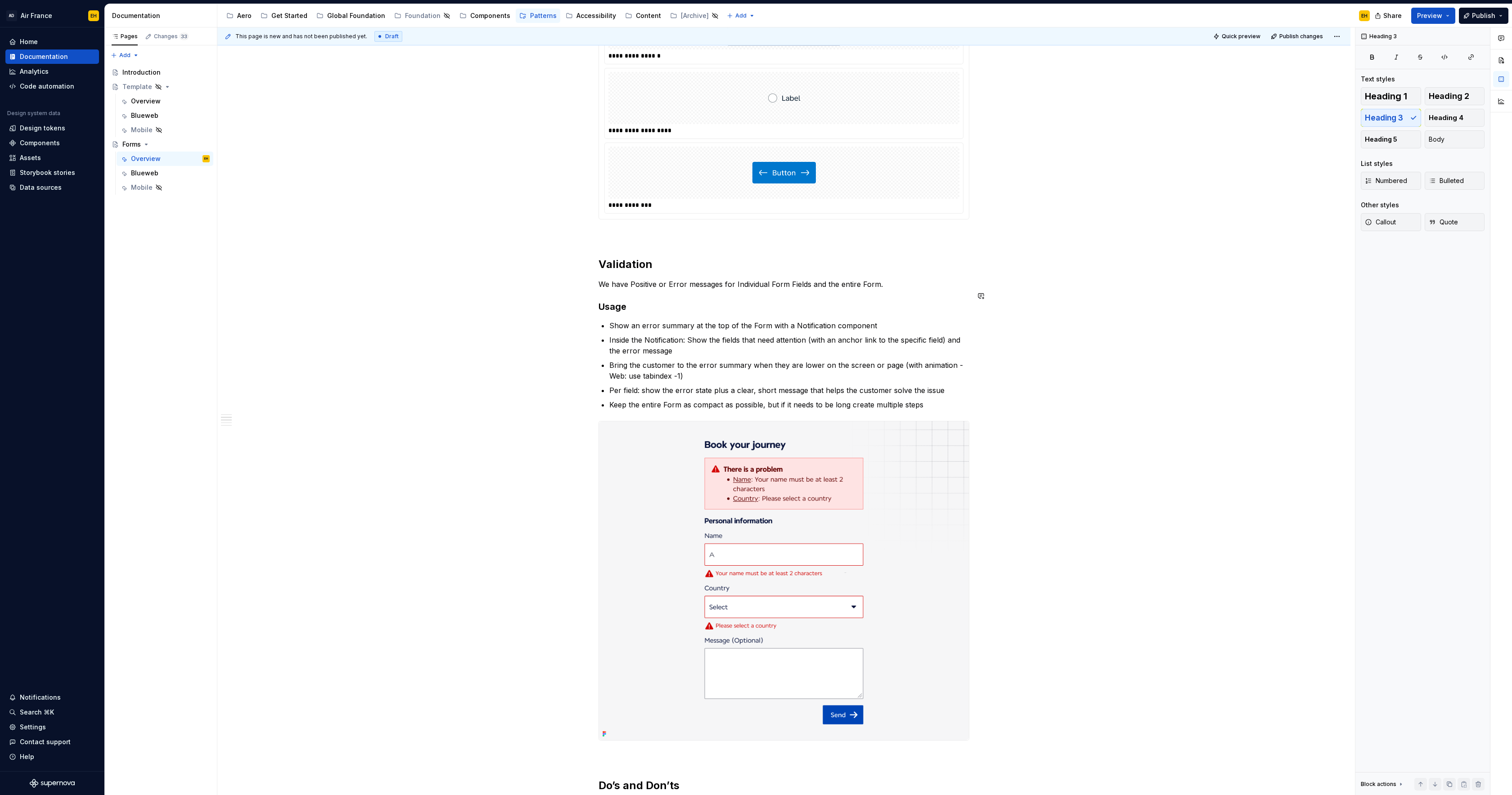
click at [694, 288] on div "**********" at bounding box center [784, 404] width 371 height 1788
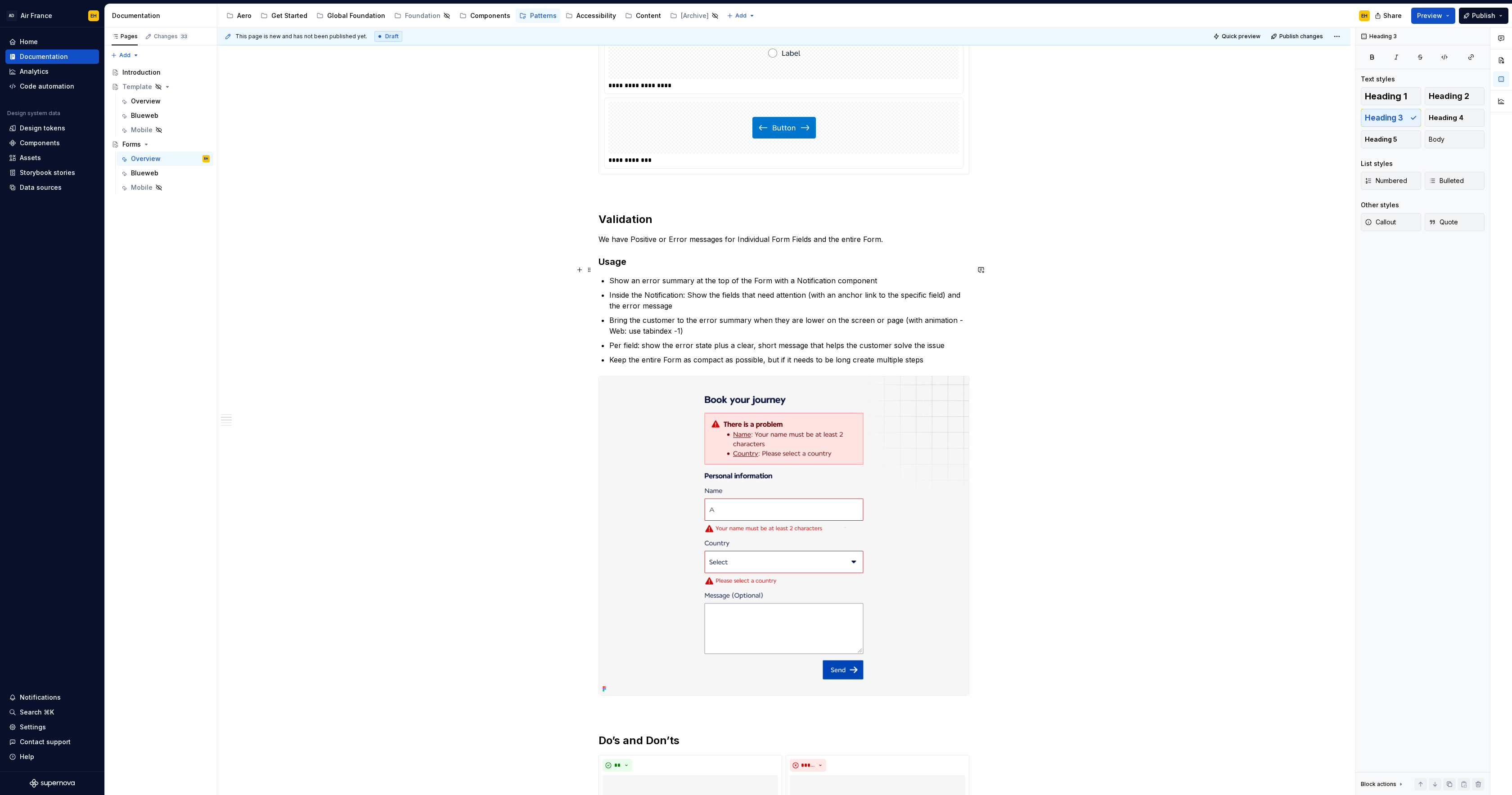
scroll to position [728, 0]
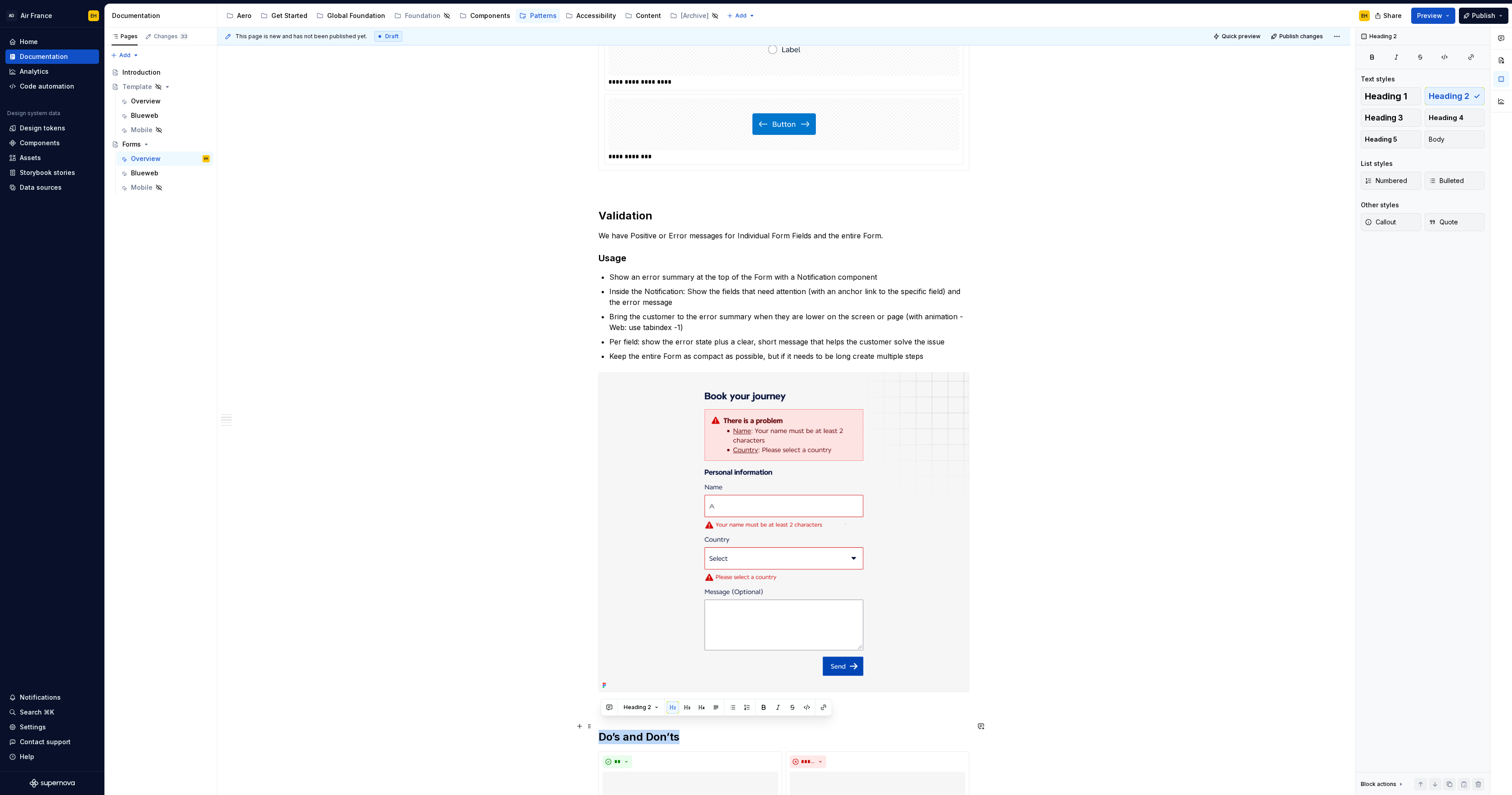
drag, startPoint x: 659, startPoint y: 726, endPoint x: 603, endPoint y: 730, distance: 56.1
click at [603, 730] on h2 "Do’s and Don’ts" at bounding box center [784, 737] width 371 height 15
click at [613, 685] on div "**********" at bounding box center [784, 356] width 371 height 1788
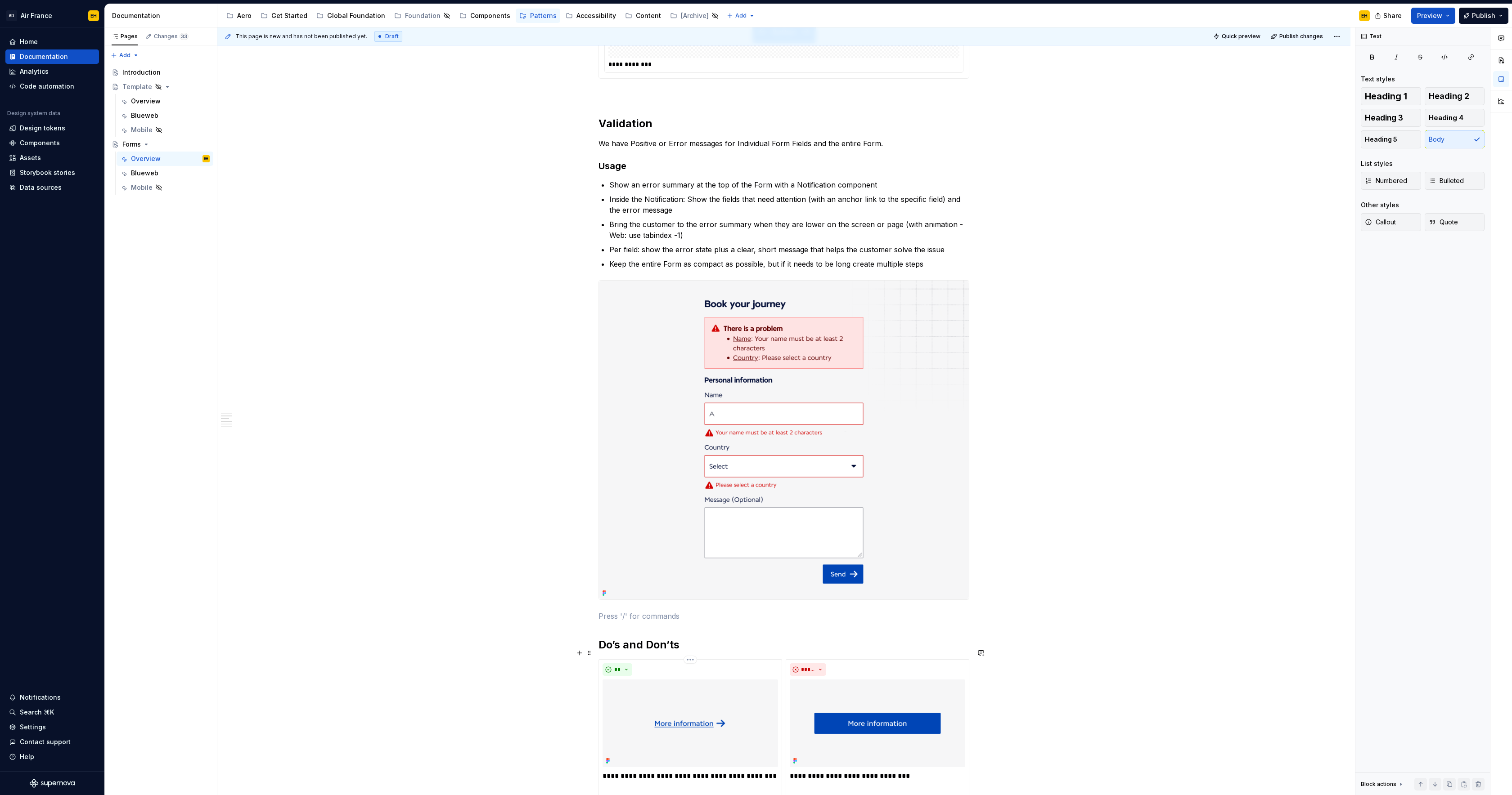
scroll to position [834, 0]
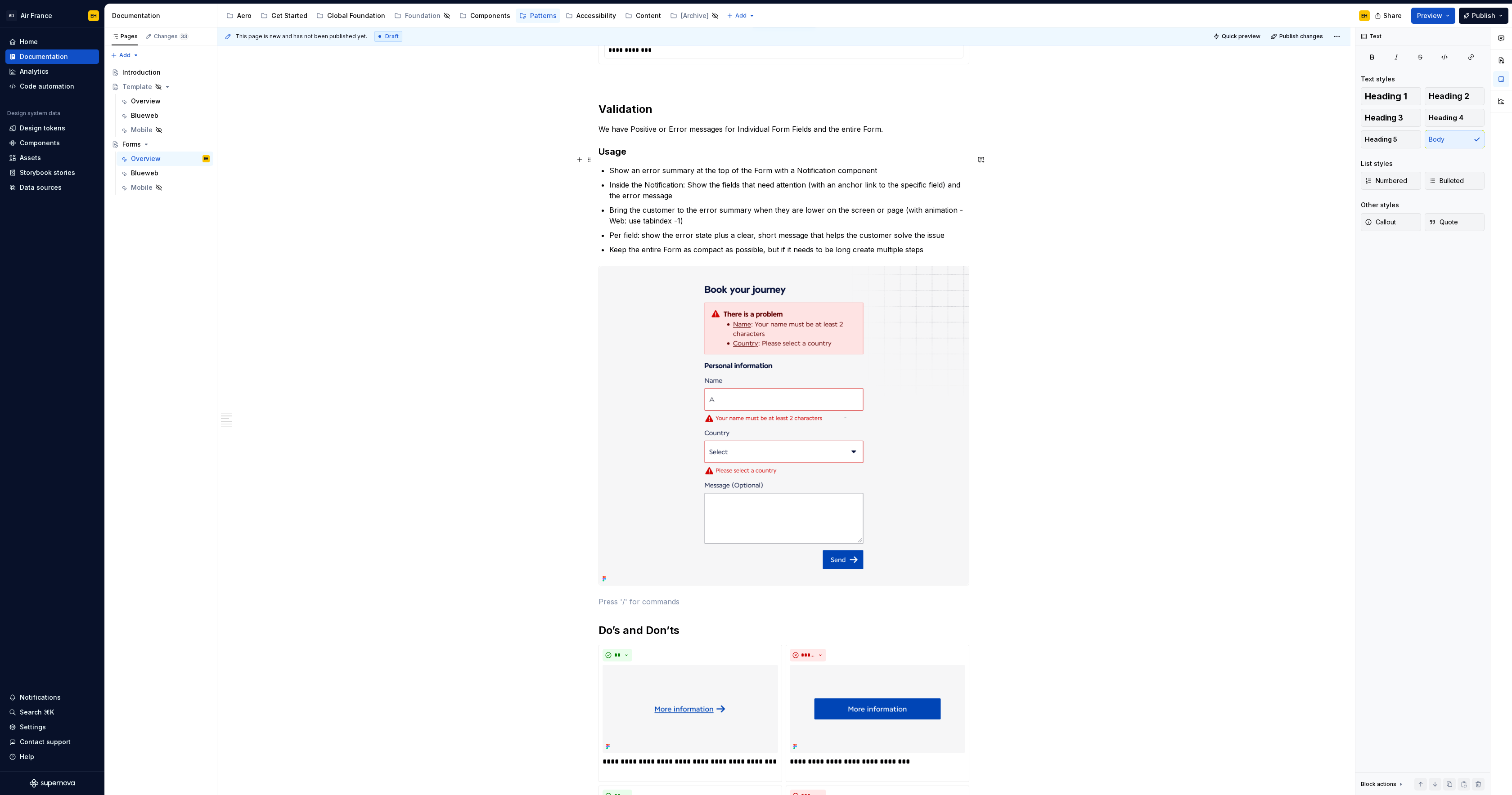
drag, startPoint x: 612, startPoint y: 158, endPoint x: 645, endPoint y: 169, distance: 34.8
click at [613, 165] on p "Show an error summary at the top of the Form with a Notification component" at bounding box center [789, 170] width 360 height 11
click at [635, 146] on h3 "Usage" at bounding box center [784, 151] width 371 height 12
drag, startPoint x: 602, startPoint y: 141, endPoint x: 629, endPoint y: 143, distance: 27.1
click at [629, 146] on h3 "Usage" at bounding box center [784, 151] width 371 height 12
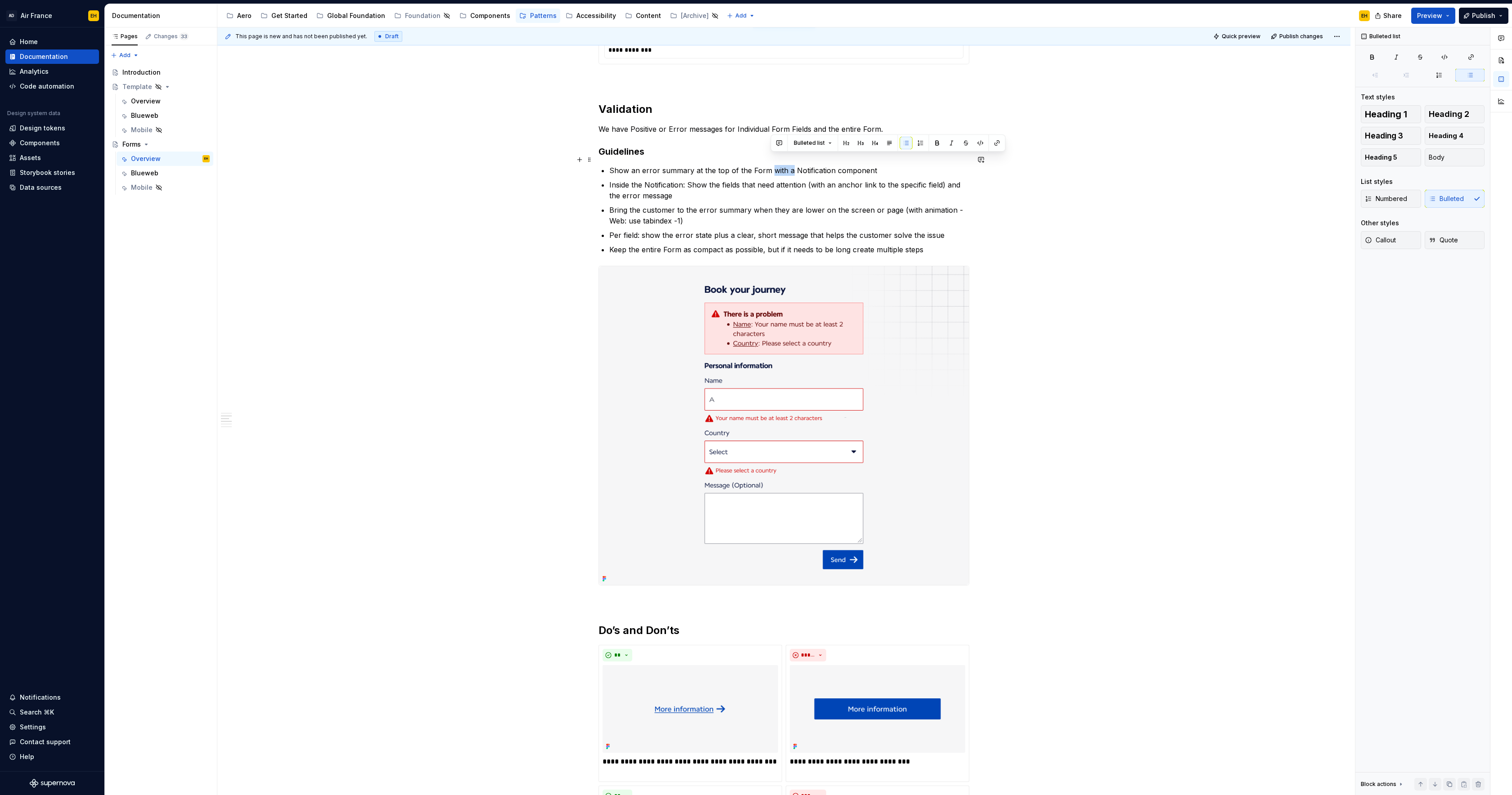
drag, startPoint x: 771, startPoint y: 160, endPoint x: 790, endPoint y: 161, distance: 19.0
click at [790, 165] on p "Show an error summary at the top of the Form with a Notification component" at bounding box center [789, 170] width 360 height 11
drag, startPoint x: 851, startPoint y: 240, endPoint x: 861, endPoint y: 242, distance: 10.2
click at [852, 244] on p "Keep the entire Form as compact as possible, but if it needs to be long create …" at bounding box center [789, 249] width 360 height 11
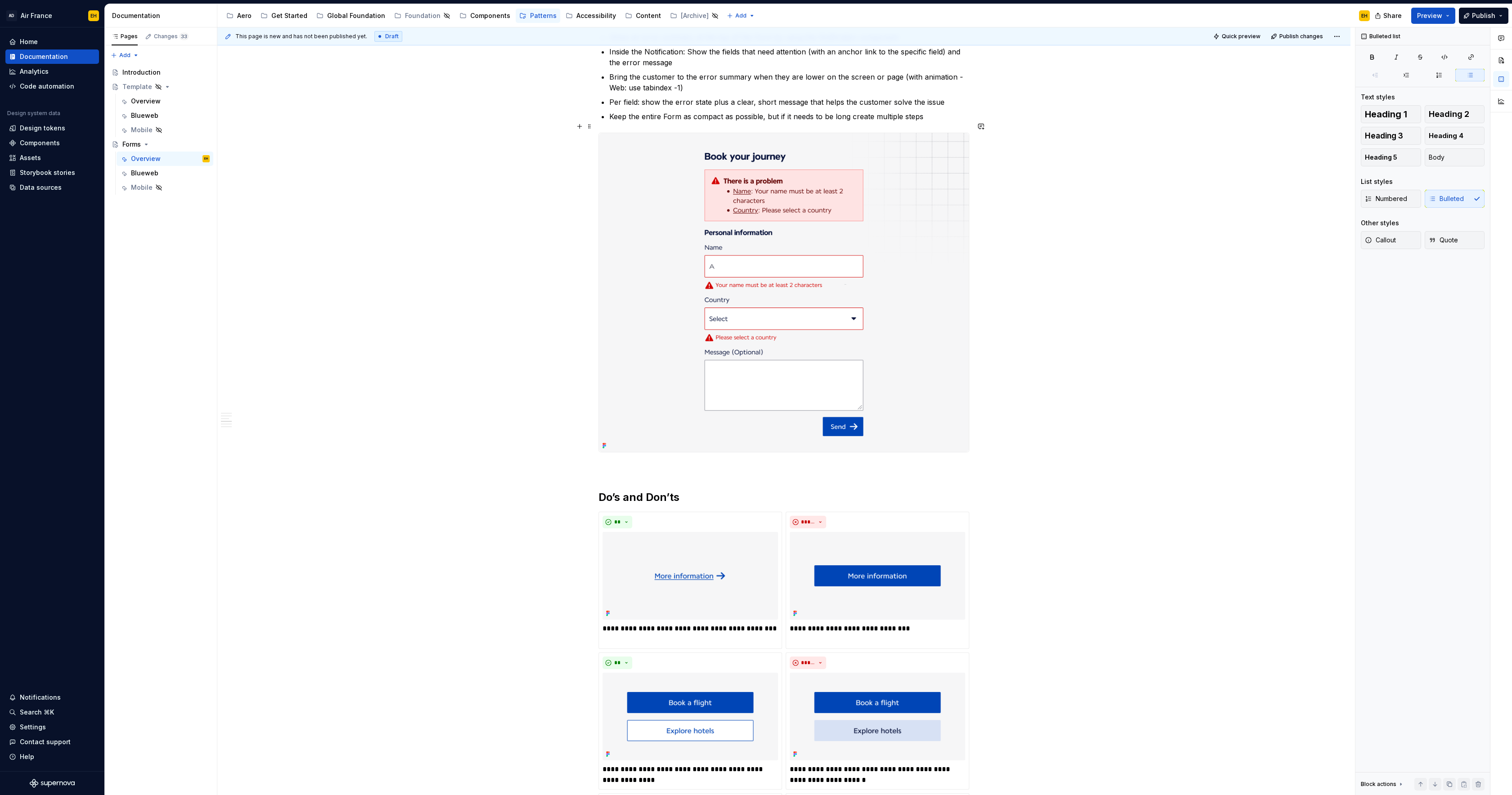
scroll to position [1100, 0]
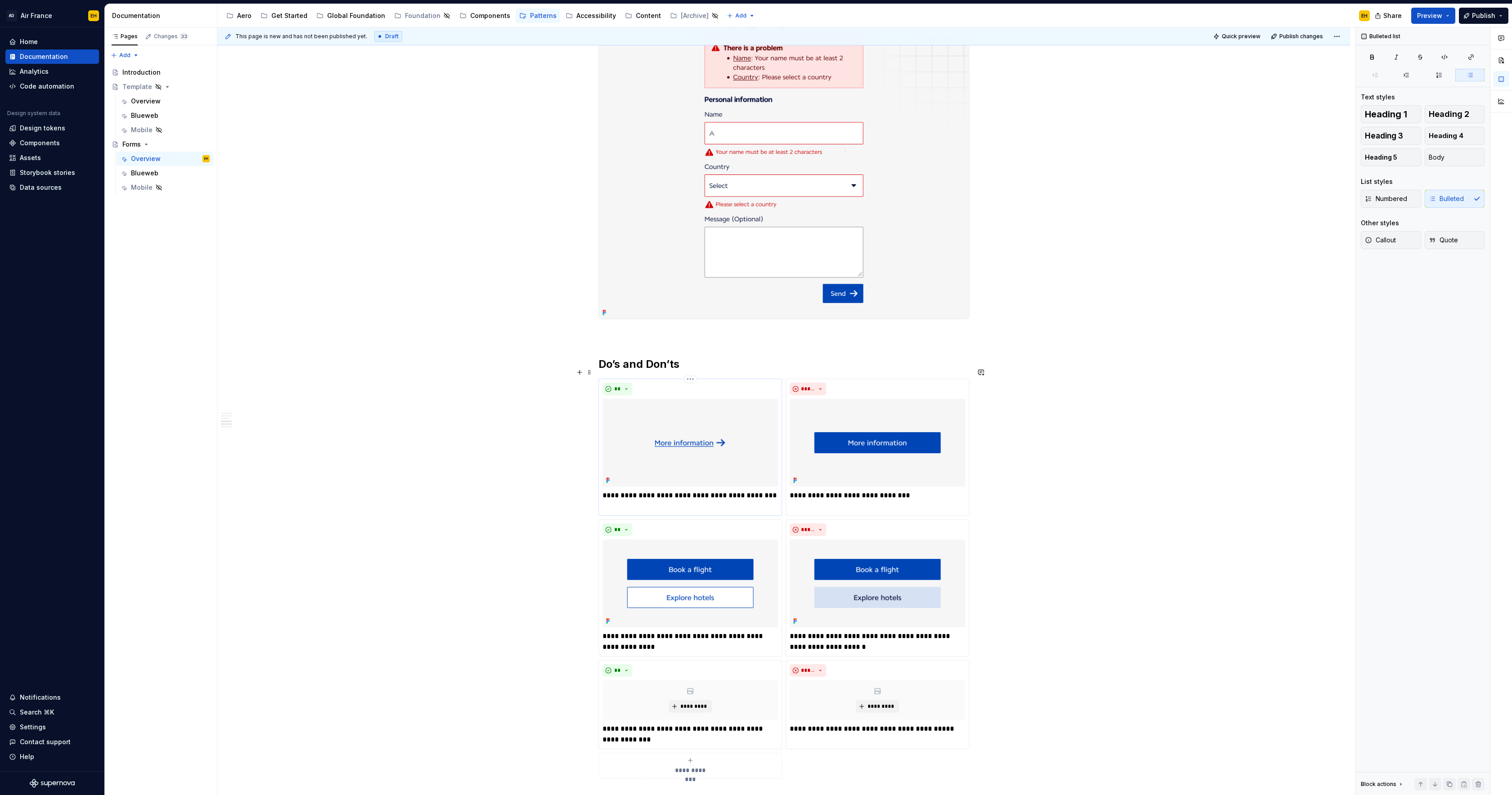
click at [720, 414] on img at bounding box center [690, 443] width 176 height 88
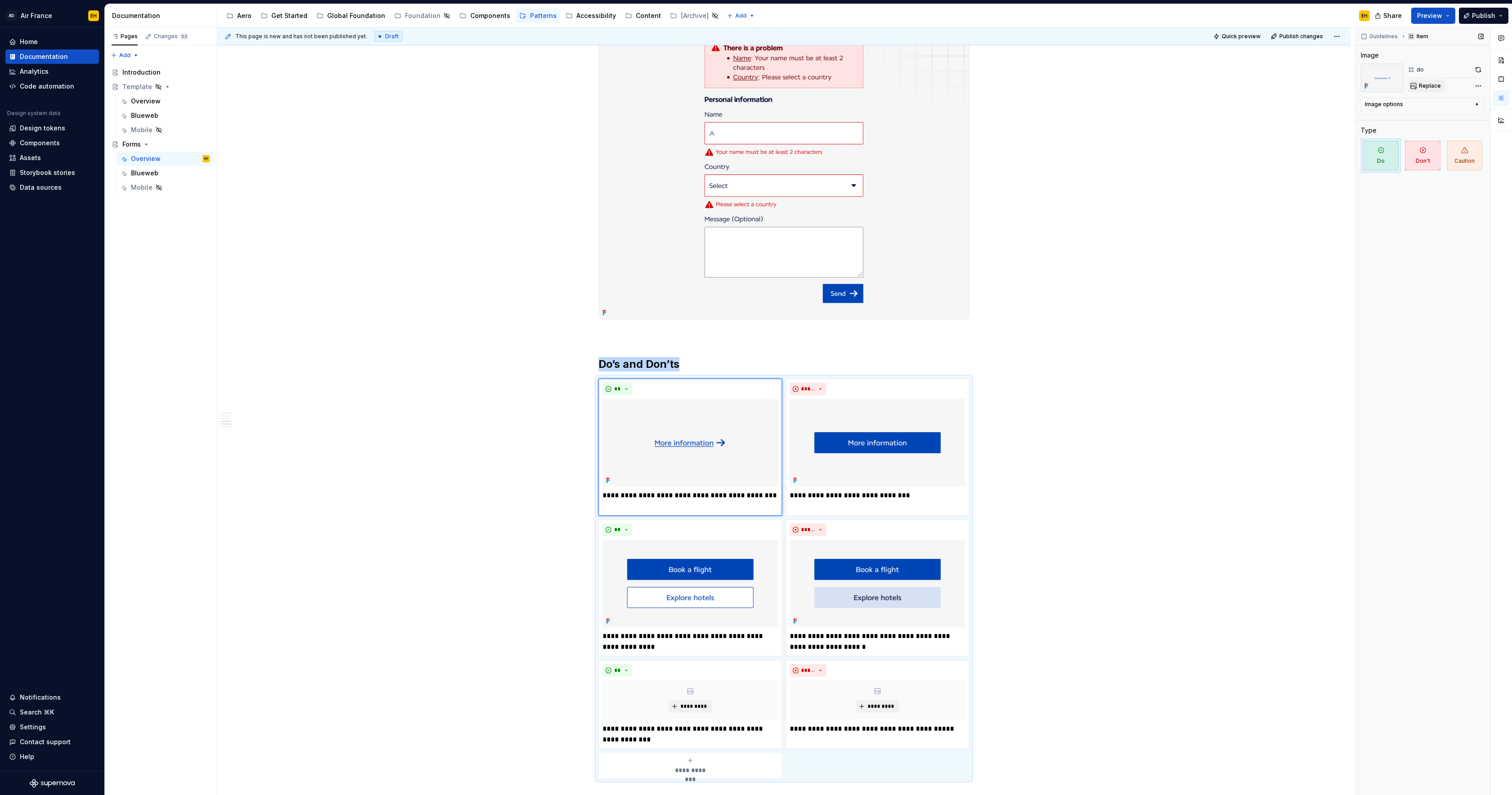
click at [1430, 88] on span "Replace" at bounding box center [1430, 86] width 22 height 7
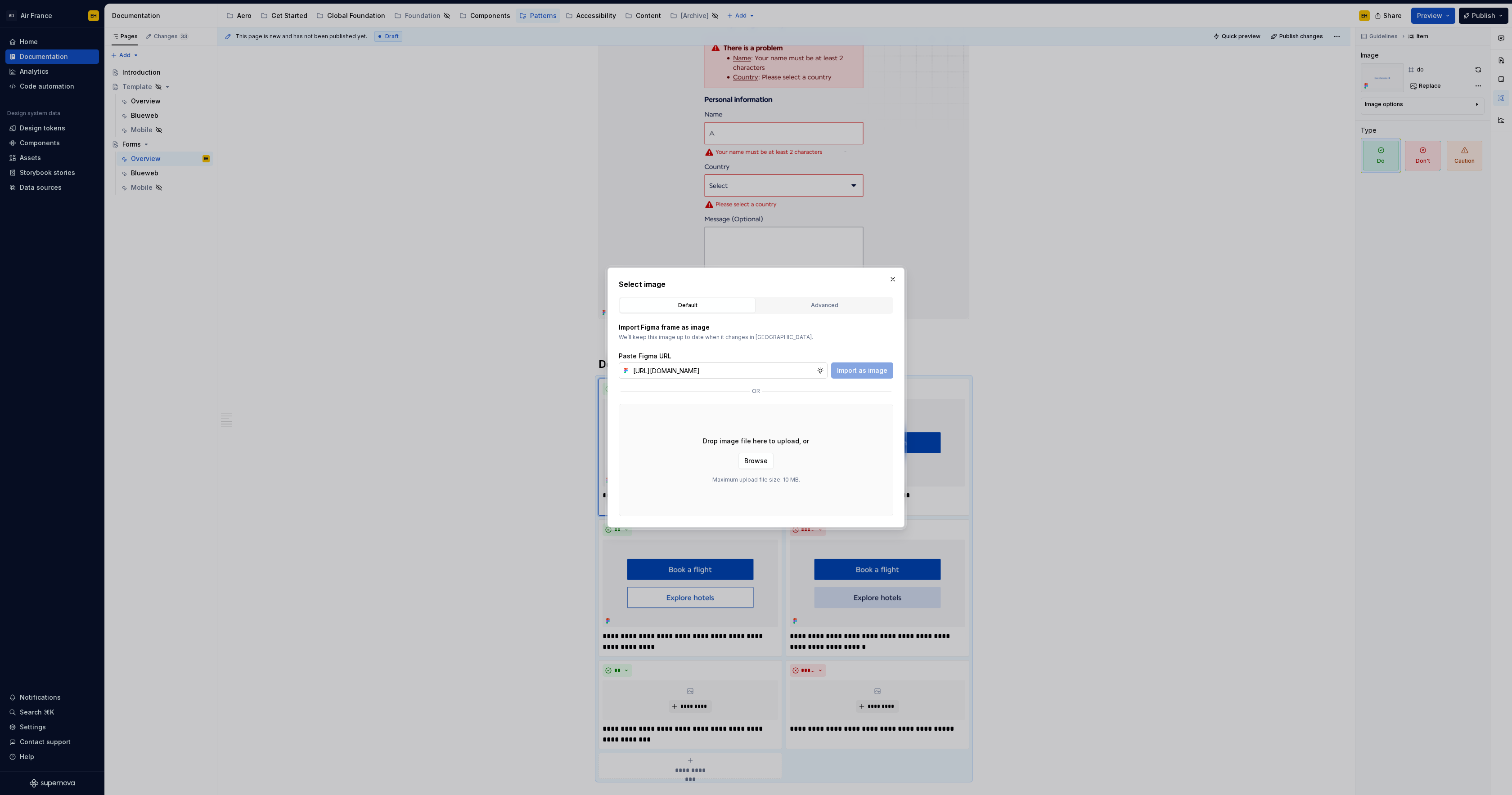
scroll to position [0, 200]
click at [868, 370] on span "Import as image" at bounding box center [862, 370] width 50 height 9
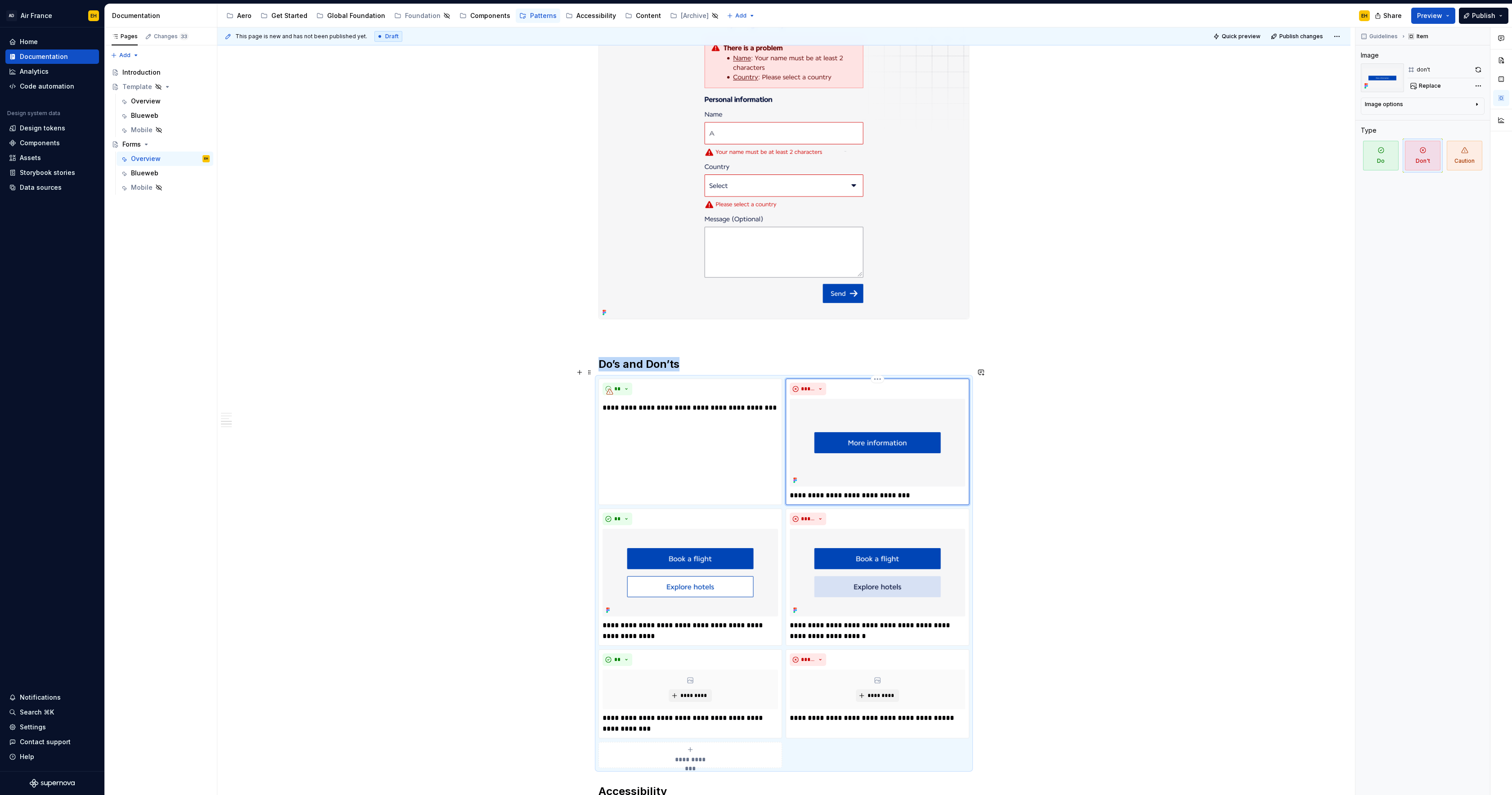
click at [904, 420] on img at bounding box center [878, 443] width 176 height 88
click at [1432, 90] on button "Replace" at bounding box center [1426, 86] width 38 height 12
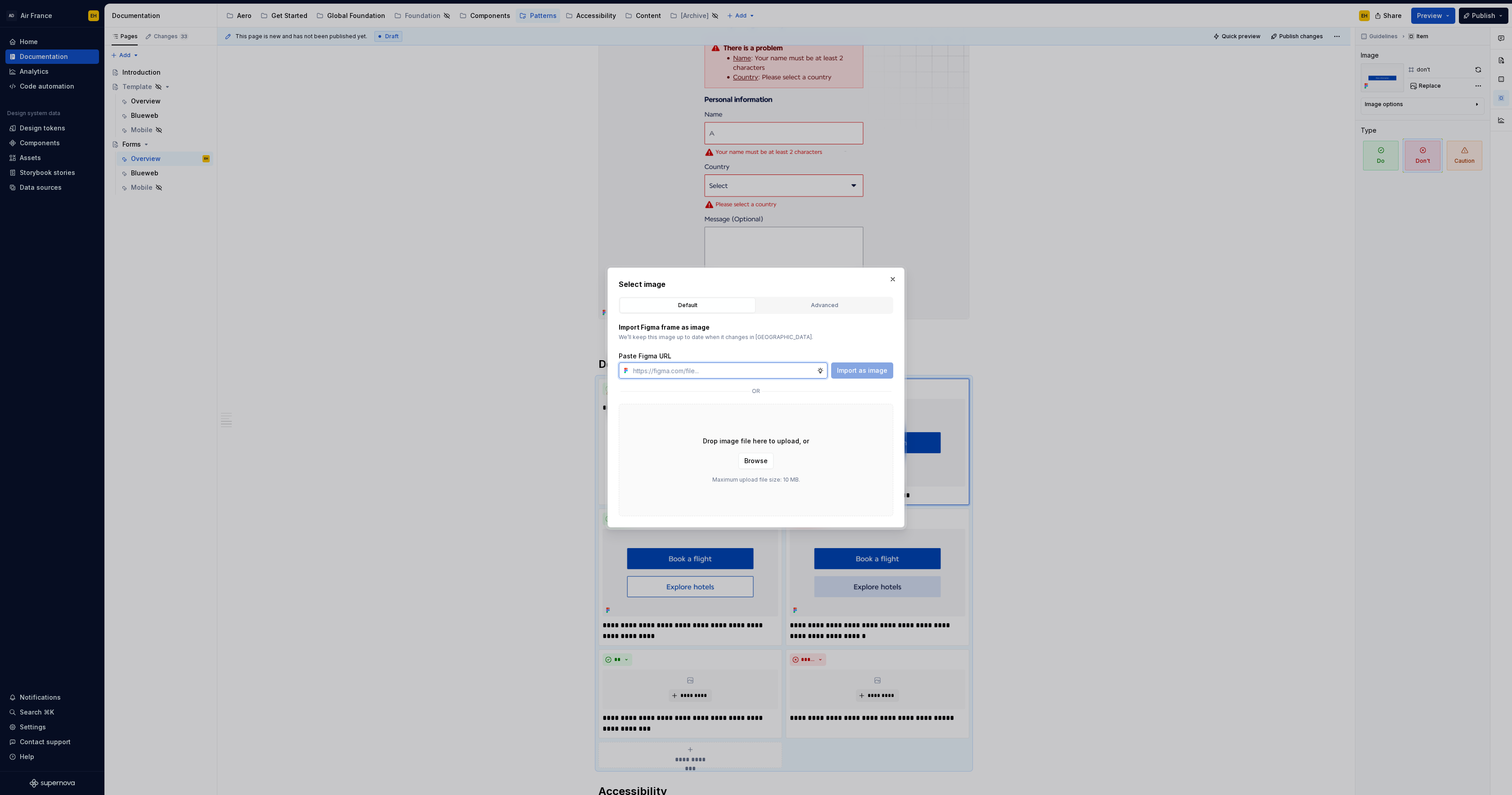
paste input "[URL][DOMAIN_NAME]"
click at [853, 371] on span "Import as image" at bounding box center [862, 370] width 50 height 9
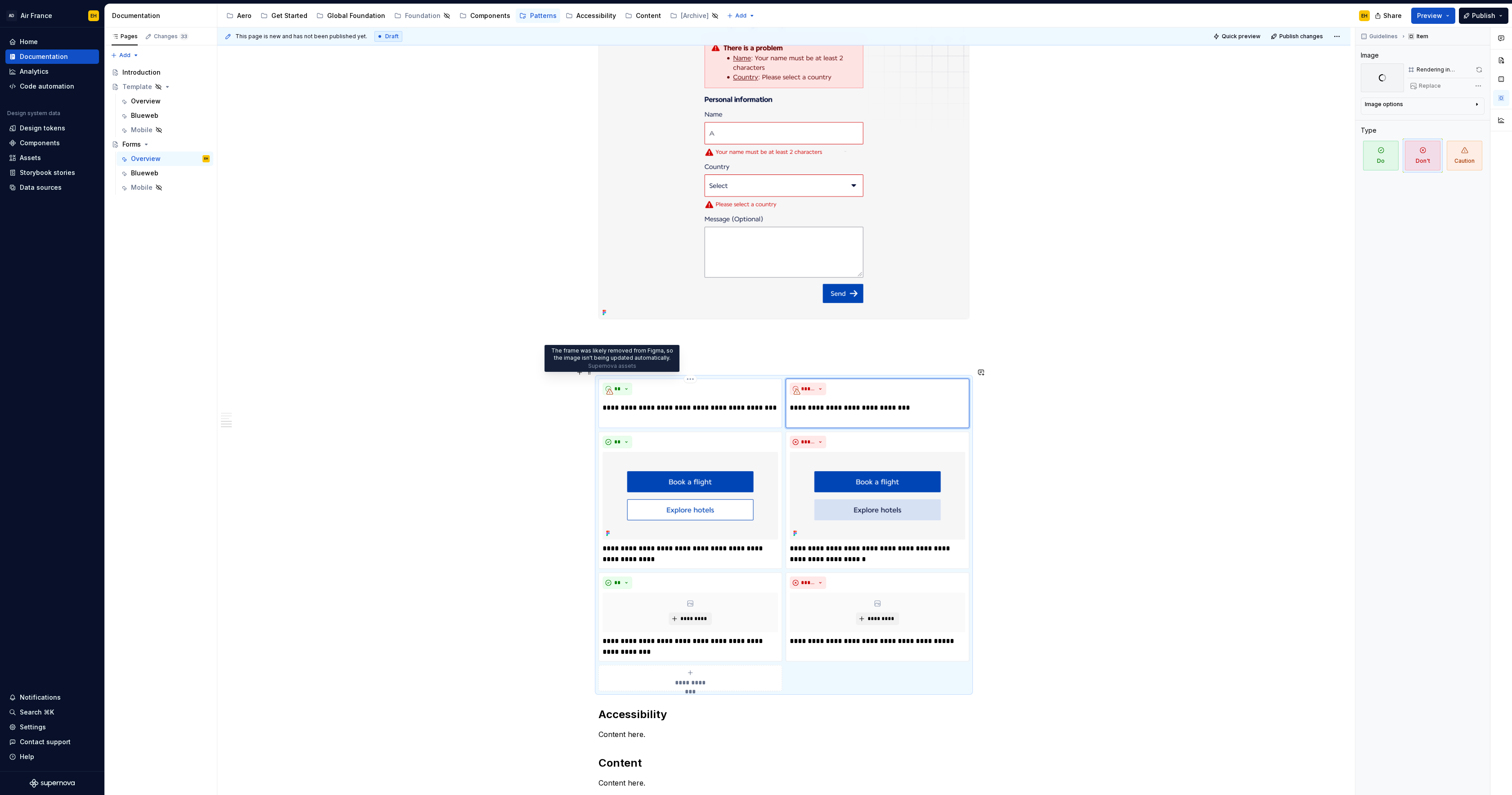
click at [612, 388] on icon at bounding box center [610, 392] width 7 height 7
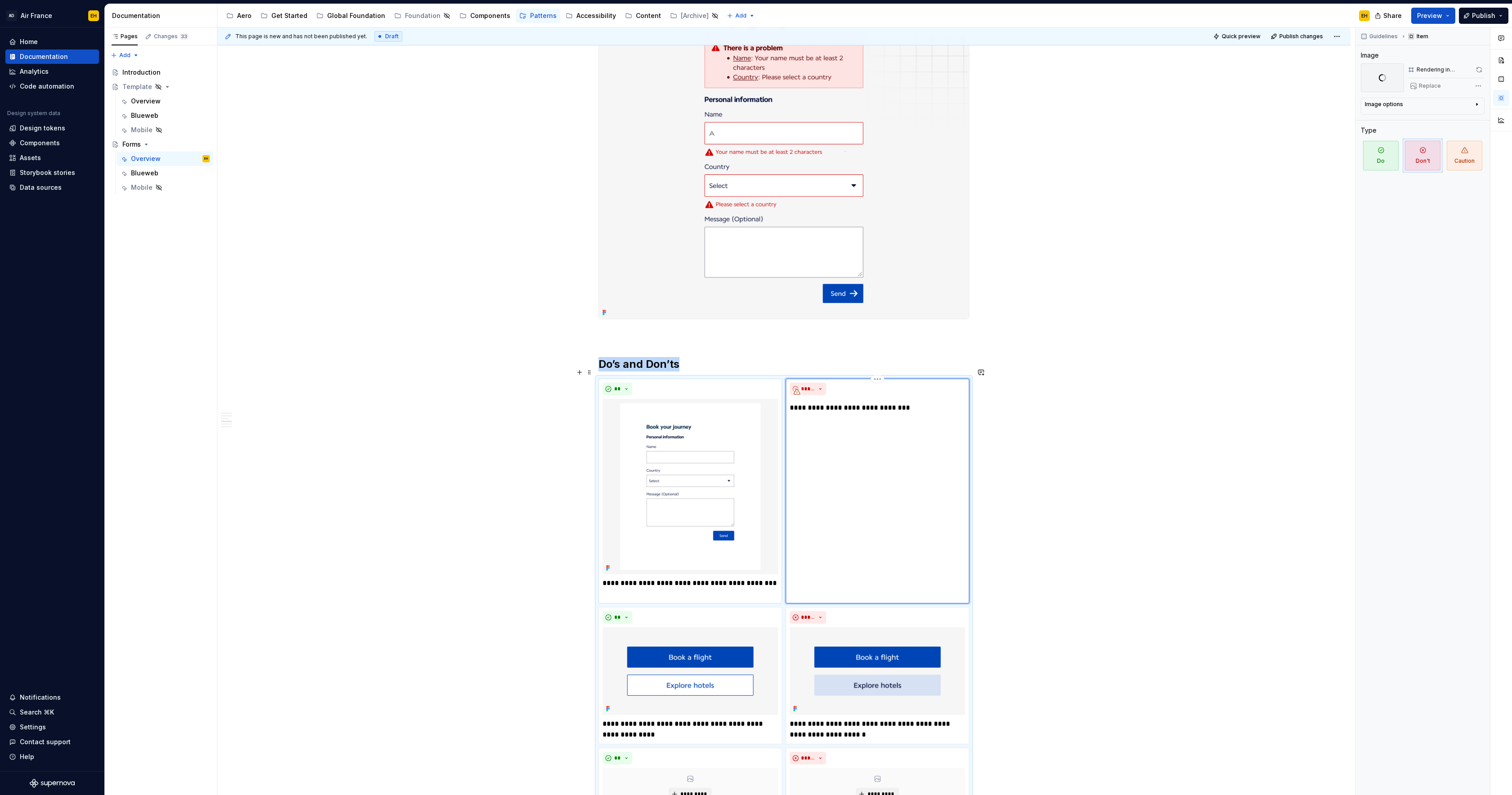
click at [799, 388] on icon at bounding box center [797, 392] width 7 height 7
click at [1062, 353] on div "**********" at bounding box center [784, 140] width 1133 height 2147
click at [625, 585] on p "**********" at bounding box center [690, 588] width 176 height 22
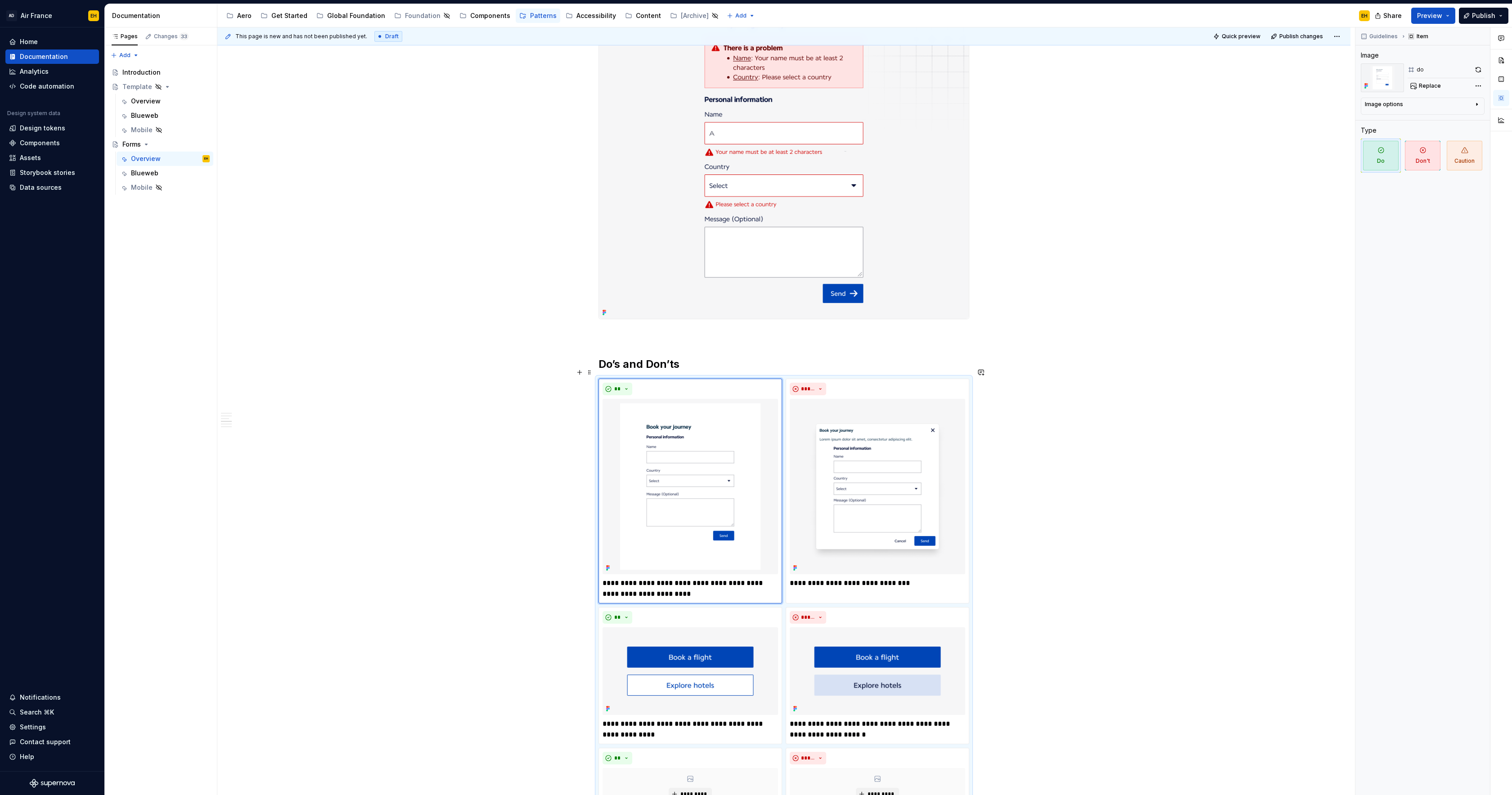
click at [1056, 483] on div "**********" at bounding box center [784, 140] width 1133 height 2147
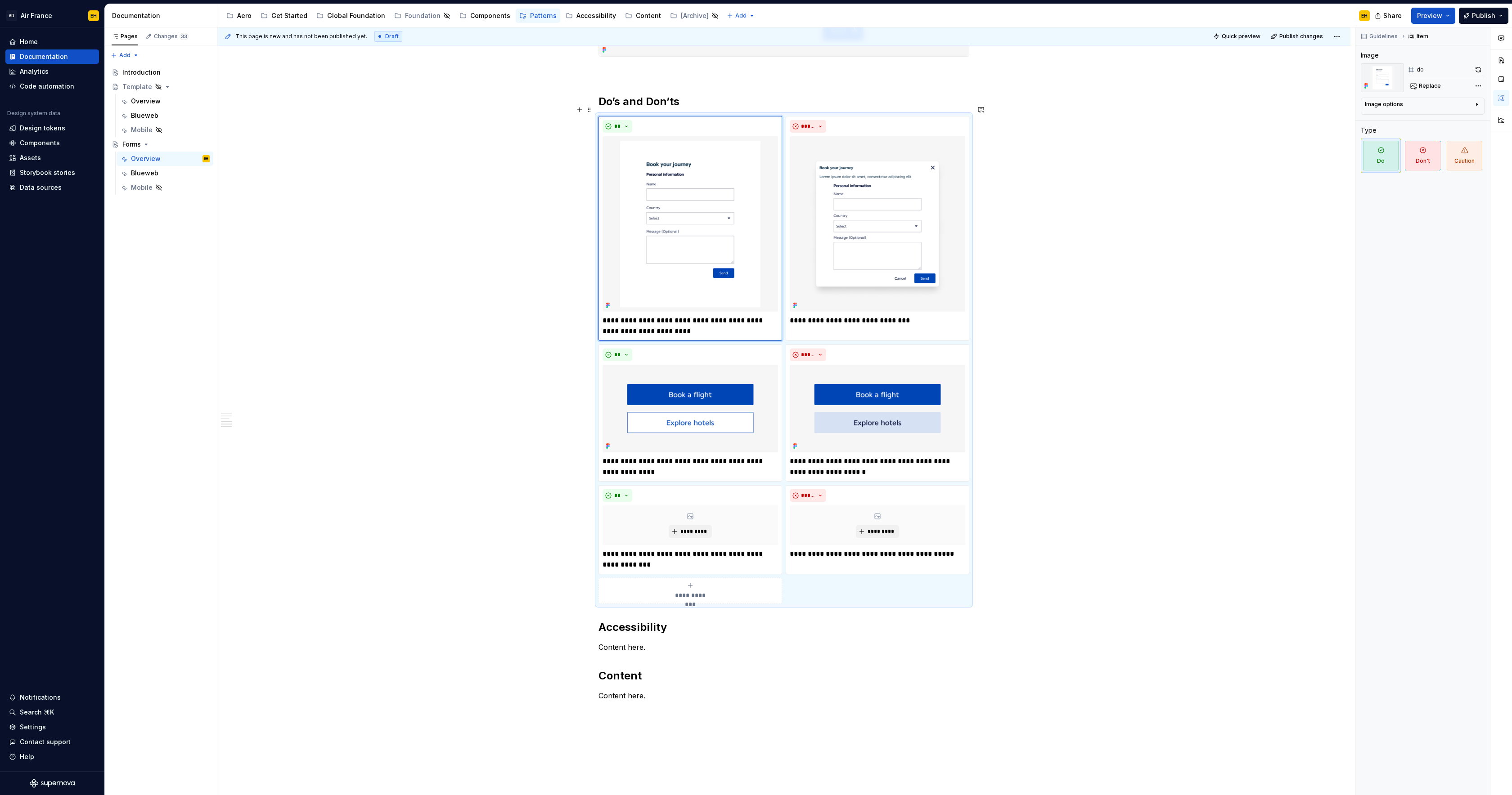
scroll to position [1367, 0]
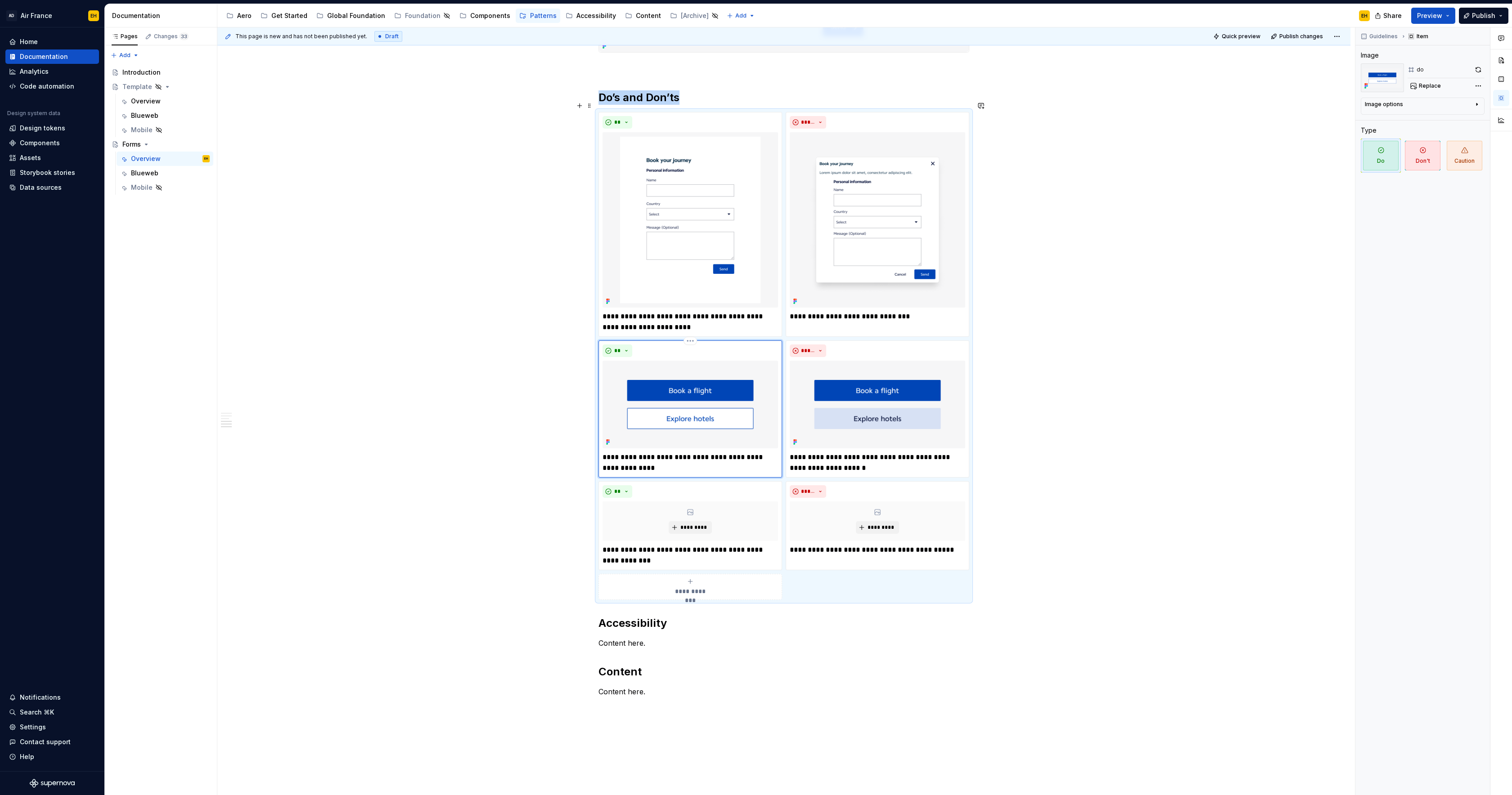
click at [717, 344] on div "**" at bounding box center [690, 350] width 176 height 12
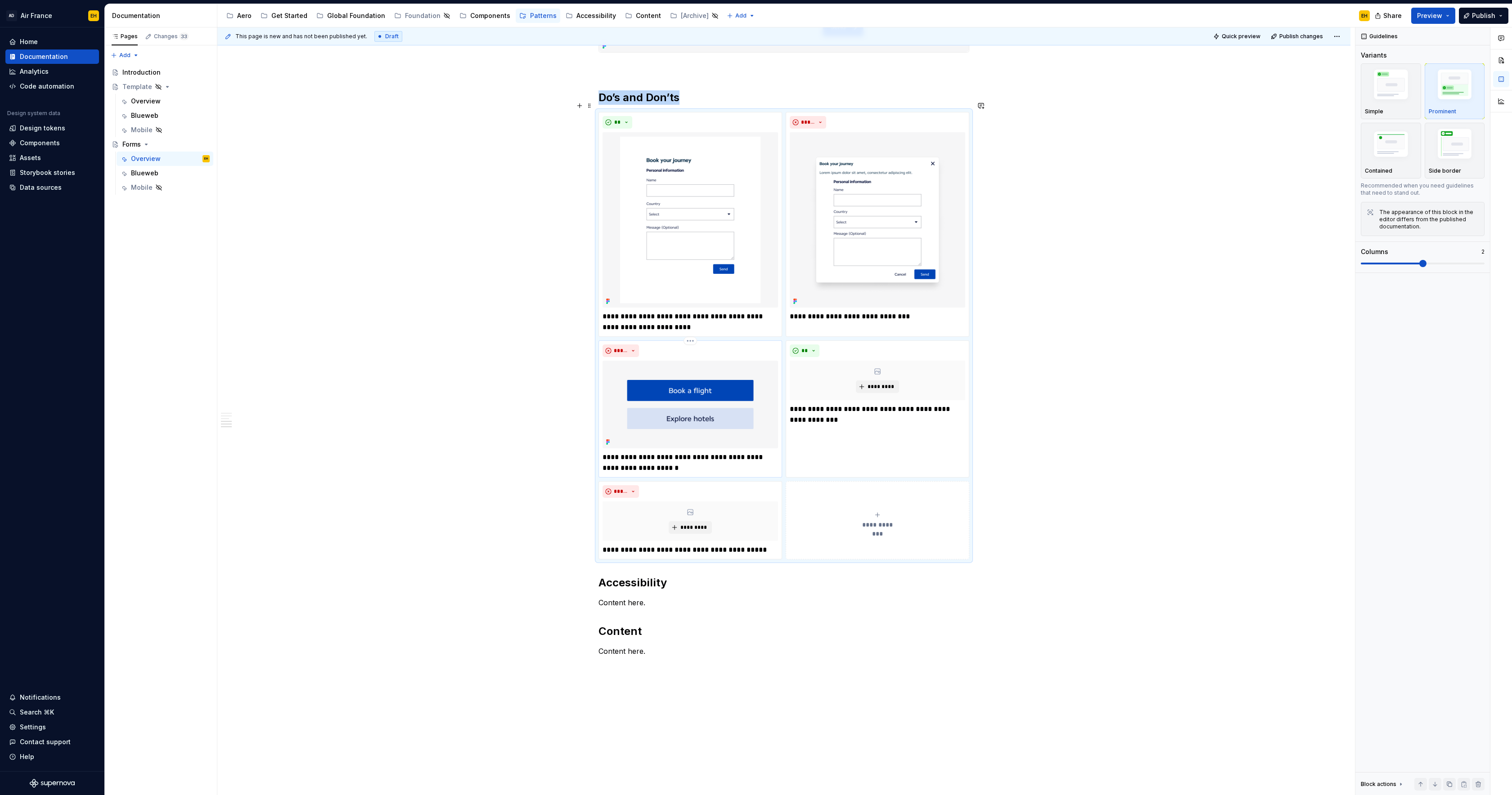
click at [763, 344] on div "*****" at bounding box center [690, 350] width 176 height 12
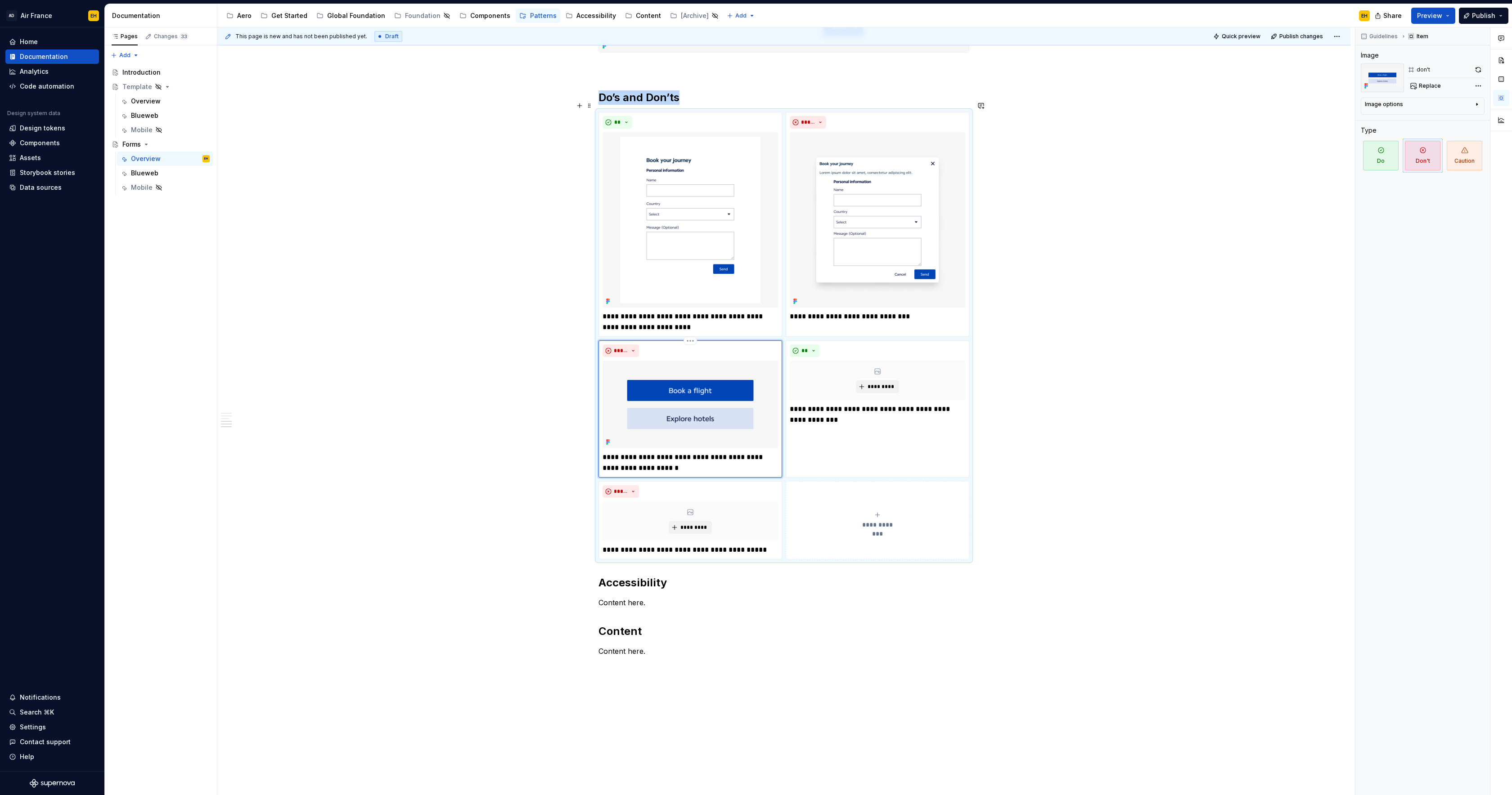
scroll to position [1366, 0]
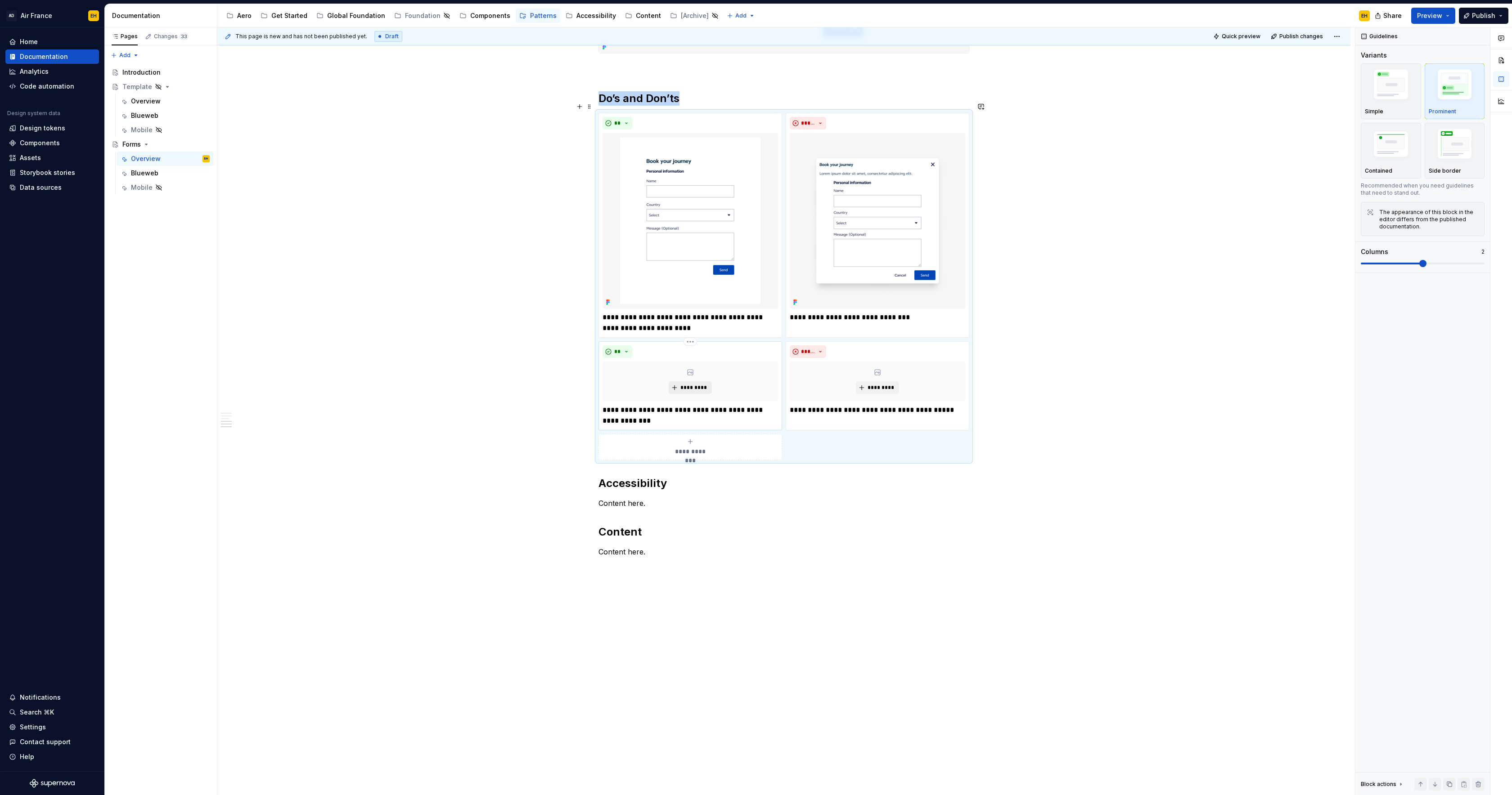
click at [695, 384] on span "*********" at bounding box center [693, 388] width 28 height 7
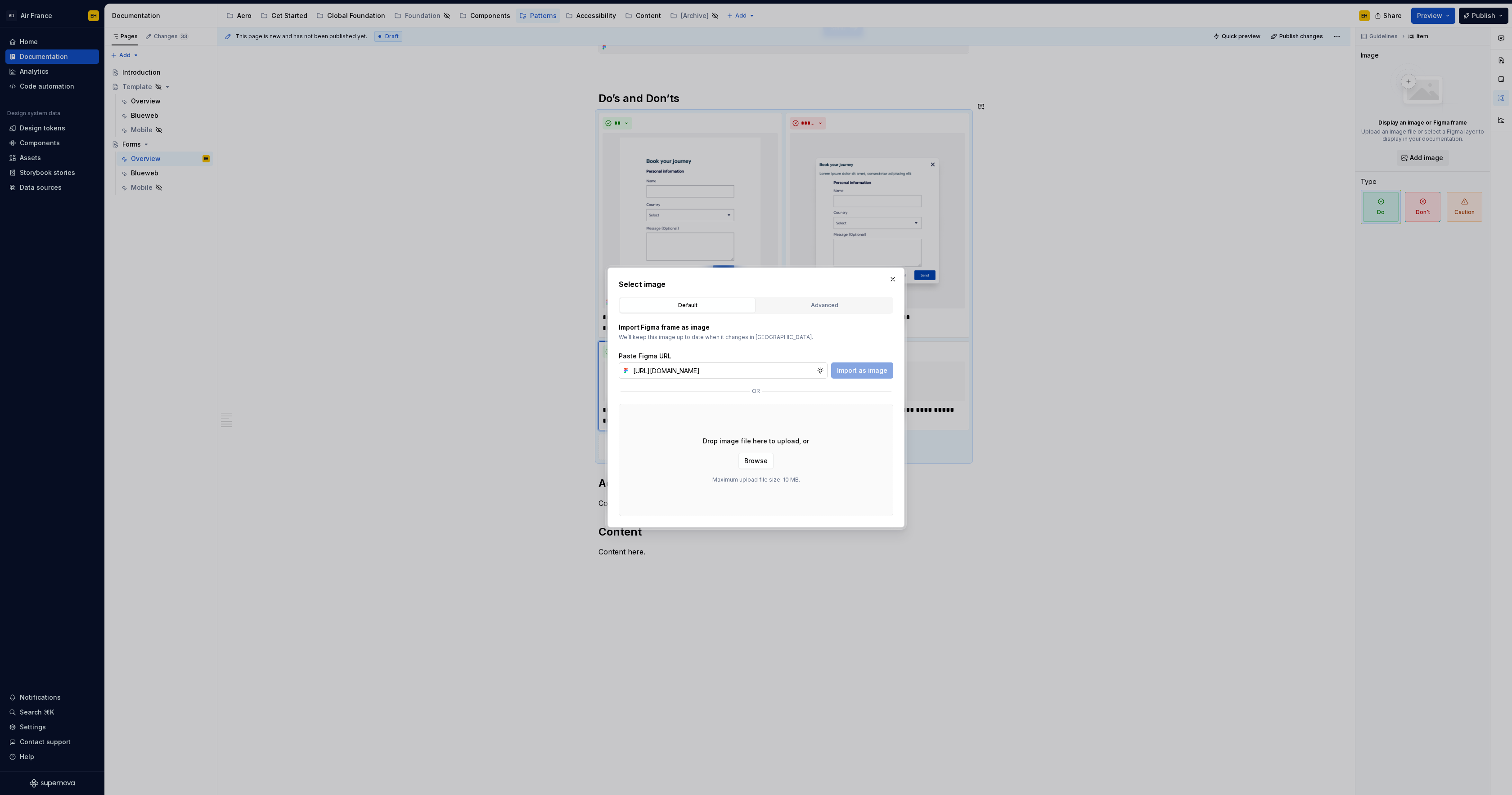
scroll to position [0, 201]
click at [875, 367] on span "Import as image" at bounding box center [862, 370] width 50 height 9
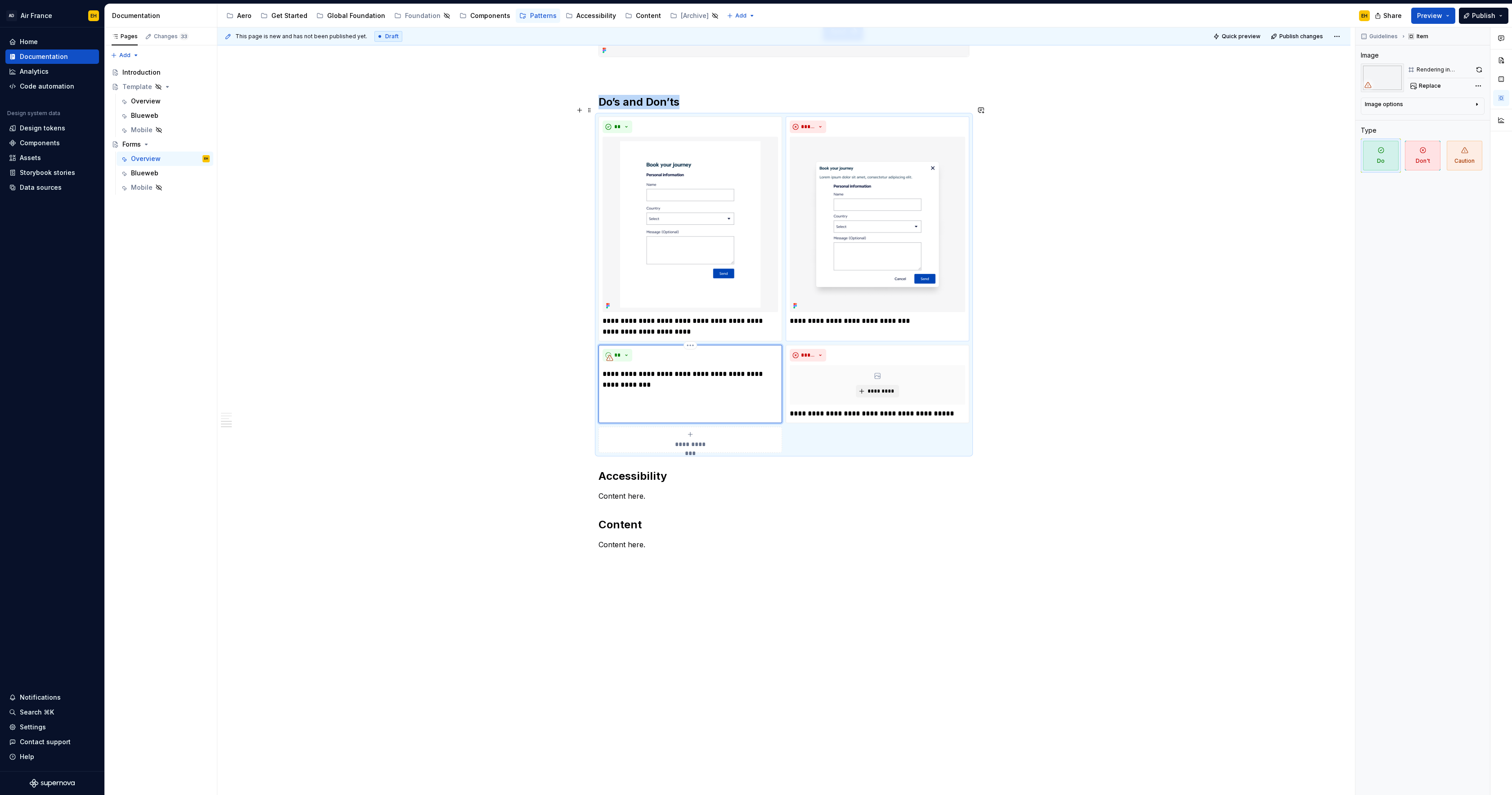
scroll to position [1355, 0]
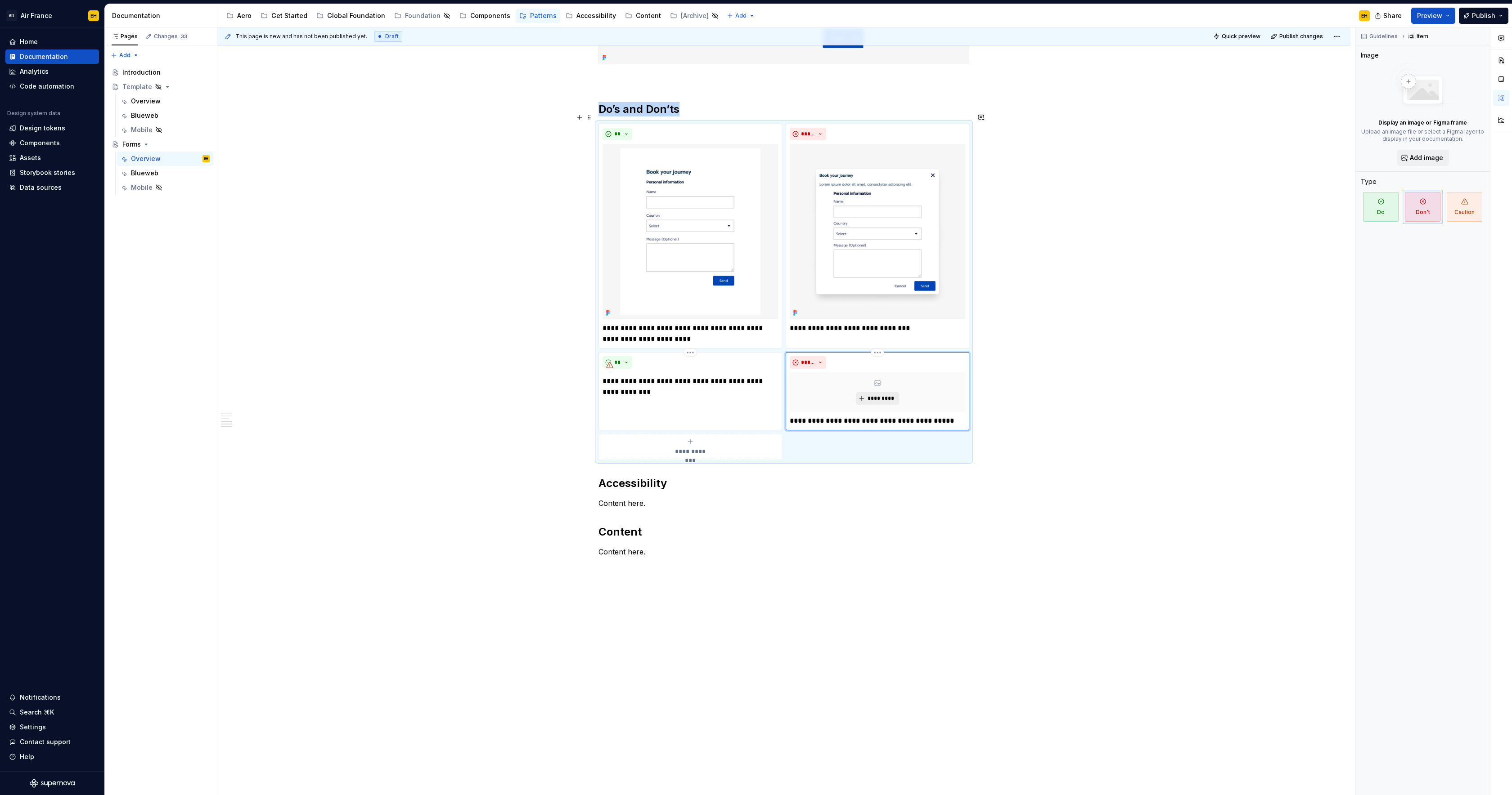
click at [876, 395] on span "*********" at bounding box center [880, 398] width 28 height 7
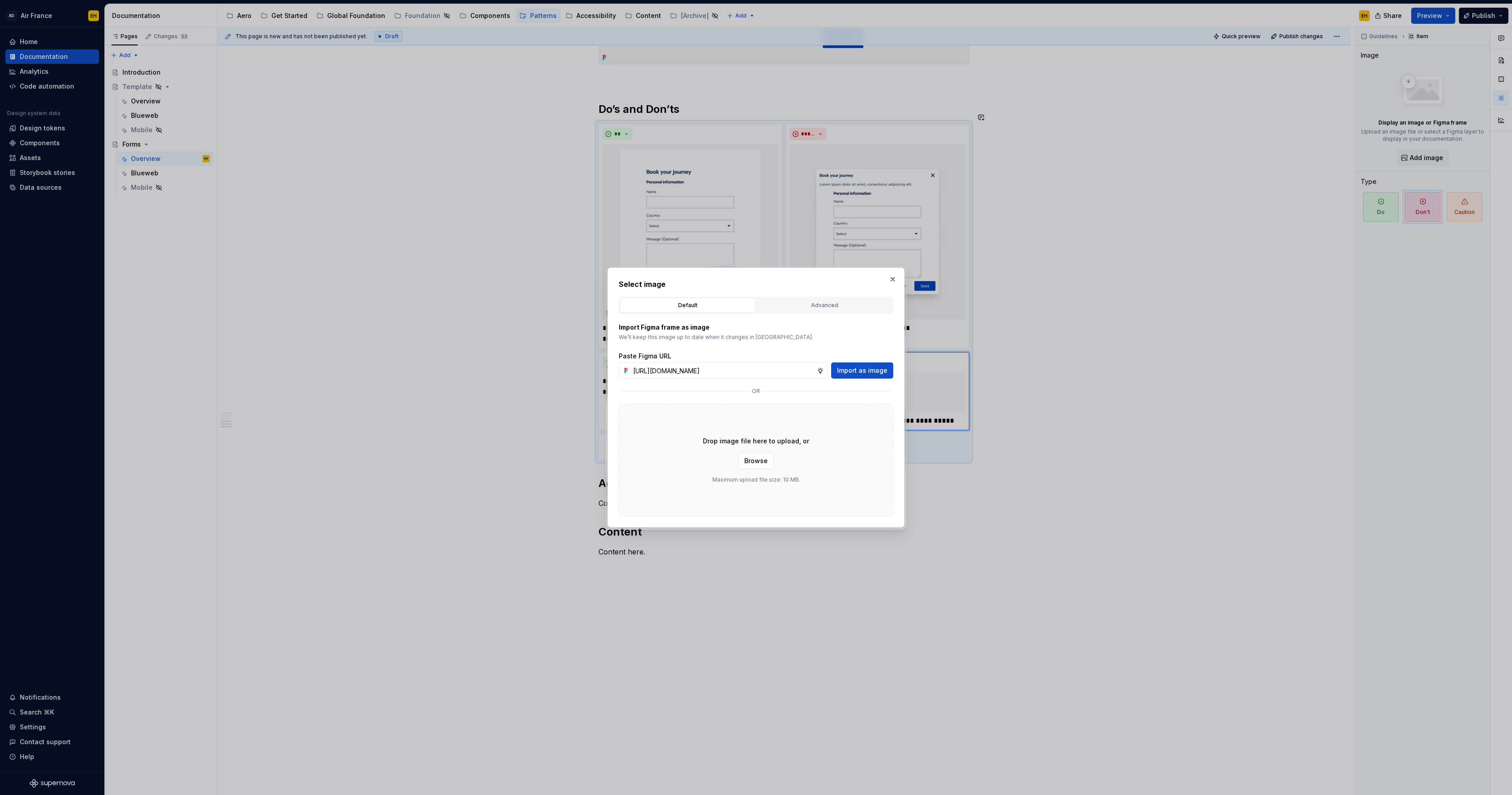
scroll to position [0, 201]
click at [862, 371] on span "Import as image" at bounding box center [862, 370] width 50 height 9
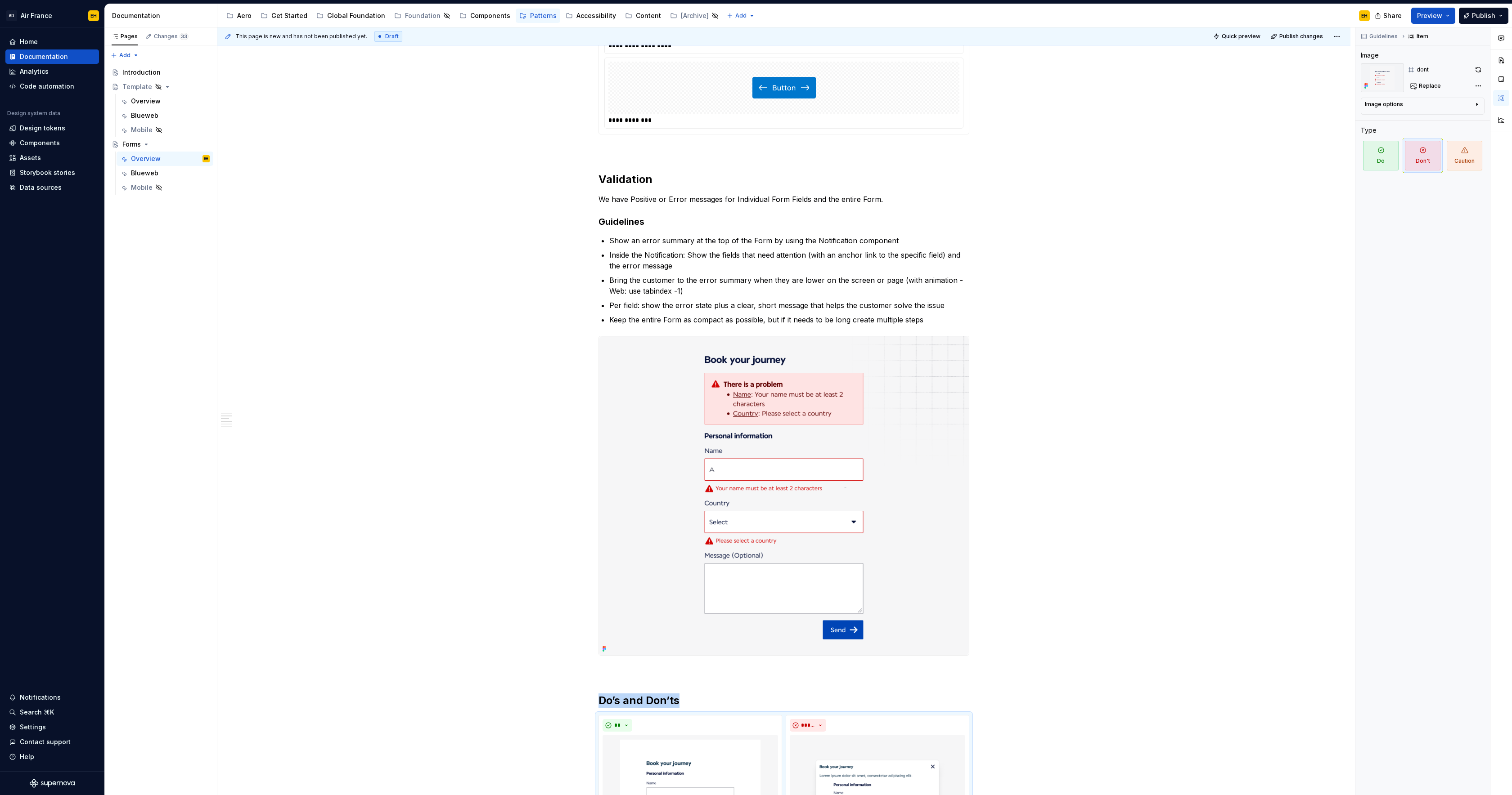
scroll to position [776, 0]
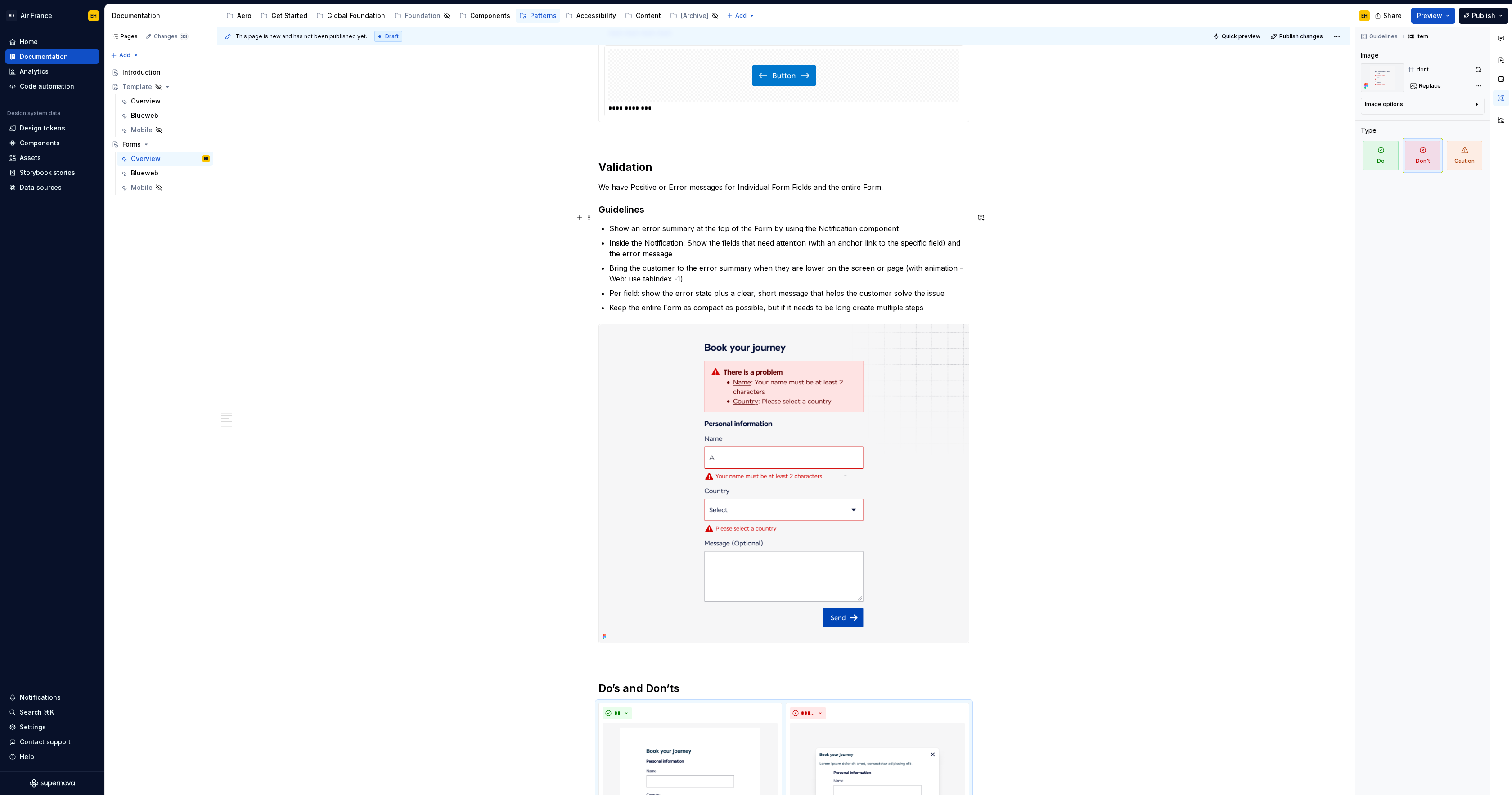
click at [614, 223] on p "Show an error summary at the top of the Form by using the Notification component" at bounding box center [789, 228] width 360 height 11
click at [919, 223] on p "Show an error summary at the top of the Form by using the Notification component" at bounding box center [789, 228] width 360 height 11
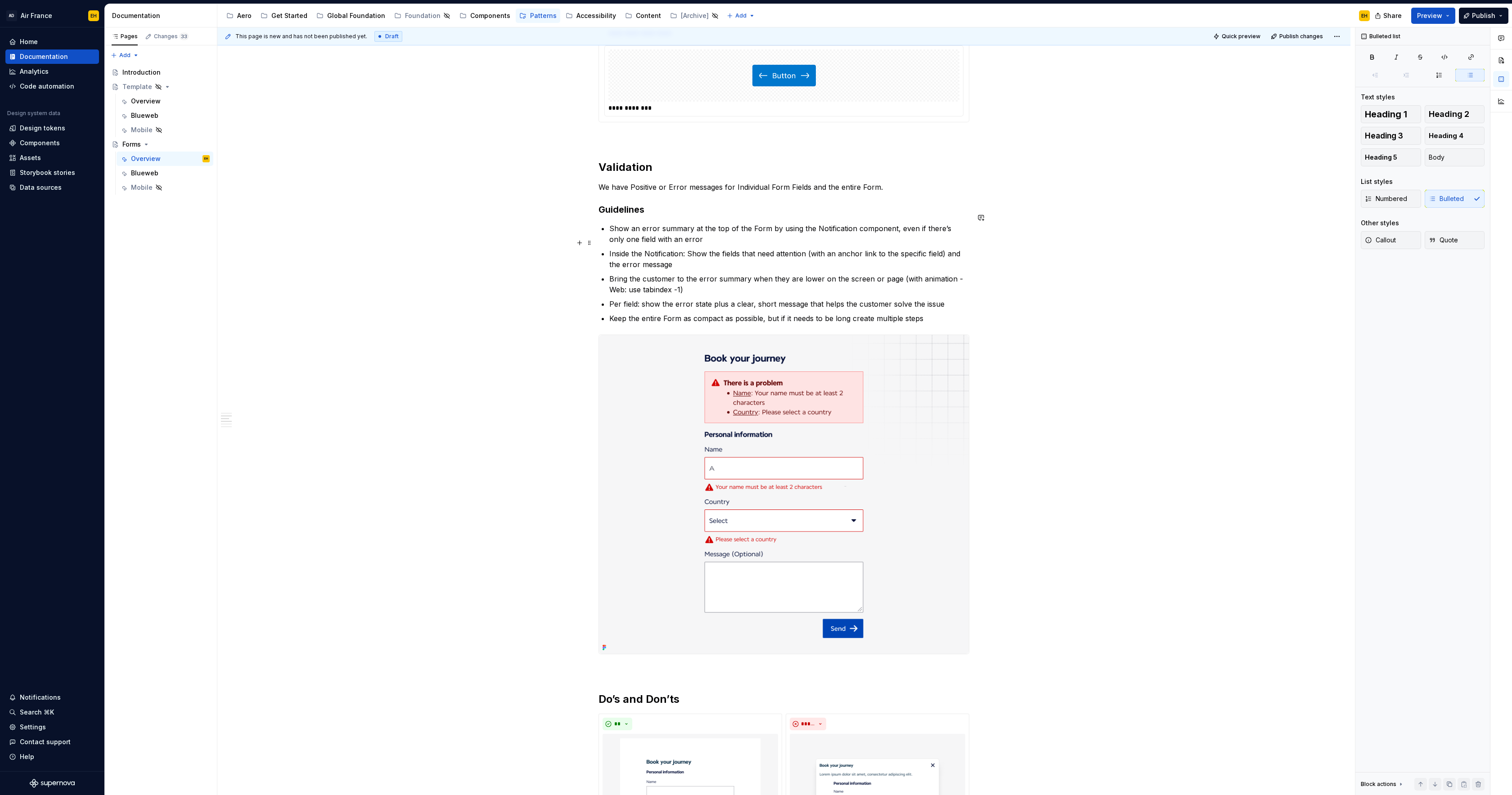
click at [695, 253] on p "Inside the Notification: Show the fields that need attention (with an anchor li…" at bounding box center [789, 259] width 360 height 22
drag, startPoint x: 695, startPoint y: 294, endPoint x: 711, endPoint y: 293, distance: 16.0
click at [711, 299] on p "Per field: show the error state plus a clear, short message that helps the cust…" at bounding box center [789, 304] width 360 height 11
click at [775, 299] on p "Per field: show the error state plus a clear, short message that helps the cust…" at bounding box center [789, 304] width 360 height 11
drag, startPoint x: 942, startPoint y: 292, endPoint x: 995, endPoint y: 292, distance: 53.0
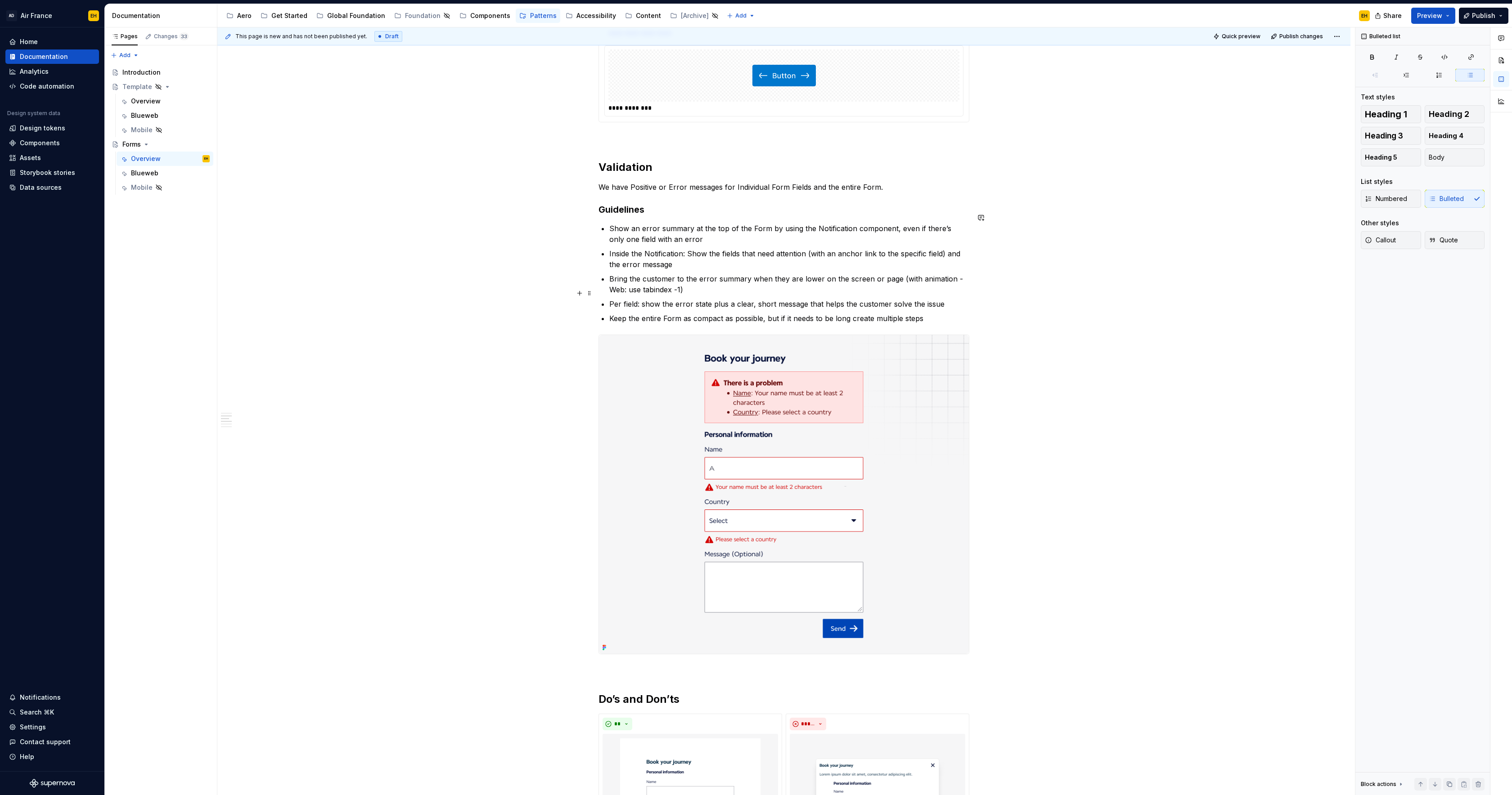
click at [942, 299] on p "Per field: show the error state plus a clear, short message that helps the cust…" at bounding box center [789, 304] width 360 height 11
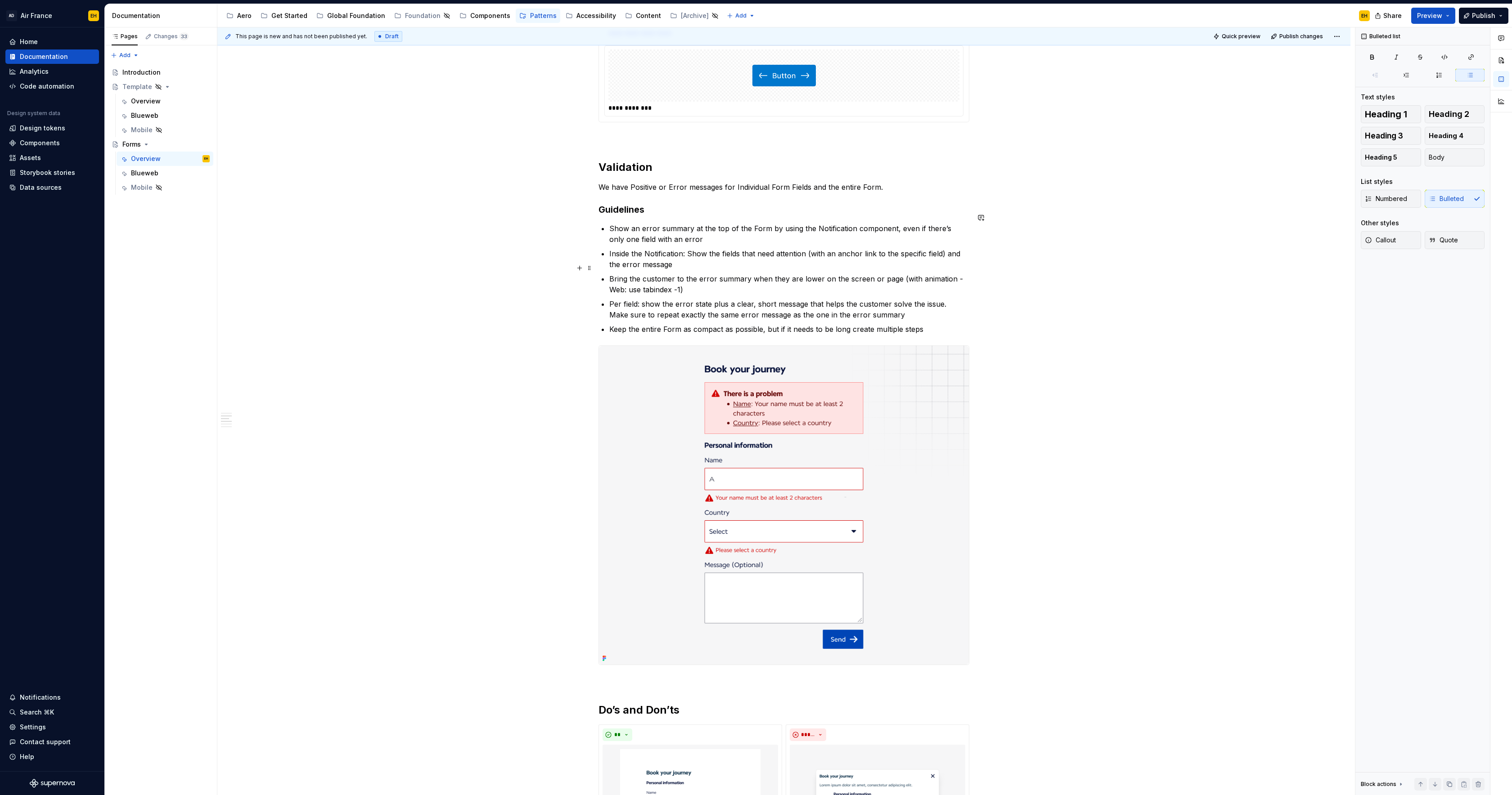
scroll to position [782, 0]
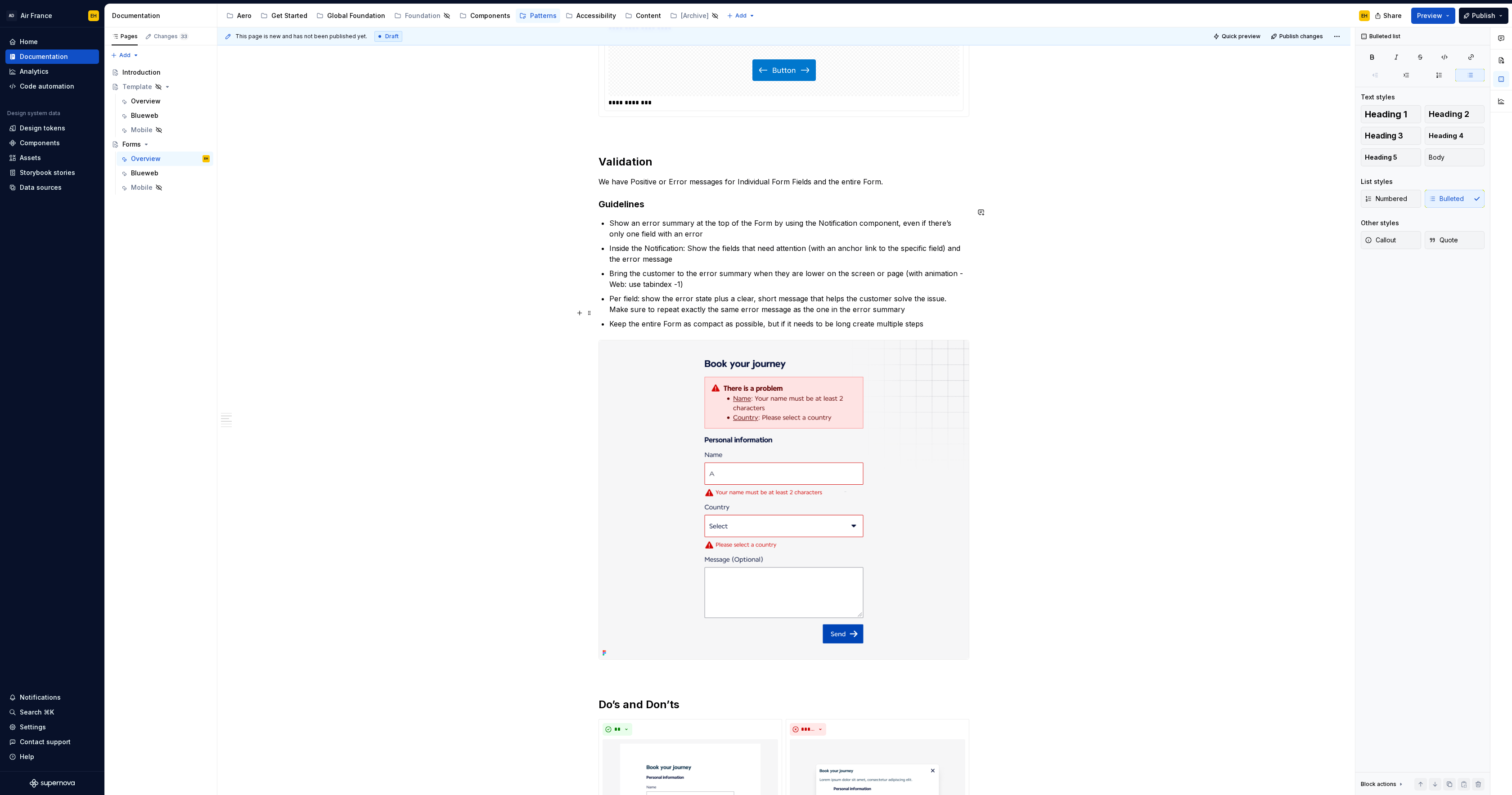
click at [934, 319] on p "Keep the entire Form as compact as possible, but if it needs to be long create …" at bounding box center [789, 324] width 360 height 11
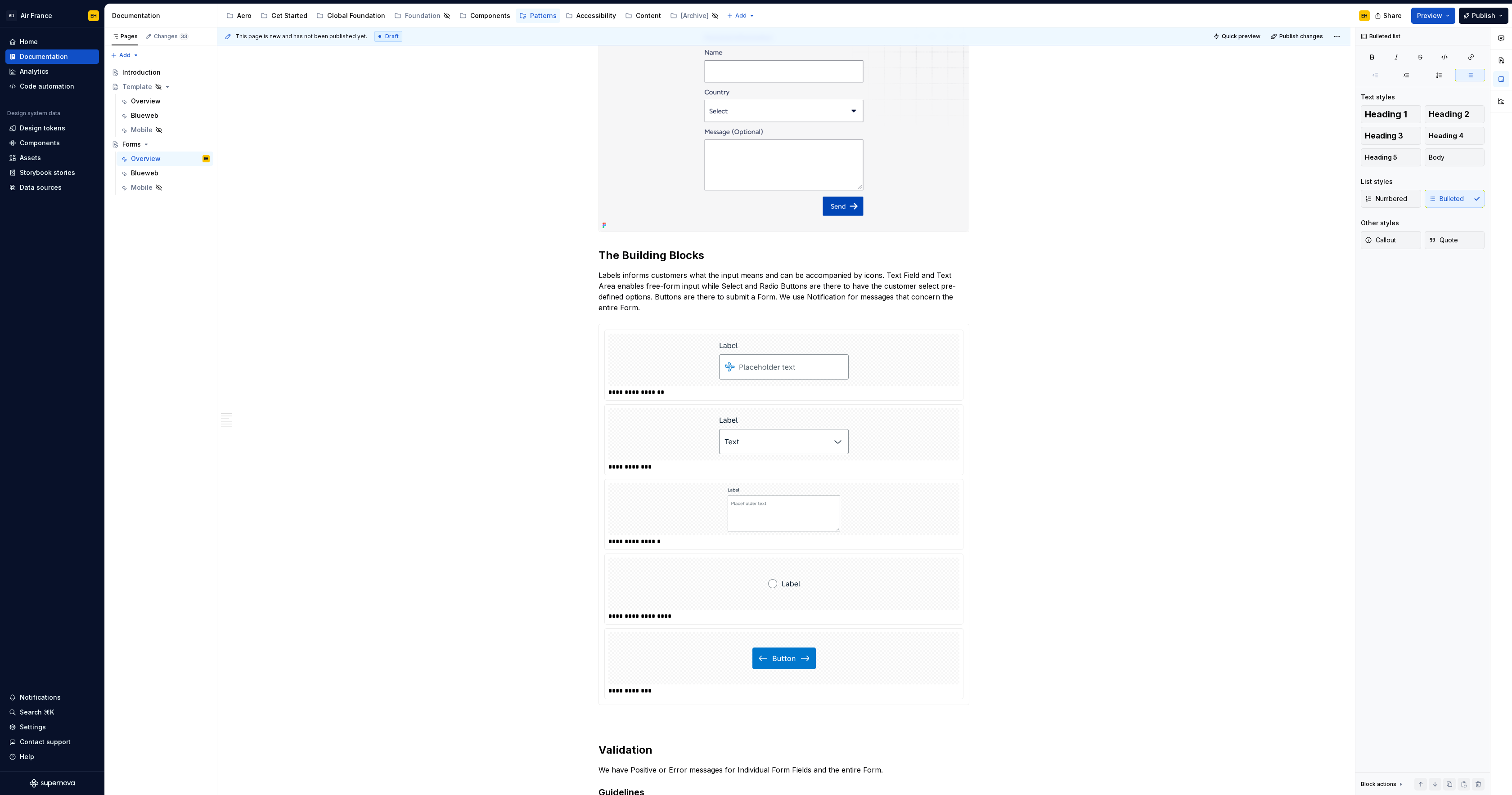
scroll to position [0, 0]
